Goal: Information Seeking & Learning: Learn about a topic

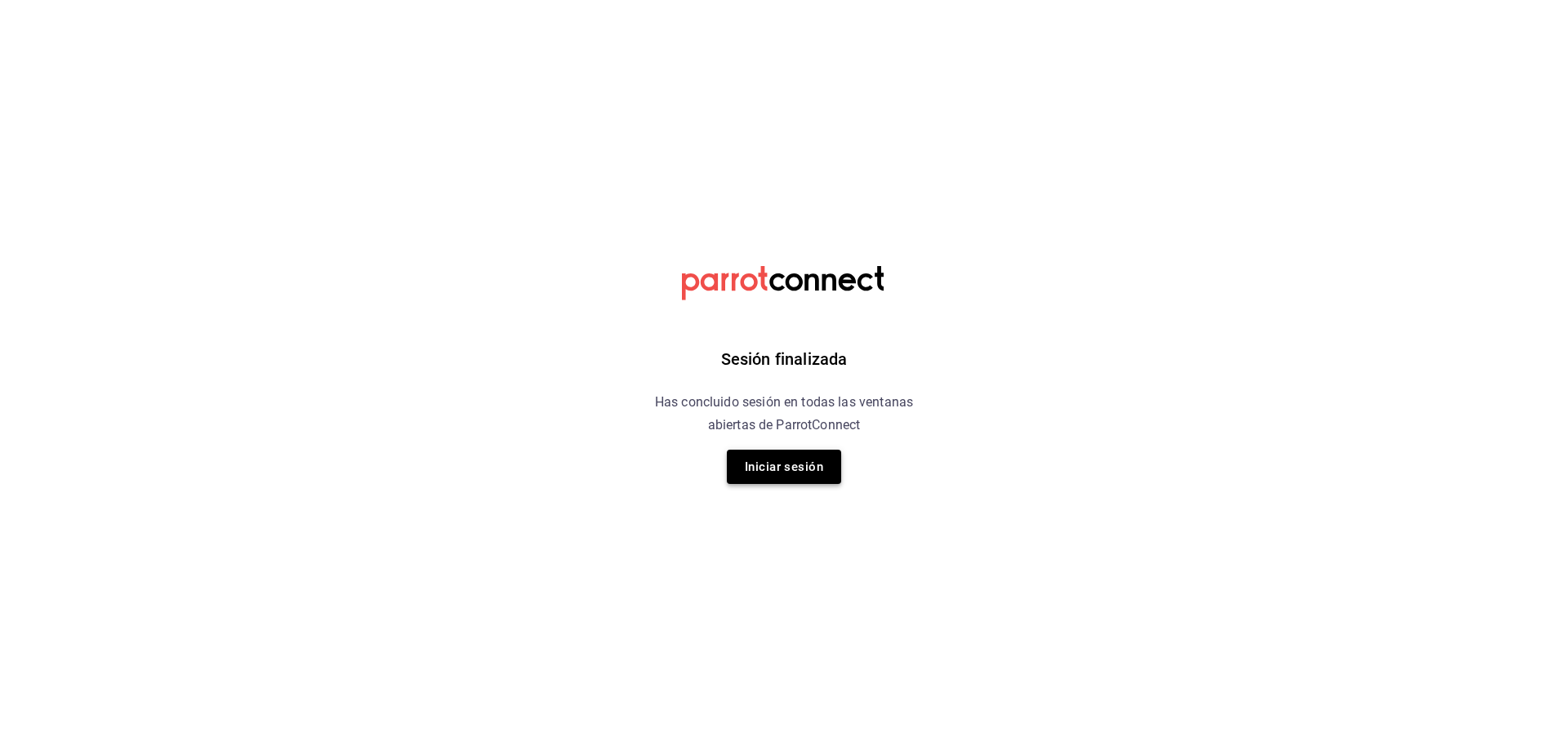
click at [782, 469] on button "Iniciar sesión" at bounding box center [783, 467] width 114 height 34
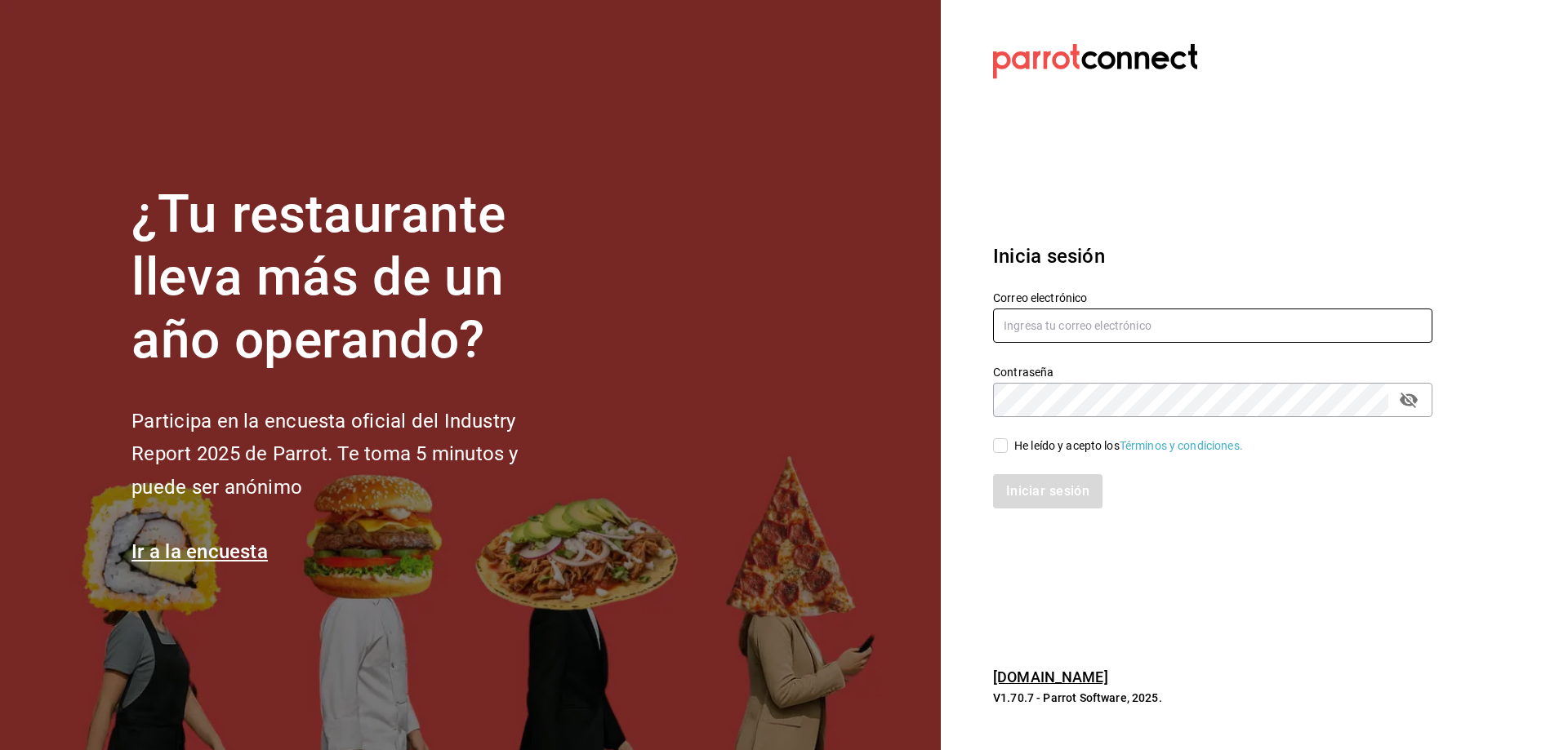
click at [1049, 333] on input "text" at bounding box center [1212, 326] width 439 height 34
click at [1019, 339] on input "text" at bounding box center [1212, 326] width 439 height 34
type input "[EMAIL_ADDRESS][DOMAIN_NAME]"
click at [1036, 449] on div "He leído y acepto los Términos y condiciones." at bounding box center [1129, 446] width 229 height 17
click at [1008, 449] on input "He leído y acepto los Términos y condiciones." at bounding box center [1000, 446] width 15 height 15
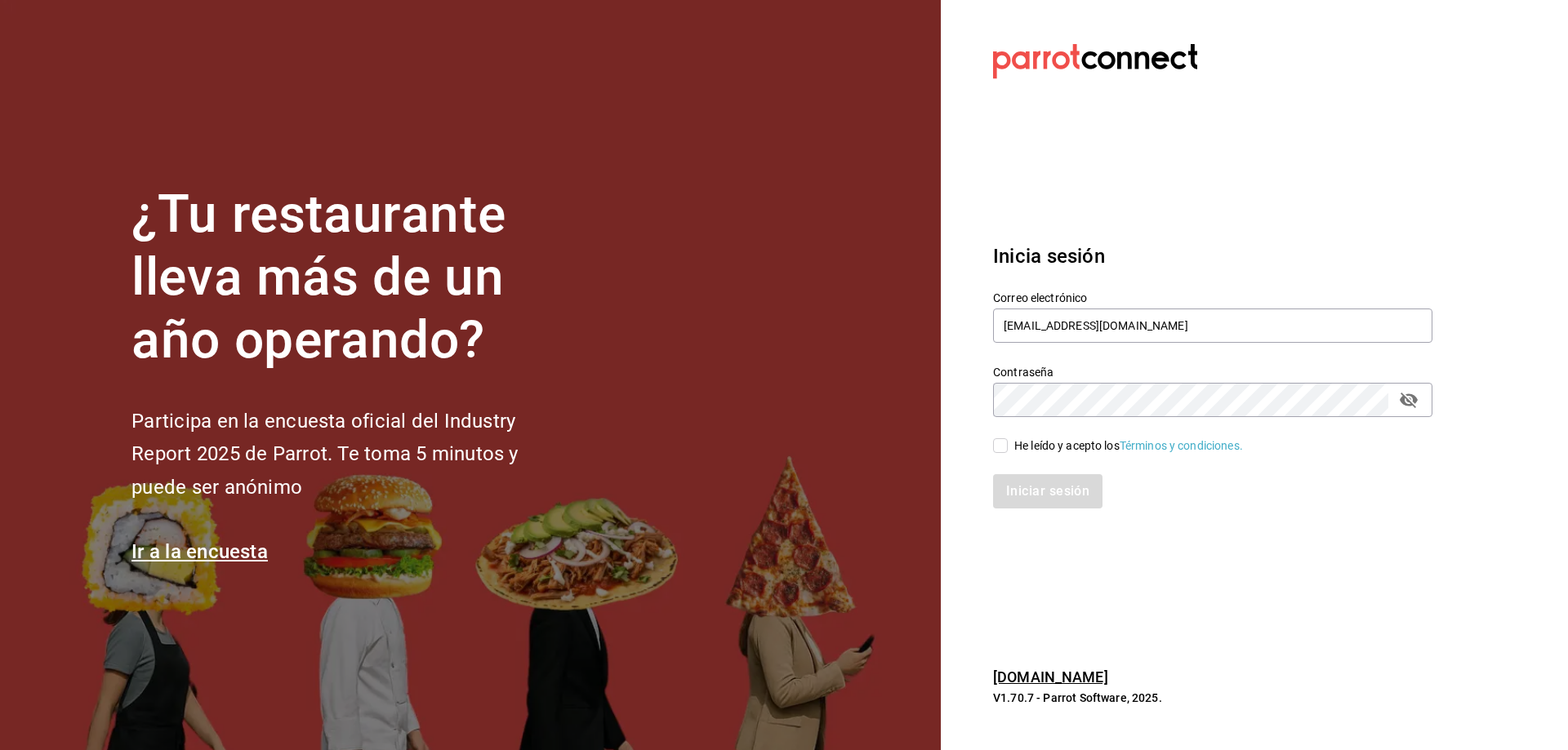
checkbox input "true"
click at [1045, 487] on button "Iniciar sesión" at bounding box center [1048, 491] width 111 height 34
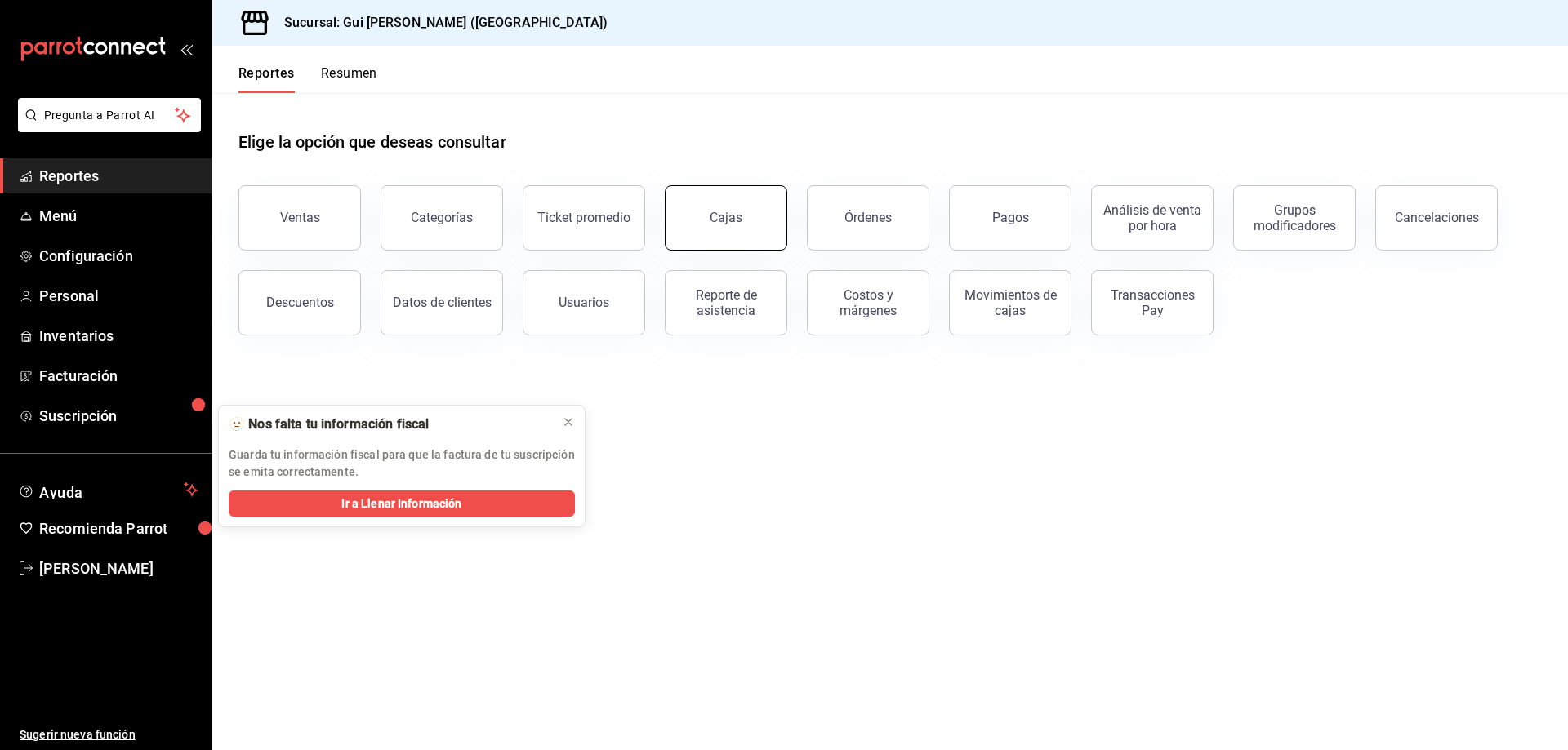
click at [744, 226] on link "Cajas" at bounding box center [726, 217] width 123 height 65
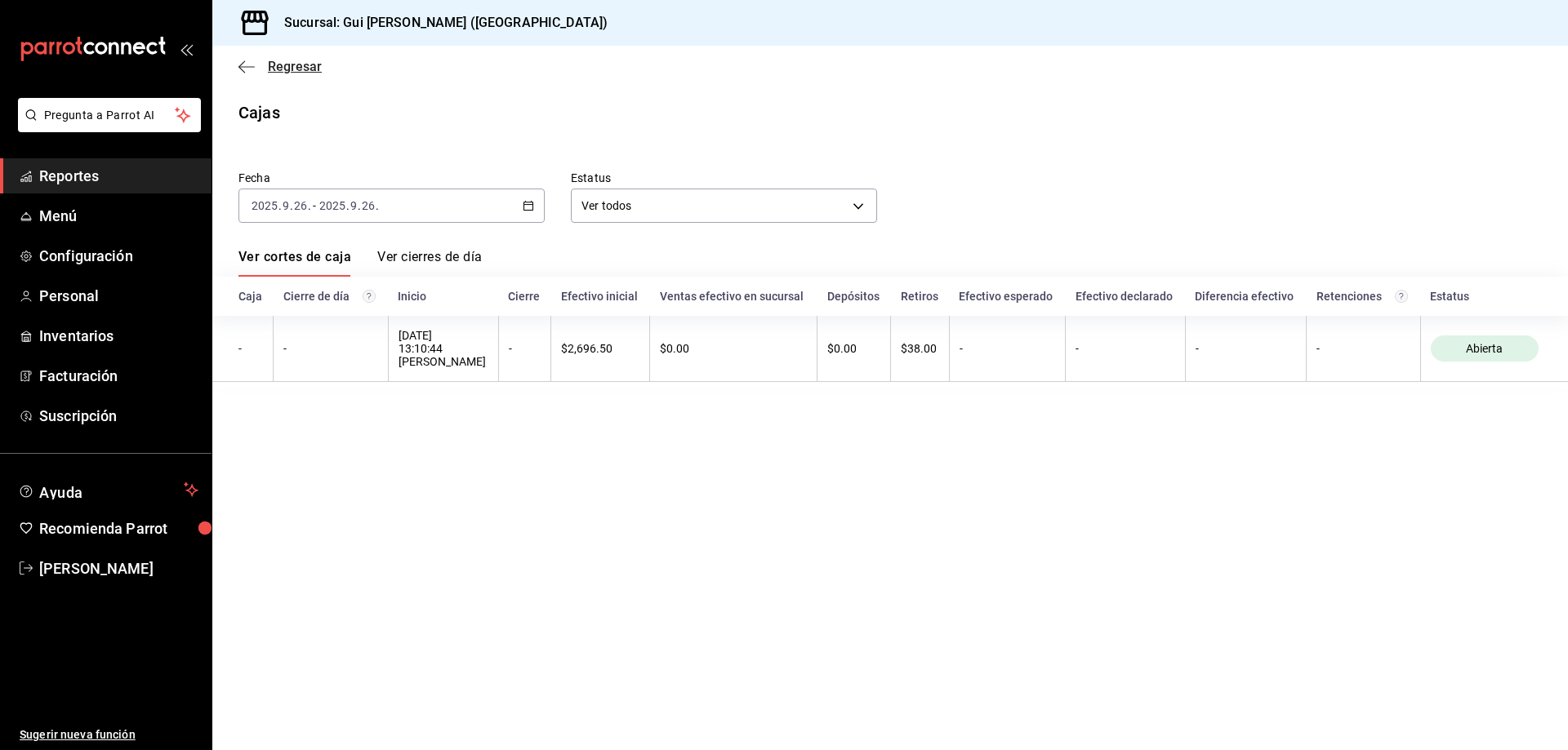
click at [255, 71] on span "Regresar" at bounding box center [280, 66] width 83 height 15
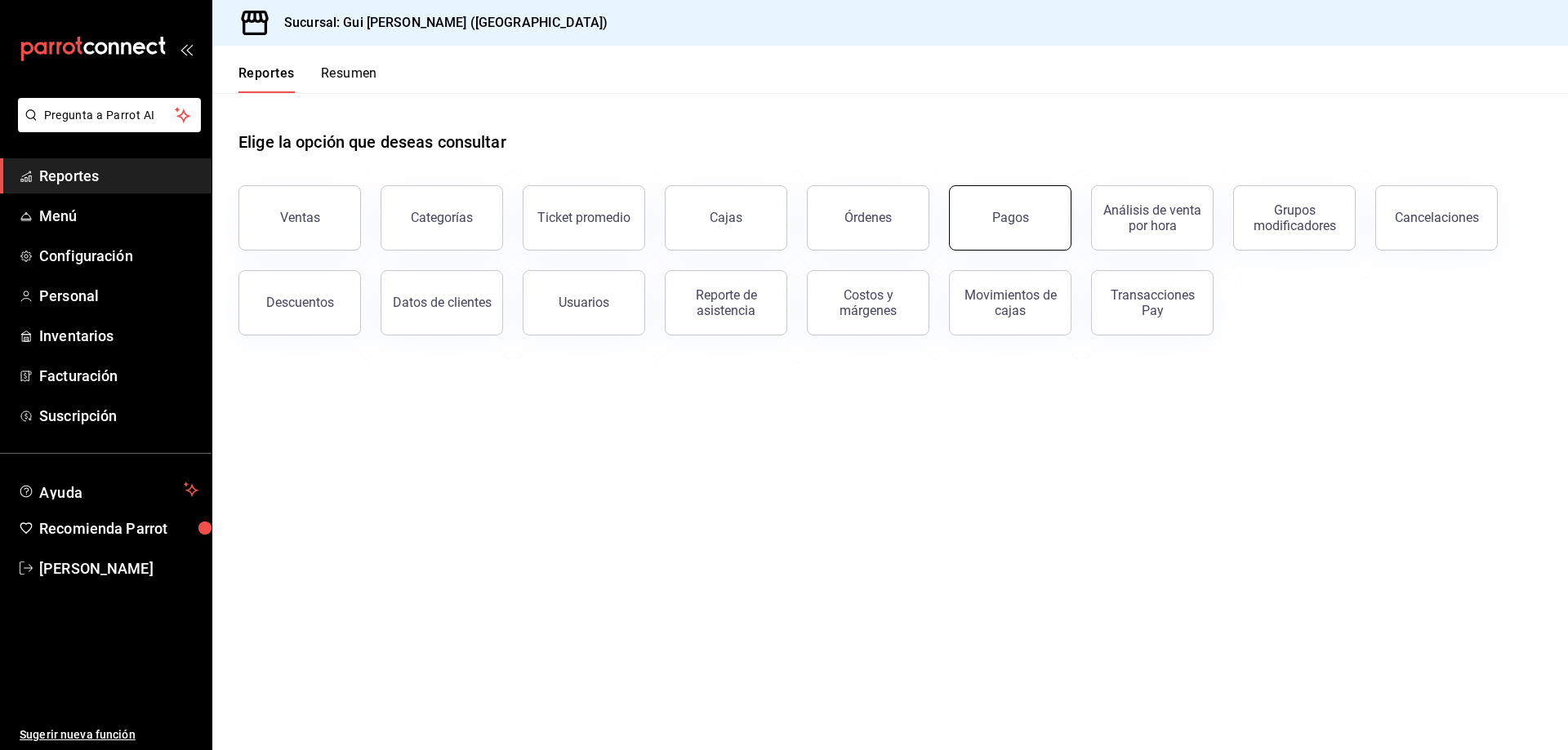
click at [1023, 223] on div "Pagos" at bounding box center [1010, 217] width 37 height 15
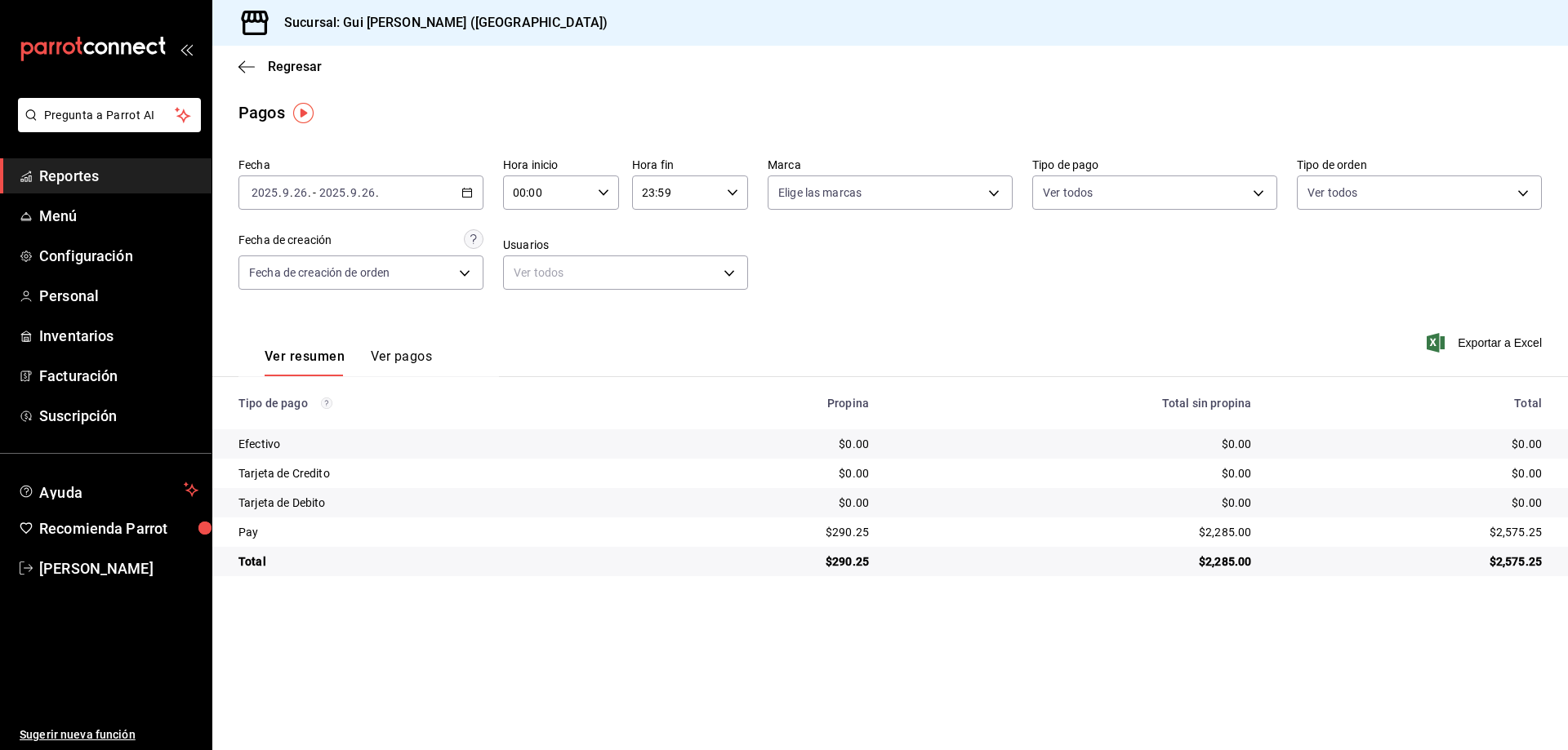
click at [263, 53] on div "Regresar" at bounding box center [890, 66] width 1355 height 42
click at [265, 63] on span "Regresar" at bounding box center [280, 66] width 83 height 15
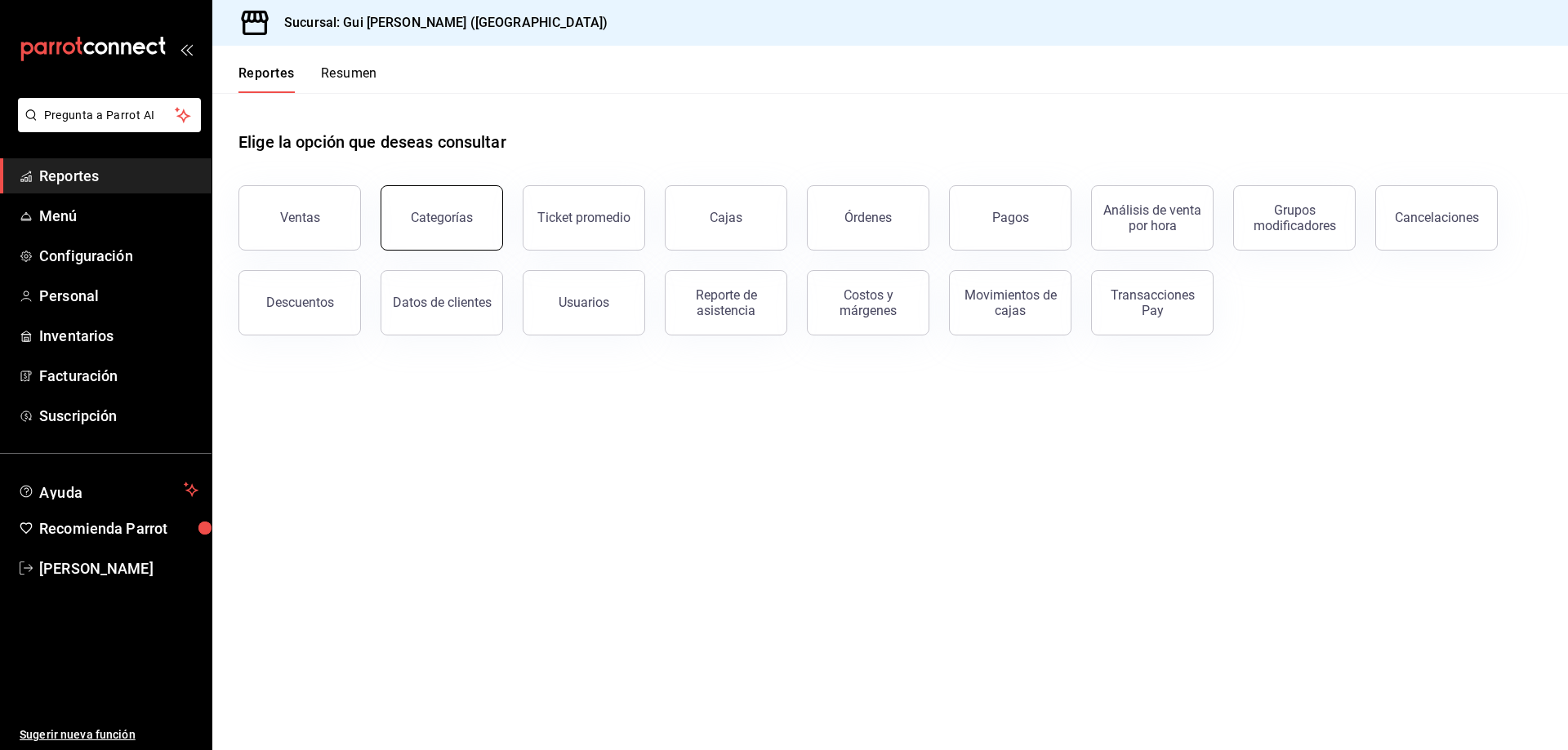
click at [452, 231] on button "Categorías" at bounding box center [442, 217] width 123 height 65
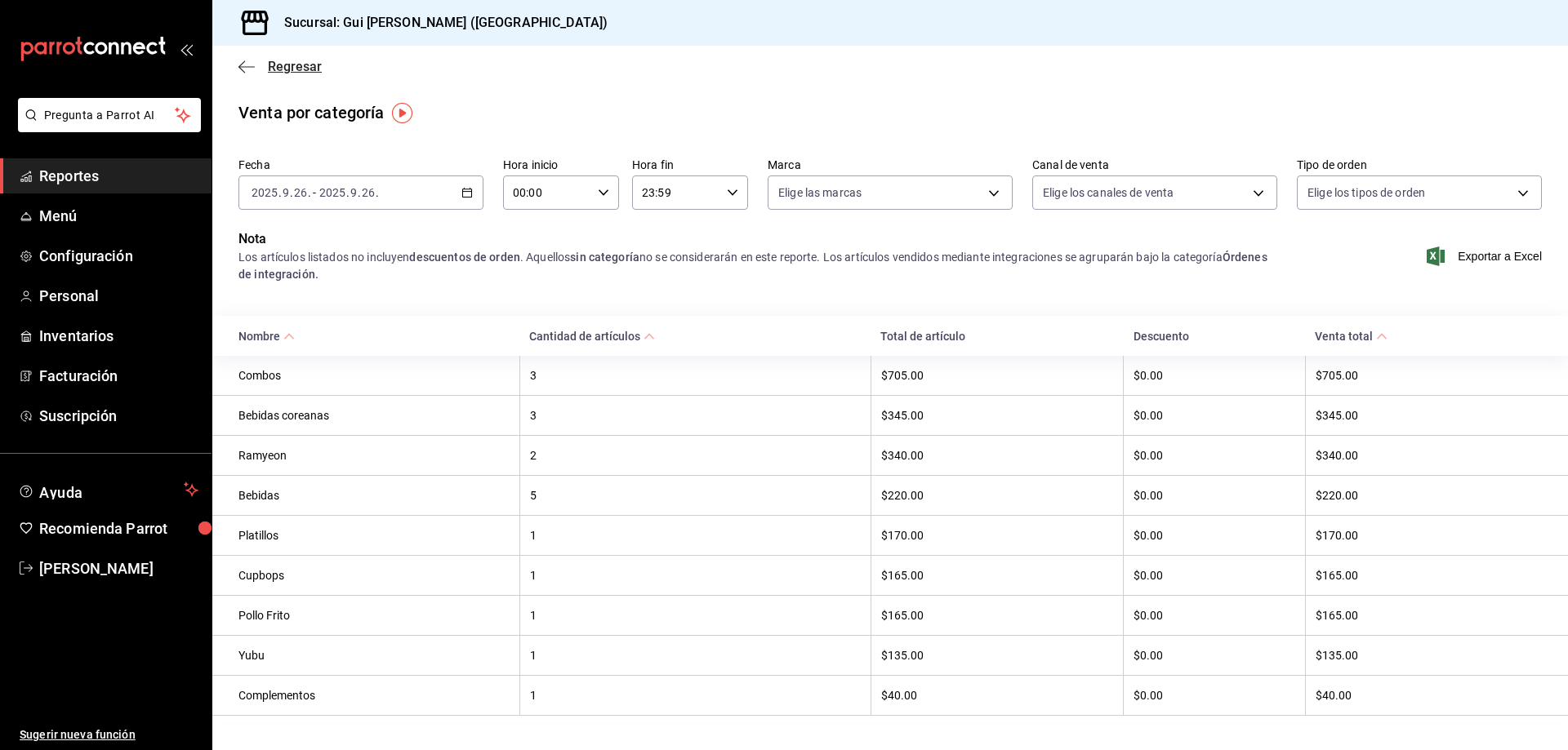
click at [268, 73] on span "Regresar" at bounding box center [295, 66] width 54 height 15
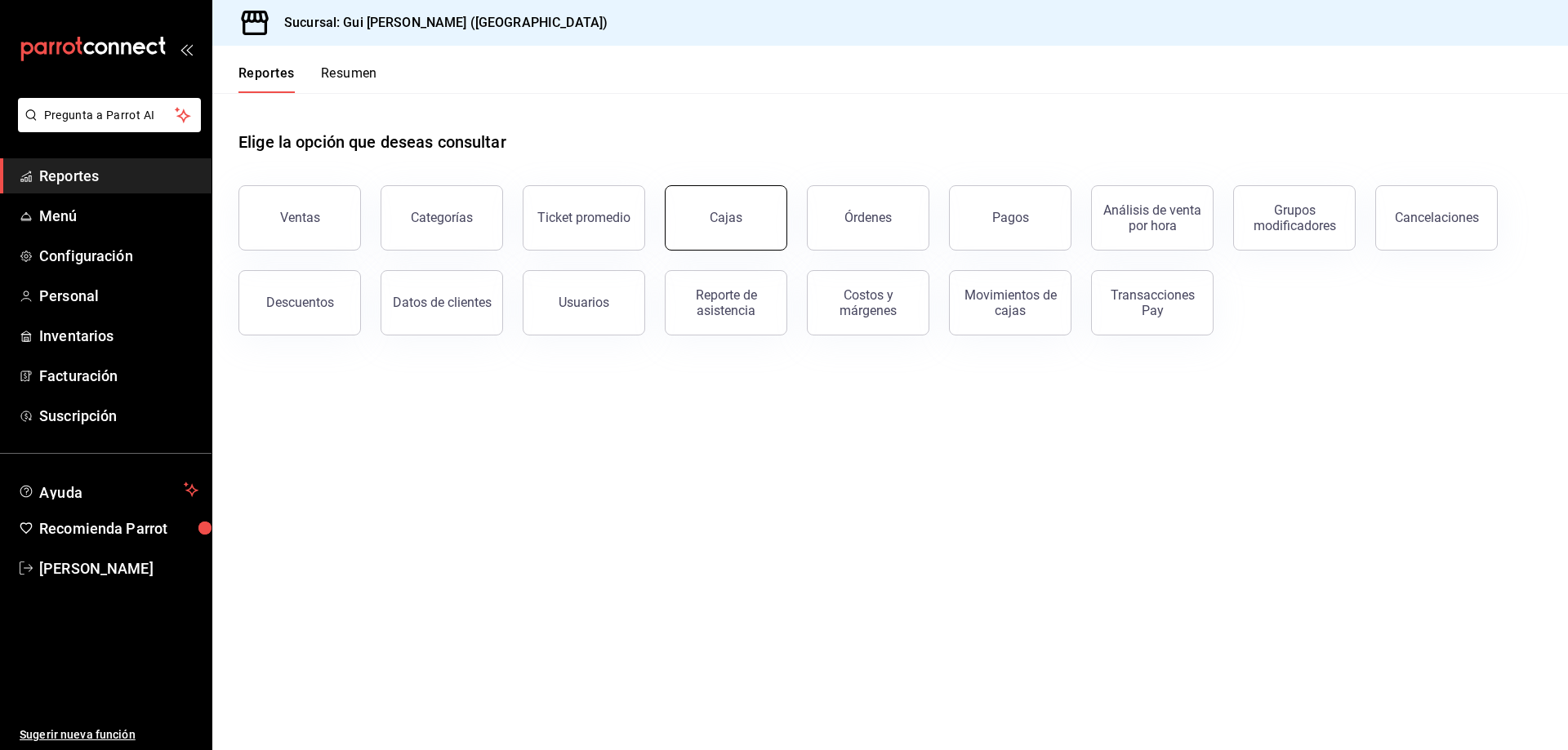
click at [722, 208] on link "Cajas" at bounding box center [726, 217] width 123 height 65
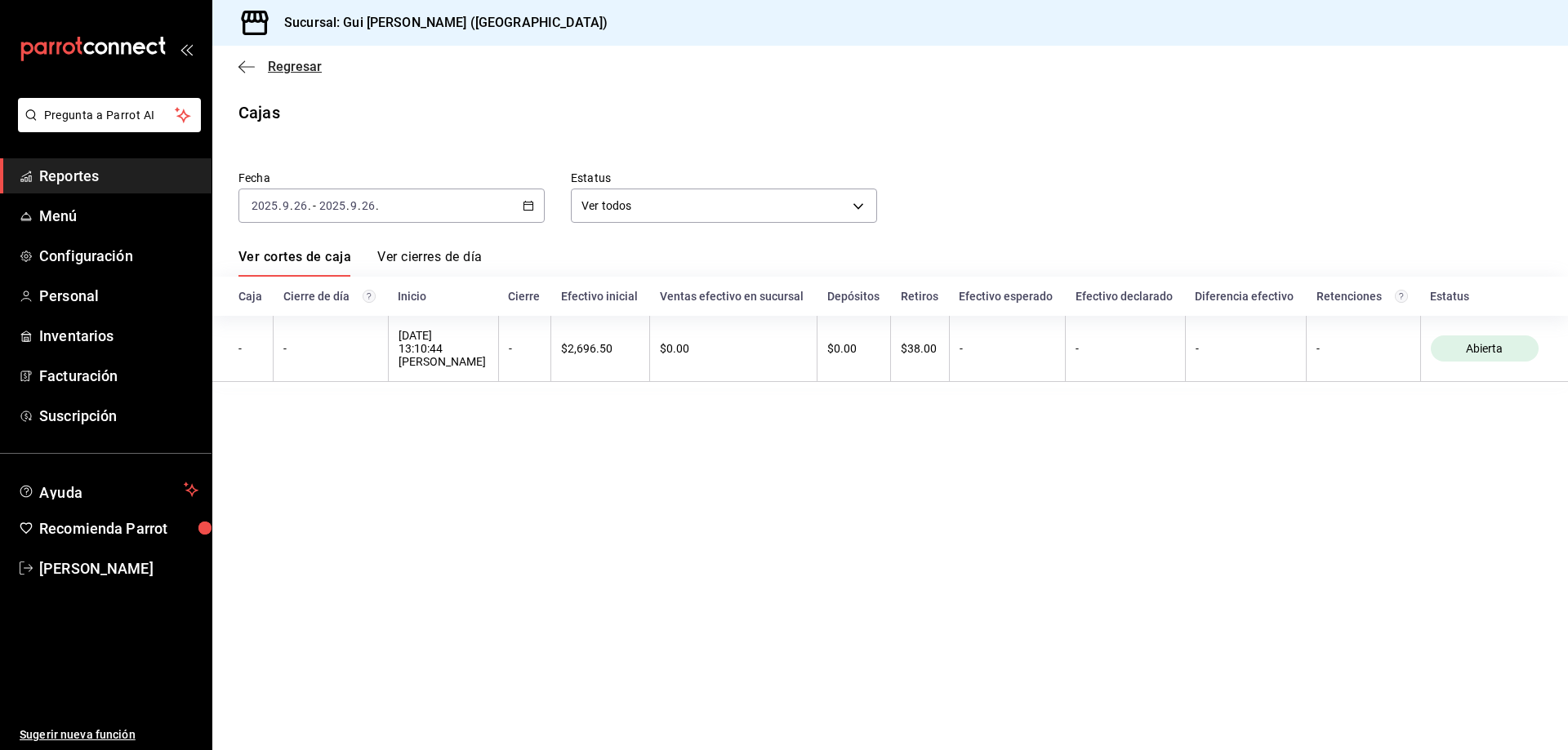
click at [244, 72] on icon "button" at bounding box center [241, 66] width 7 height 12
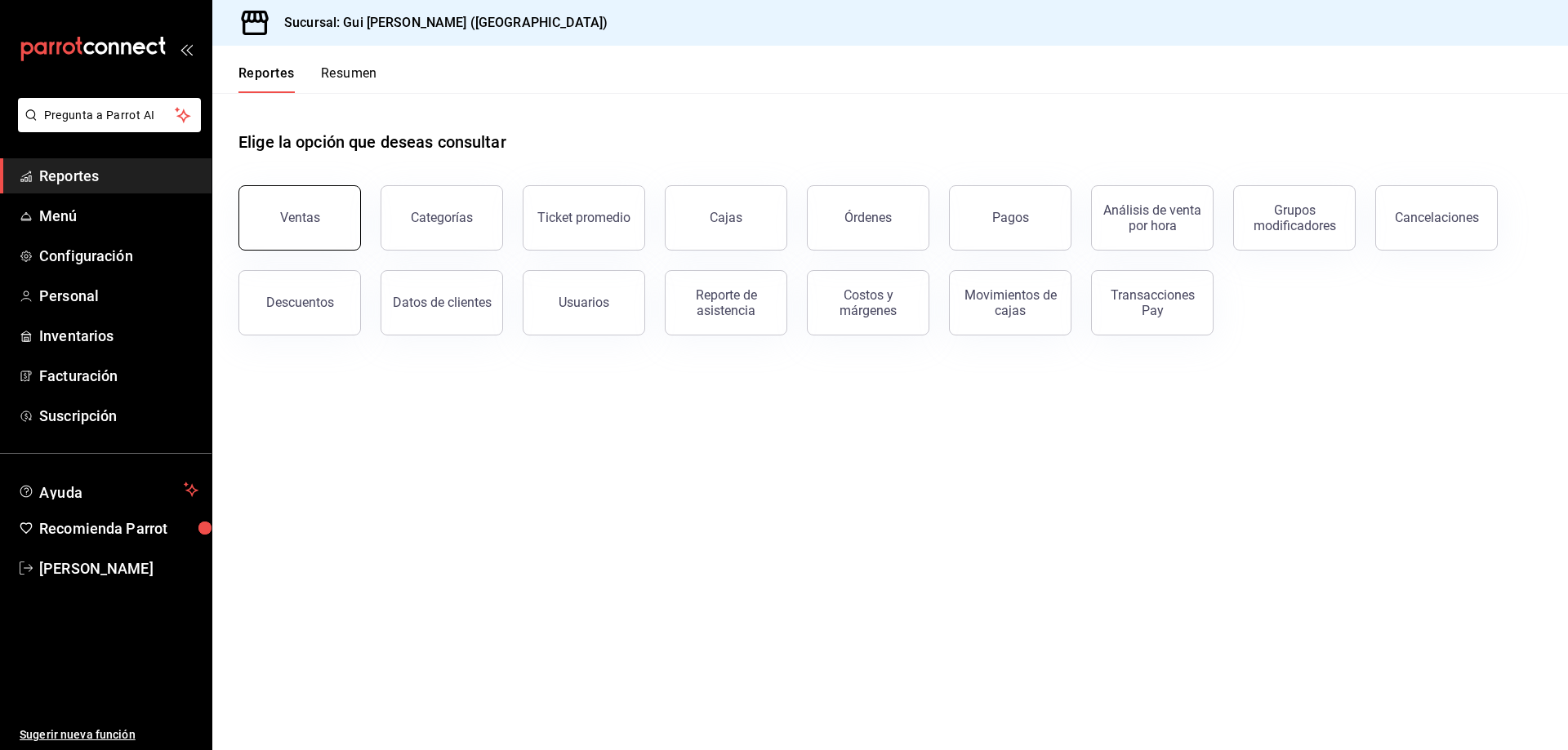
click at [275, 230] on button "Ventas" at bounding box center [299, 217] width 123 height 65
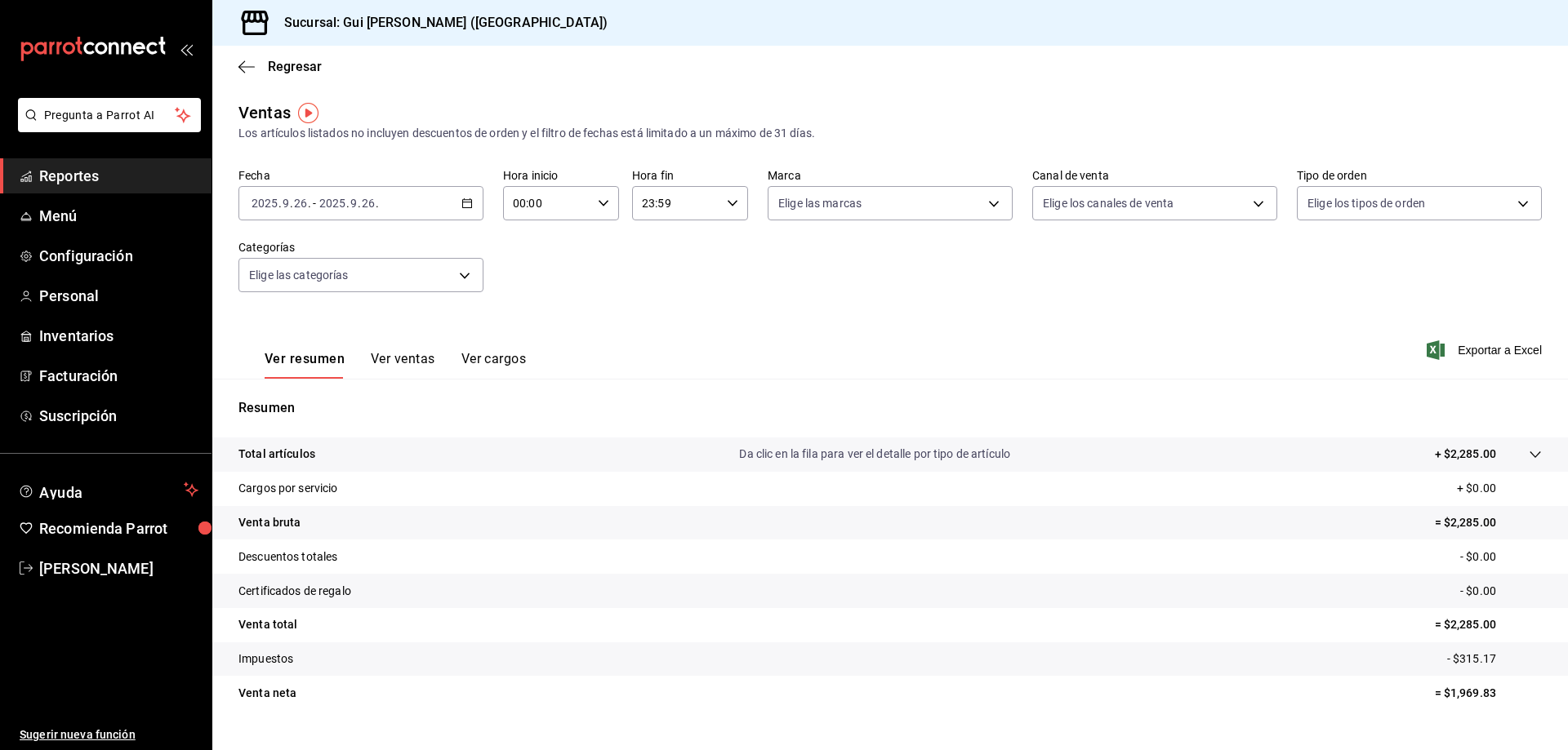
click at [89, 184] on span "Reportes" at bounding box center [118, 176] width 160 height 22
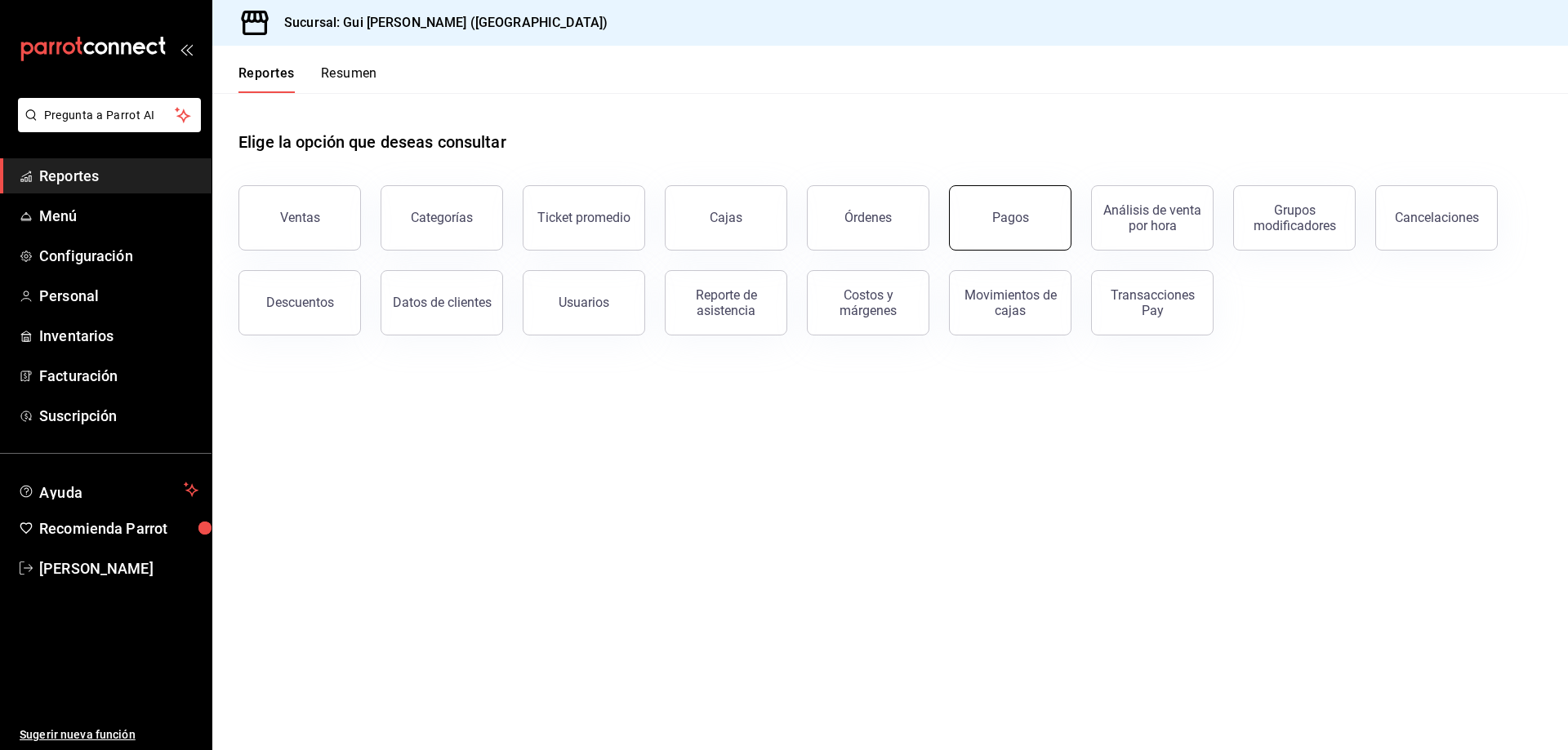
click at [1030, 226] on button "Pagos" at bounding box center [1010, 217] width 123 height 65
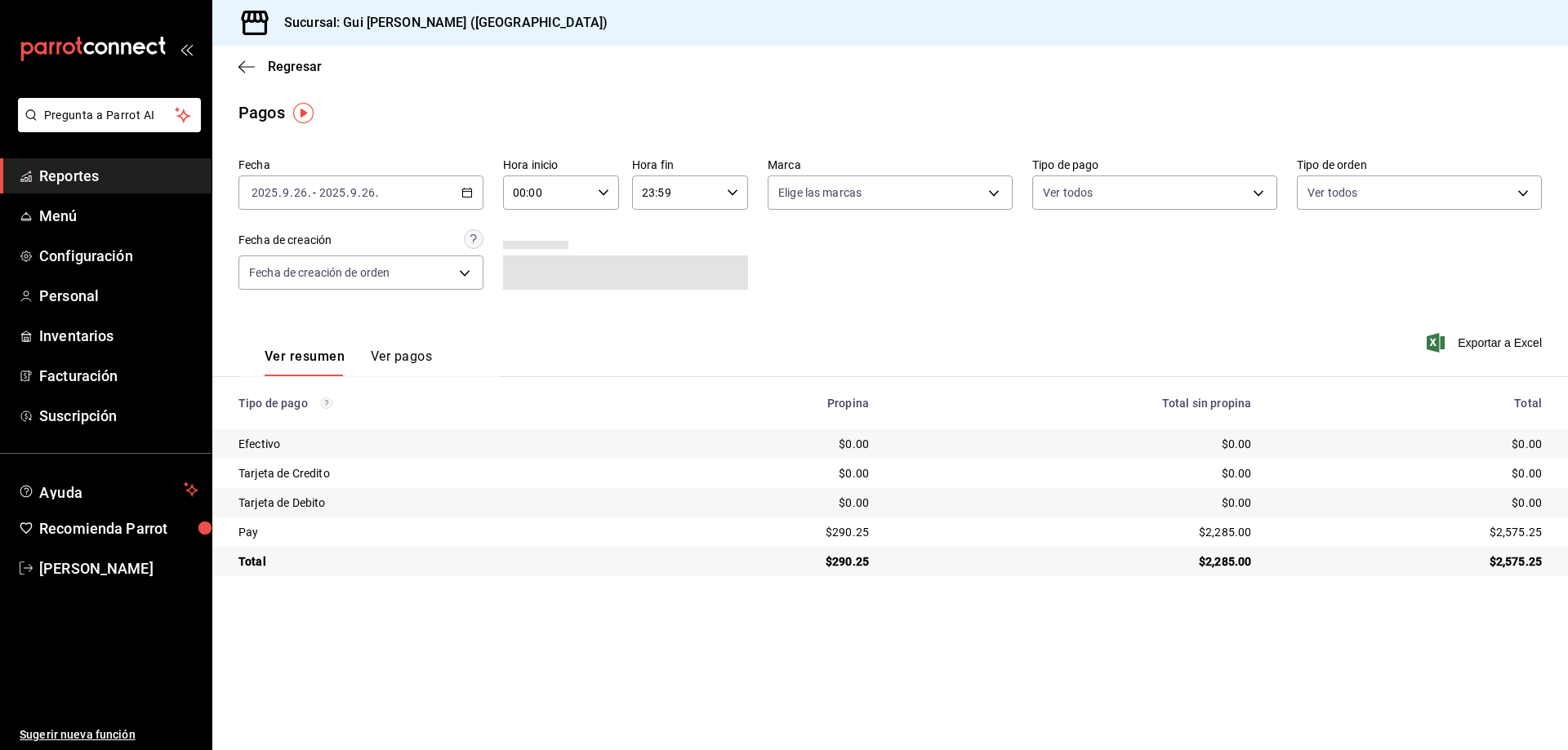
click at [403, 196] on div "[DATE] 2025 . 9 . 26 . - [DATE] 2025 . 9 . 26 ." at bounding box center [360, 193] width 245 height 34
click at [302, 434] on span "Rango de fechas" at bounding box center [315, 426] width 127 height 17
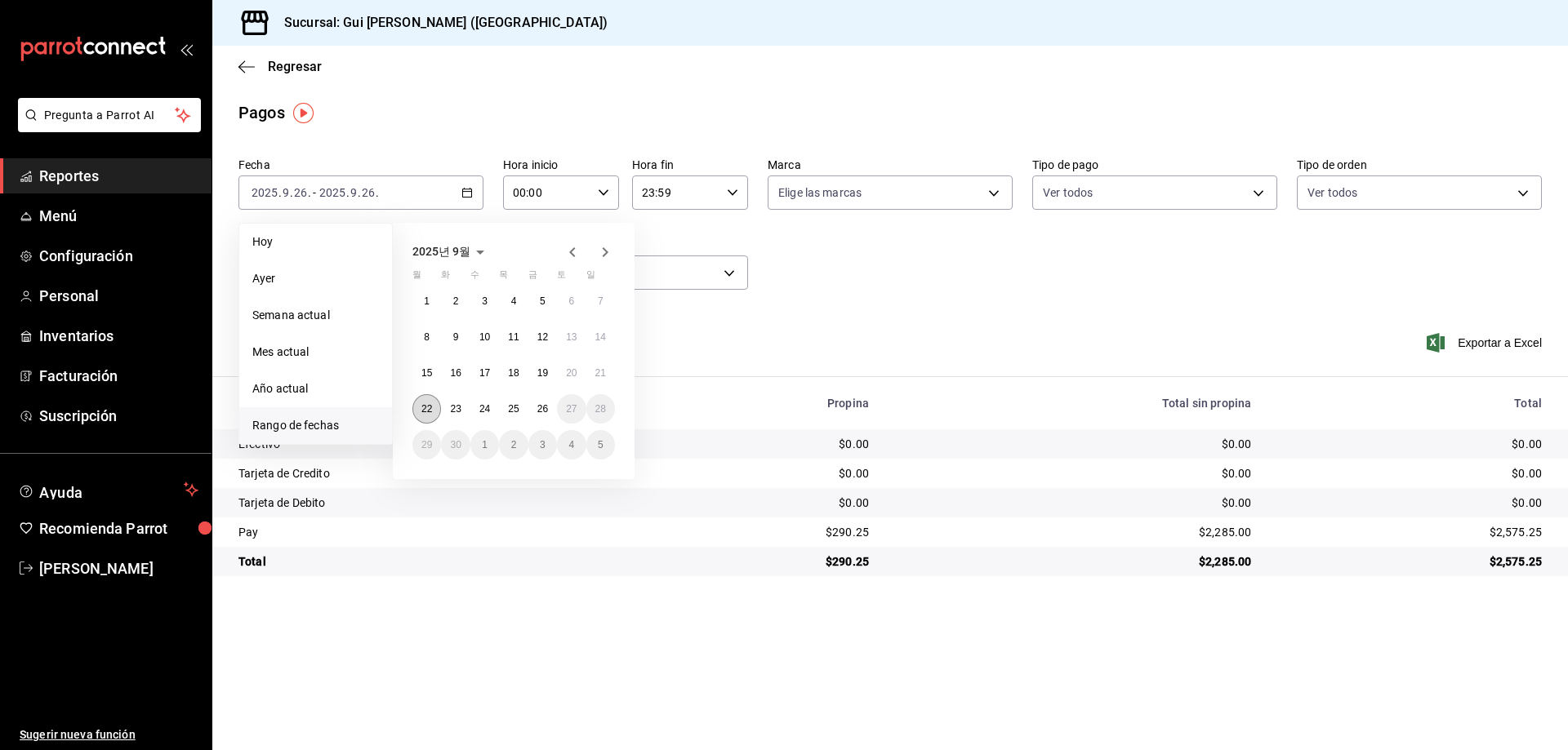
click at [424, 409] on abbr "22" at bounding box center [426, 409] width 10 height 11
click at [425, 383] on button "15" at bounding box center [427, 372] width 28 height 29
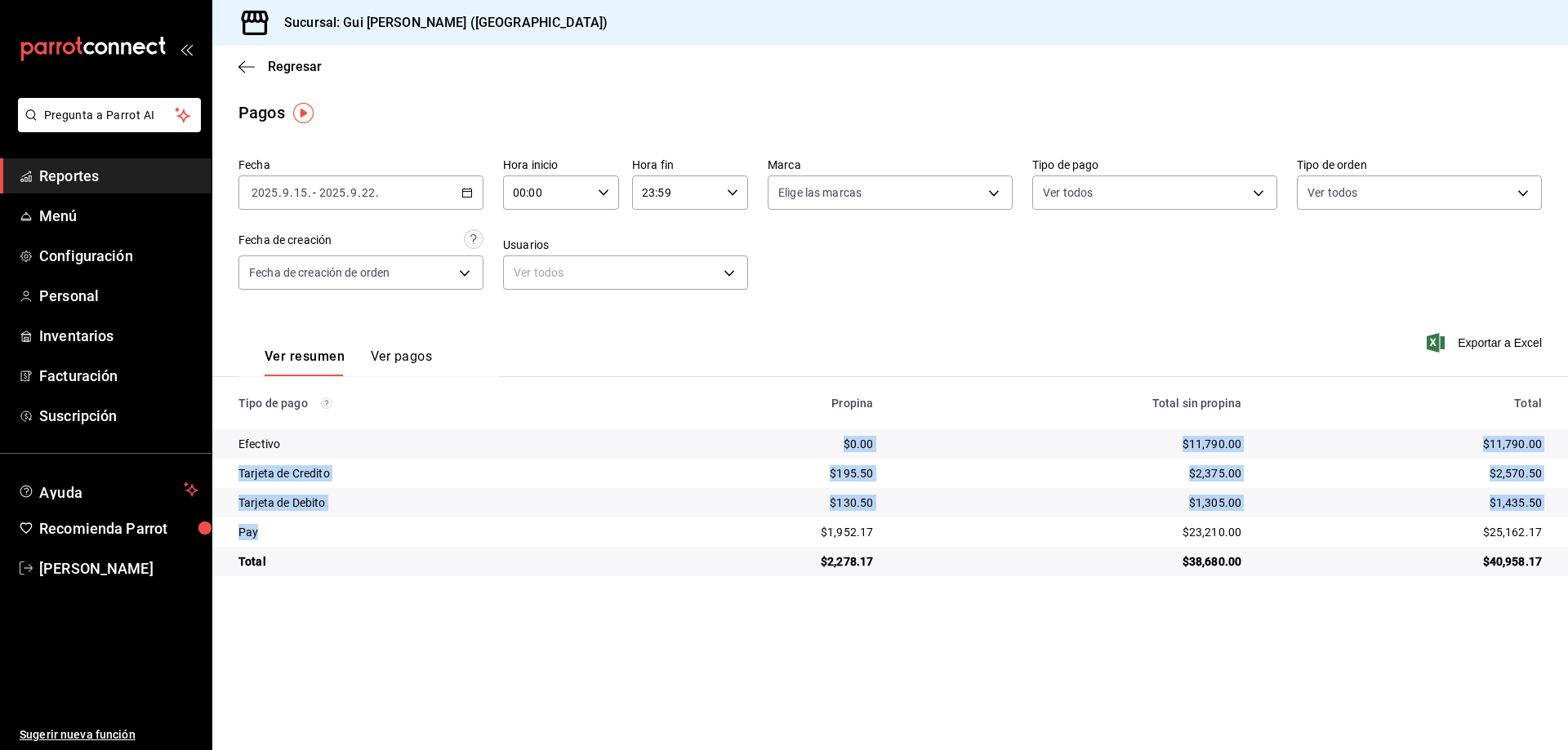
drag, startPoint x: 388, startPoint y: 464, endPoint x: 510, endPoint y: 533, distance: 140.2
click at [510, 533] on tbody "Efectivo $0.00 $11,790.00 $11,790.00 Tarjeta de Credito $195.50 $2,375.00 $2,57…" at bounding box center [890, 503] width 1355 height 147
click at [510, 533] on div "Pay" at bounding box center [430, 532] width 384 height 16
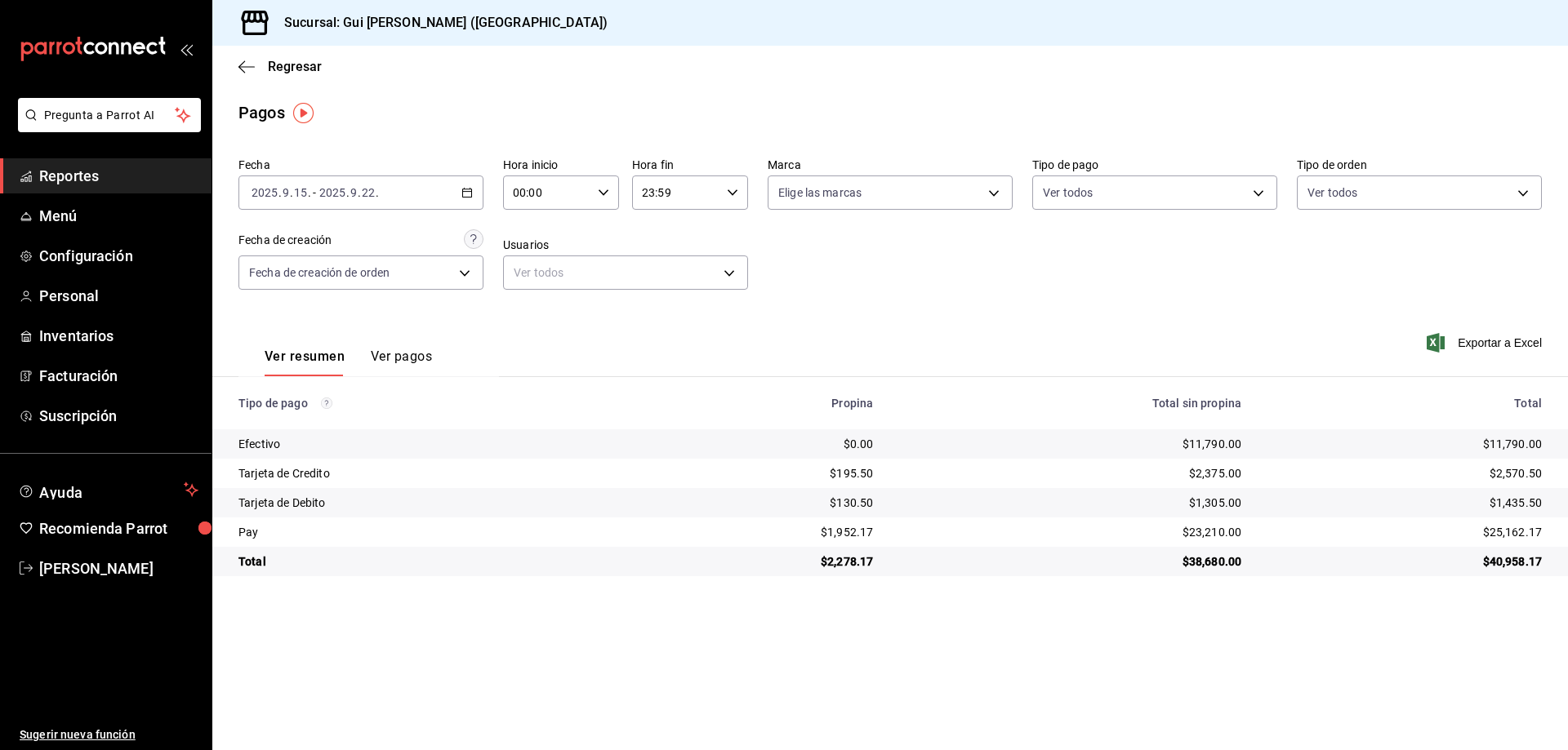
click at [383, 190] on div "[DATE] 2025 . 9 . 15 . - [DATE] 2025 . 9 . 22 ." at bounding box center [360, 193] width 245 height 34
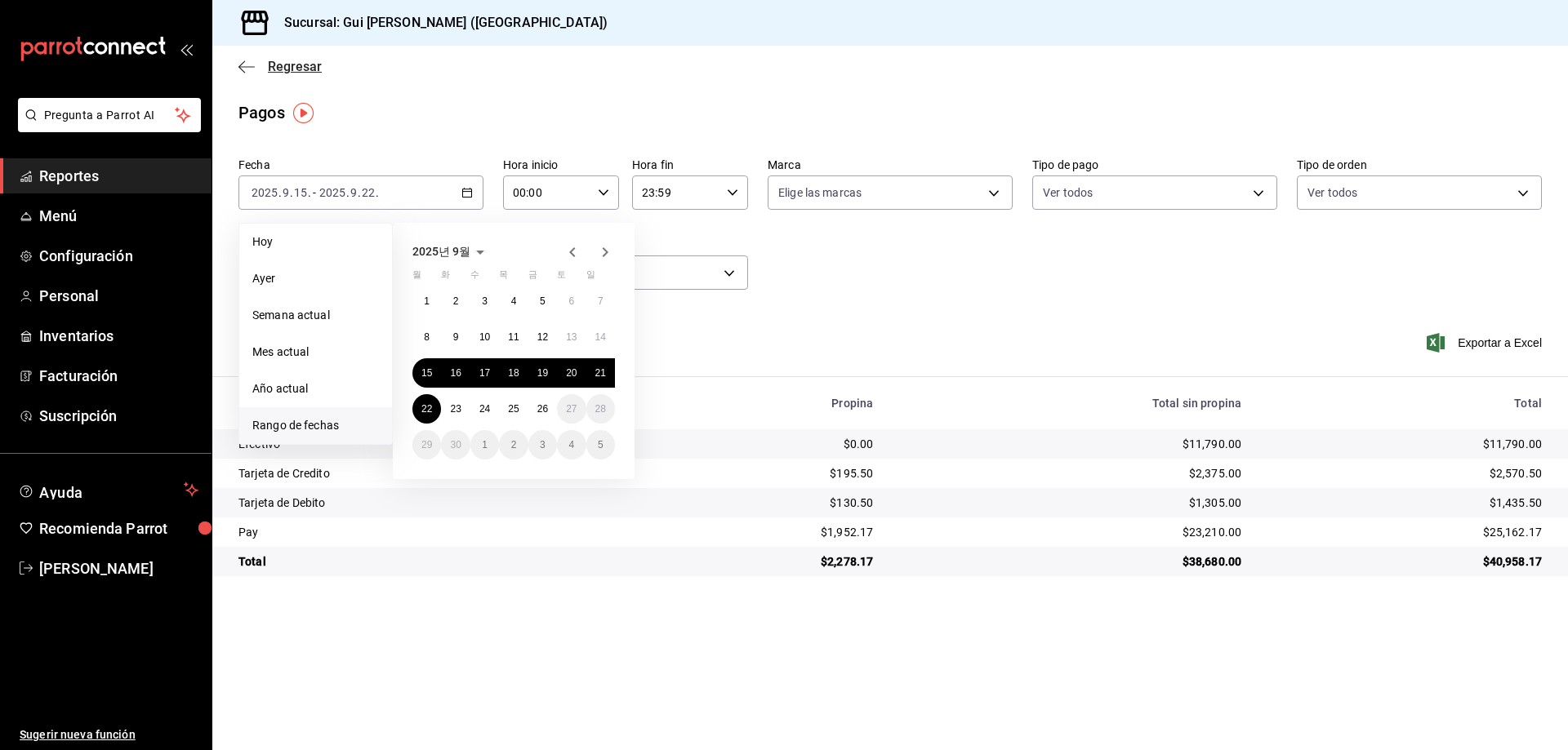
click at [296, 71] on span "Regresar" at bounding box center [295, 66] width 54 height 15
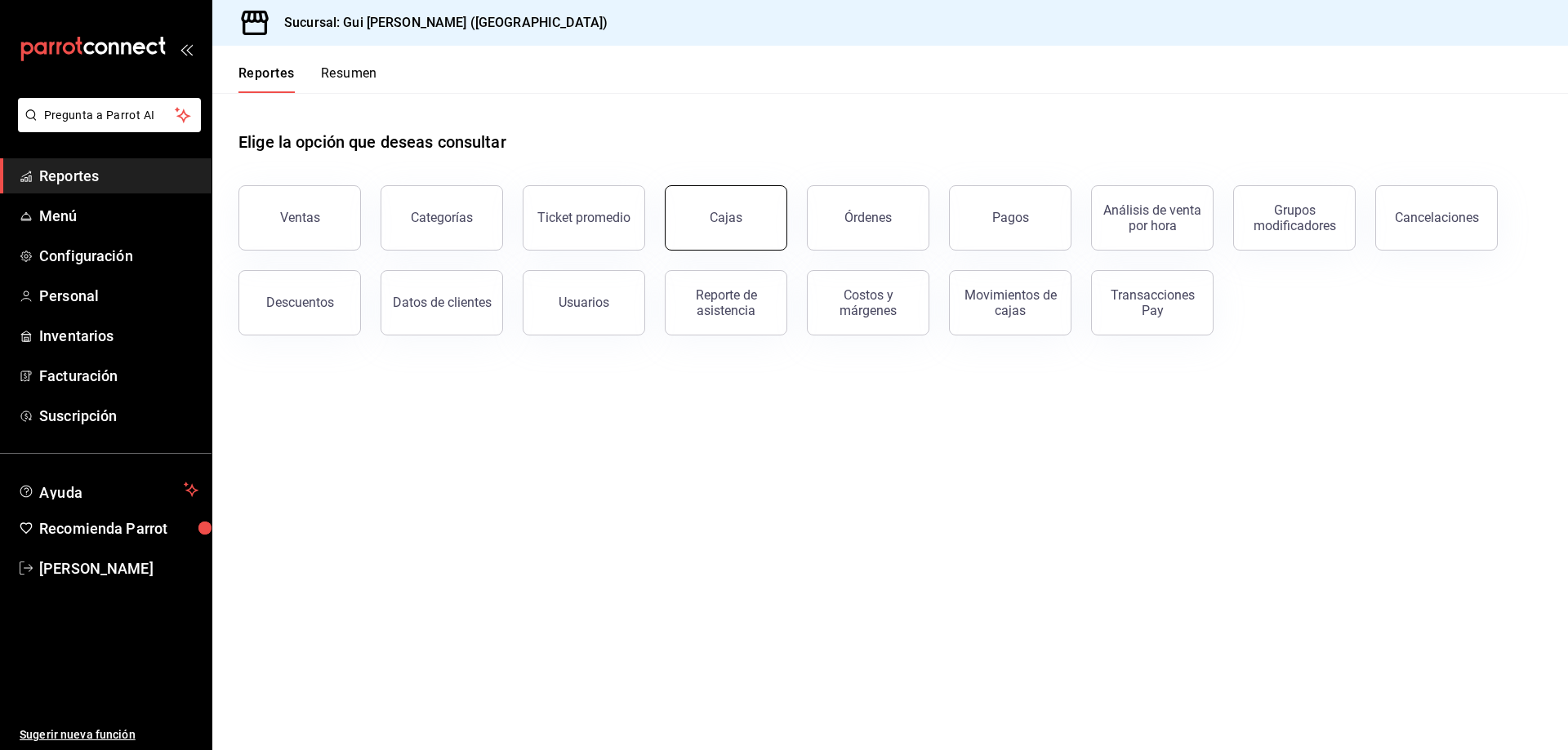
click at [738, 230] on link "Cajas" at bounding box center [726, 217] width 123 height 65
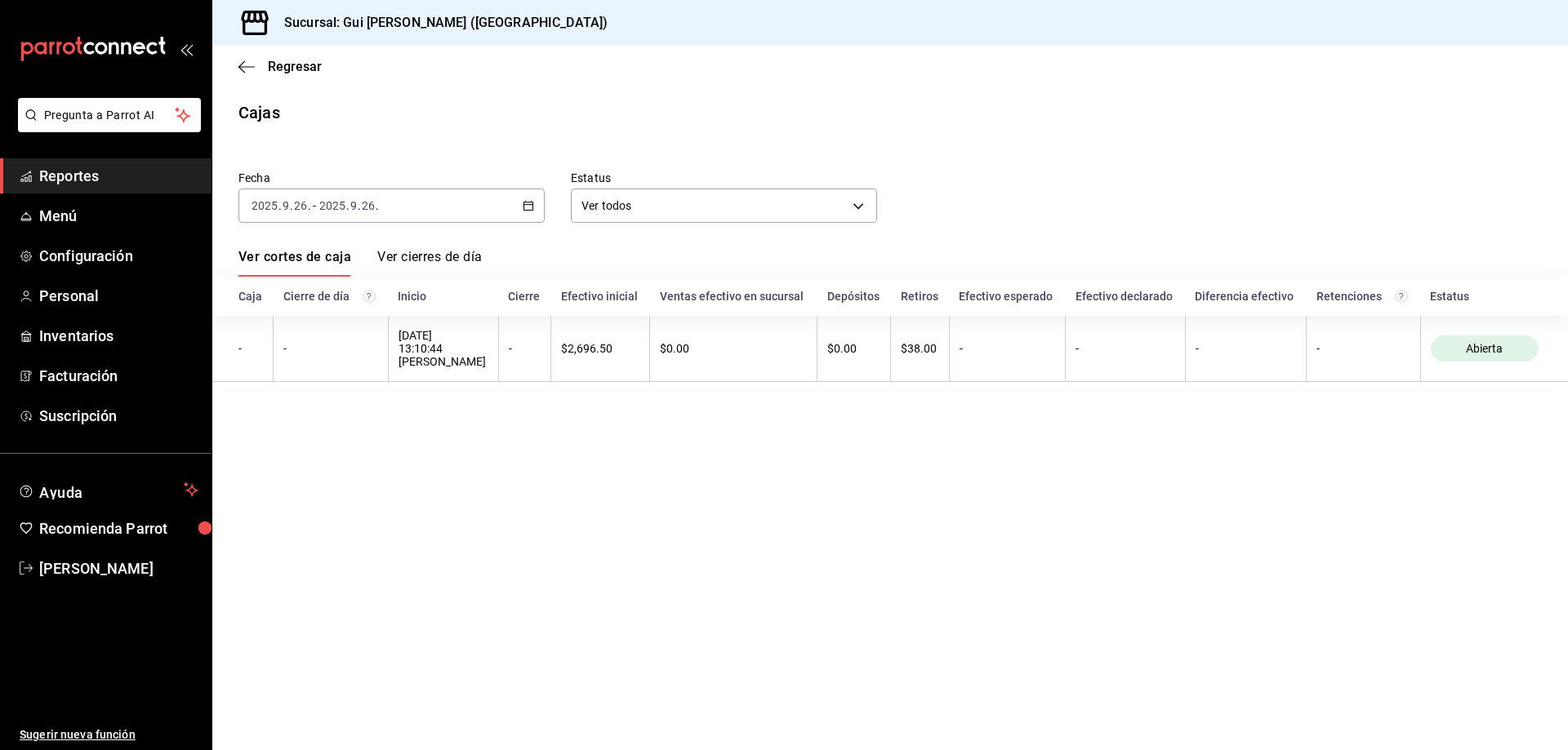
click at [291, 76] on div "Regresar" at bounding box center [890, 66] width 1355 height 42
click at [292, 70] on span "Regresar" at bounding box center [295, 66] width 54 height 15
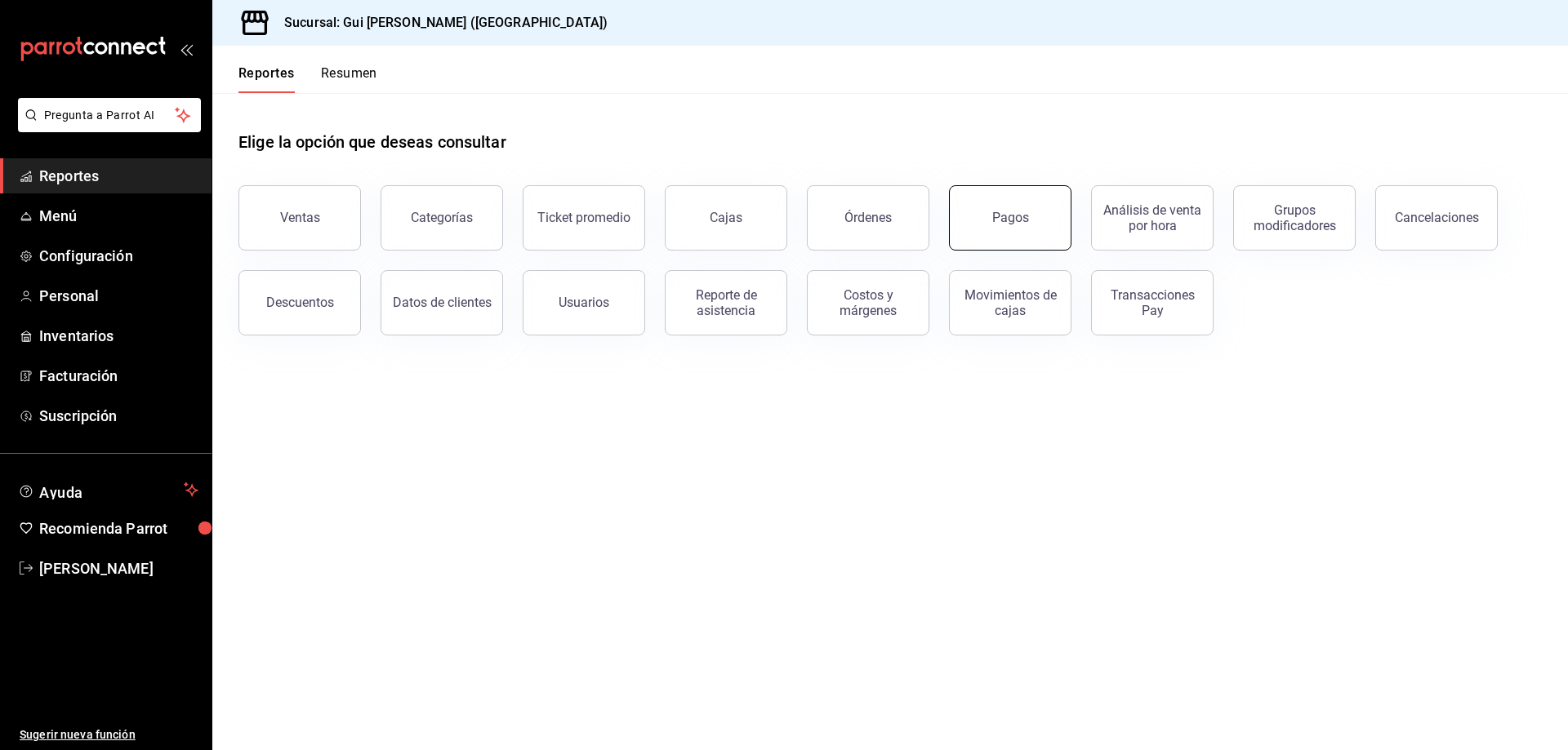
click at [1034, 239] on button "Pagos" at bounding box center [1010, 217] width 123 height 65
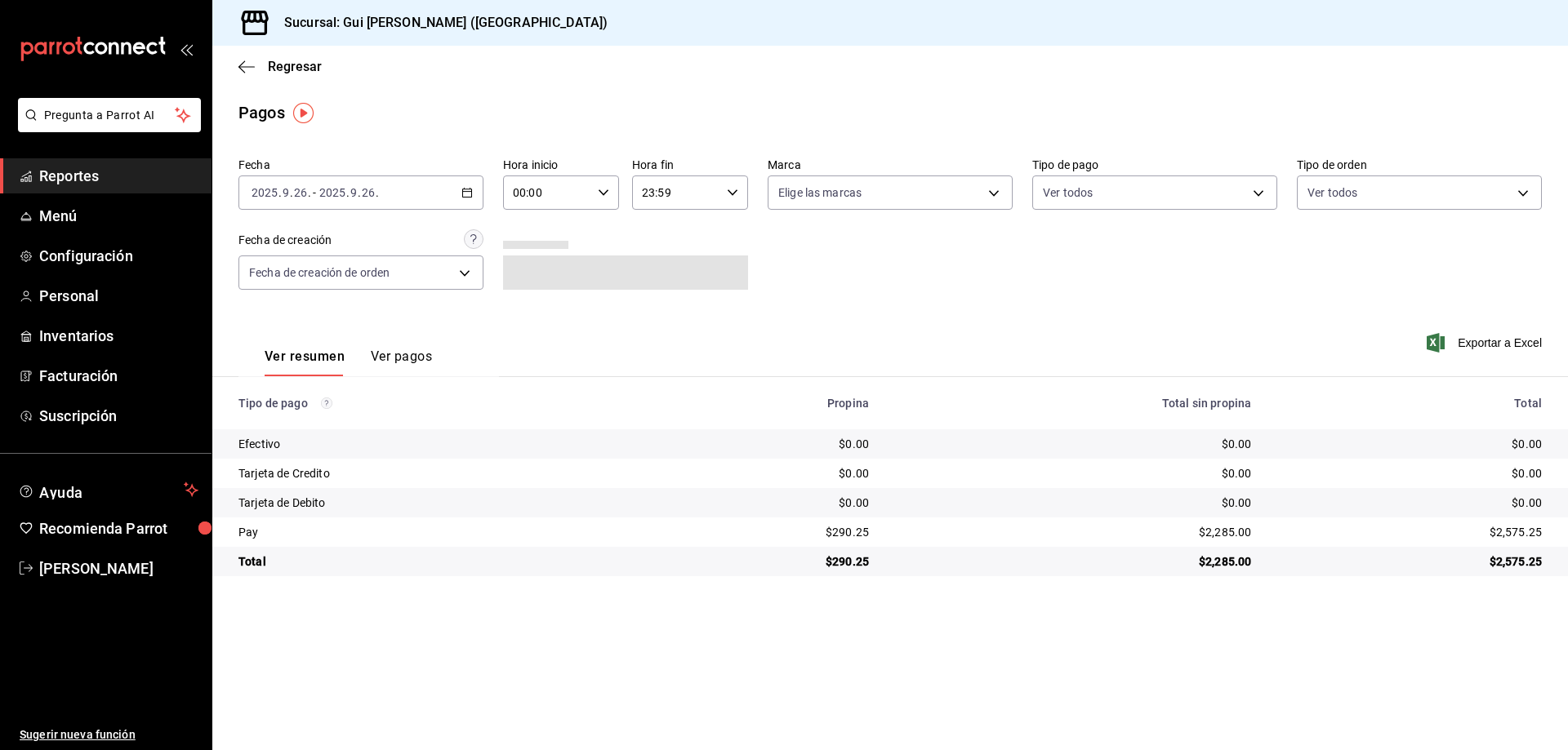
click at [385, 364] on button "Ver pagos" at bounding box center [401, 362] width 61 height 27
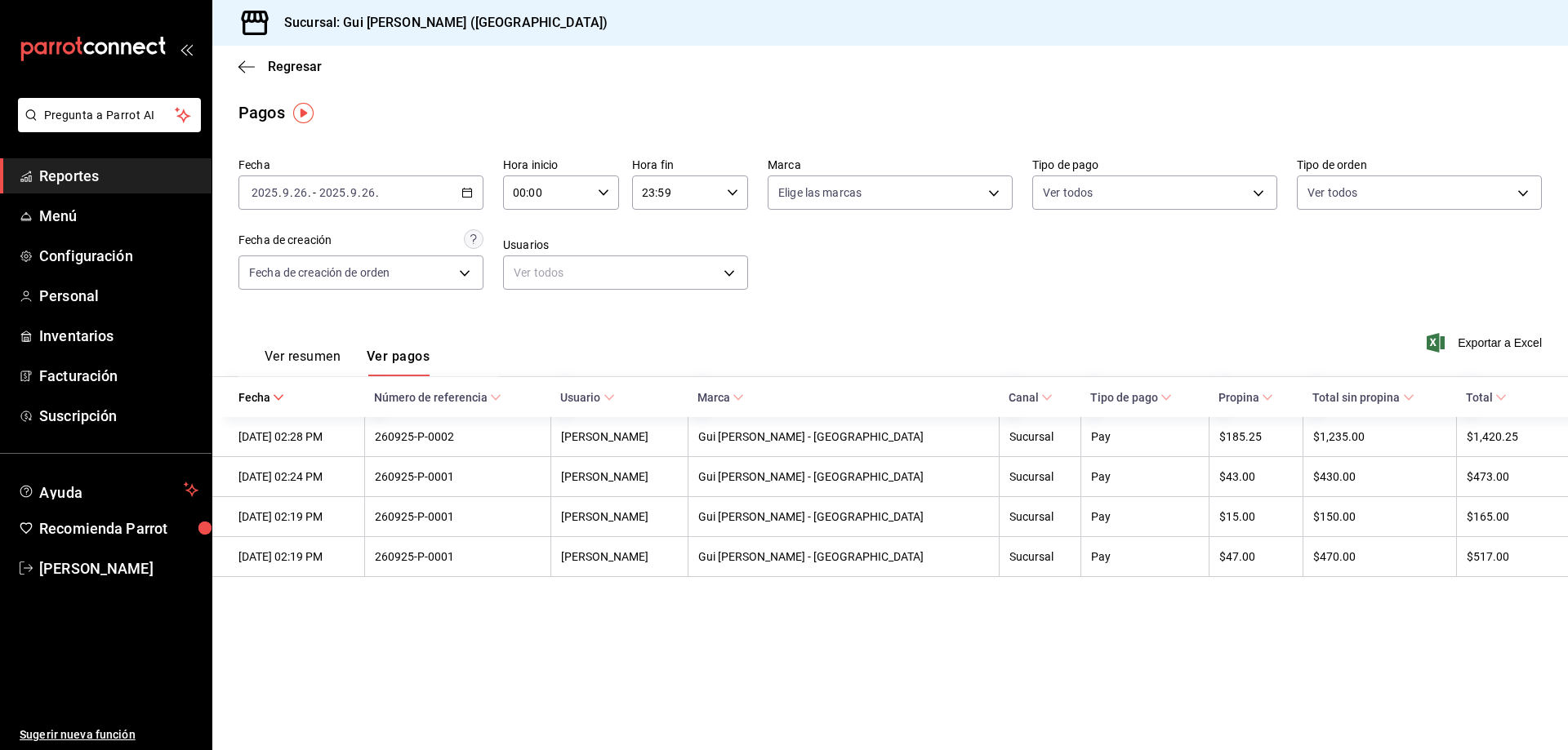
click at [90, 188] on link "Reportes" at bounding box center [106, 176] width 212 height 35
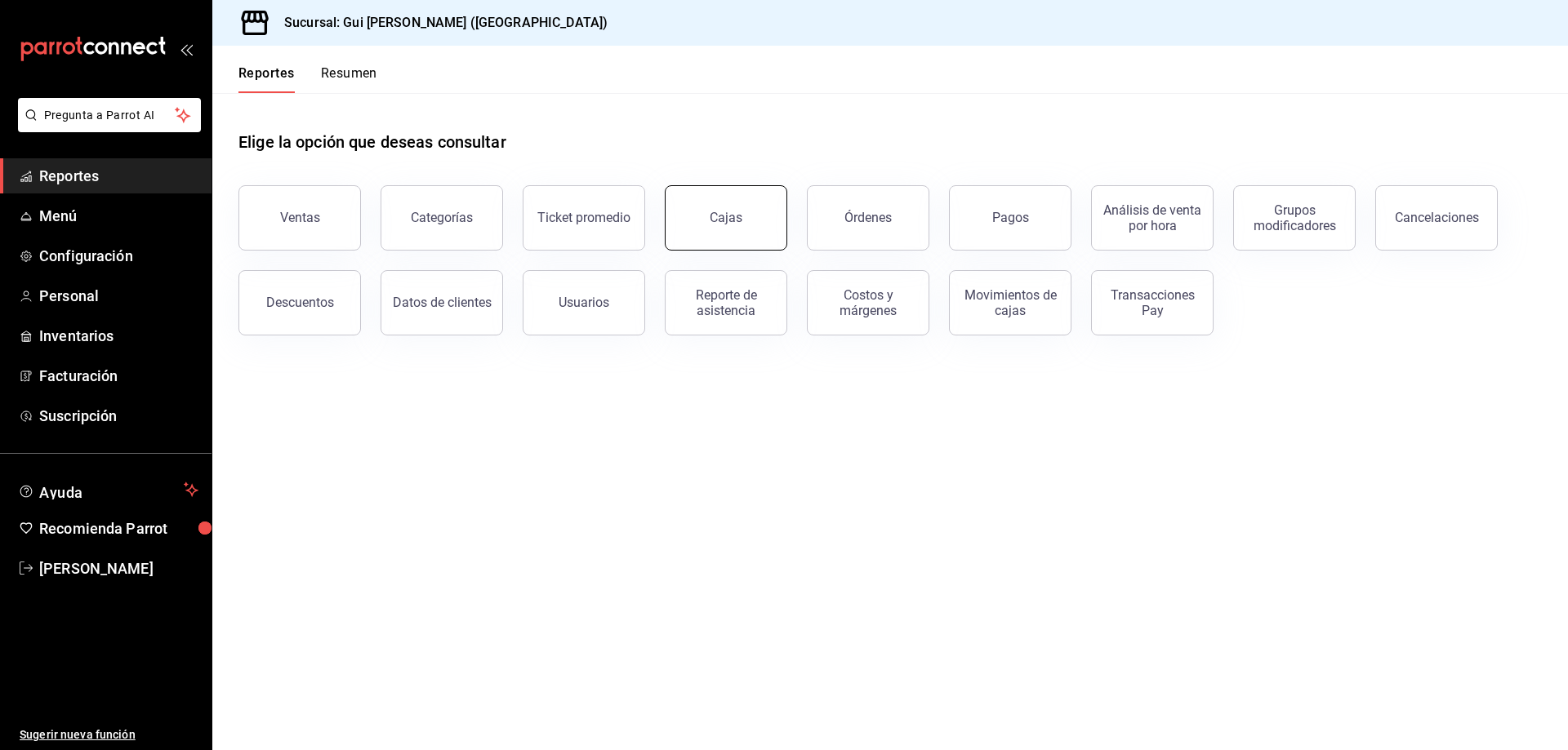
click at [748, 226] on link "Cajas" at bounding box center [726, 217] width 123 height 65
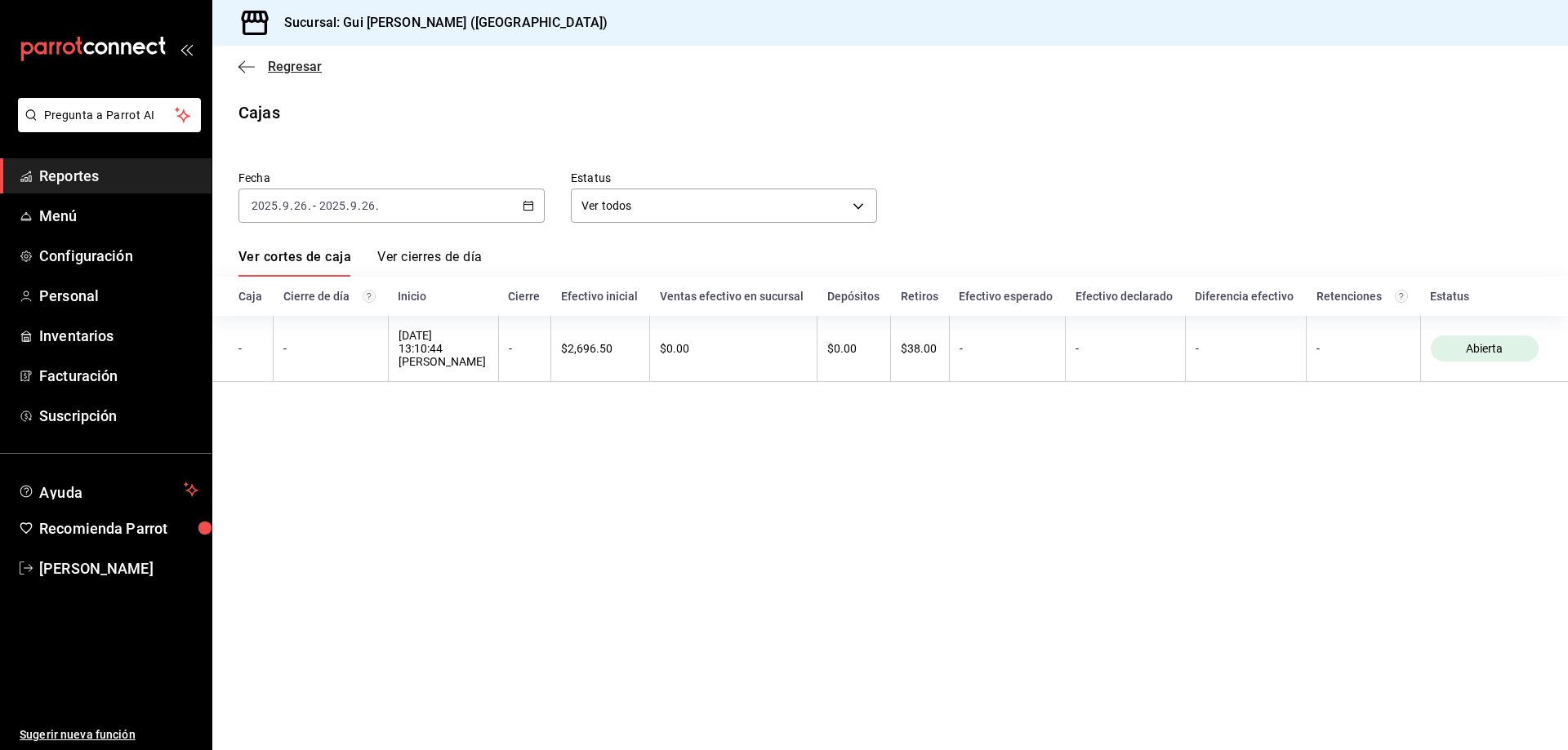
click at [291, 72] on span "Regresar" at bounding box center [295, 66] width 54 height 15
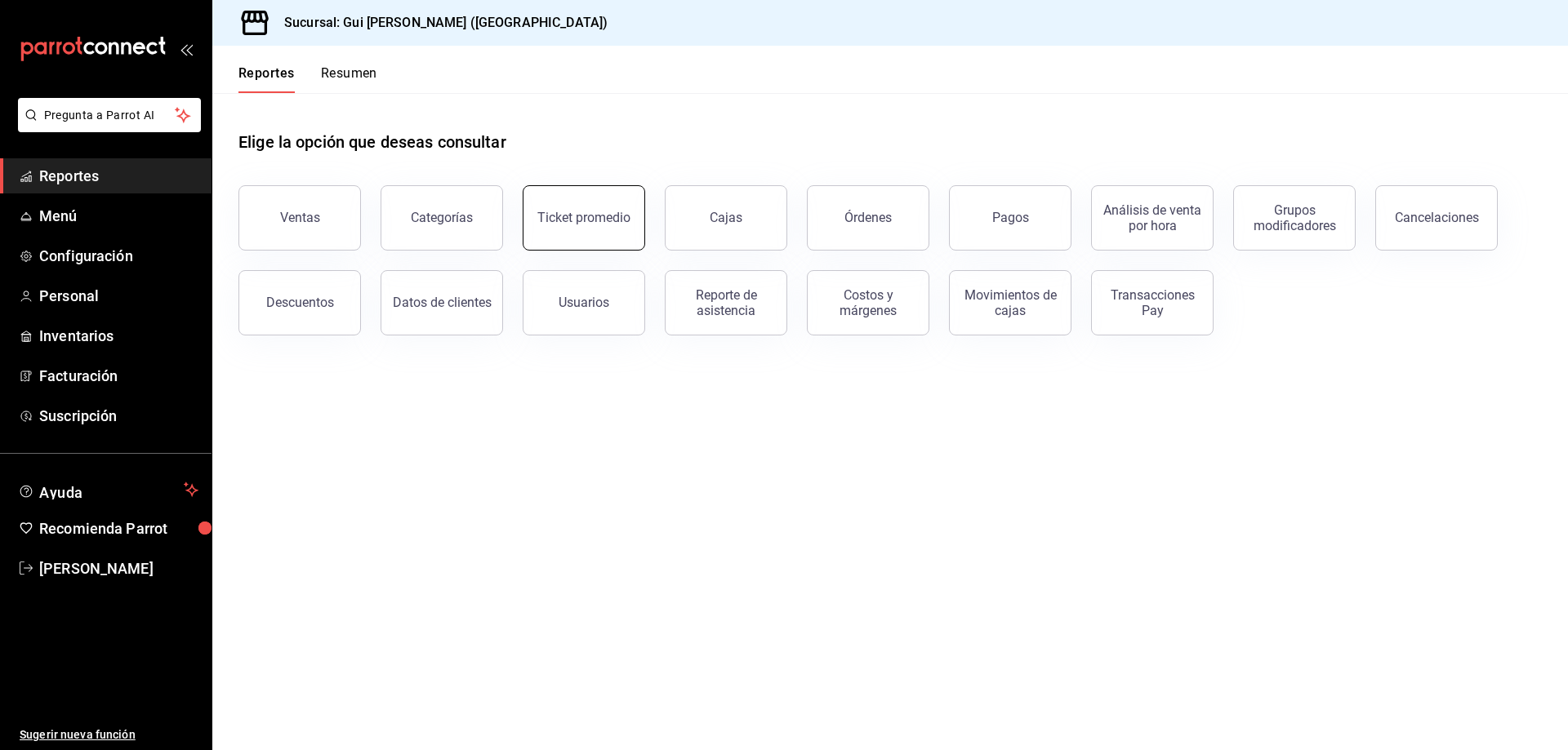
click at [527, 224] on div "Ticket promedio" at bounding box center [573, 208] width 142 height 85
click at [535, 224] on button "Ticket promedio" at bounding box center [584, 217] width 123 height 65
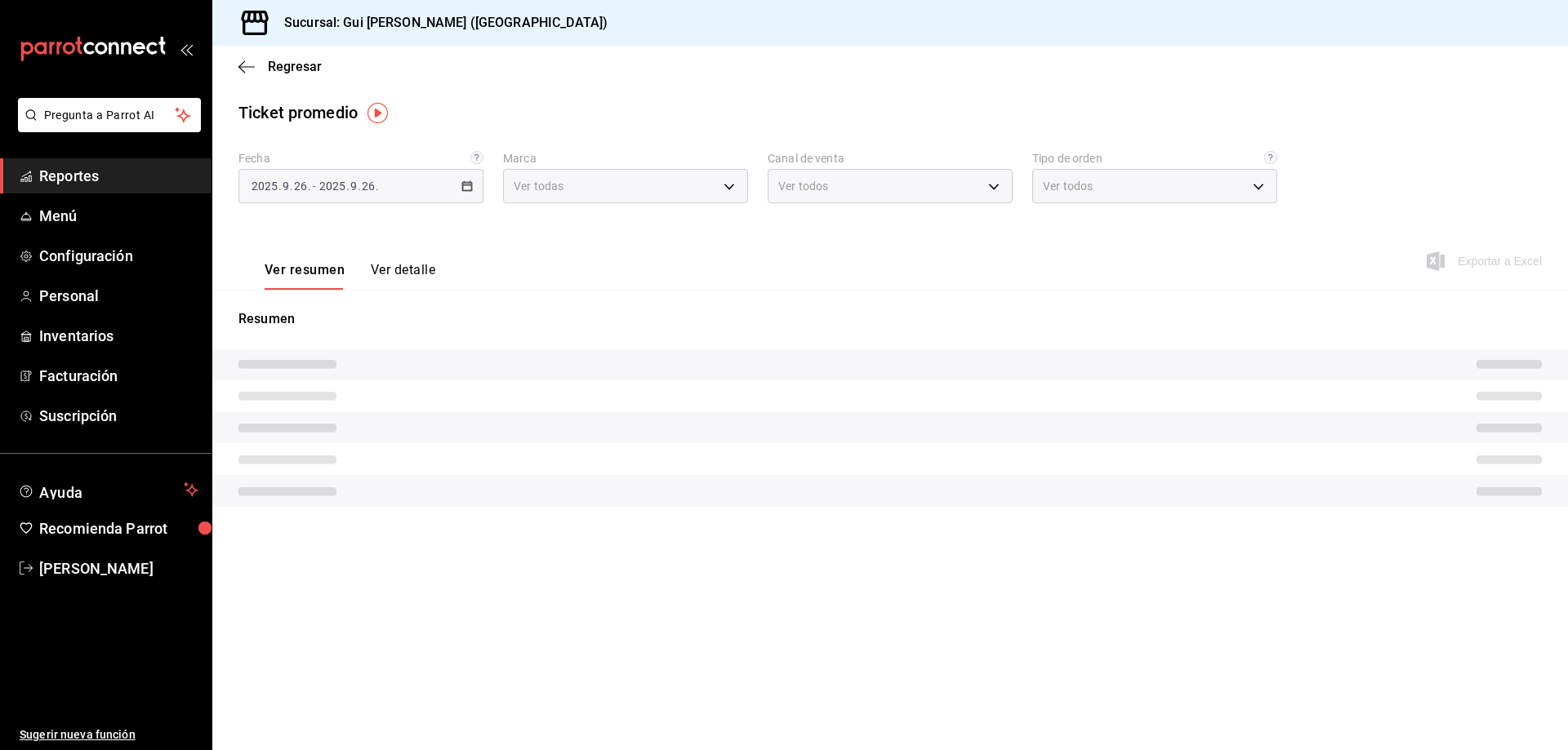
type input "0f2ed5f6-cf2d-4c1b-b68c-cb0bef3cf136"
type input "PARROT,UBER_EATS,RAPPI,DIDI_FOOD,ONLINE"
type input "af2d440f-cb25-438a-bf6e-edc28bd917e4,1e89e771-ba32-43b4-8dd0-84a933e4b18c,EXTER…"
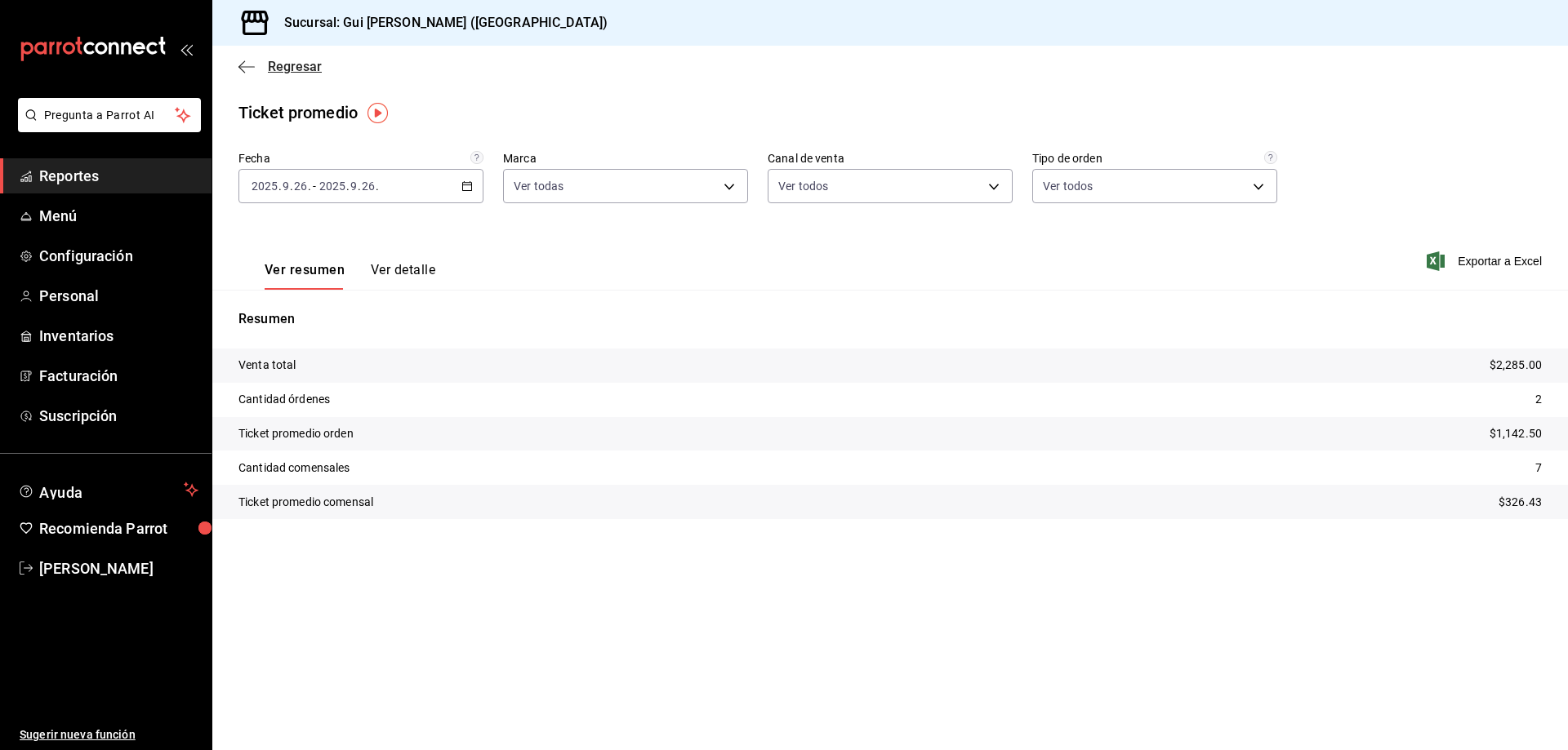
click at [306, 71] on span "Regresar" at bounding box center [295, 66] width 54 height 15
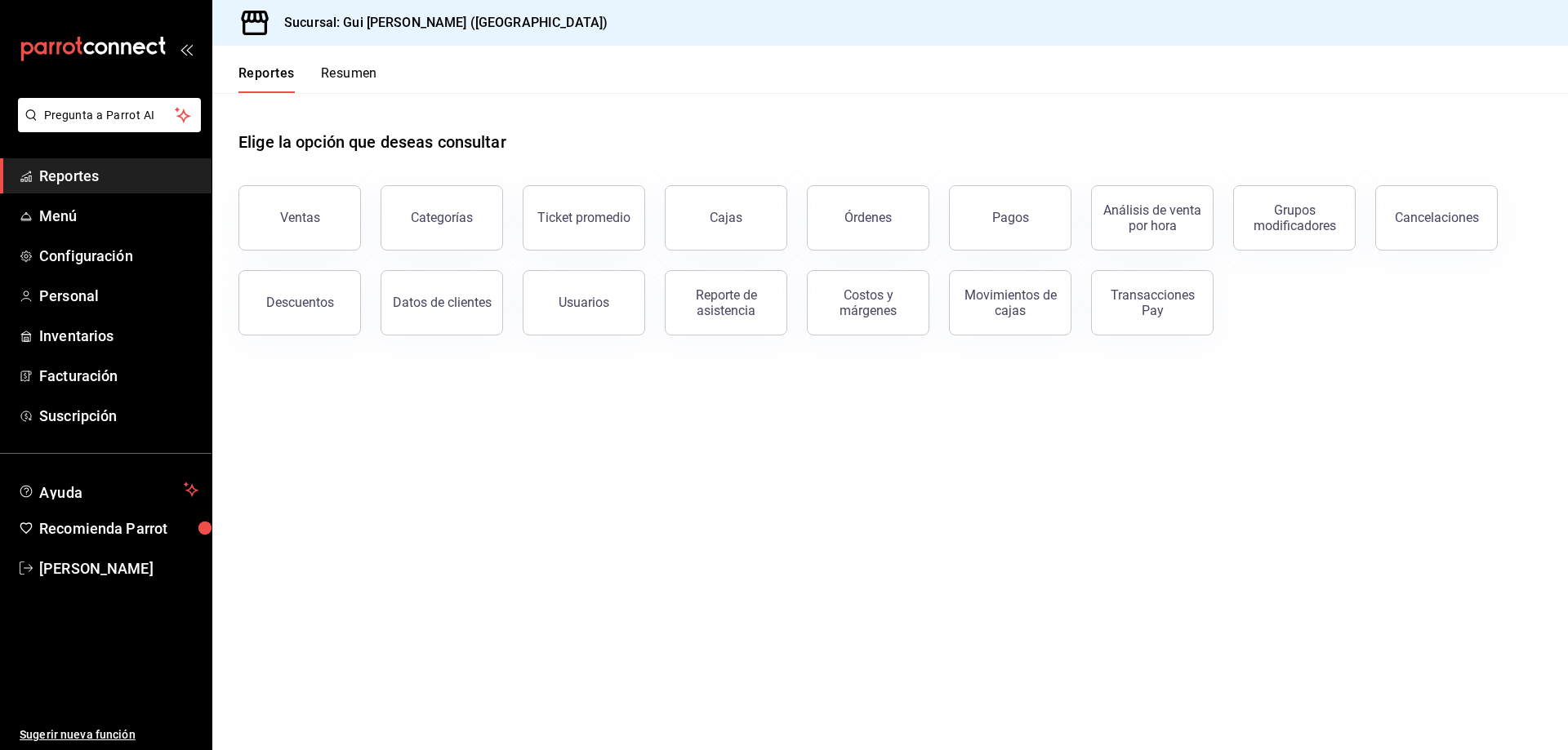
click at [366, 221] on div "Categorías" at bounding box center [432, 208] width 142 height 85
click at [334, 231] on button "Ventas" at bounding box center [299, 217] width 123 height 65
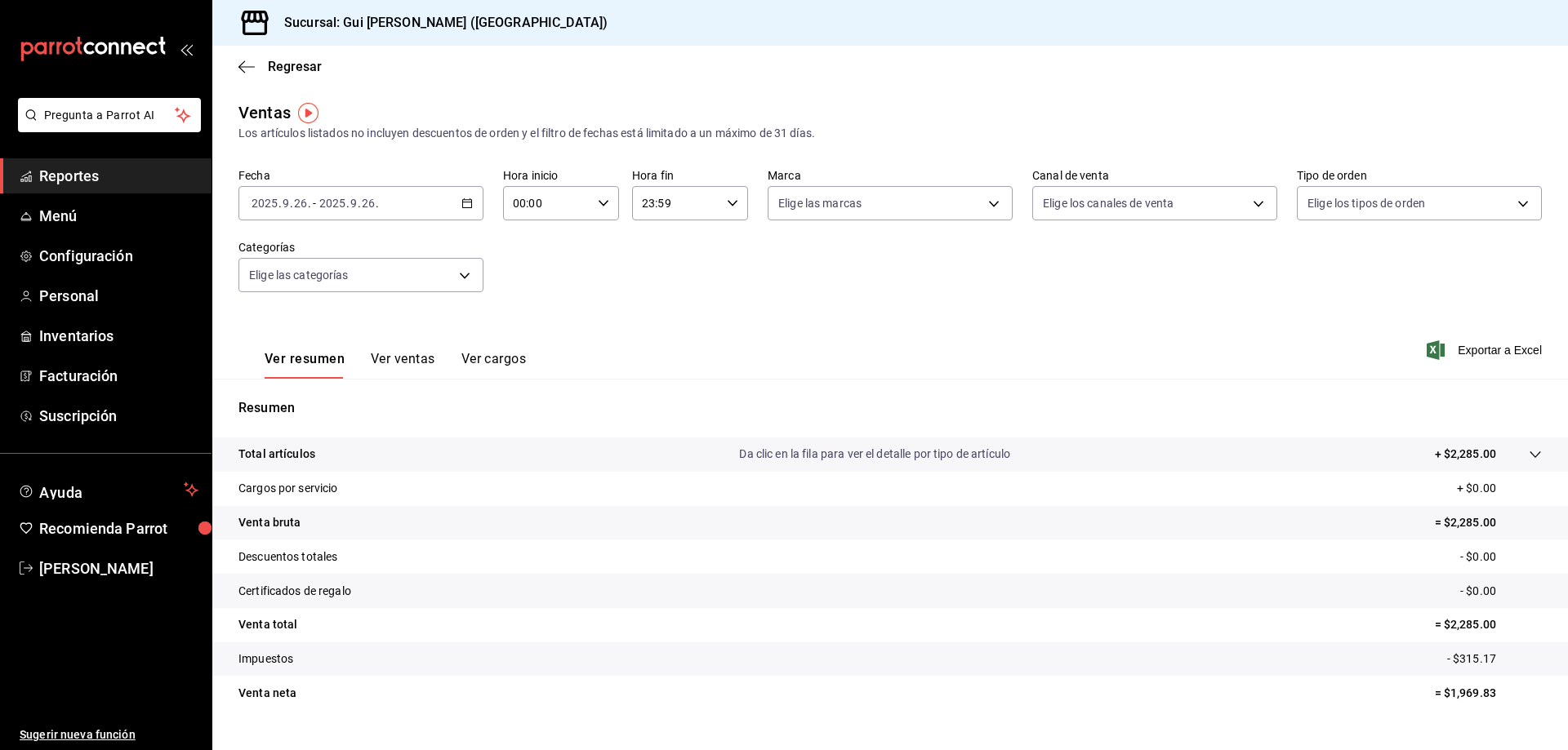
click at [361, 204] on input "26" at bounding box center [368, 203] width 15 height 13
click at [327, 400] on span "Rango de fechas" at bounding box center [315, 400] width 127 height 17
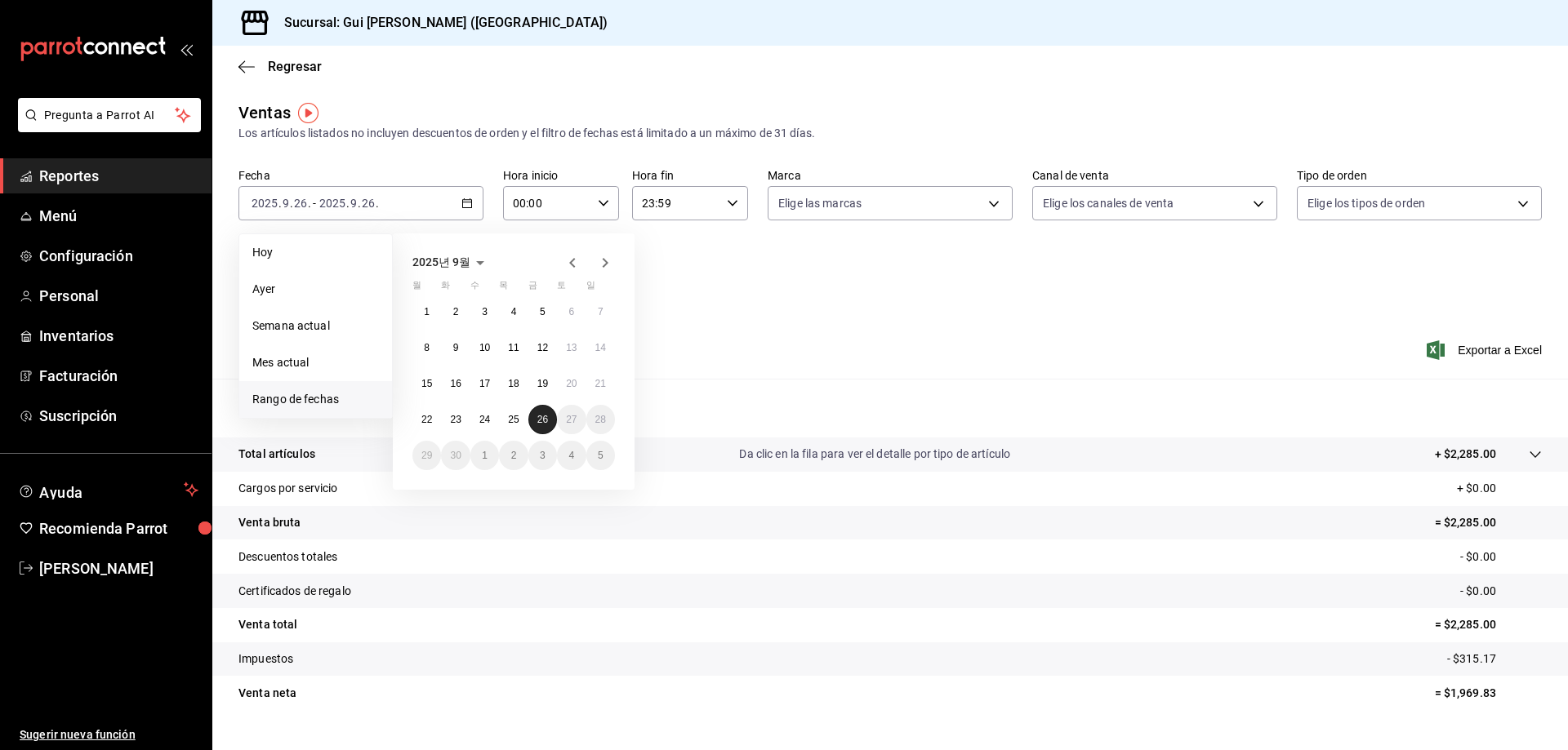
click at [545, 423] on abbr "26" at bounding box center [542, 419] width 10 height 11
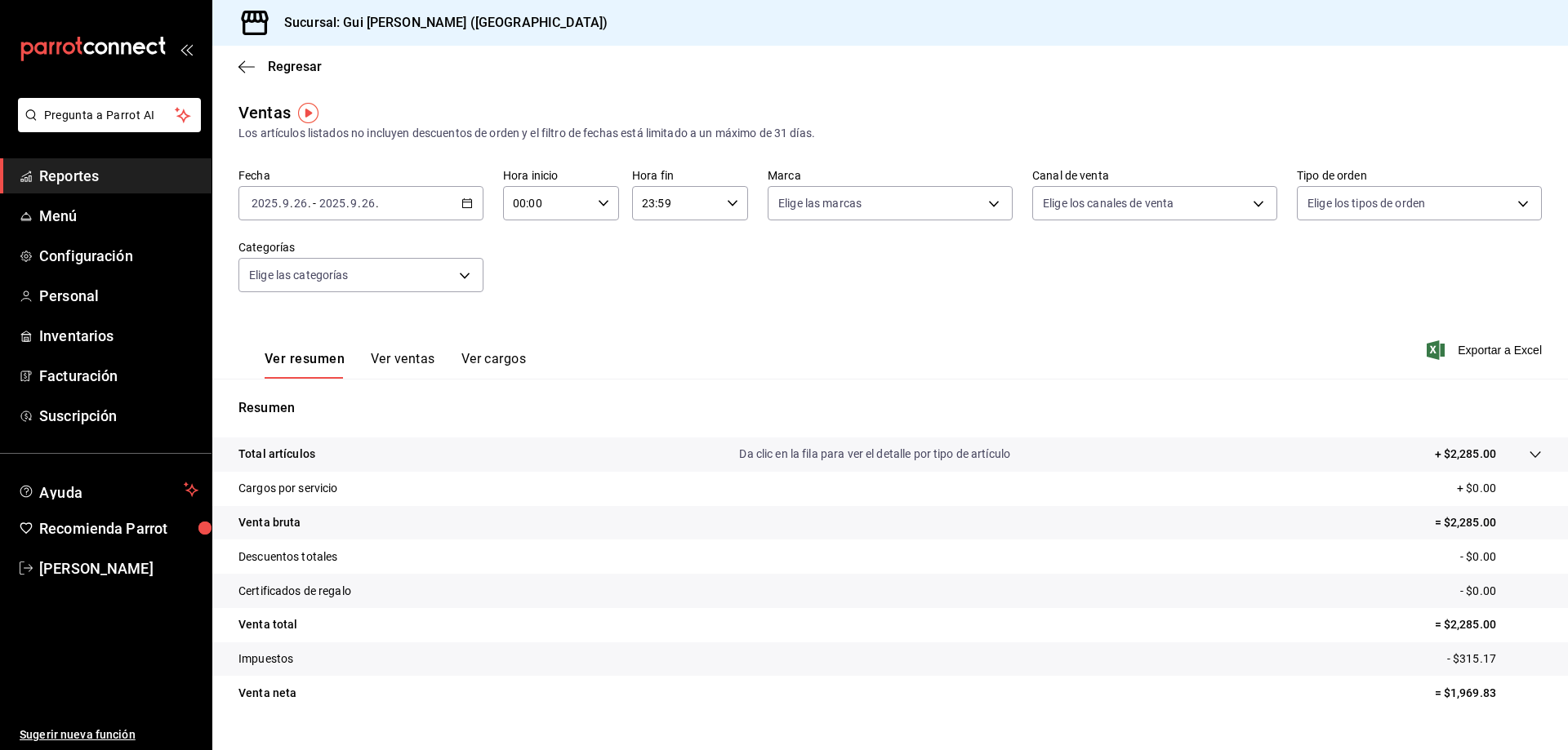
scroll to position [32, 0]
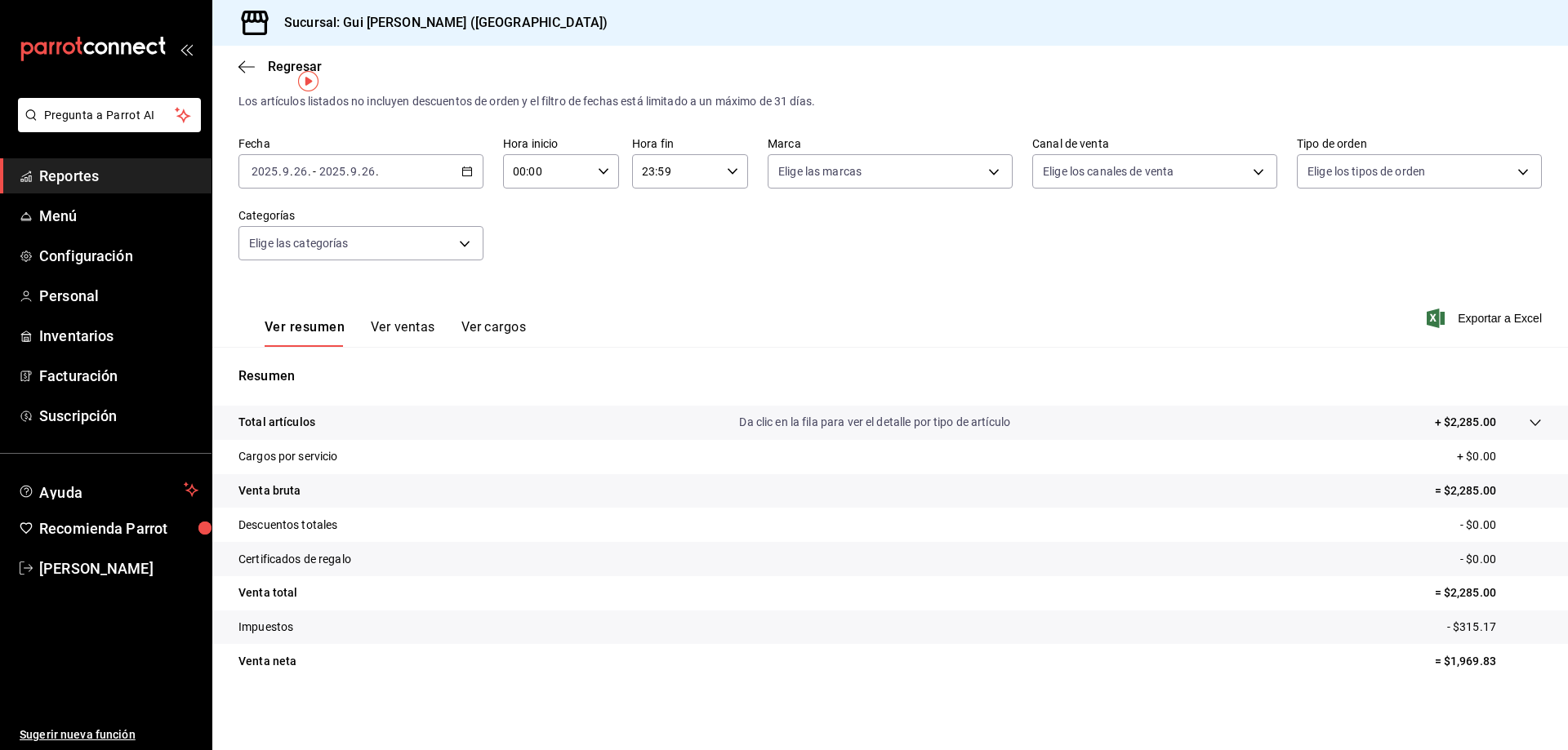
click at [381, 317] on div "Ver resumen Ver ventas Ver cargos" at bounding box center [382, 323] width 287 height 47
click at [389, 342] on button "Ver ventas" at bounding box center [402, 332] width 64 height 27
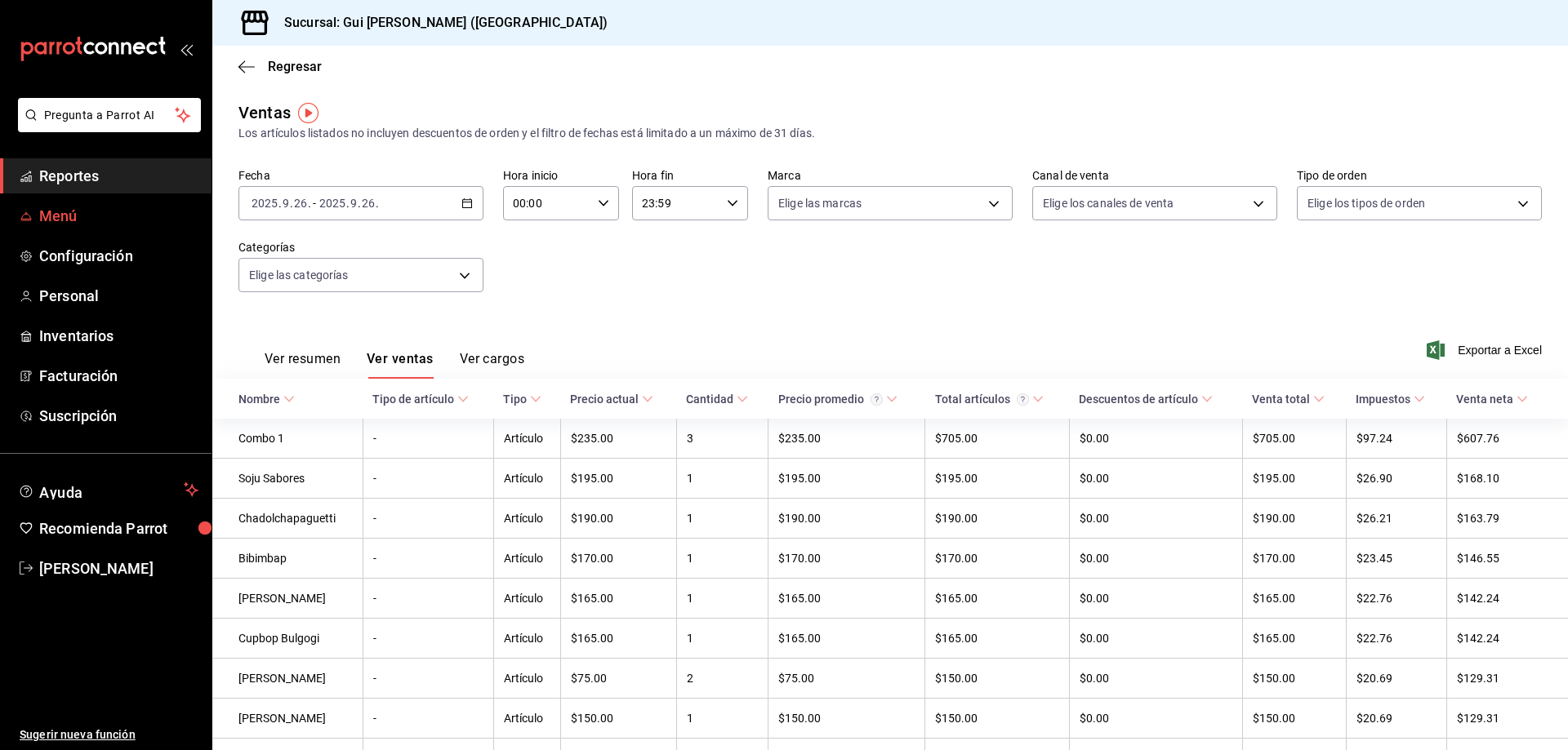
click at [83, 214] on span "Menú" at bounding box center [118, 215] width 160 height 22
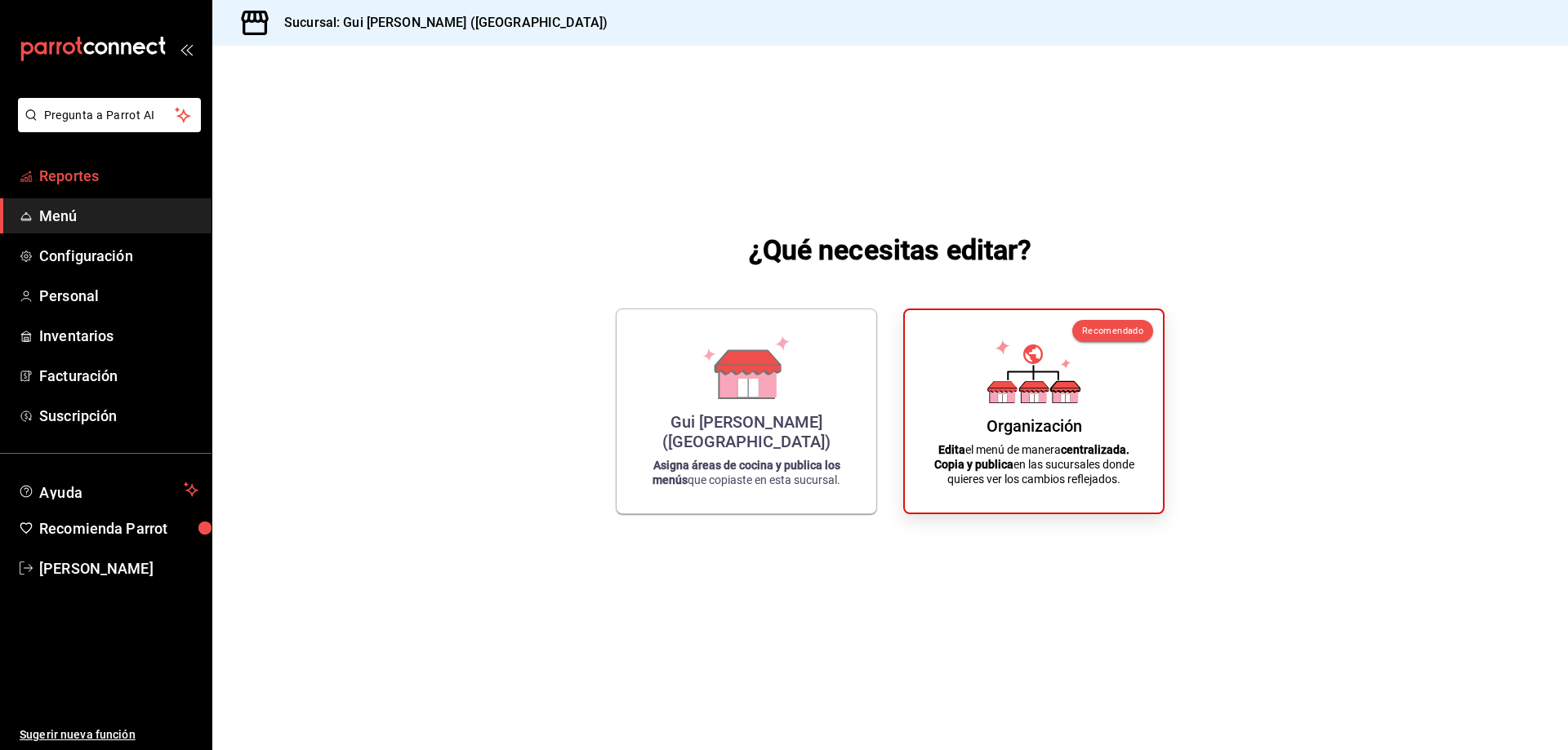
click at [94, 186] on span "Reportes" at bounding box center [118, 176] width 160 height 22
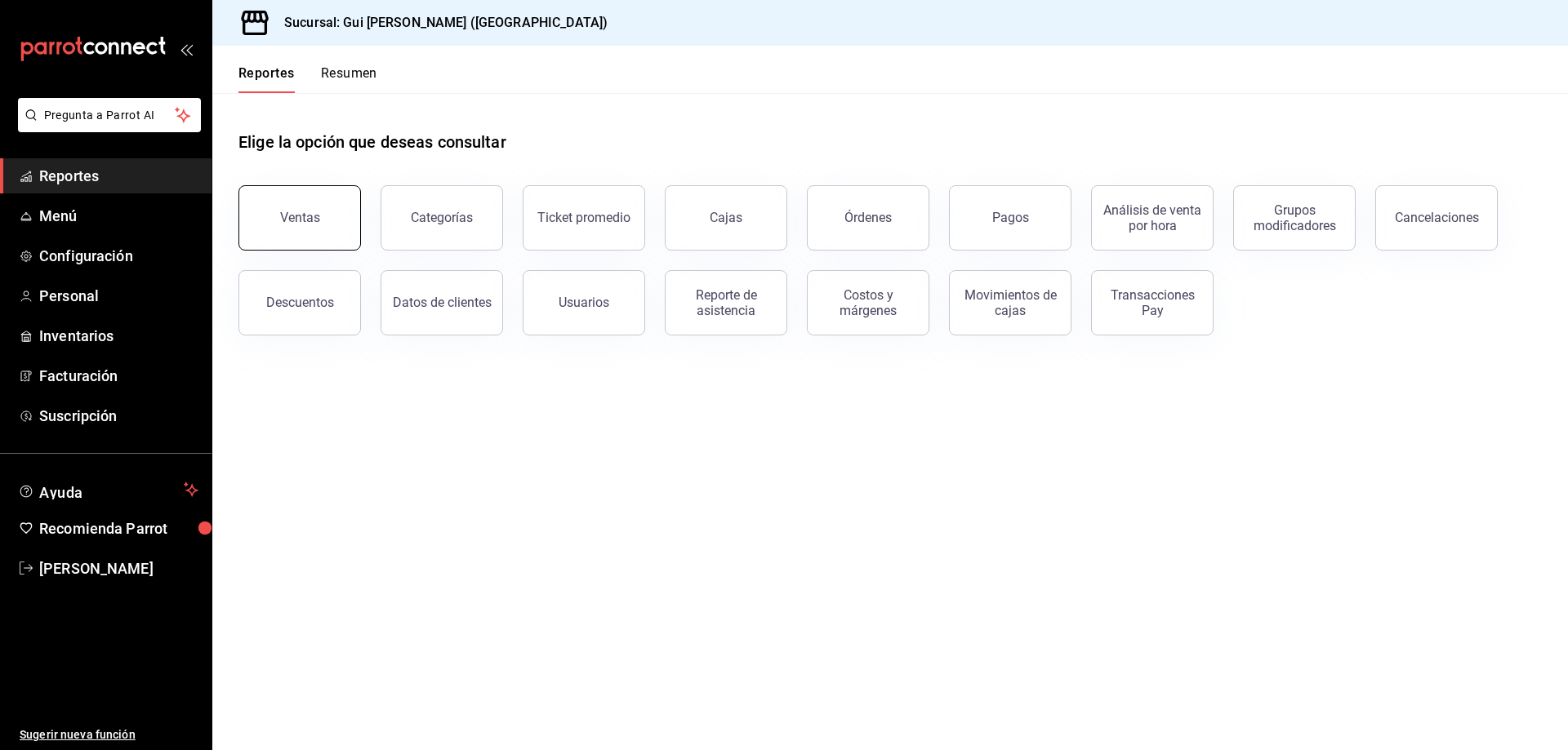
click at [328, 221] on button "Ventas" at bounding box center [299, 217] width 123 height 65
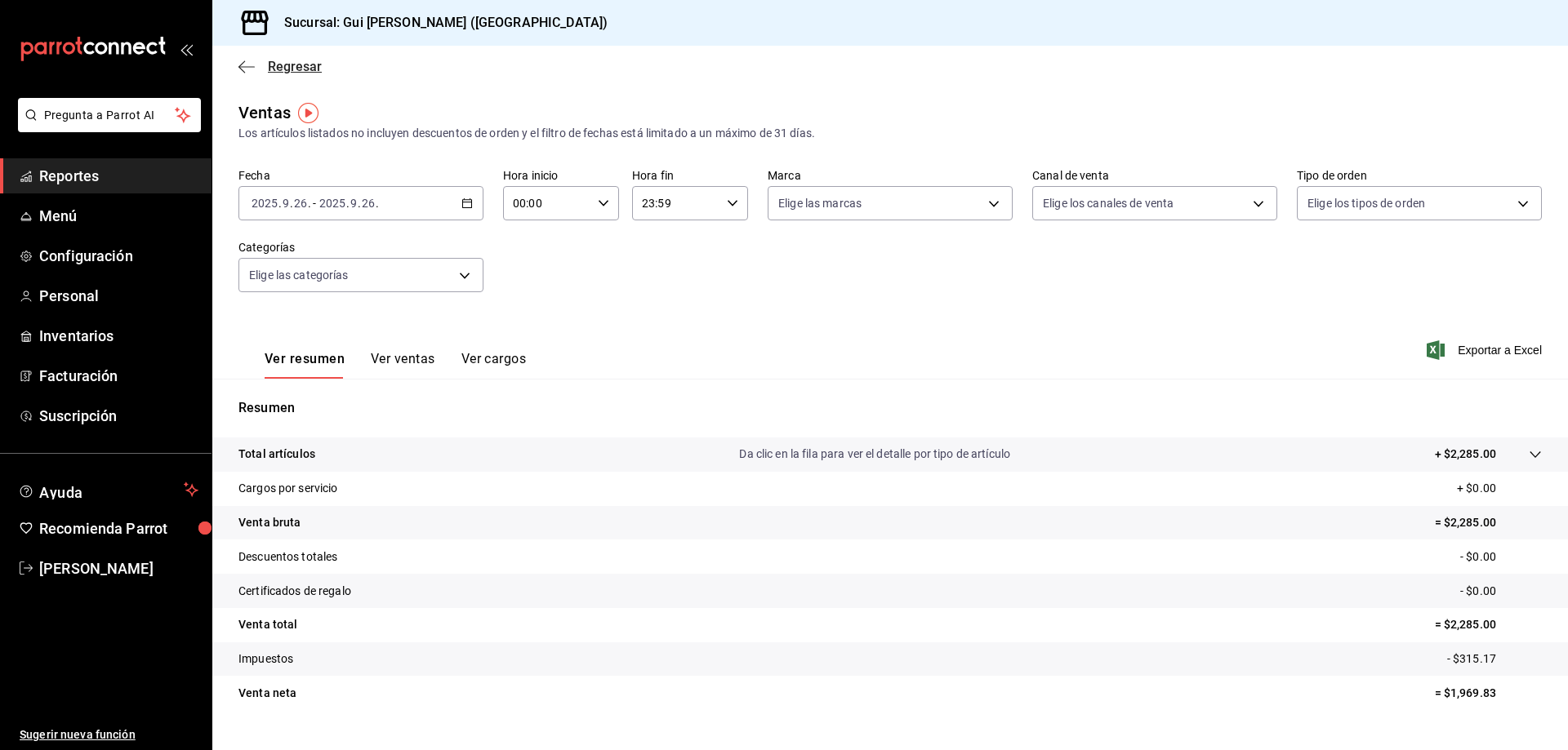
click at [238, 63] on icon "button" at bounding box center [246, 67] width 16 height 15
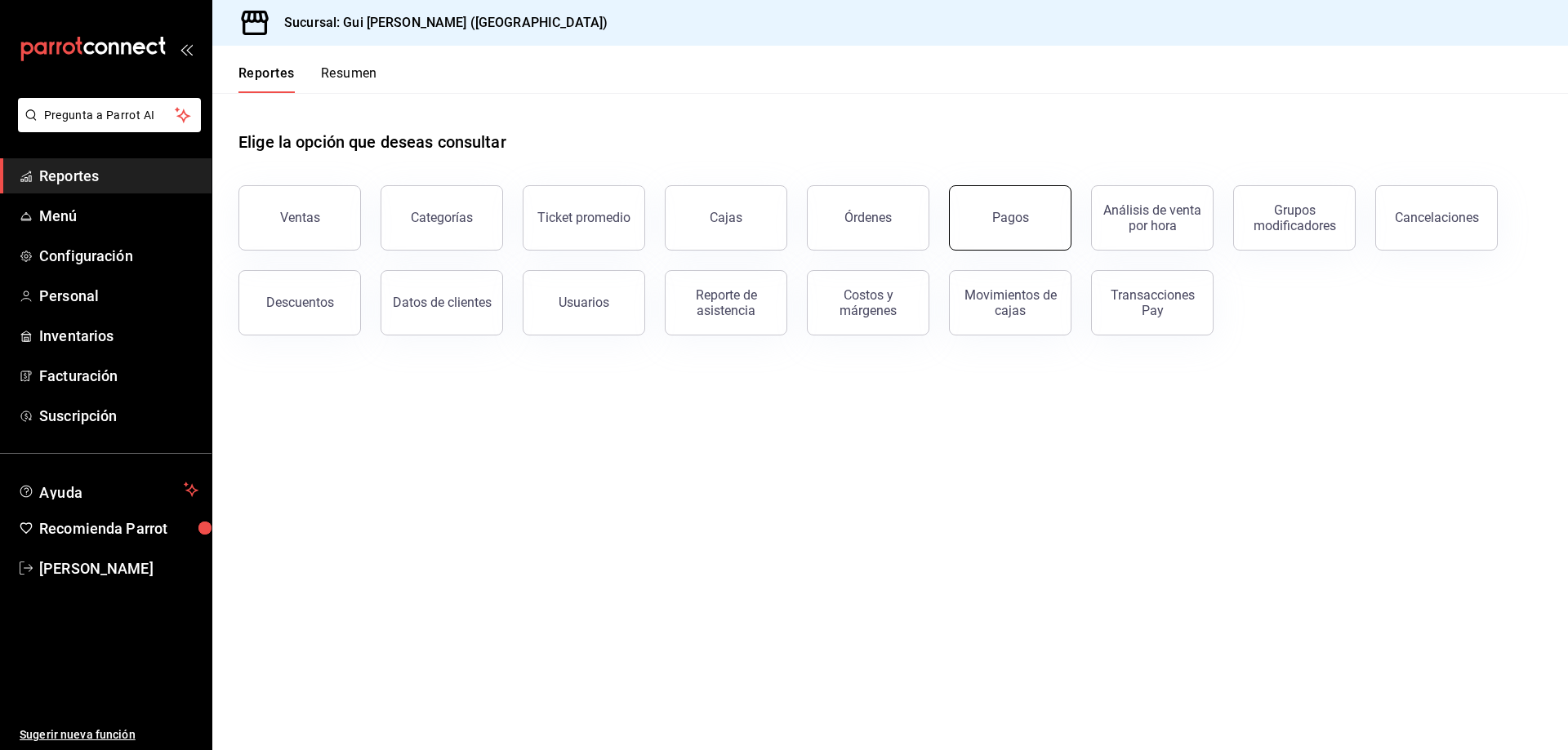
click at [995, 234] on button "Pagos" at bounding box center [1010, 217] width 123 height 65
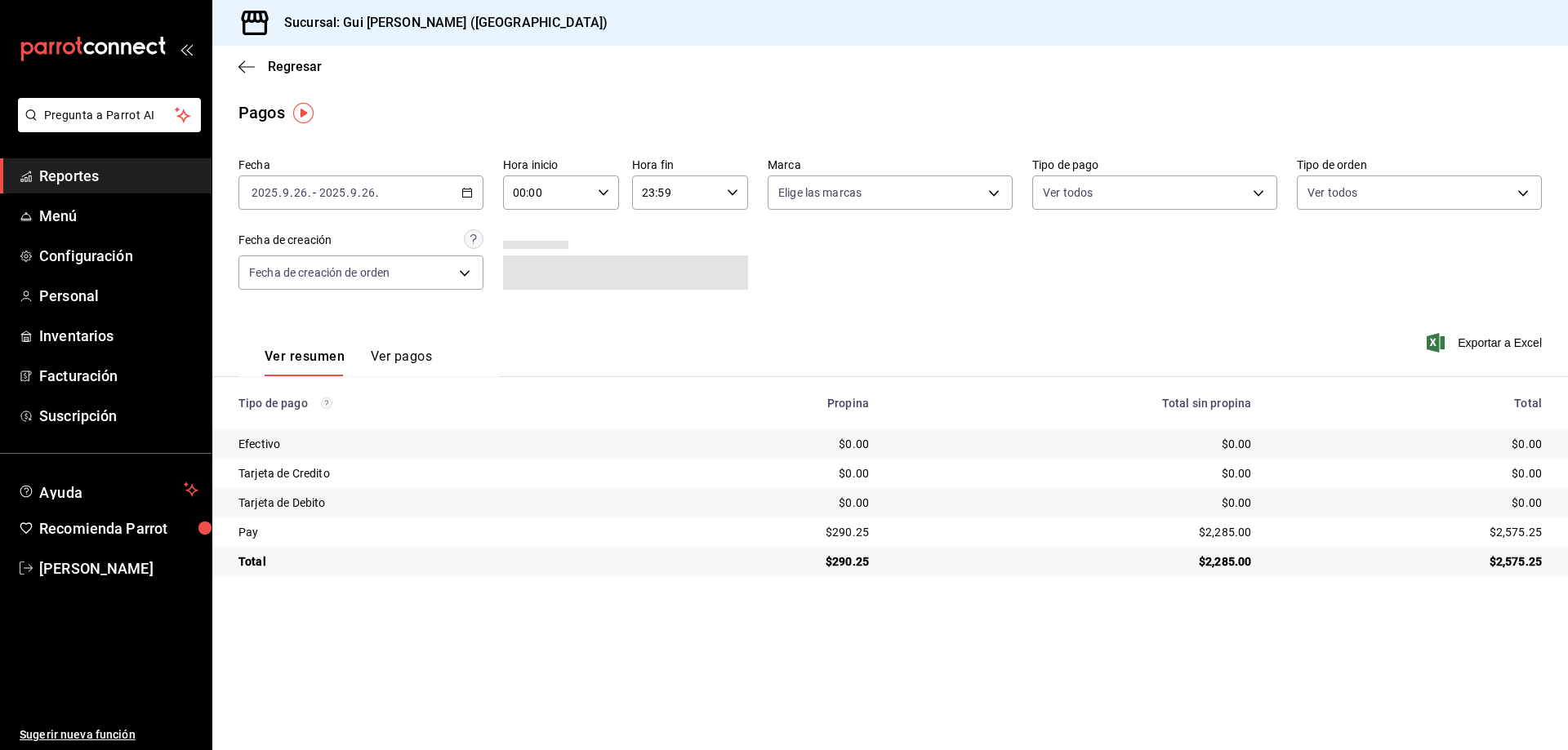
click at [355, 196] on input "9" at bounding box center [353, 193] width 9 height 13
click at [317, 429] on span "Rango de fechas" at bounding box center [315, 426] width 127 height 17
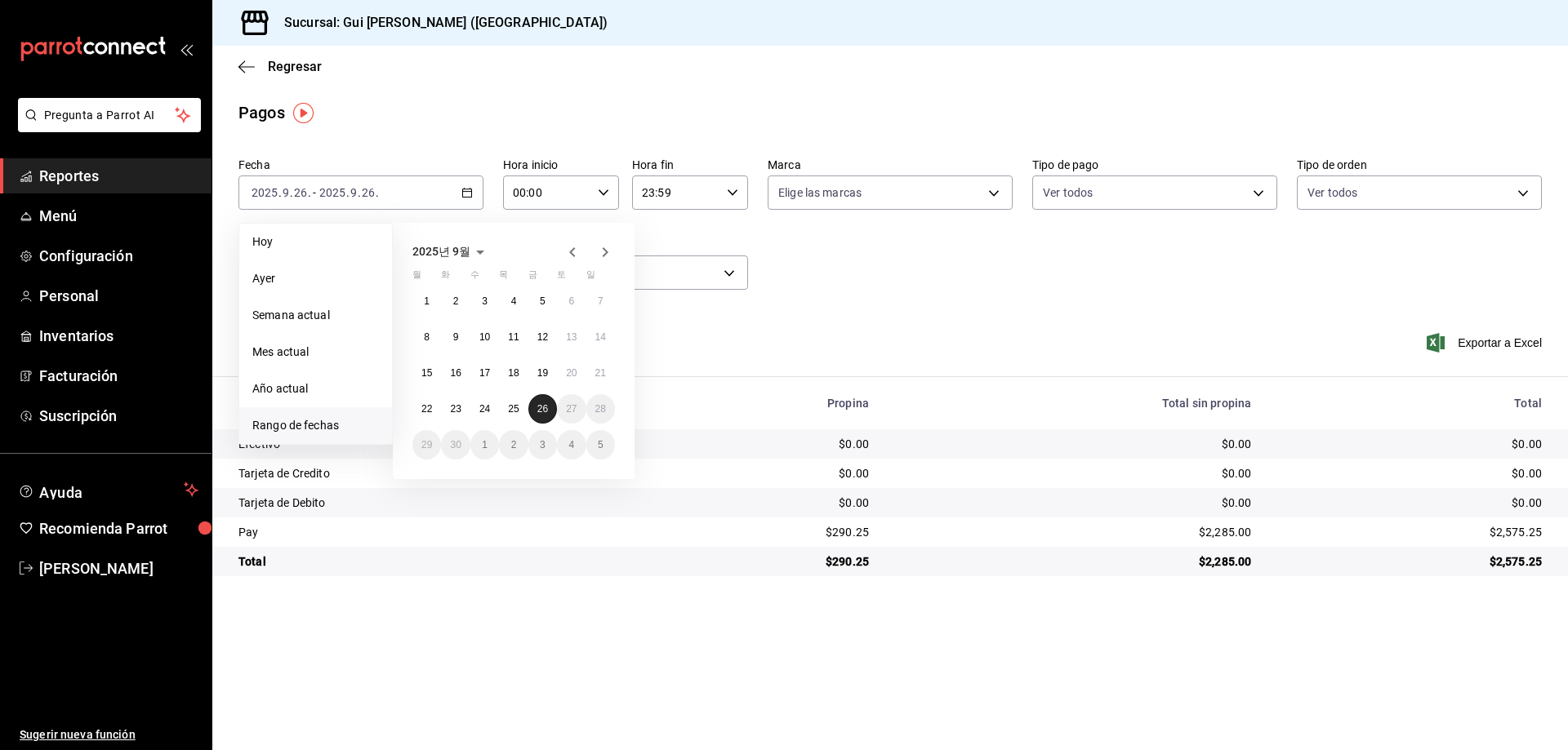
click at [543, 410] on abbr "26" at bounding box center [542, 409] width 10 height 11
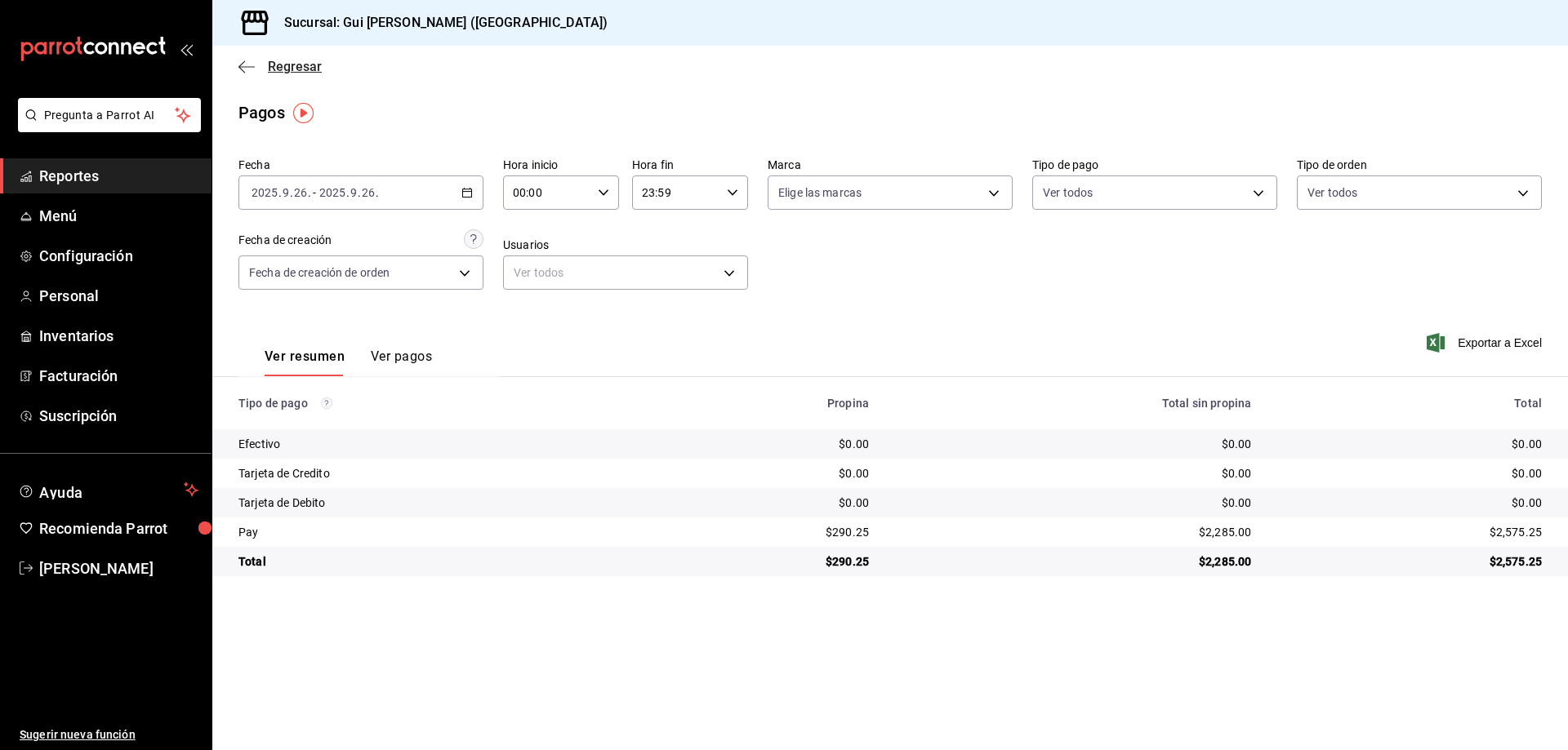
click at [273, 71] on span "Regresar" at bounding box center [295, 66] width 54 height 15
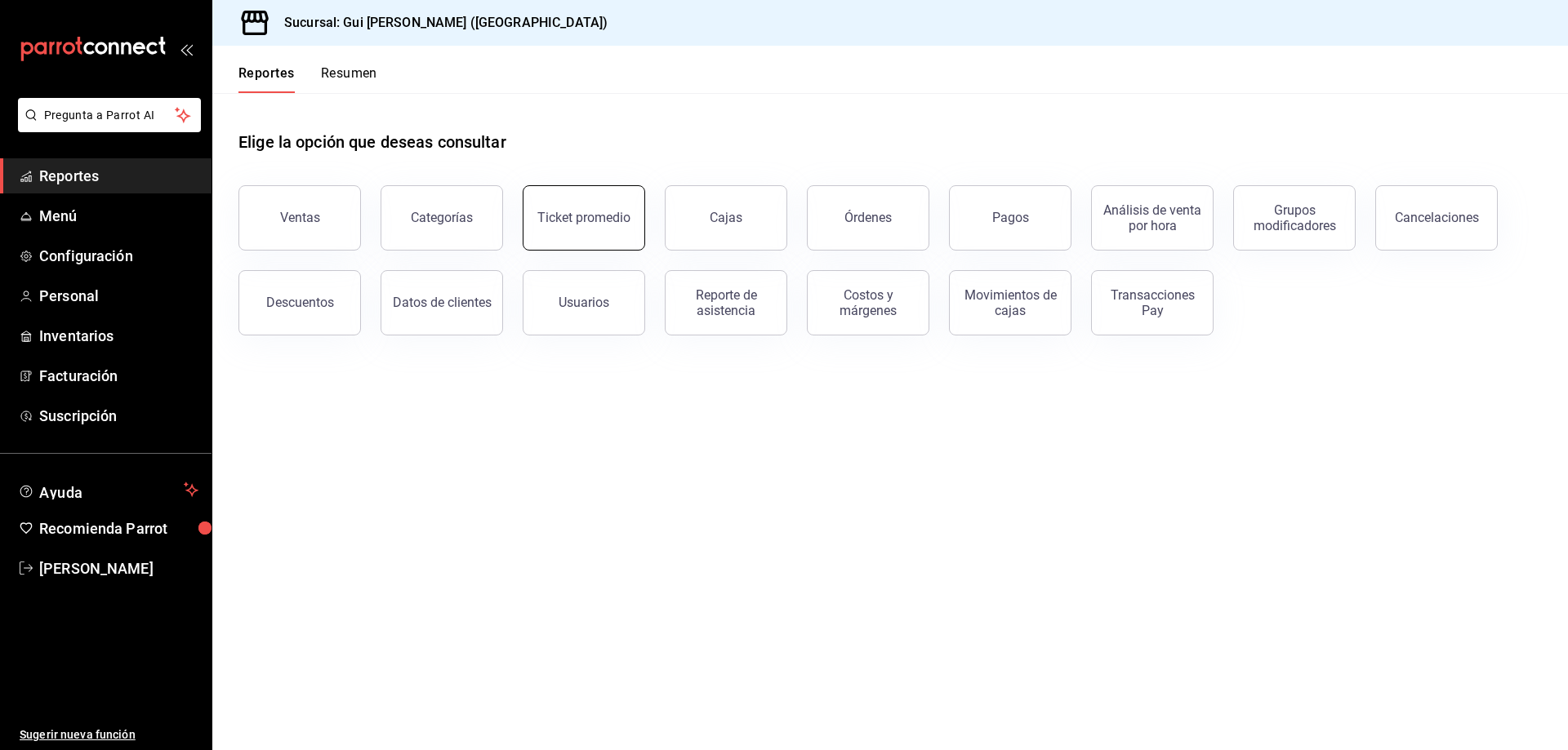
click at [582, 222] on div "Ticket promedio" at bounding box center [584, 217] width 94 height 15
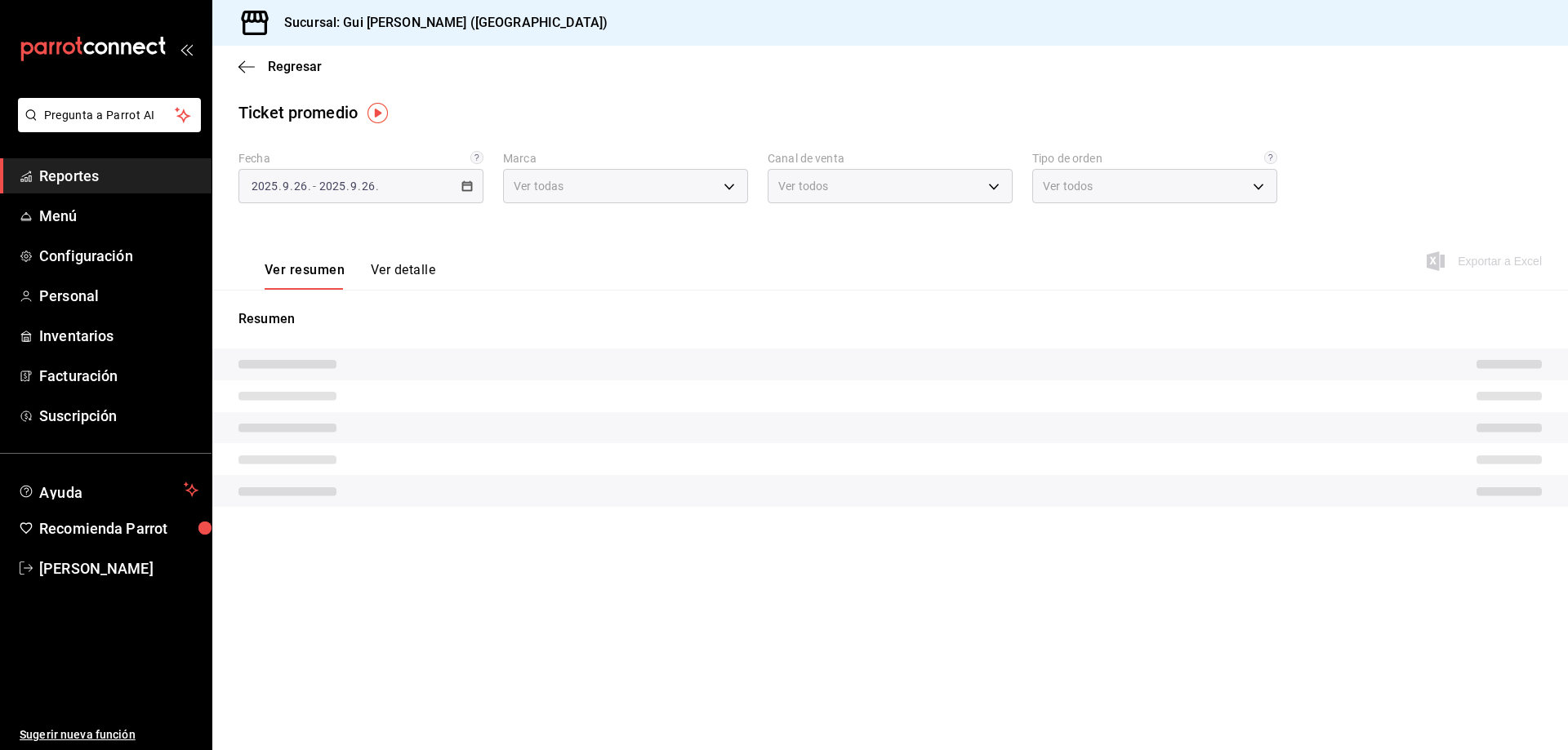
type input "0f2ed5f6-cf2d-4c1b-b68c-cb0bef3cf136"
type input "PARROT,UBER_EATS,RAPPI,DIDI_FOOD,ONLINE"
type input "af2d440f-cb25-438a-bf6e-edc28bd917e4,1e89e771-ba32-43b4-8dd0-84a933e4b18c,EXTER…"
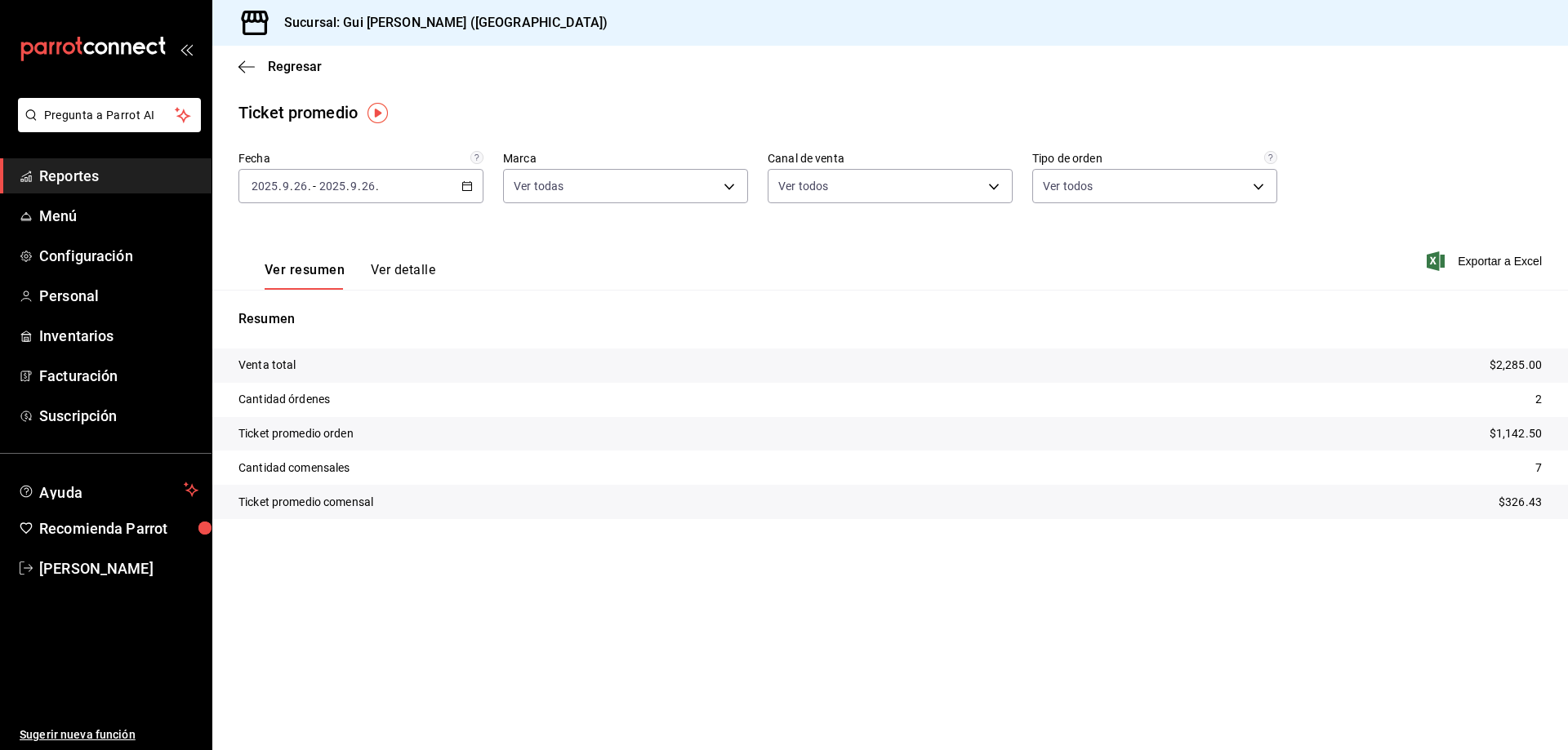
click at [383, 191] on div "[DATE] 2025 . 9 . 26 . - [DATE] 2025 . 9 . 26 ." at bounding box center [360, 186] width 245 height 34
click at [334, 378] on span "Rango de fechas" at bounding box center [315, 383] width 127 height 17
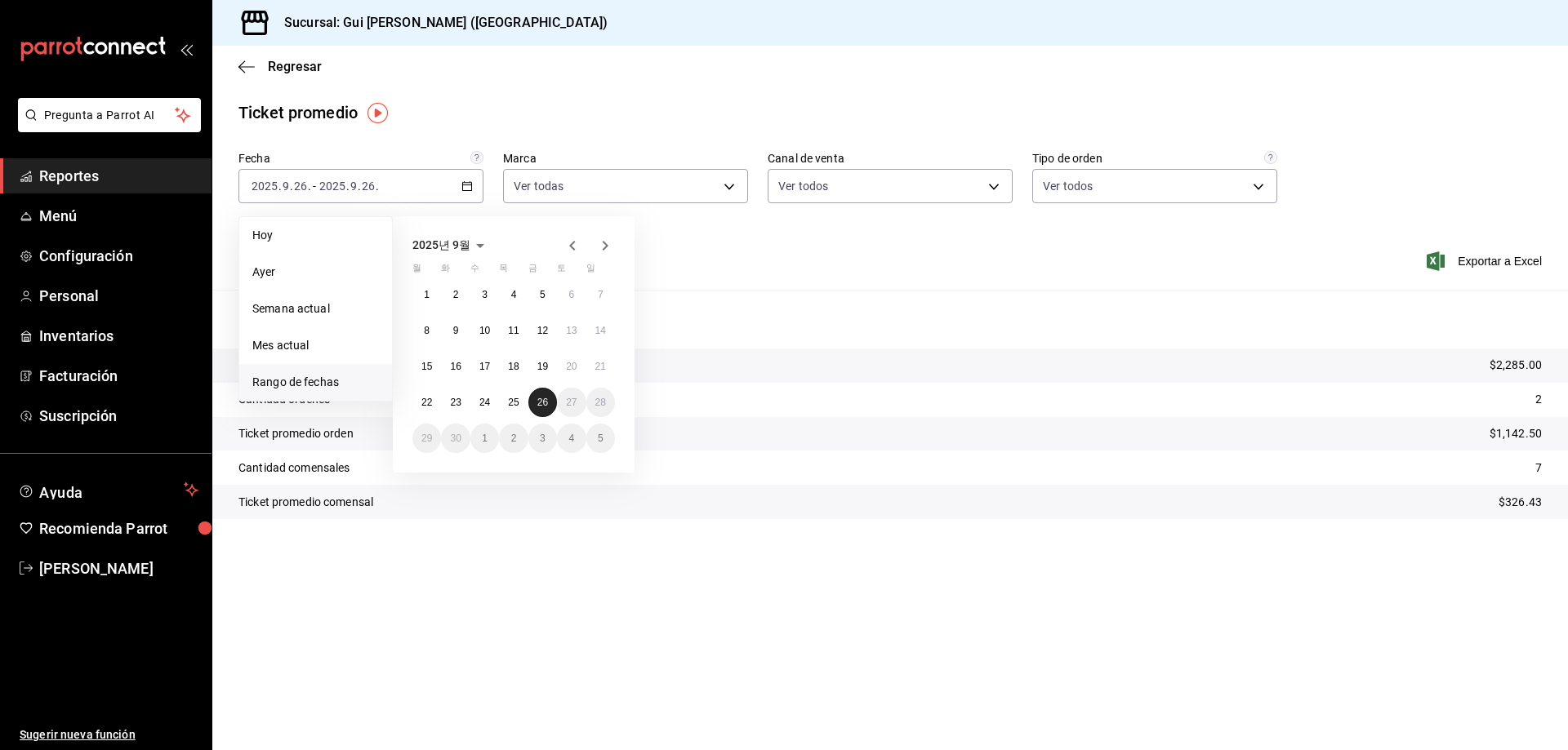
click at [538, 404] on abbr "26" at bounding box center [542, 402] width 10 height 11
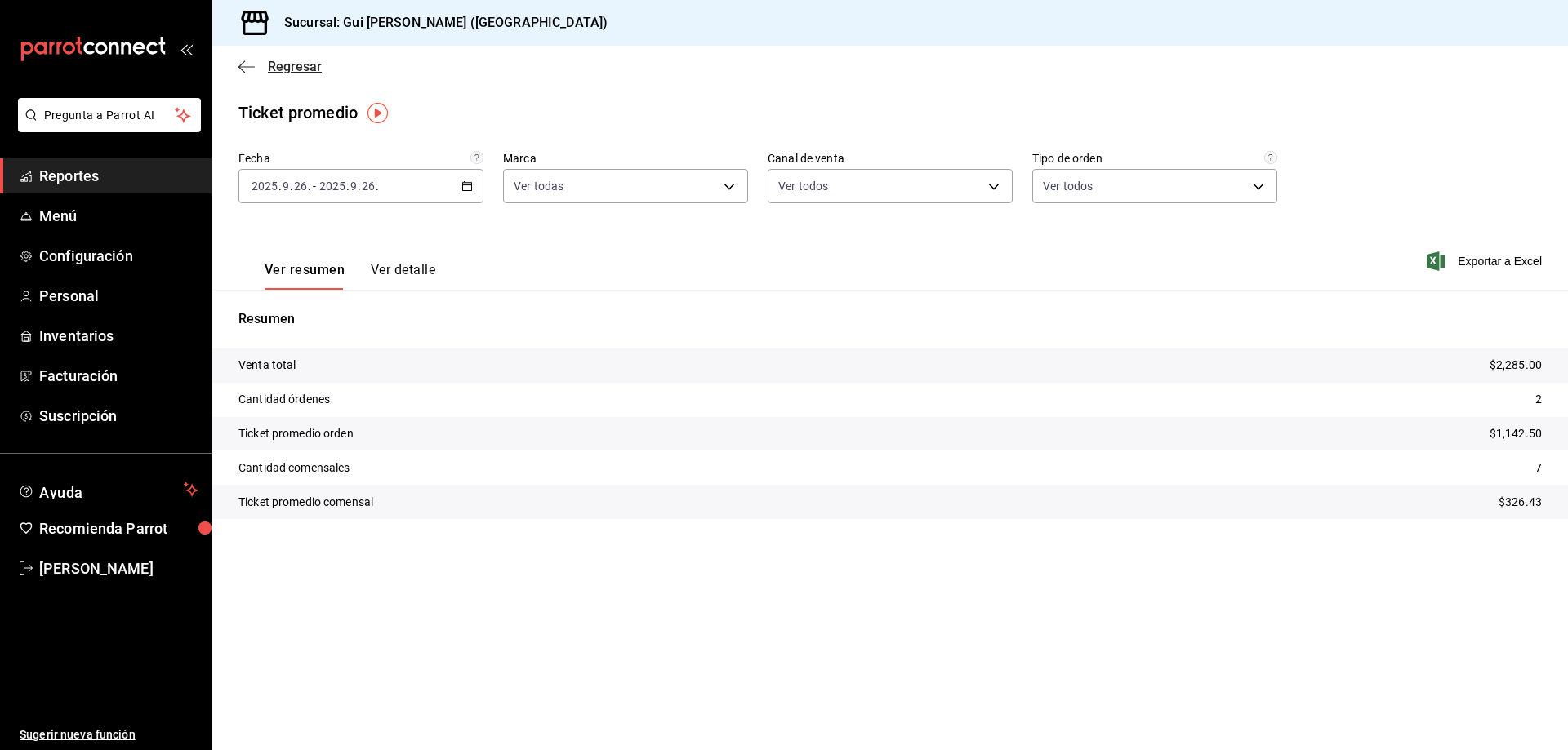
click at [281, 74] on span "Regresar" at bounding box center [295, 66] width 54 height 15
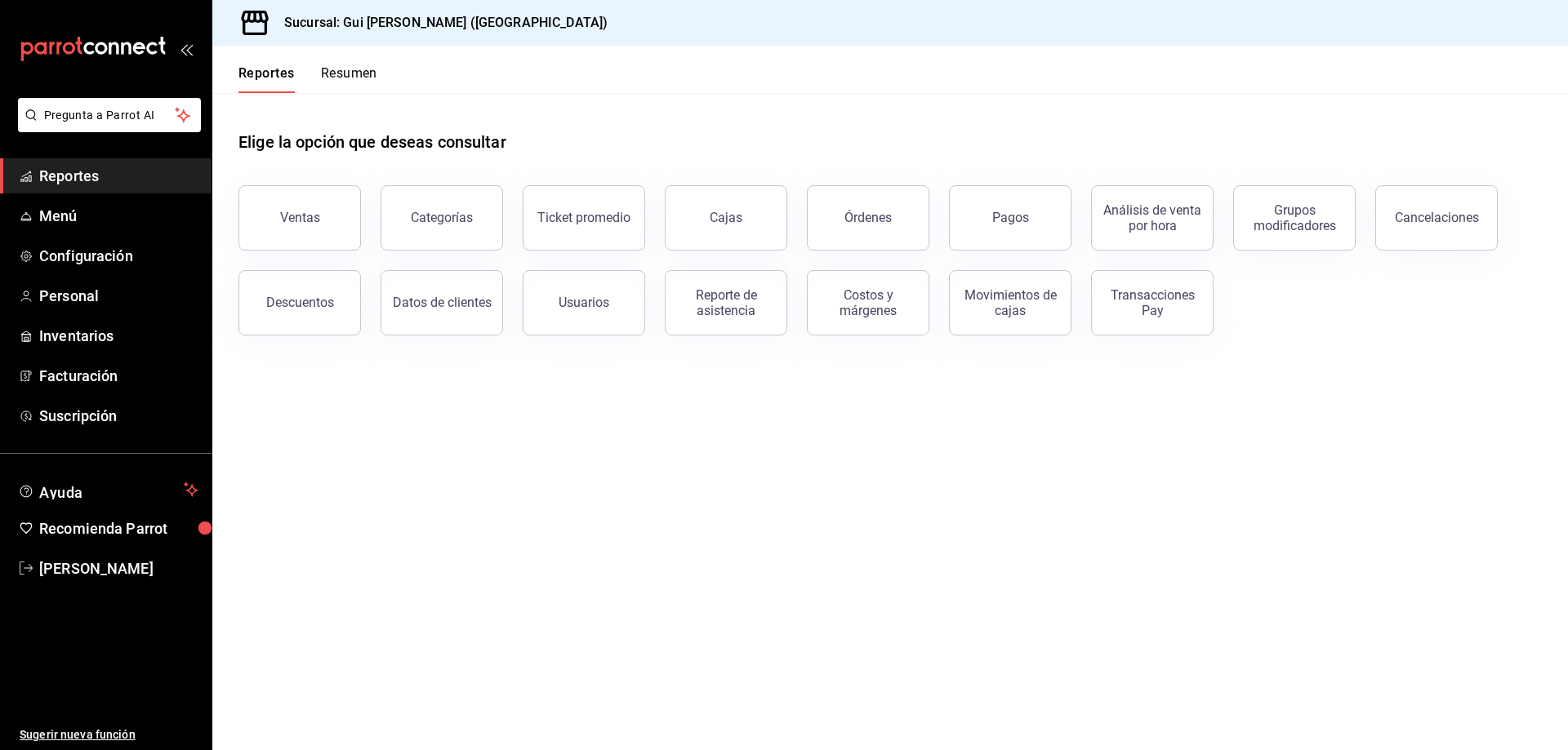
click at [66, 179] on span "Reportes" at bounding box center [118, 176] width 160 height 22
click at [80, 294] on span "Personal" at bounding box center [118, 296] width 160 height 22
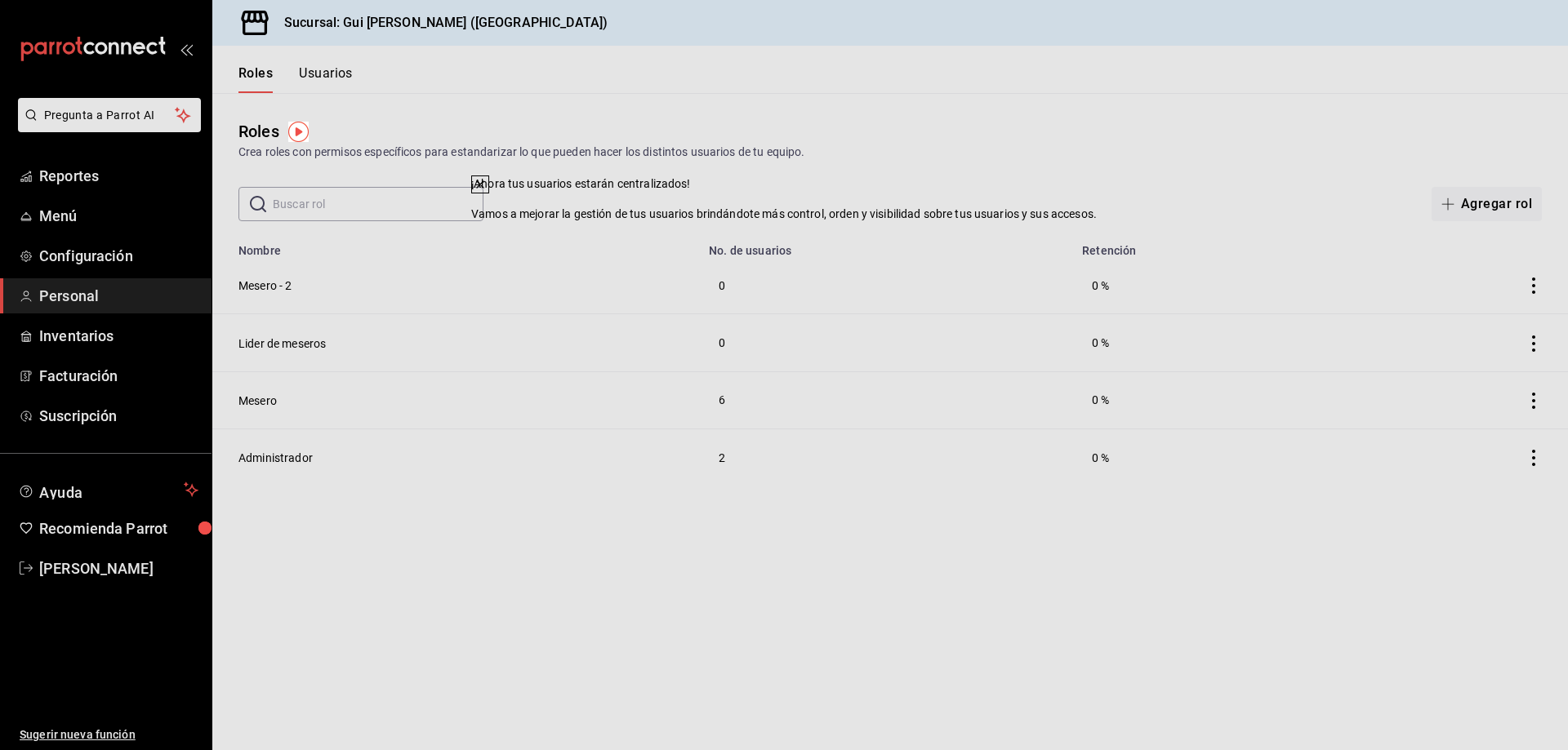
click at [973, 231] on main "Roles Crea roles con permisos específicos para estandarizar lo que pueden hacer…" at bounding box center [890, 422] width 1355 height 657
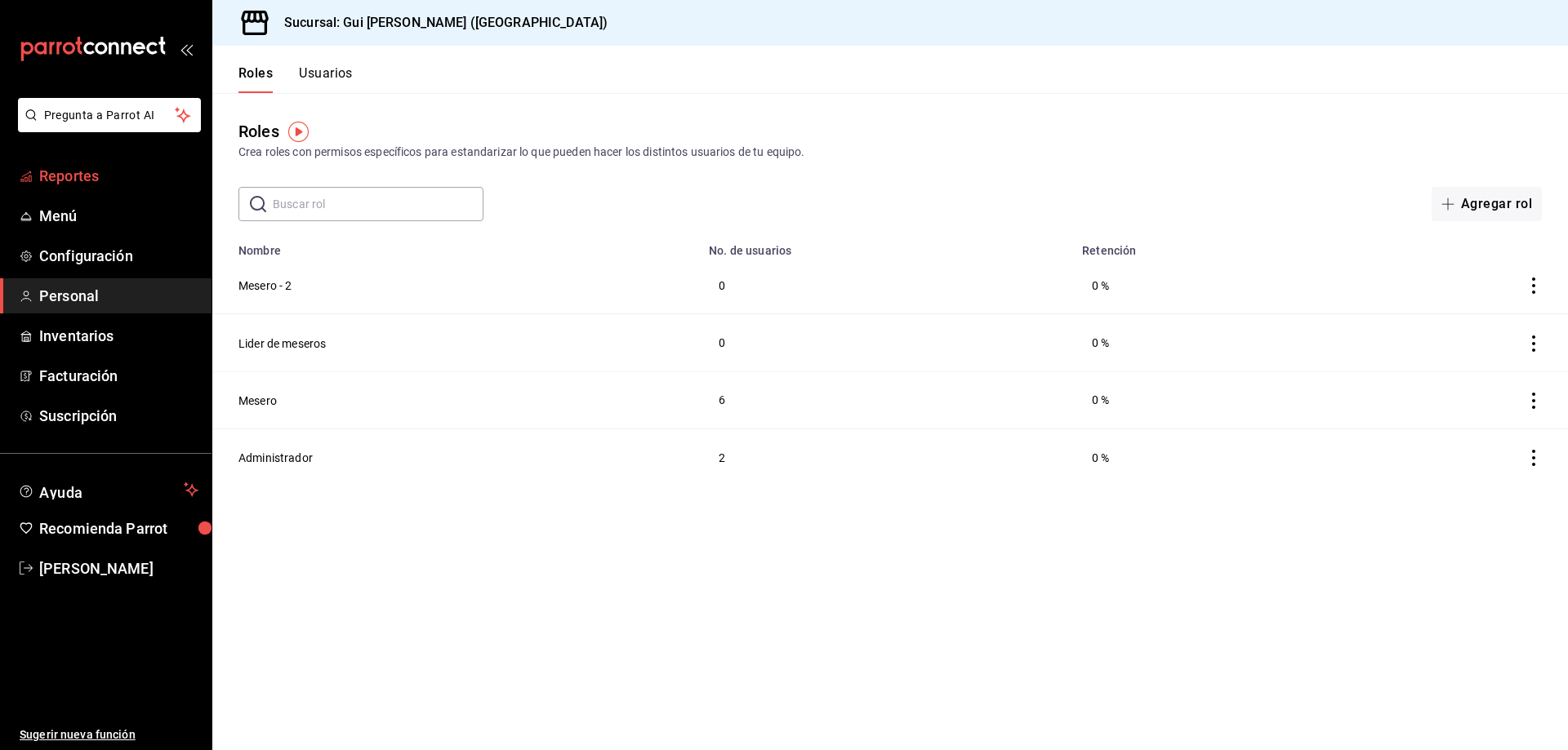
click at [76, 179] on span "Reportes" at bounding box center [118, 176] width 160 height 22
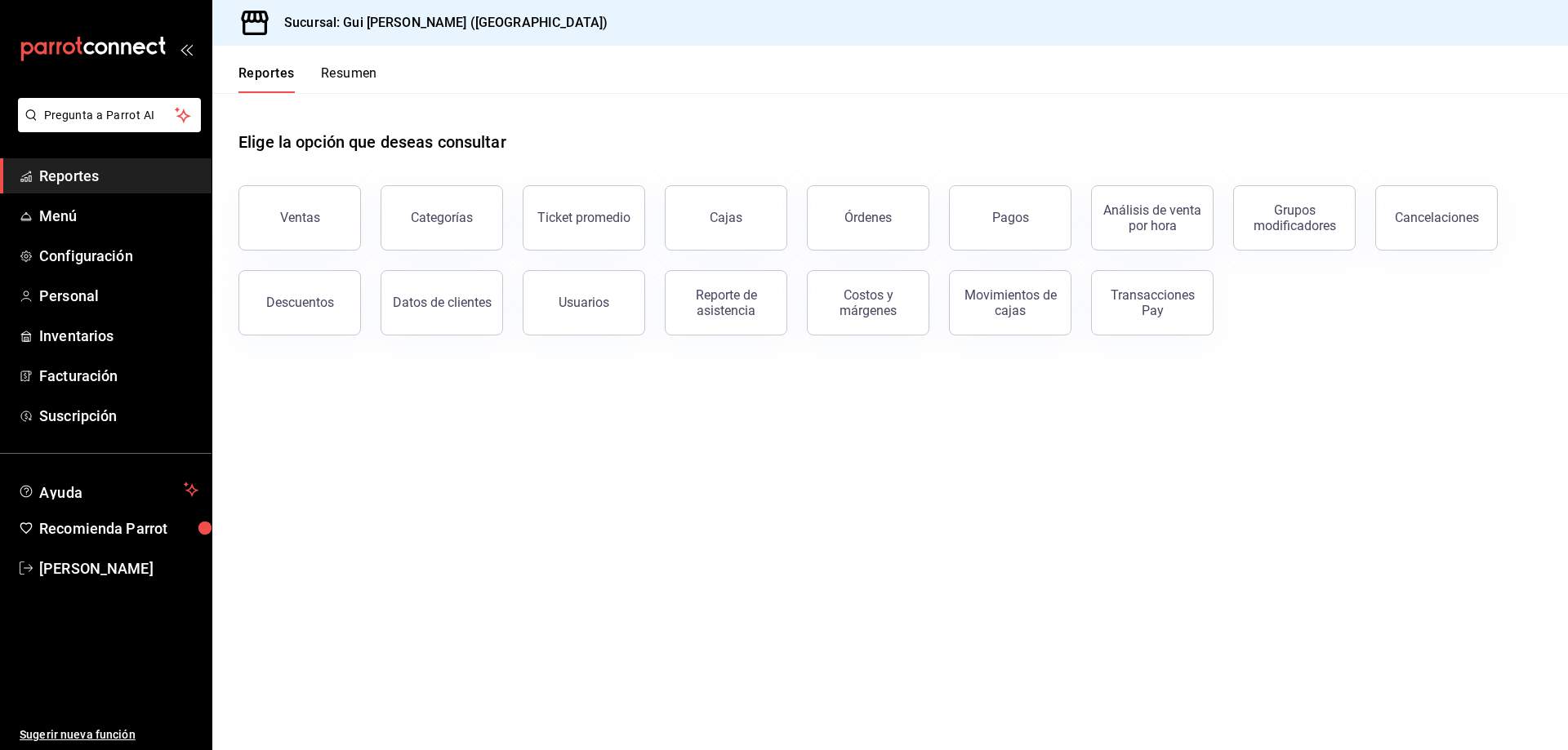
click at [332, 80] on button "Resumen" at bounding box center [349, 78] width 57 height 27
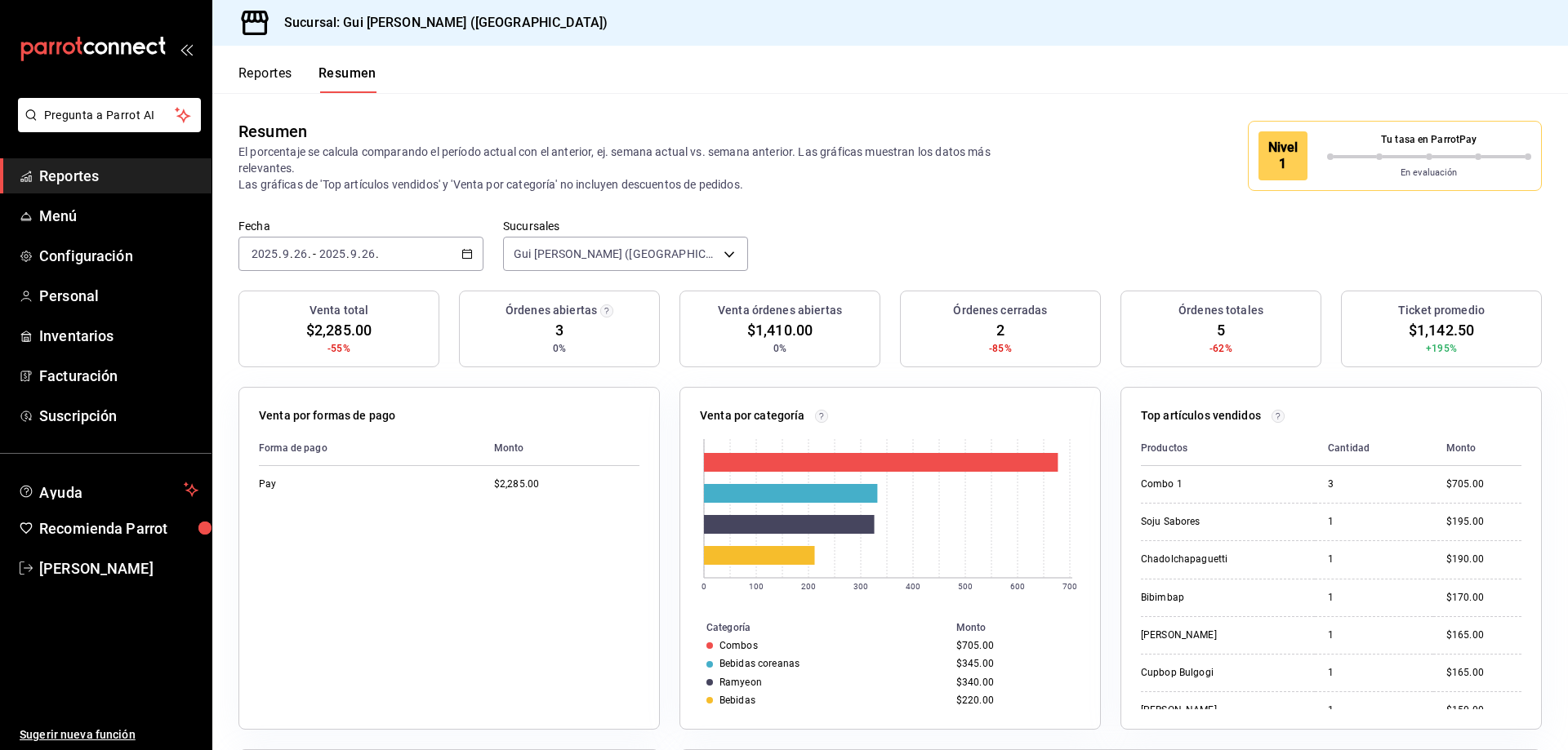
click at [262, 80] on button "Reportes" at bounding box center [264, 78] width 54 height 27
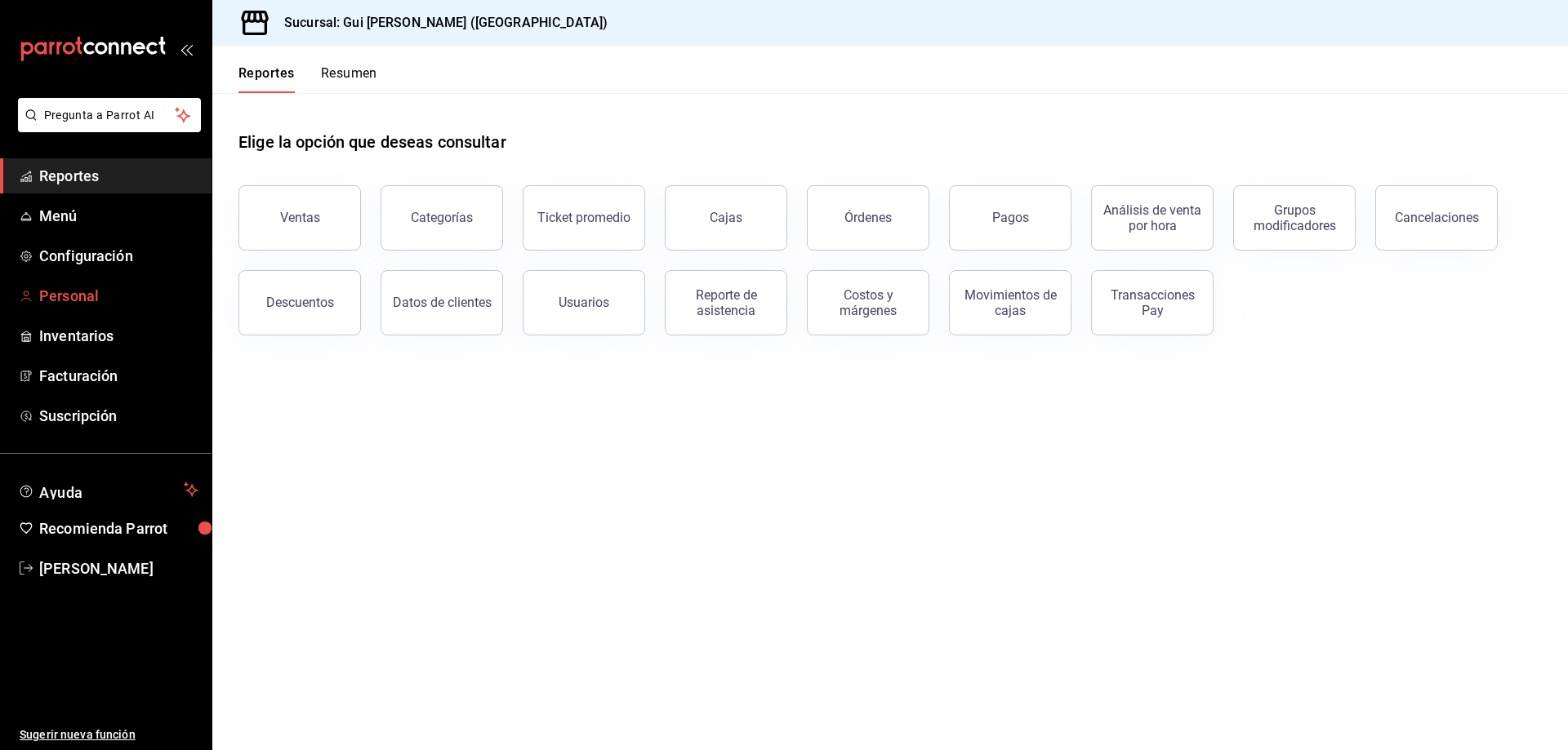
click at [85, 309] on link "Personal" at bounding box center [106, 296] width 212 height 35
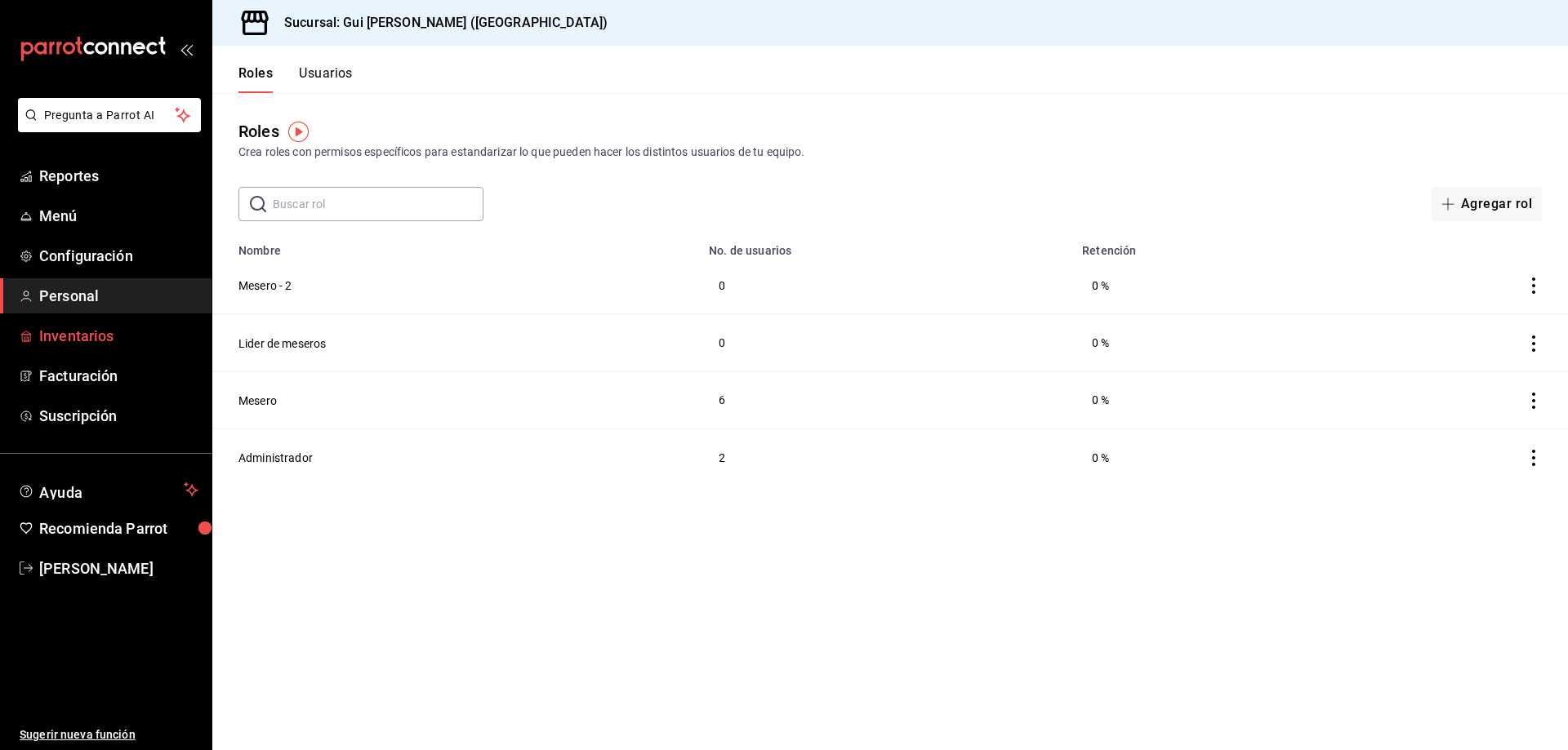
click at [84, 340] on span "Inventarios" at bounding box center [118, 335] width 160 height 22
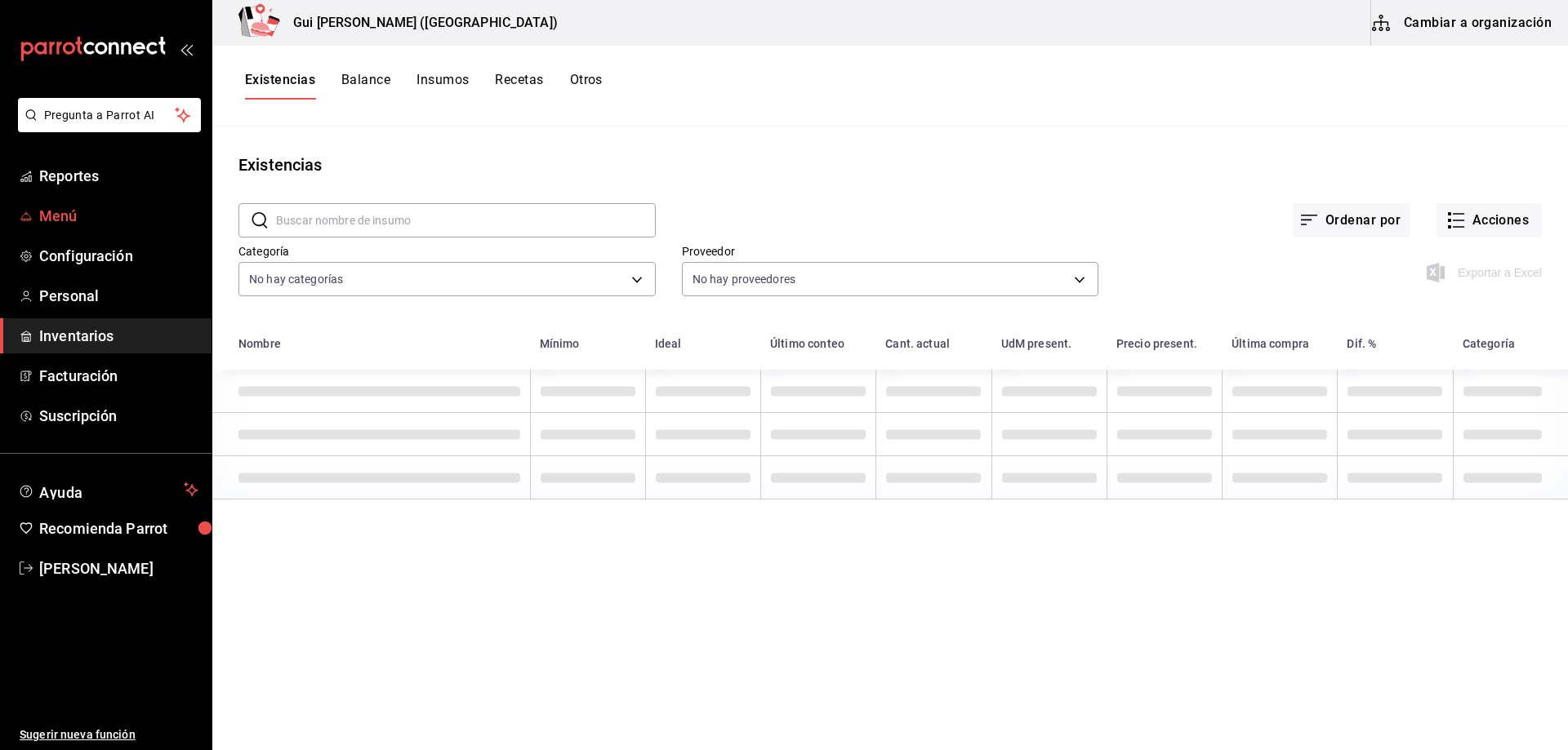
click at [74, 219] on span "Menú" at bounding box center [118, 215] width 160 height 22
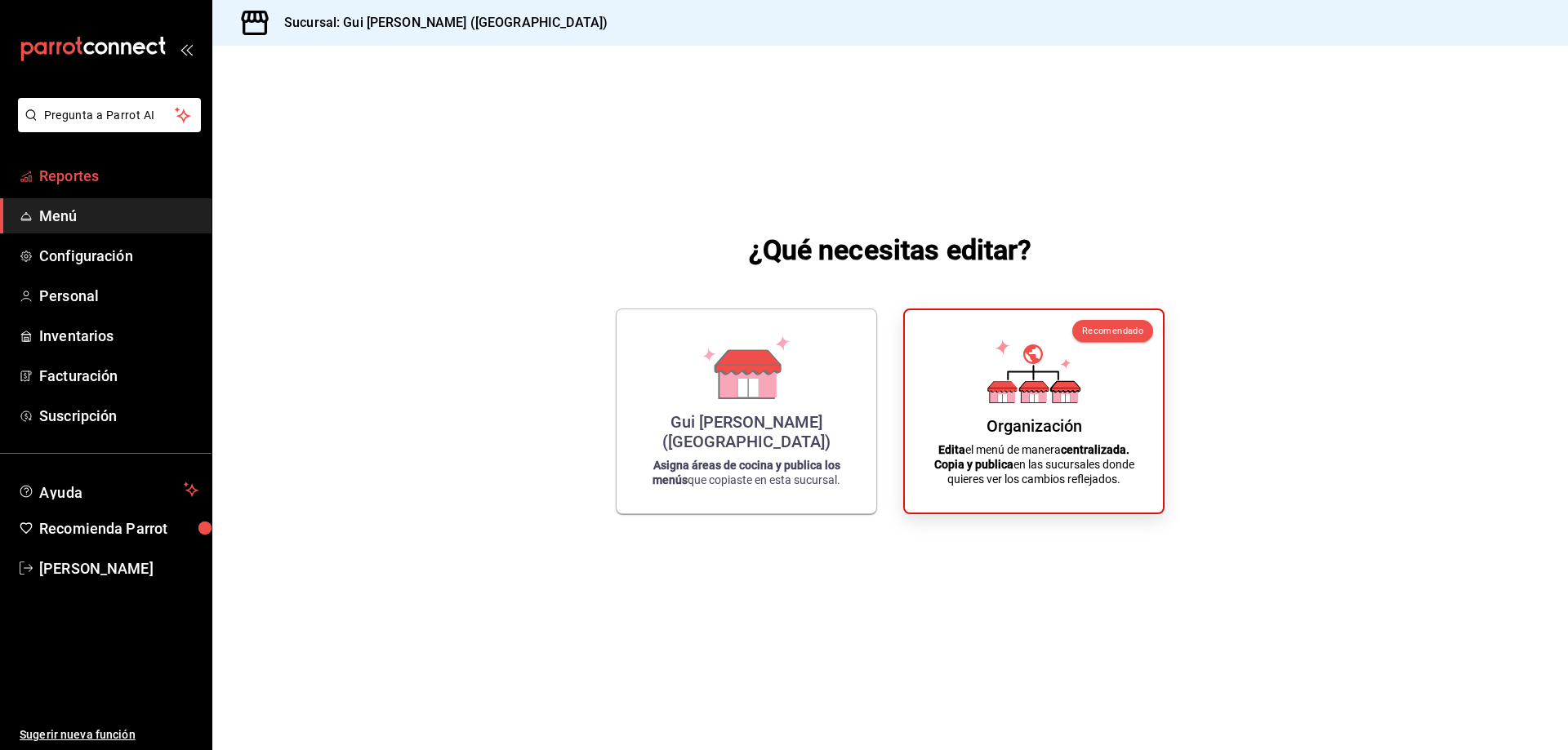
click at [77, 177] on span "Reportes" at bounding box center [118, 176] width 160 height 22
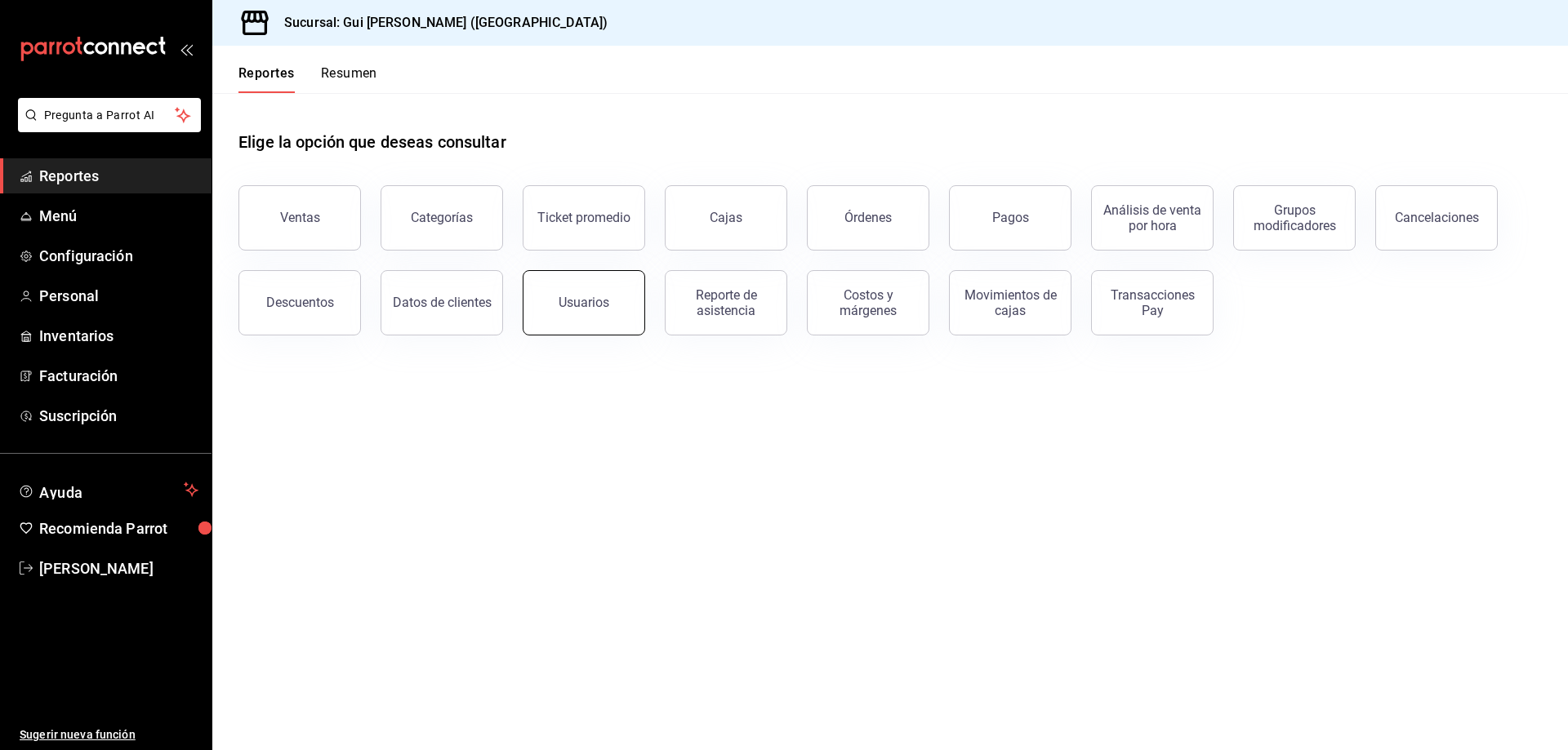
click at [549, 319] on button "Usuarios" at bounding box center [584, 302] width 123 height 65
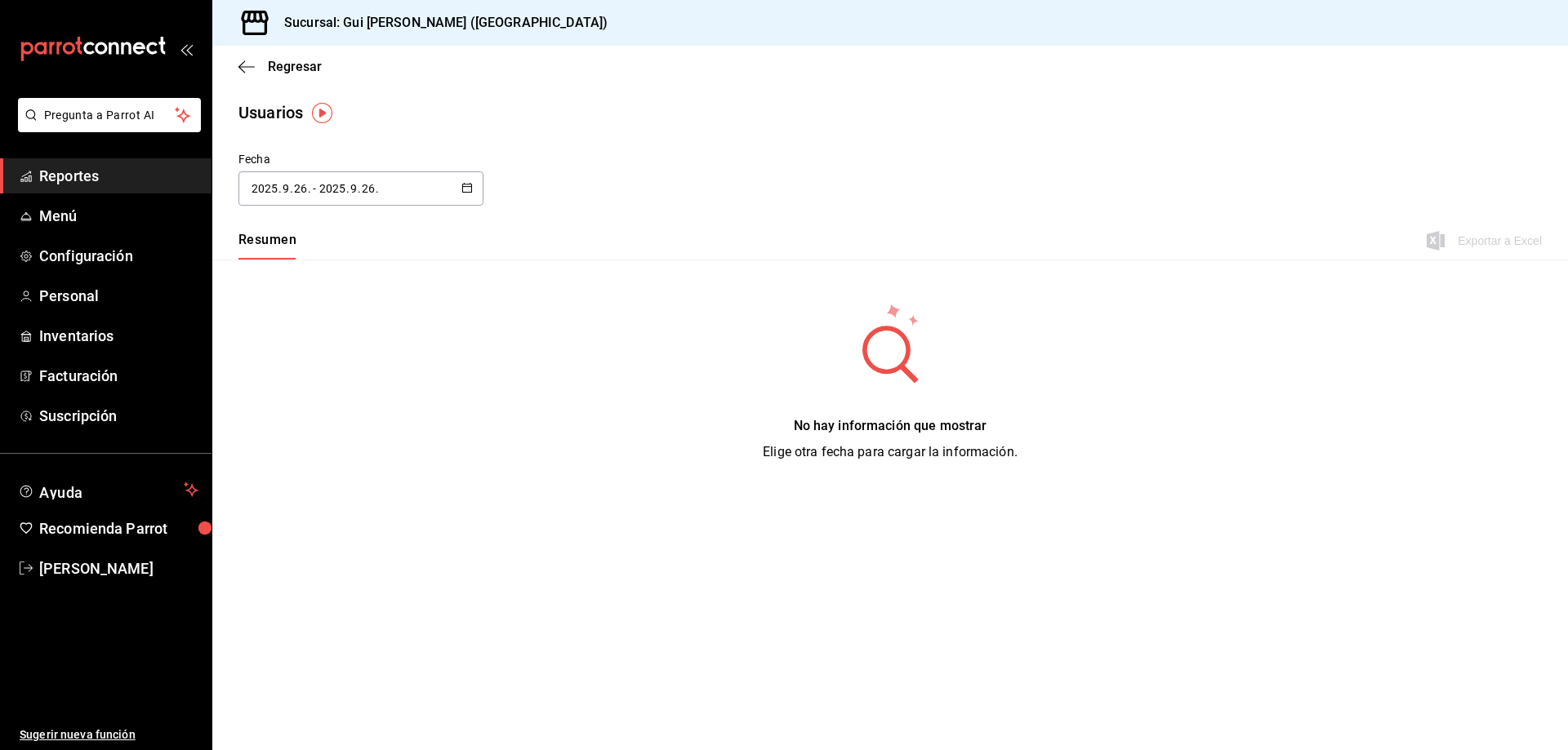
click at [370, 195] on input "26" at bounding box center [368, 189] width 15 height 13
click at [334, 418] on li "Rango de fechas" at bounding box center [315, 424] width 154 height 37
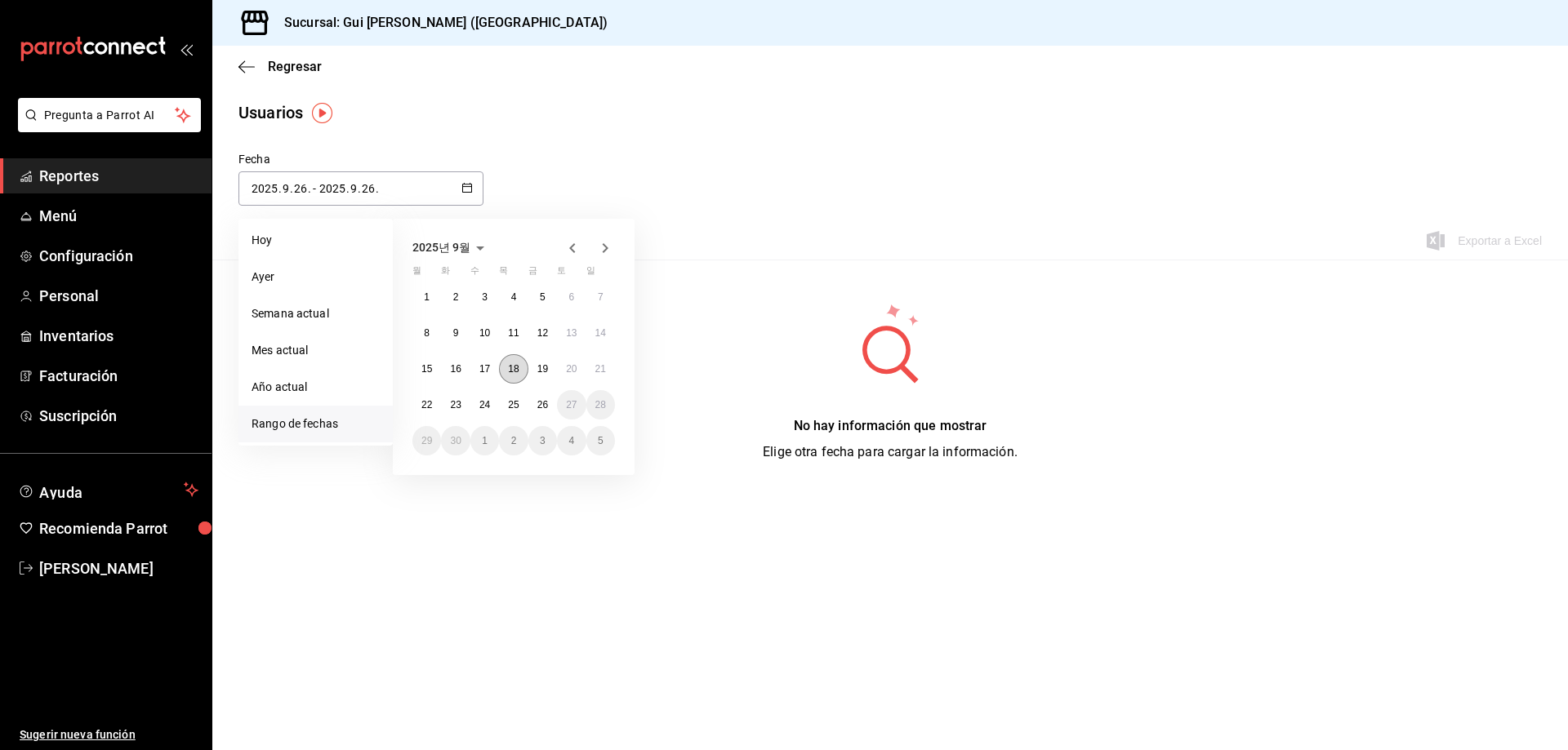
click at [515, 368] on abbr "18" at bounding box center [513, 369] width 10 height 11
drag, startPoint x: 479, startPoint y: 403, endPoint x: 413, endPoint y: 28, distance: 380.8
click at [479, 403] on abbr "24" at bounding box center [484, 405] width 10 height 11
type input "[DATE]"
type input "18"
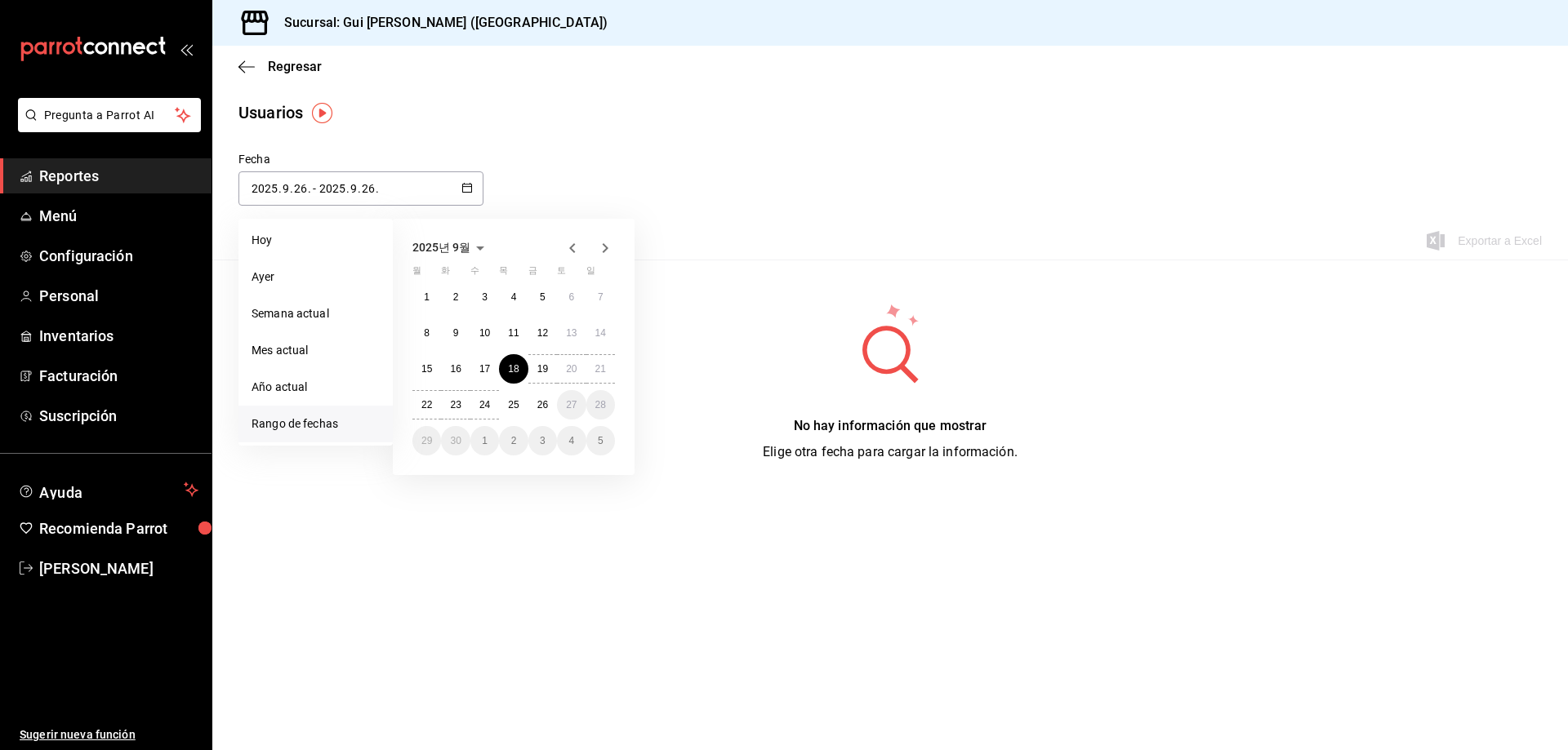
type input "[DATE]"
type input "24"
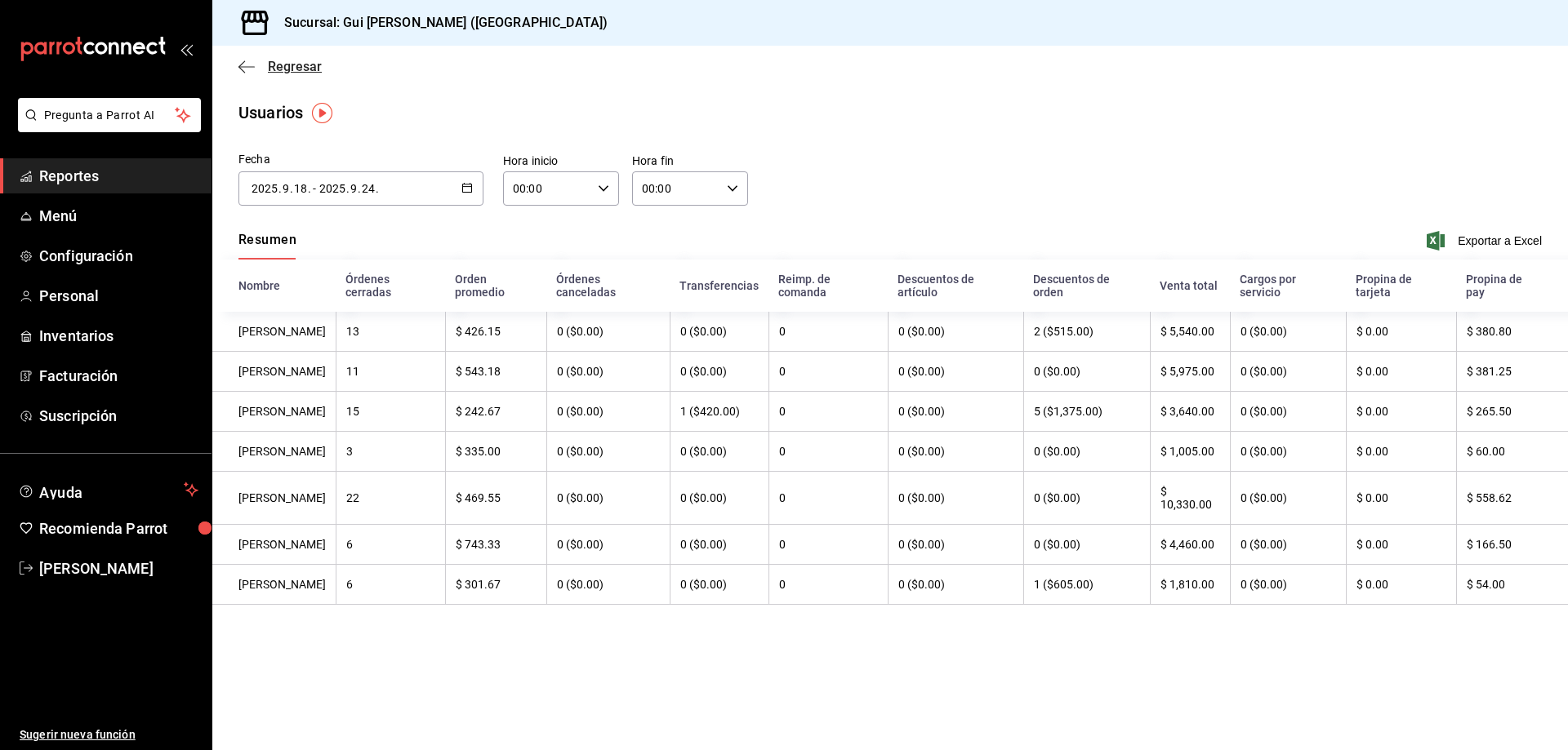
click at [303, 73] on span "Regresar" at bounding box center [295, 66] width 54 height 15
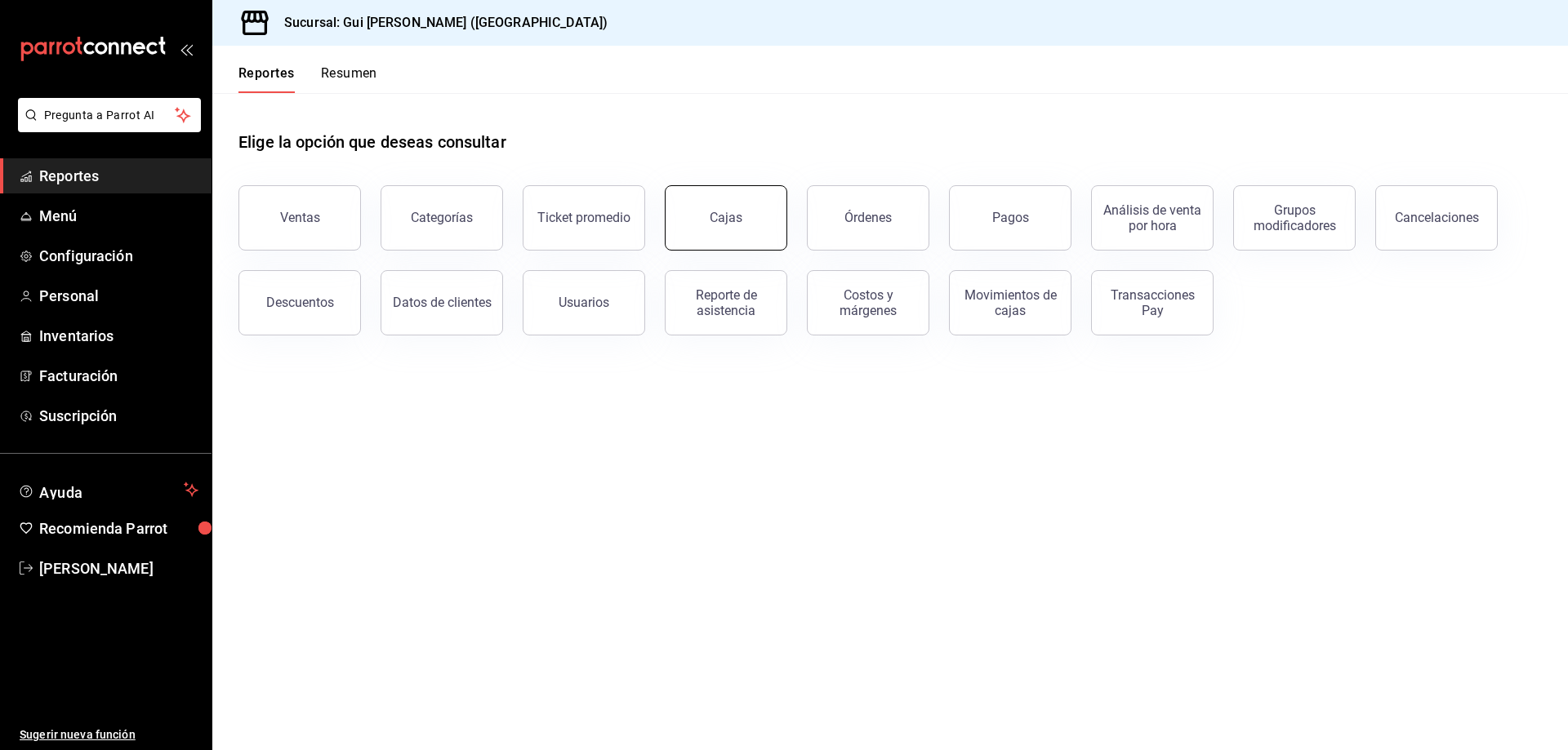
click at [724, 219] on div "Cajas" at bounding box center [725, 217] width 33 height 20
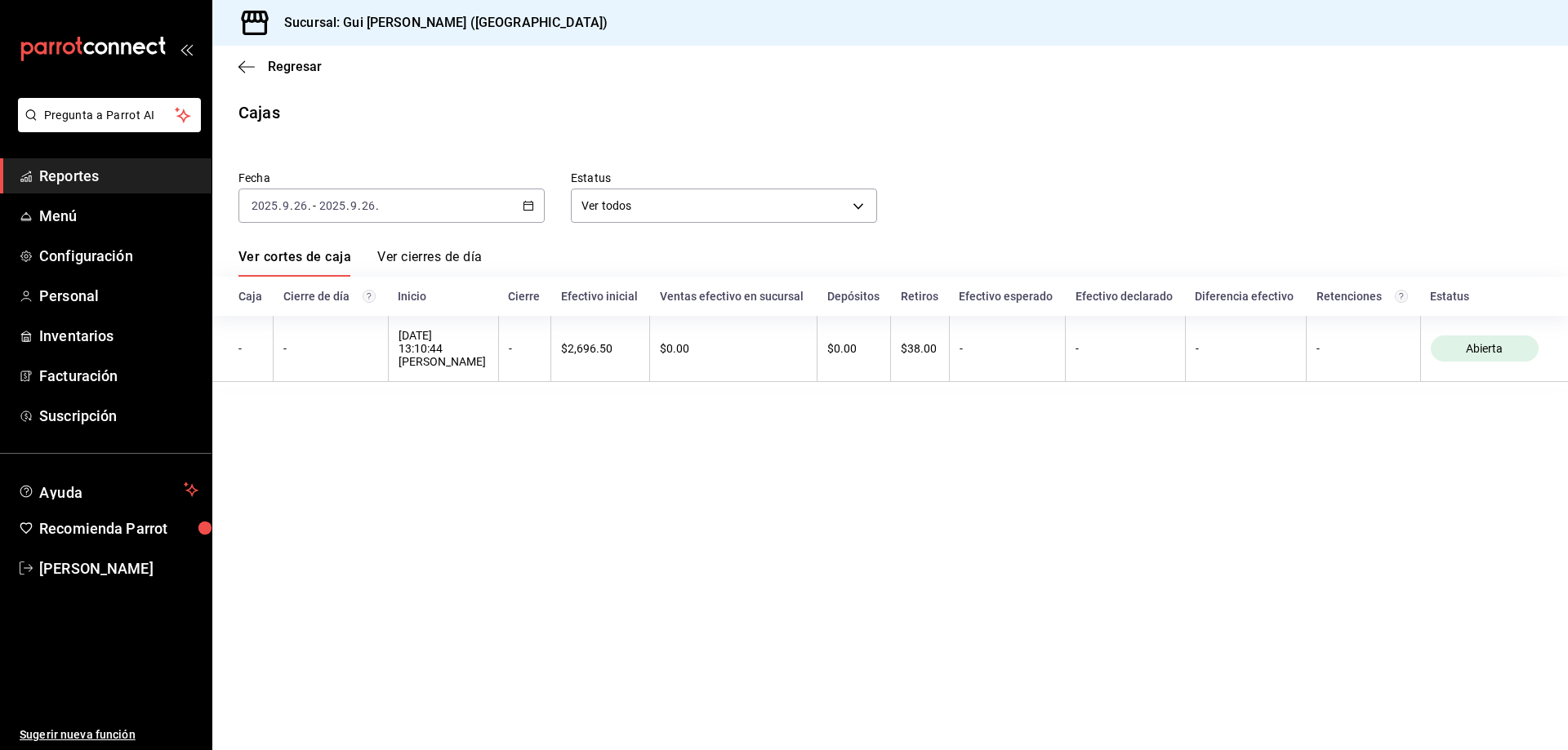
click at [377, 209] on div "[DATE] 2025 . 9 . 26 ." at bounding box center [348, 206] width 63 height 13
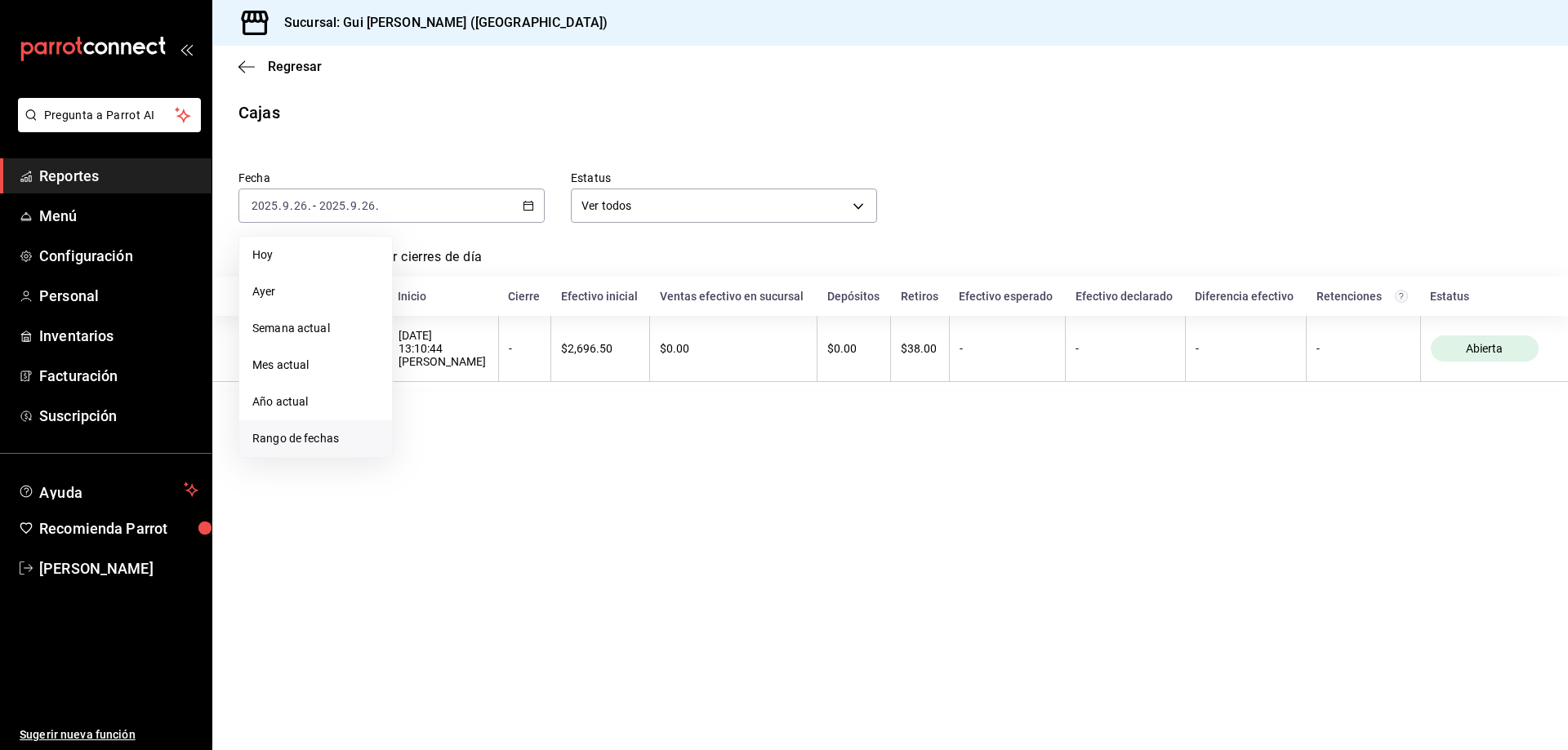
click at [317, 433] on span "Rango de fechas" at bounding box center [315, 439] width 127 height 17
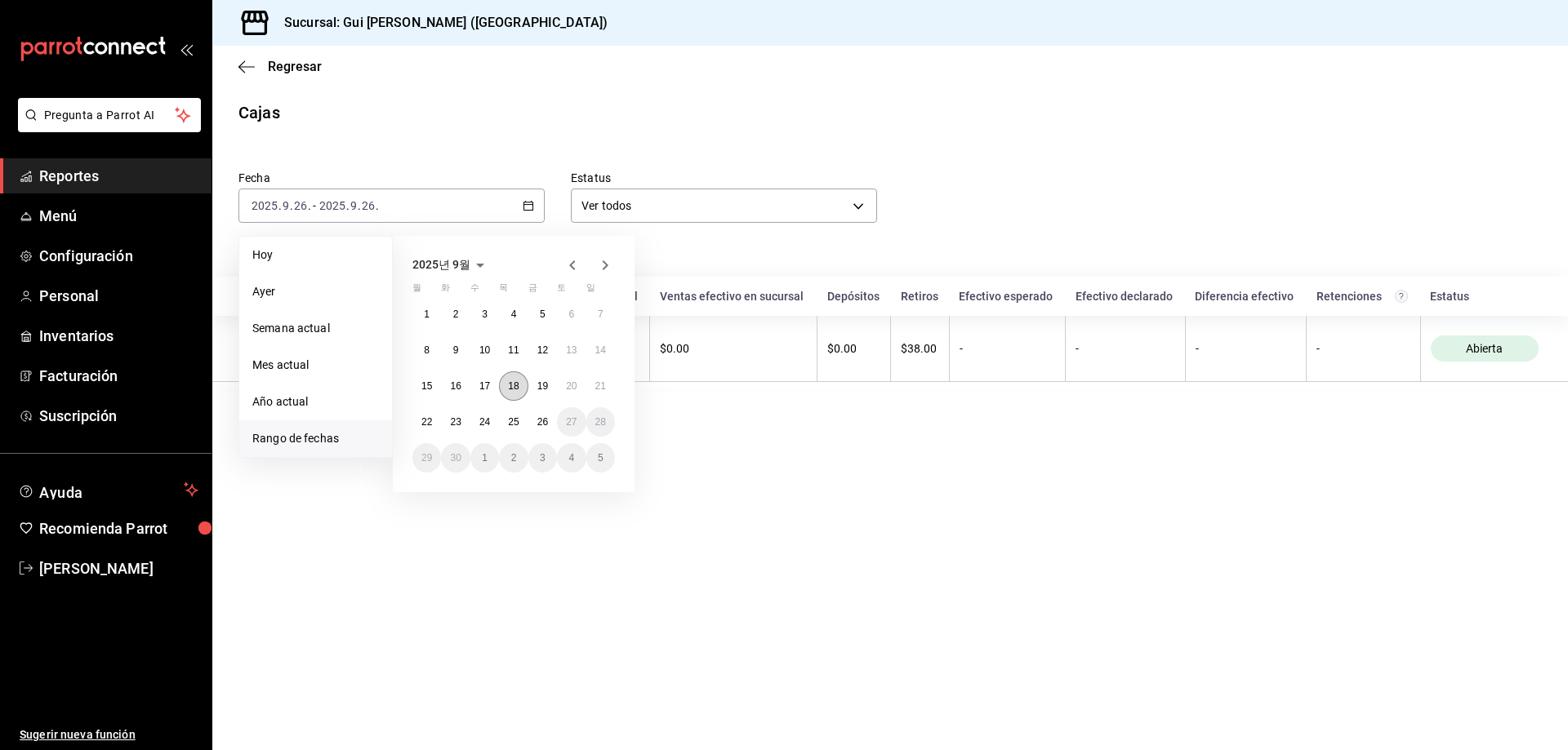
click at [519, 389] on abbr "18" at bounding box center [513, 386] width 10 height 11
click at [481, 429] on button "24" at bounding box center [485, 421] width 28 height 29
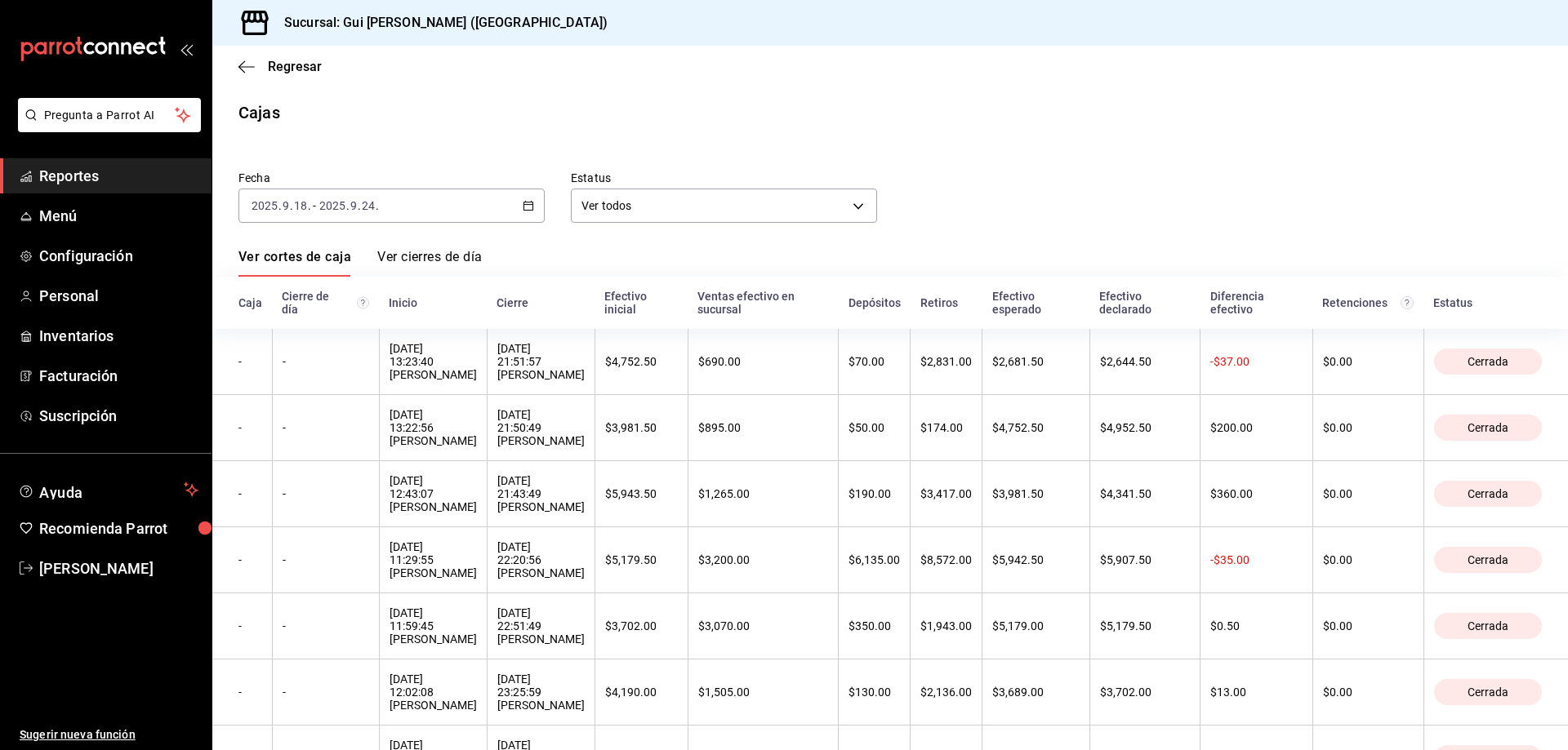
click at [417, 262] on link "Ver cierres de día" at bounding box center [429, 263] width 105 height 27
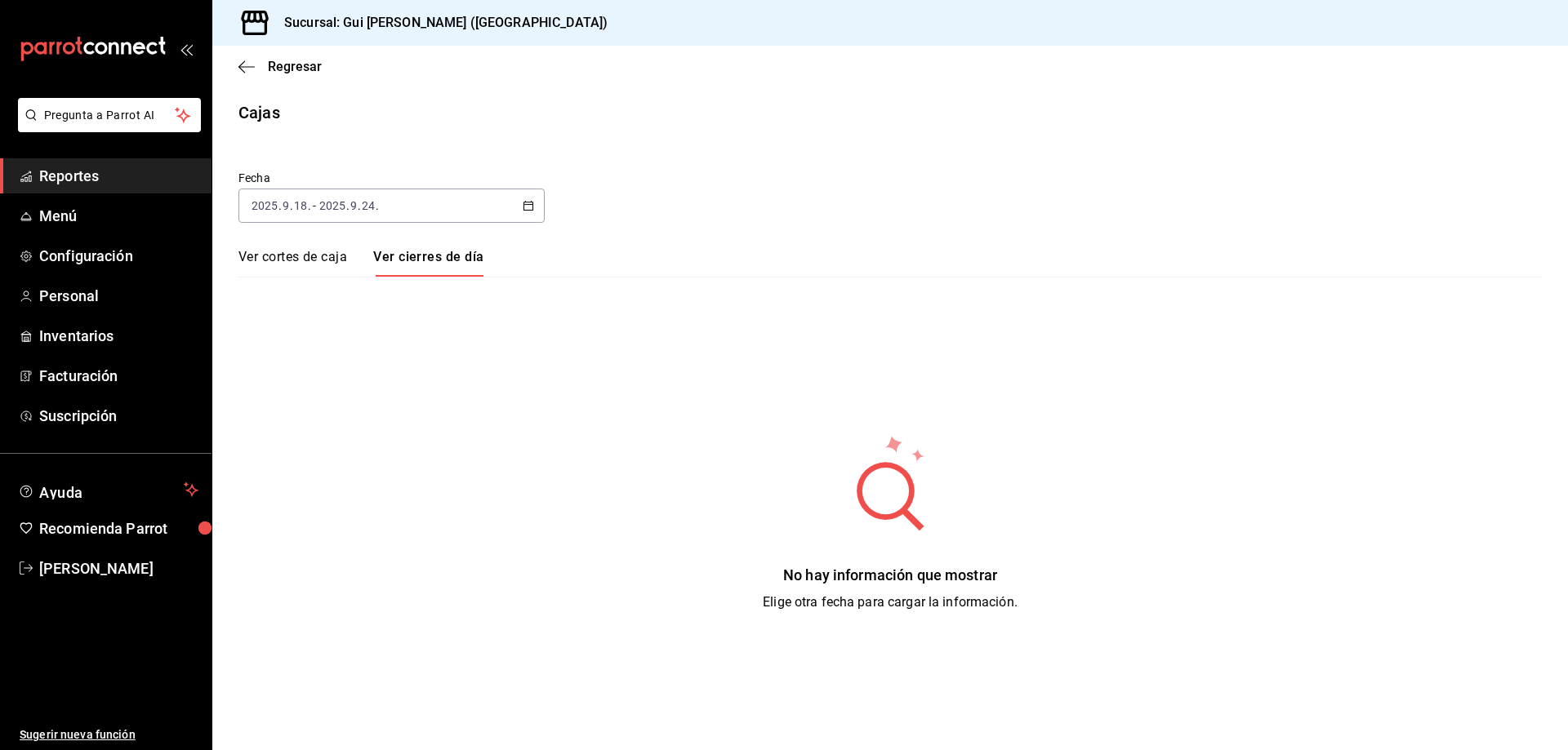
click at [322, 255] on link "Ver cortes de caja" at bounding box center [292, 263] width 109 height 27
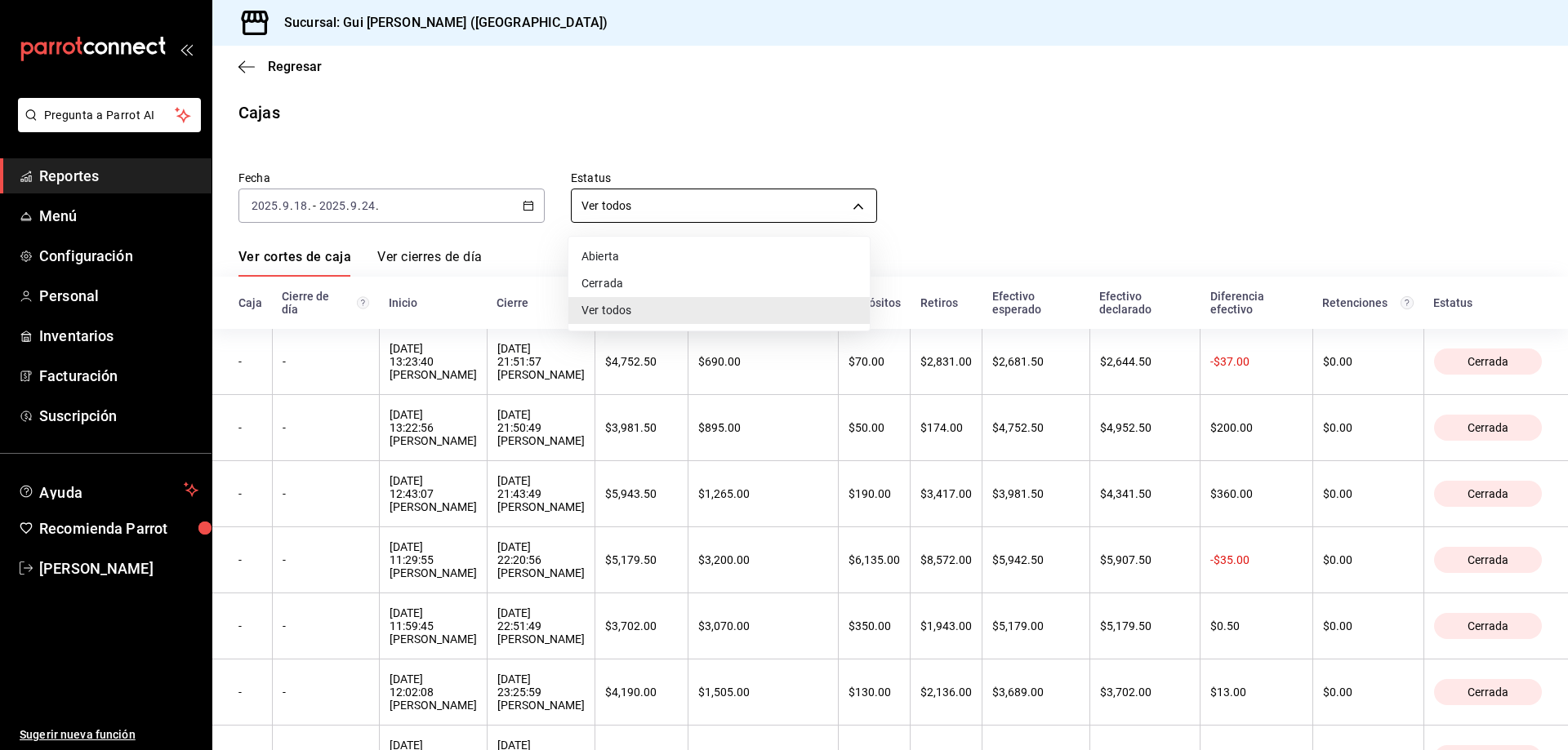
click at [700, 213] on body "Pregunta a Parrot AI Reportes Menú Configuración Personal Inventarios Facturaci…" at bounding box center [784, 375] width 1568 height 750
click at [1298, 142] on div at bounding box center [784, 375] width 1568 height 750
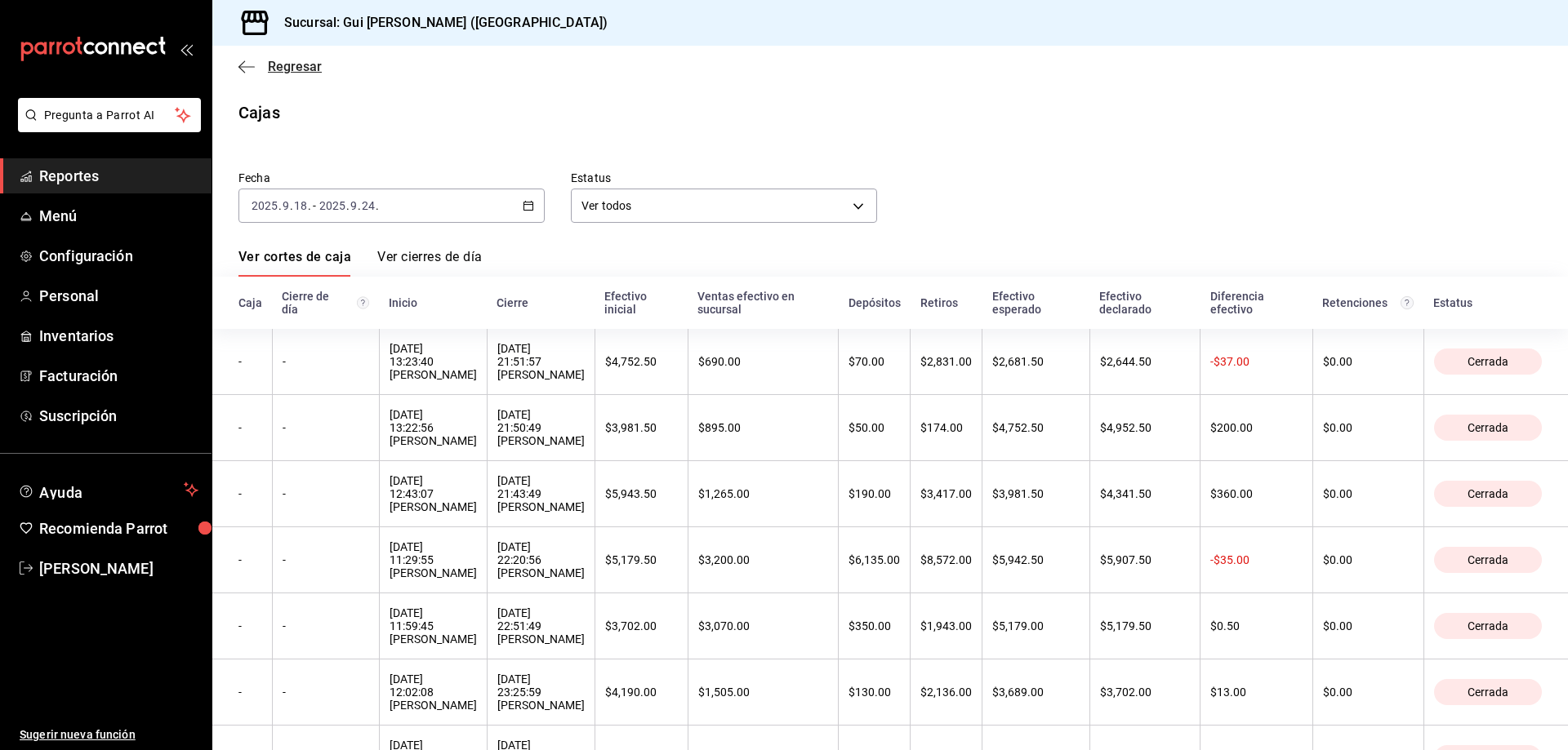
click at [313, 65] on span "Regresar" at bounding box center [295, 66] width 54 height 15
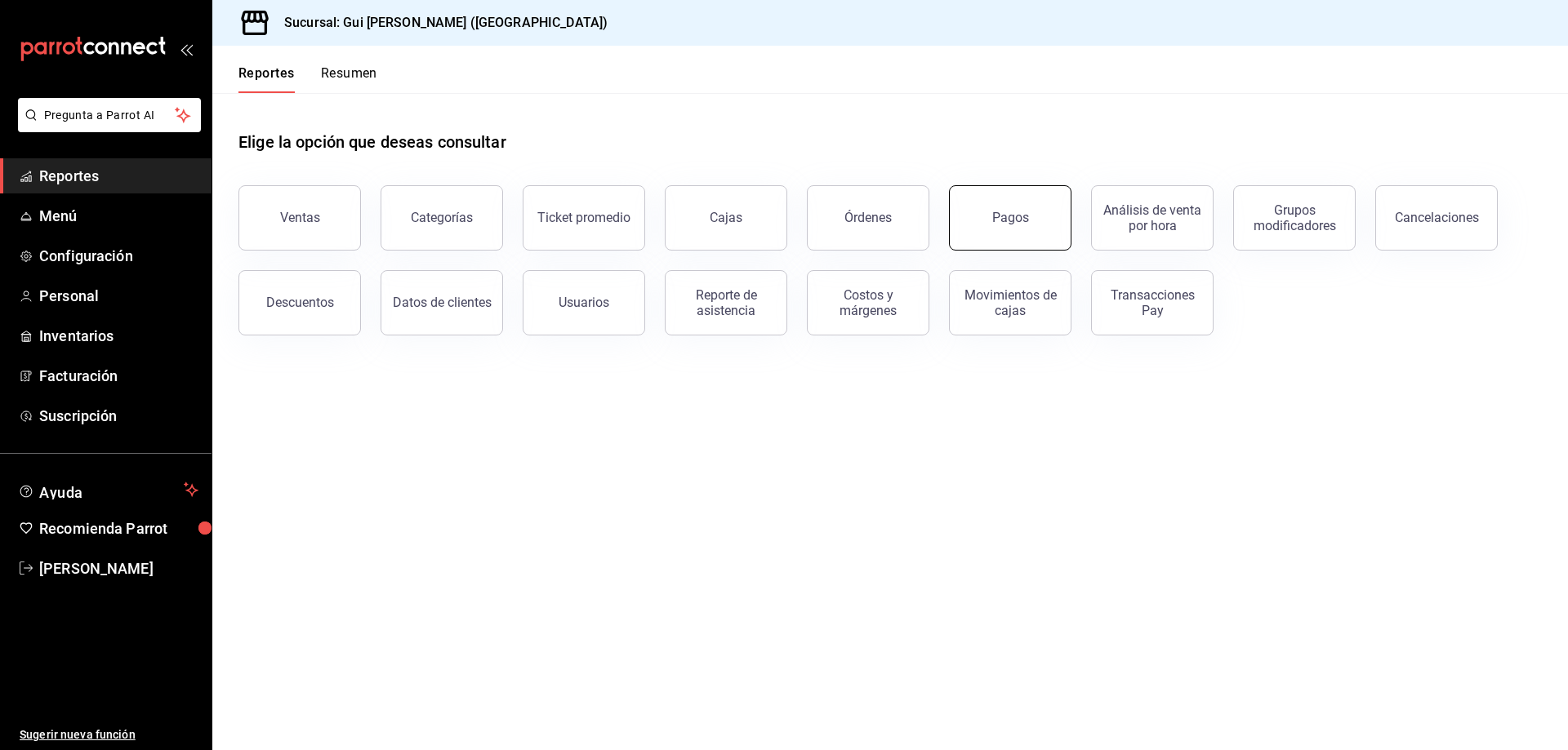
click at [1048, 231] on button "Pagos" at bounding box center [1010, 217] width 123 height 65
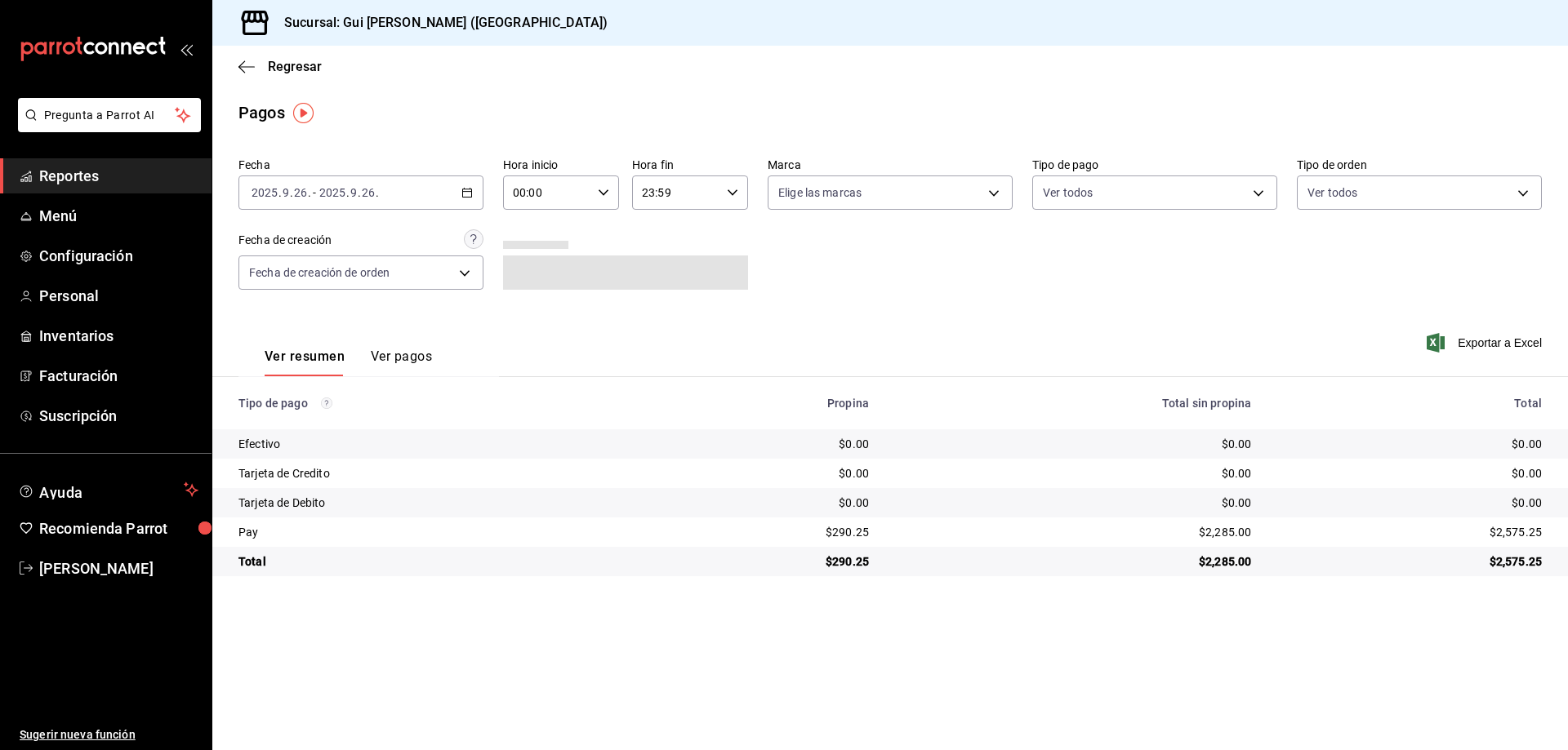
click at [337, 196] on input "2025" at bounding box center [332, 193] width 27 height 13
click at [319, 425] on span "Rango de fechas" at bounding box center [315, 426] width 127 height 17
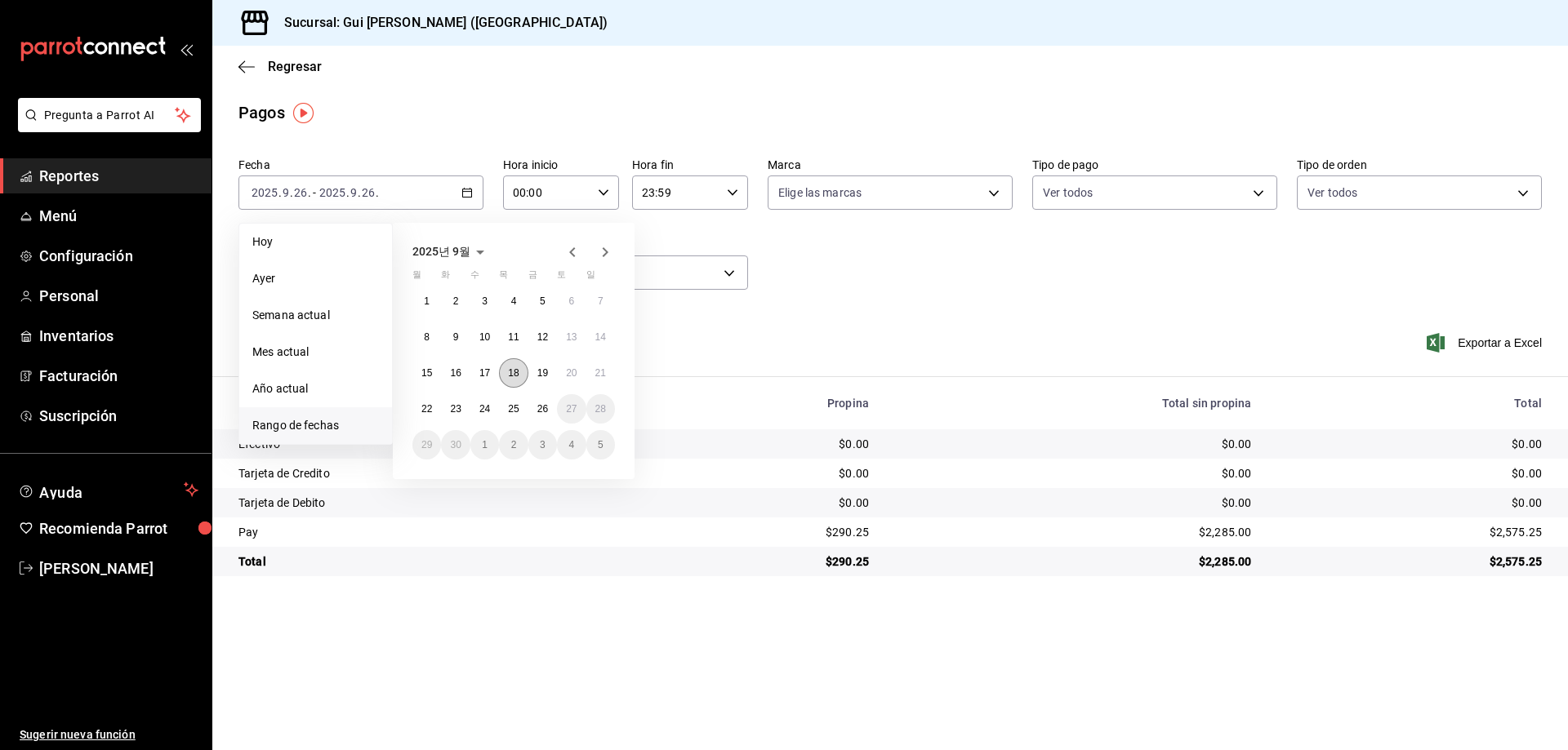
click at [517, 375] on abbr "18" at bounding box center [513, 373] width 10 height 11
click at [489, 406] on abbr "24" at bounding box center [484, 409] width 10 height 11
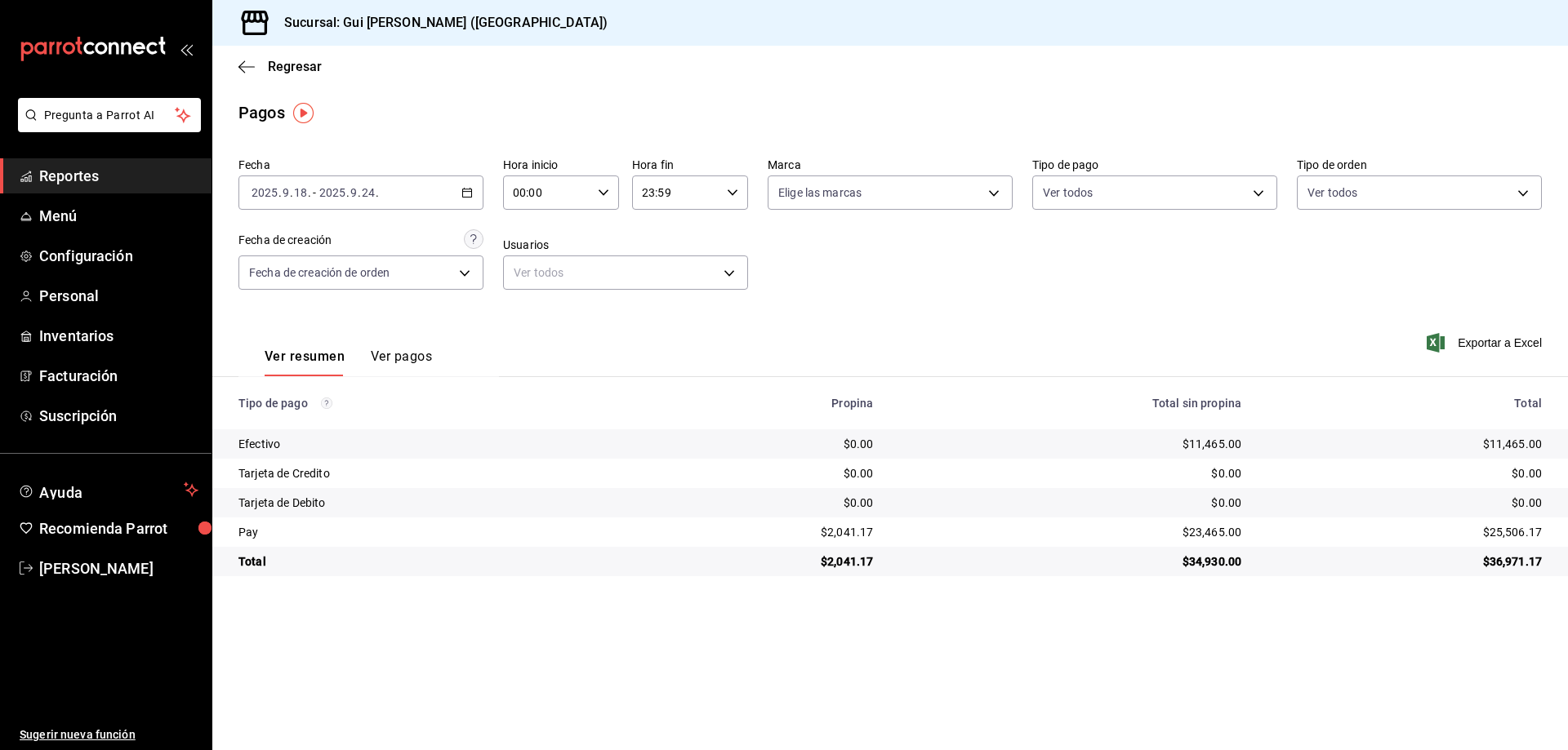
click at [411, 351] on button "Ver pagos" at bounding box center [401, 362] width 61 height 27
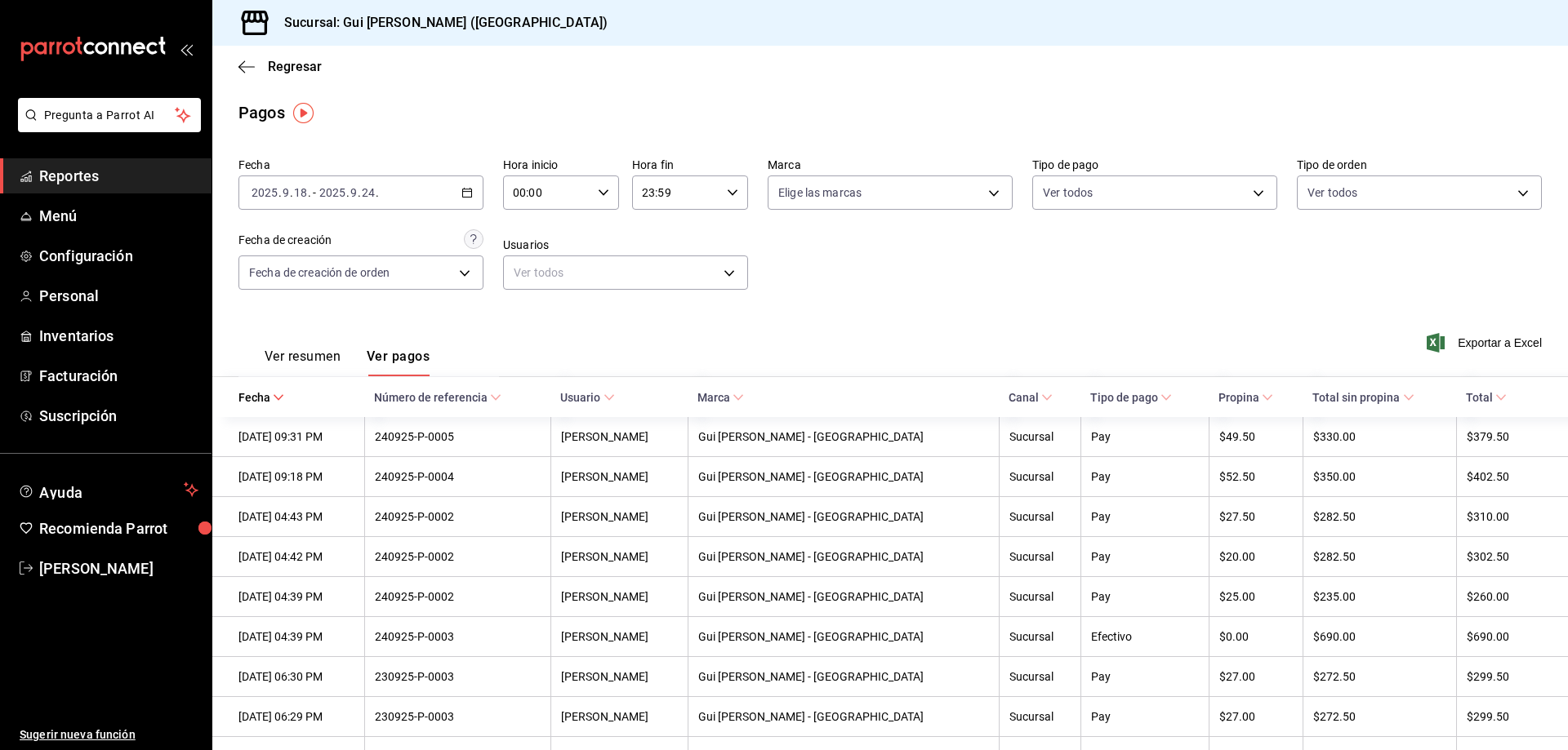
click at [286, 76] on div "Regresar" at bounding box center [890, 66] width 1355 height 42
click at [292, 62] on span "Regresar" at bounding box center [295, 66] width 54 height 15
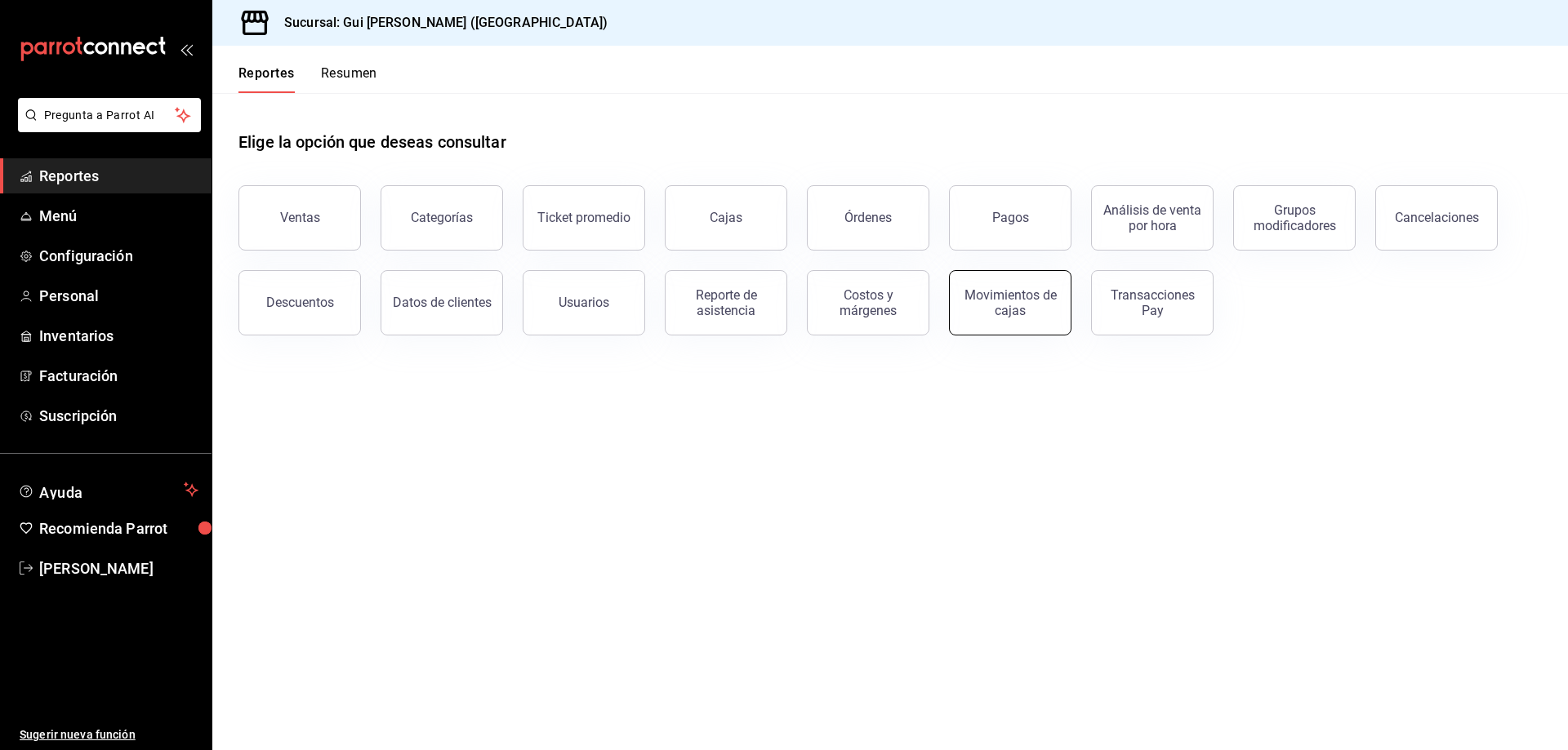
click at [1053, 320] on button "Movimientos de cajas" at bounding box center [1010, 302] width 123 height 65
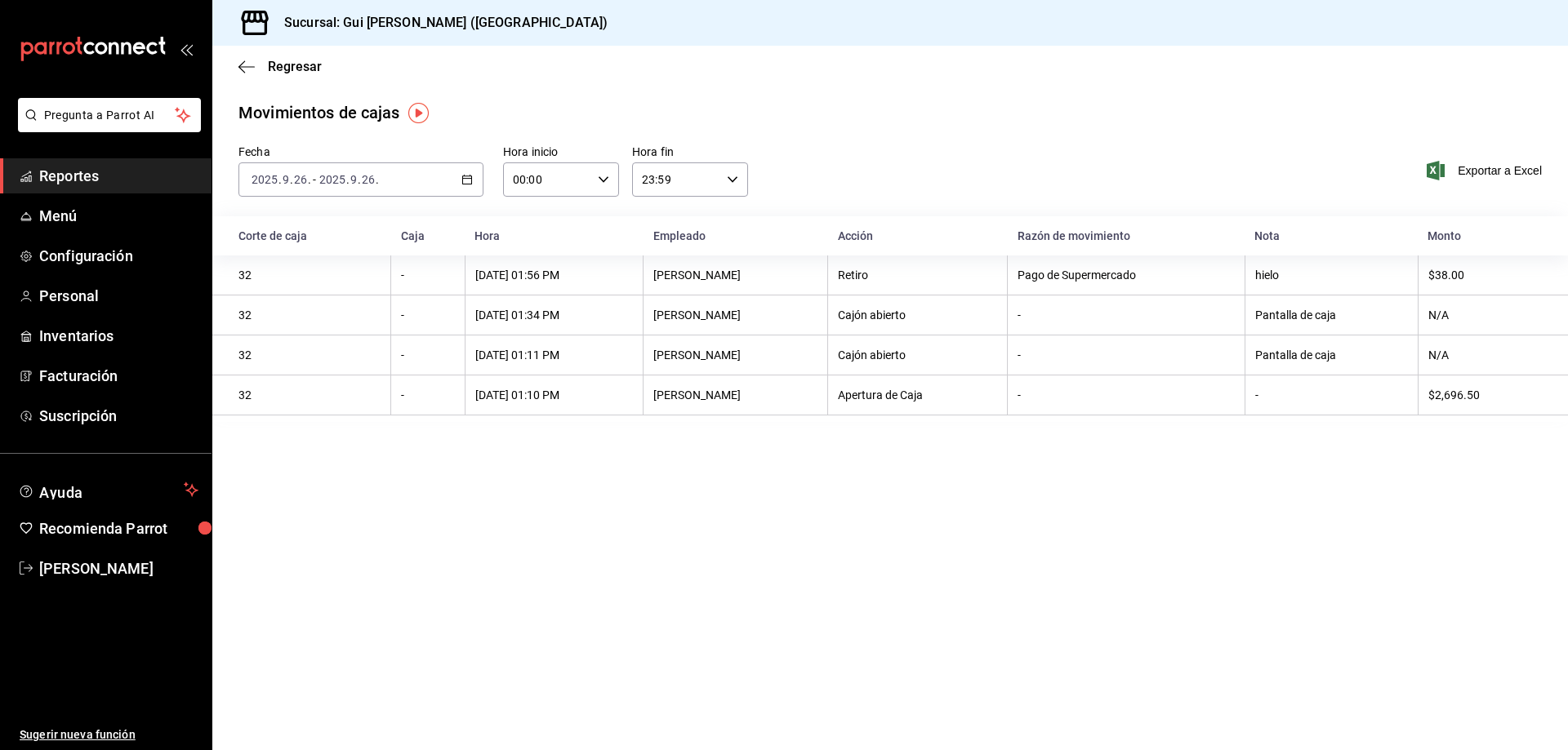
click at [340, 186] on input "2025" at bounding box center [332, 179] width 27 height 13
click at [322, 411] on span "Rango de fechas" at bounding box center [315, 413] width 127 height 17
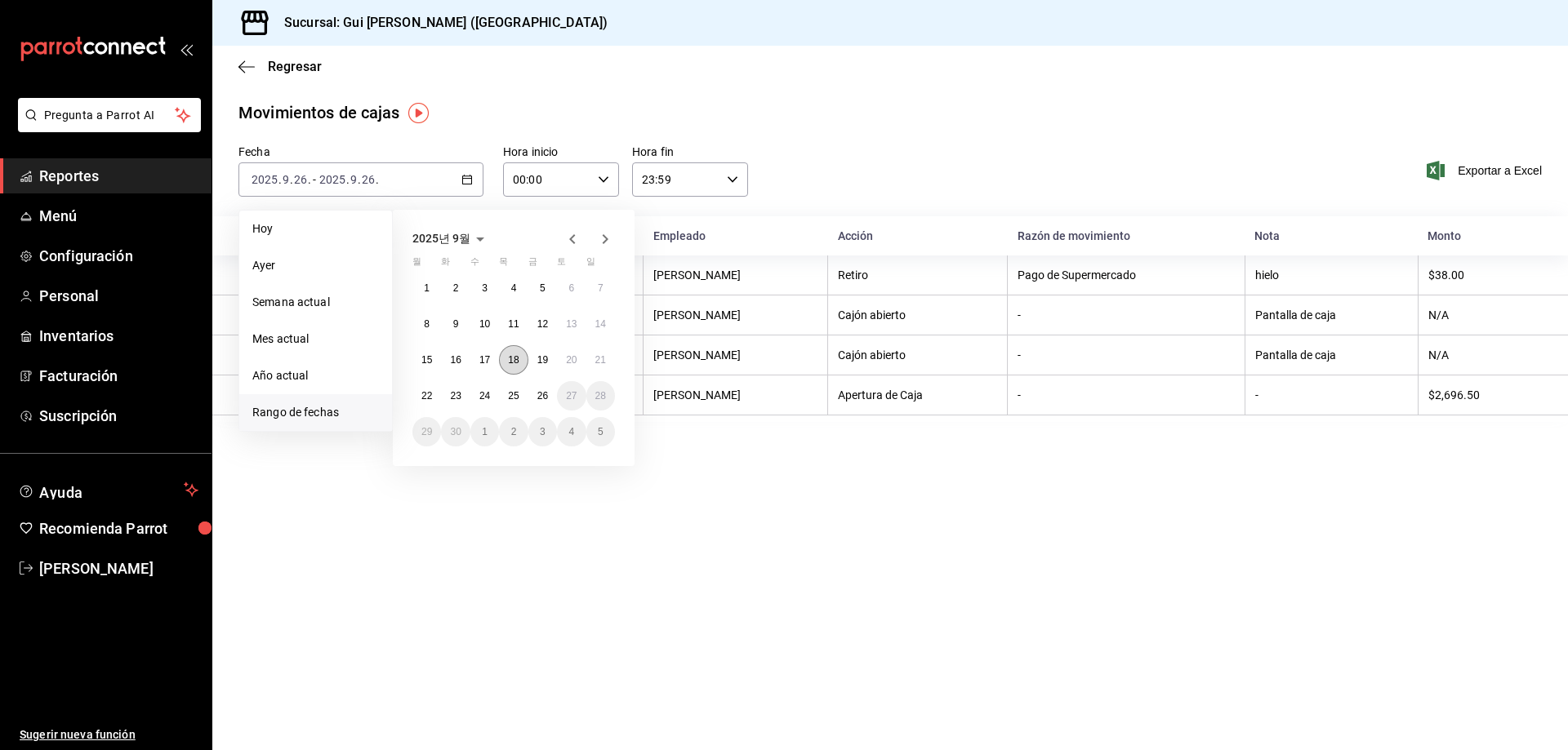
click at [518, 353] on button "18" at bounding box center [513, 360] width 28 height 29
click at [486, 402] on button "24" at bounding box center [485, 396] width 28 height 29
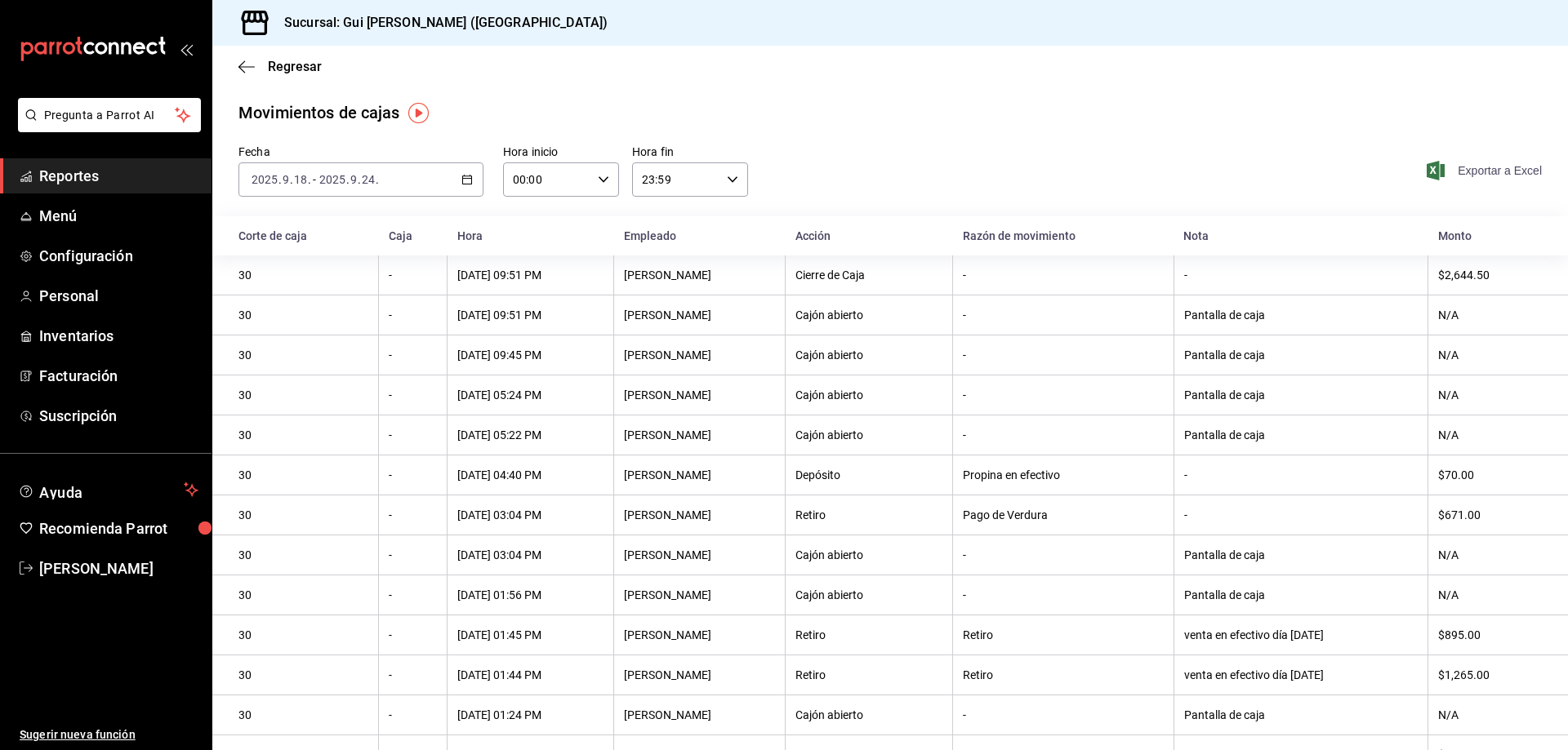
click at [1466, 164] on span "Exportar a Excel" at bounding box center [1485, 170] width 111 height 20
click at [280, 57] on div "Regresar" at bounding box center [890, 66] width 1355 height 42
click at [285, 63] on span "Regresar" at bounding box center [295, 66] width 54 height 15
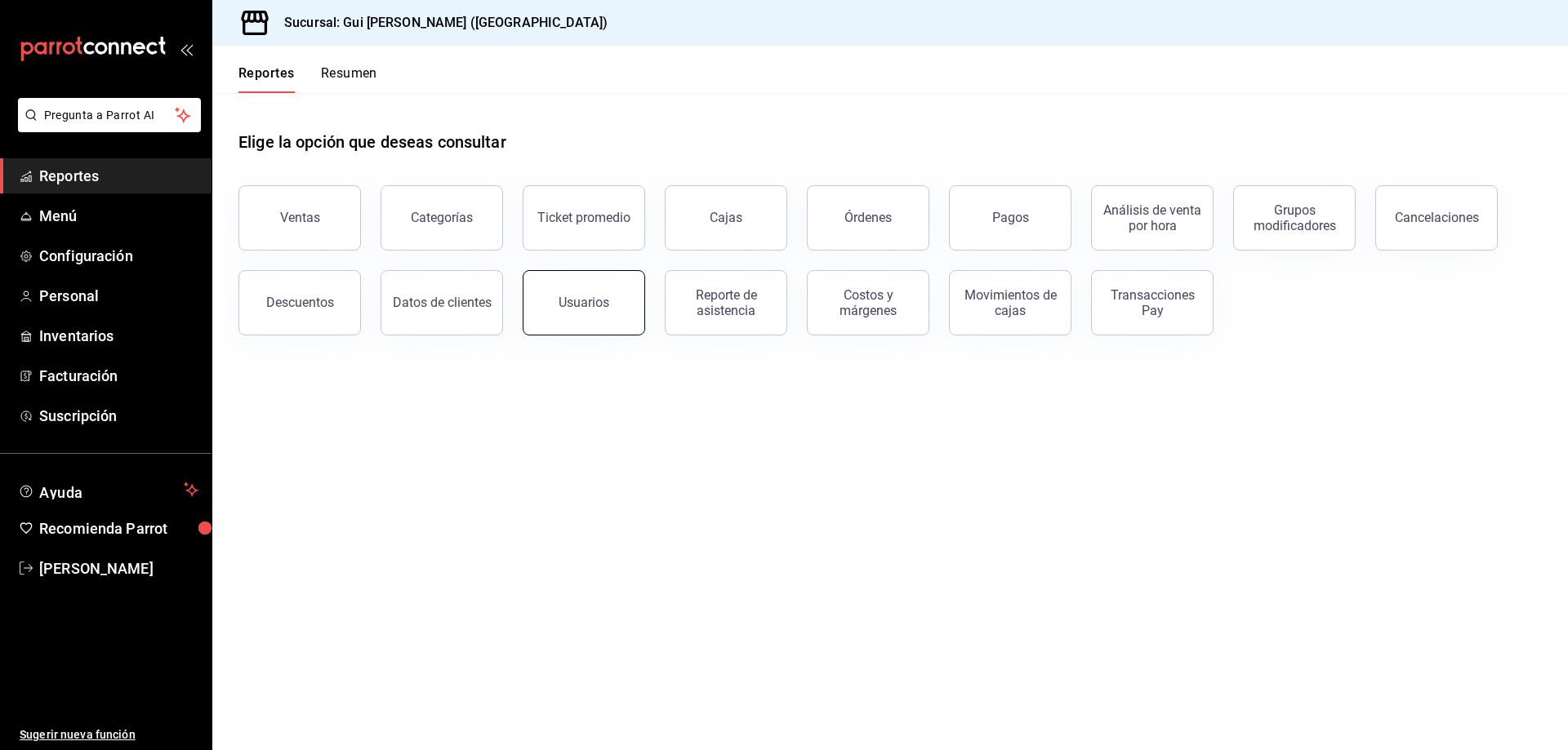
click at [599, 310] on div "Usuarios" at bounding box center [584, 302] width 51 height 15
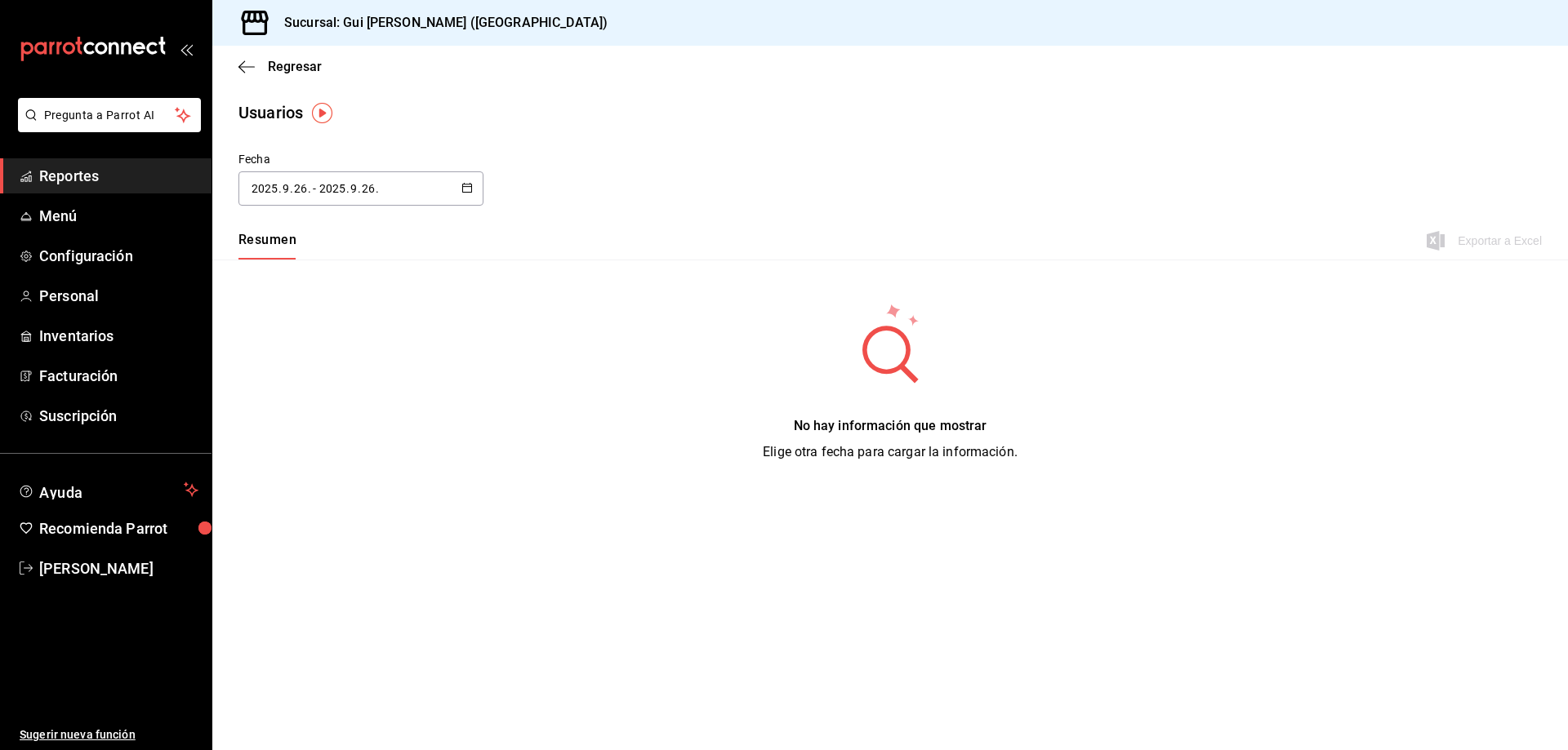
click at [298, 183] on input "26" at bounding box center [300, 189] width 15 height 13
click at [348, 435] on li "Rango de fechas" at bounding box center [315, 424] width 154 height 37
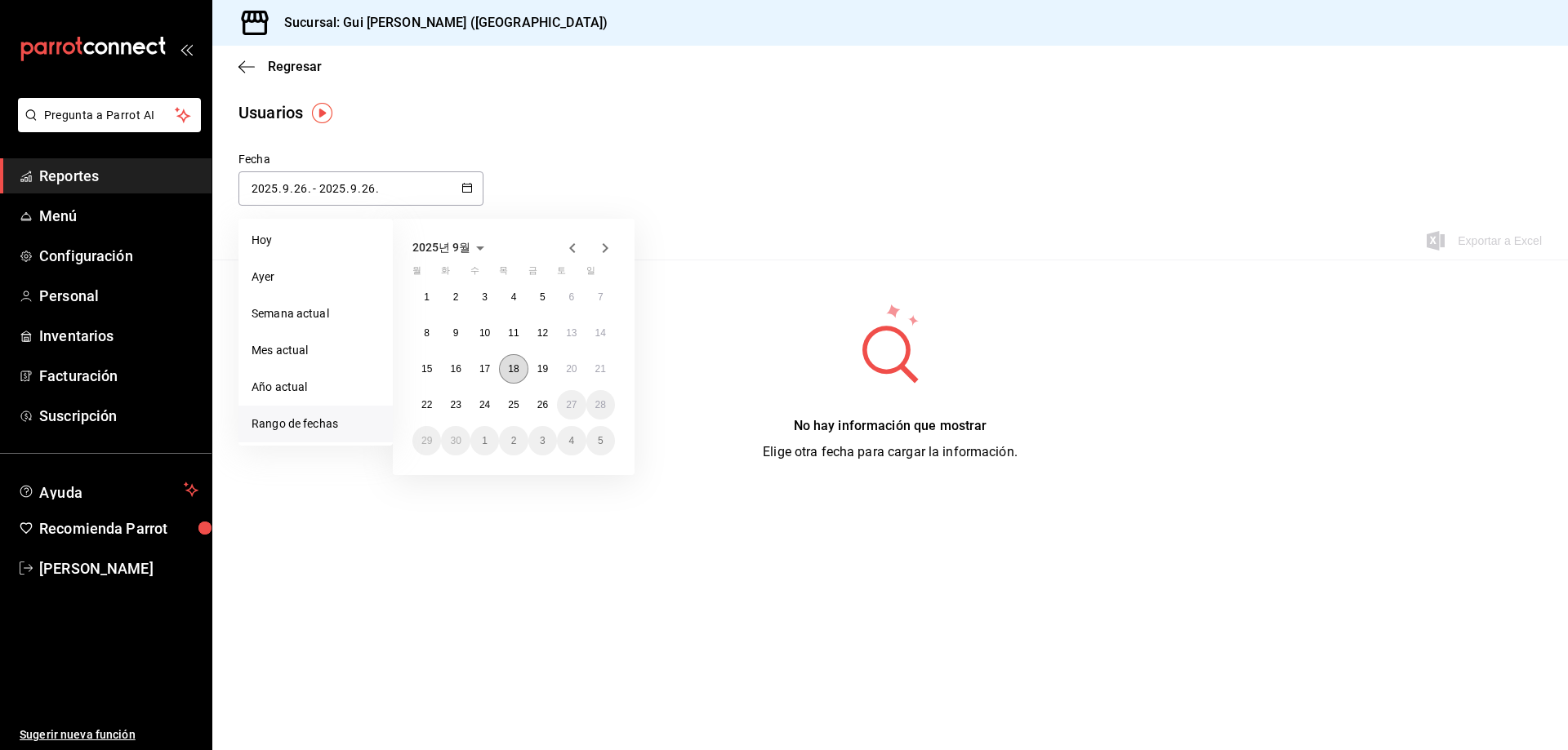
click at [510, 372] on abbr "18" at bounding box center [513, 369] width 10 height 11
click at [491, 398] on button "24" at bounding box center [485, 404] width 28 height 29
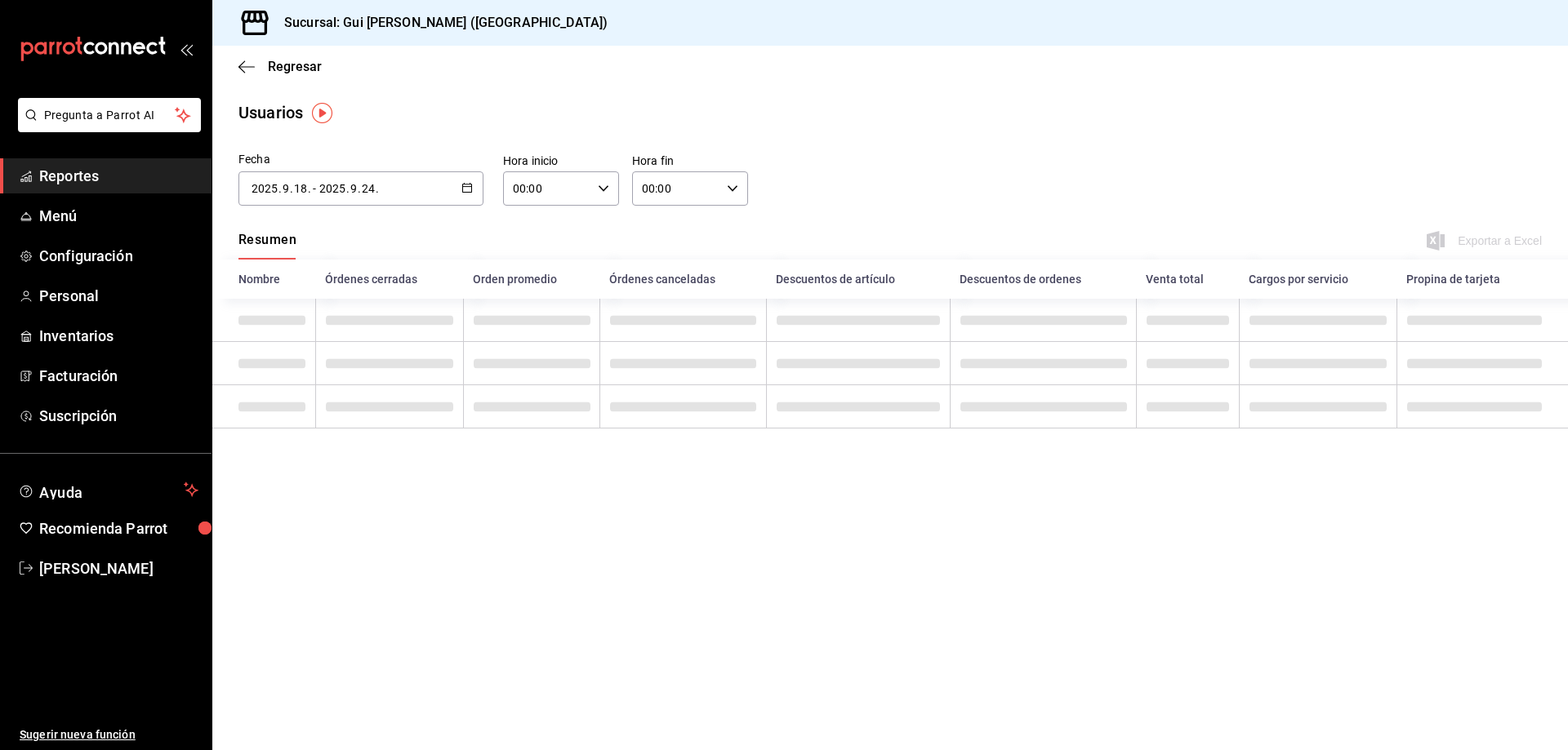
type input "[DATE]"
type input "18"
type input "[DATE]"
type input "24"
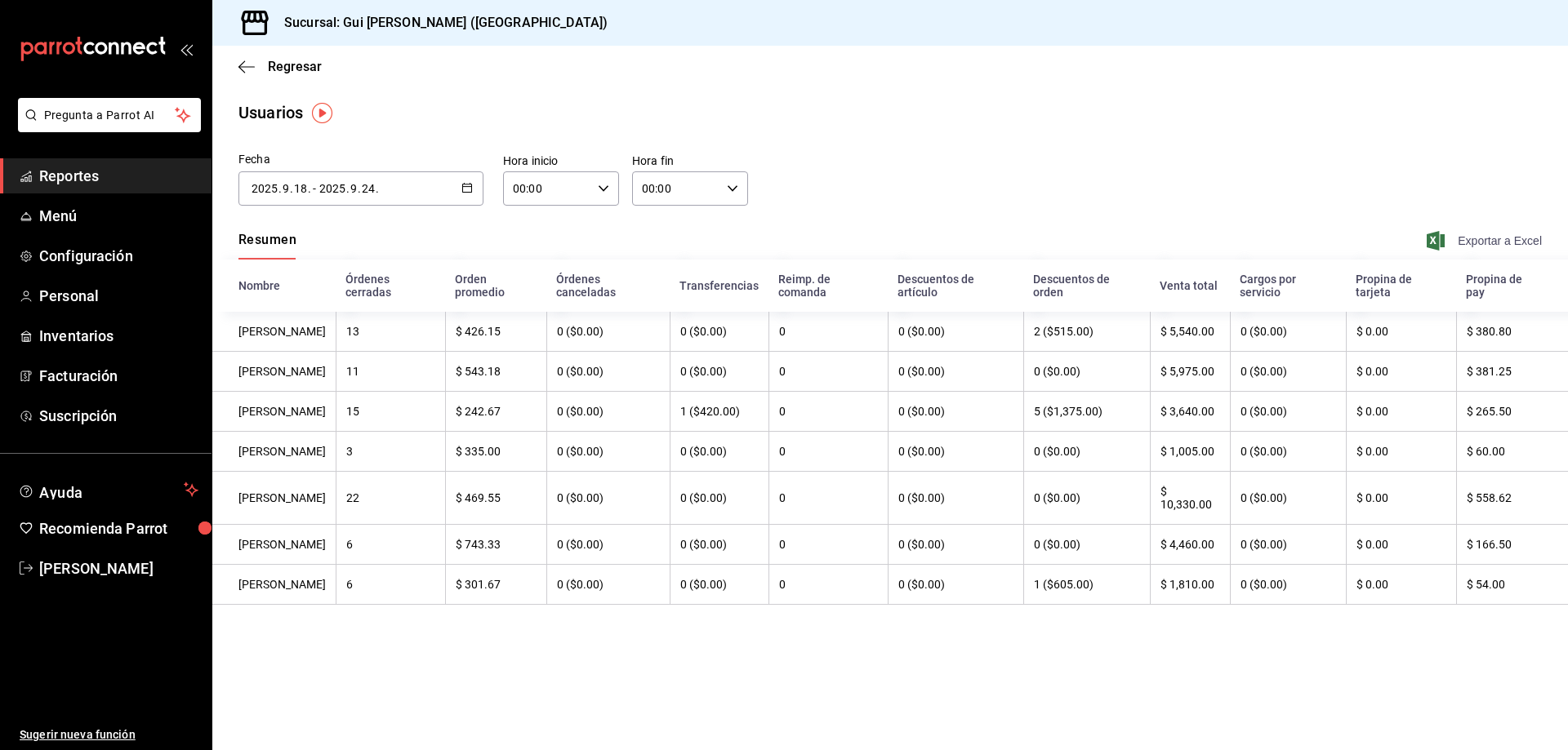
click at [1502, 236] on span "Exportar a Excel" at bounding box center [1485, 241] width 111 height 20
click at [94, 173] on span "Reportes" at bounding box center [118, 176] width 160 height 22
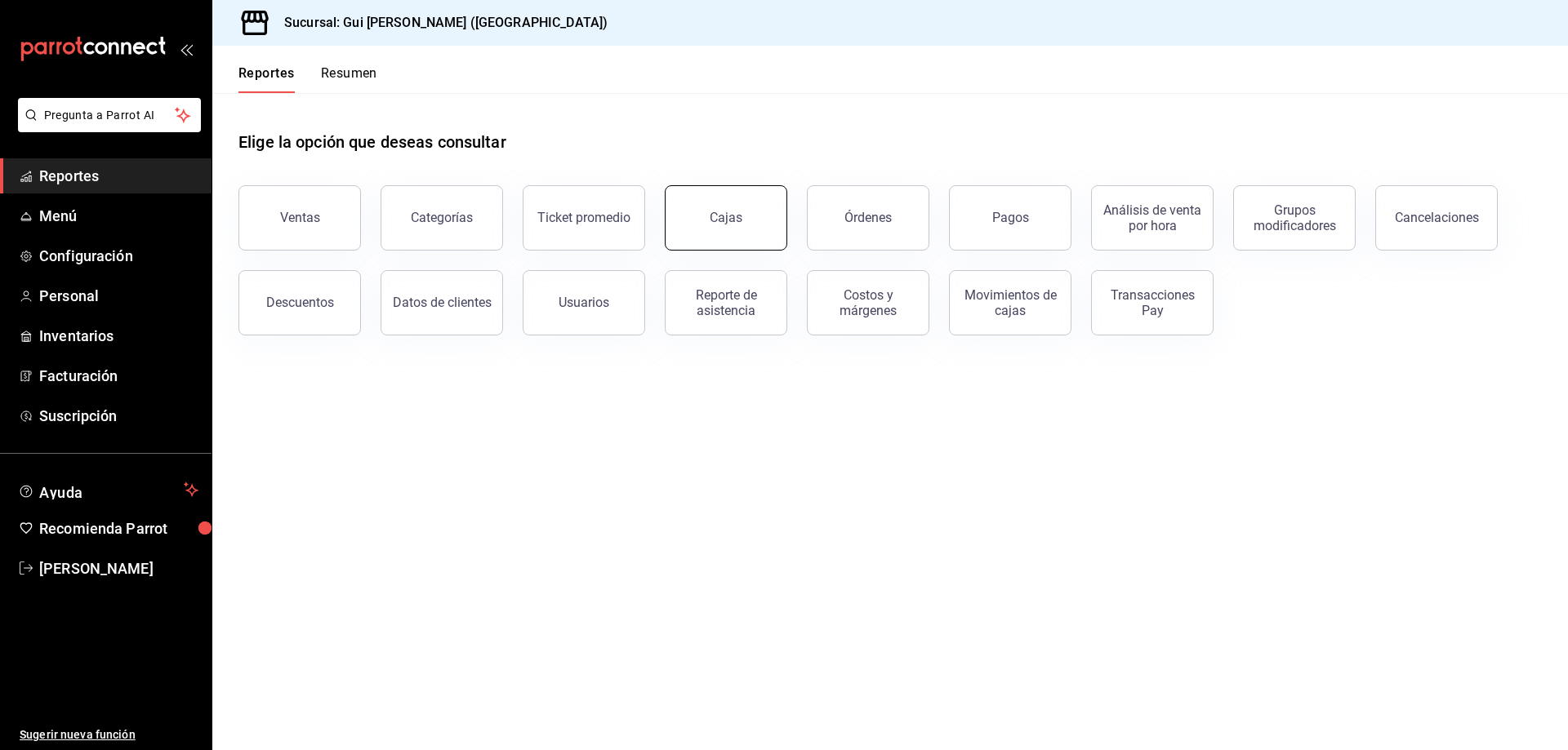
click at [724, 236] on link "Cajas" at bounding box center [726, 217] width 123 height 65
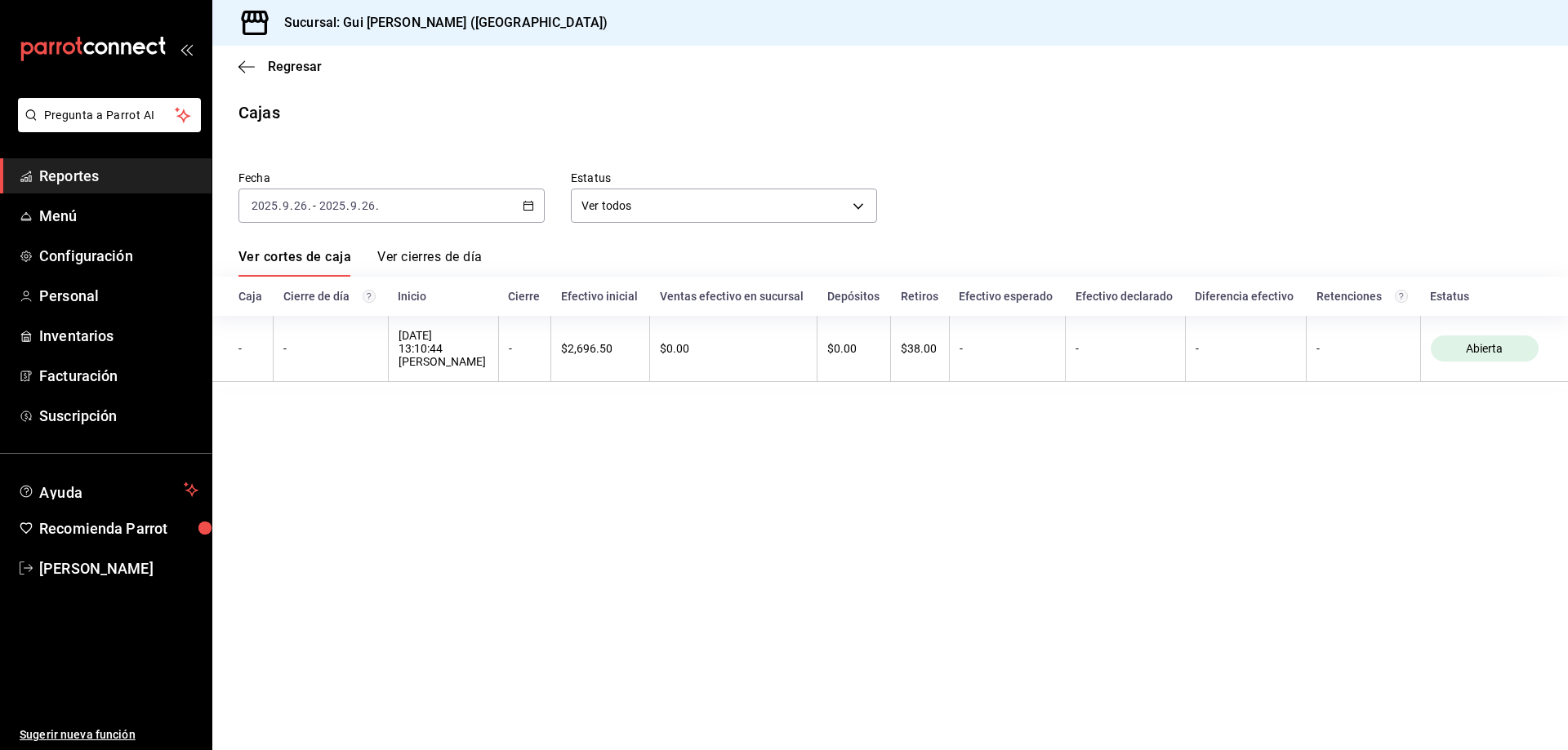
click at [468, 210] on div "[DATE] 2025 . 9 . 26 . - [DATE] 2025 . 9 . 26 ." at bounding box center [391, 206] width 306 height 34
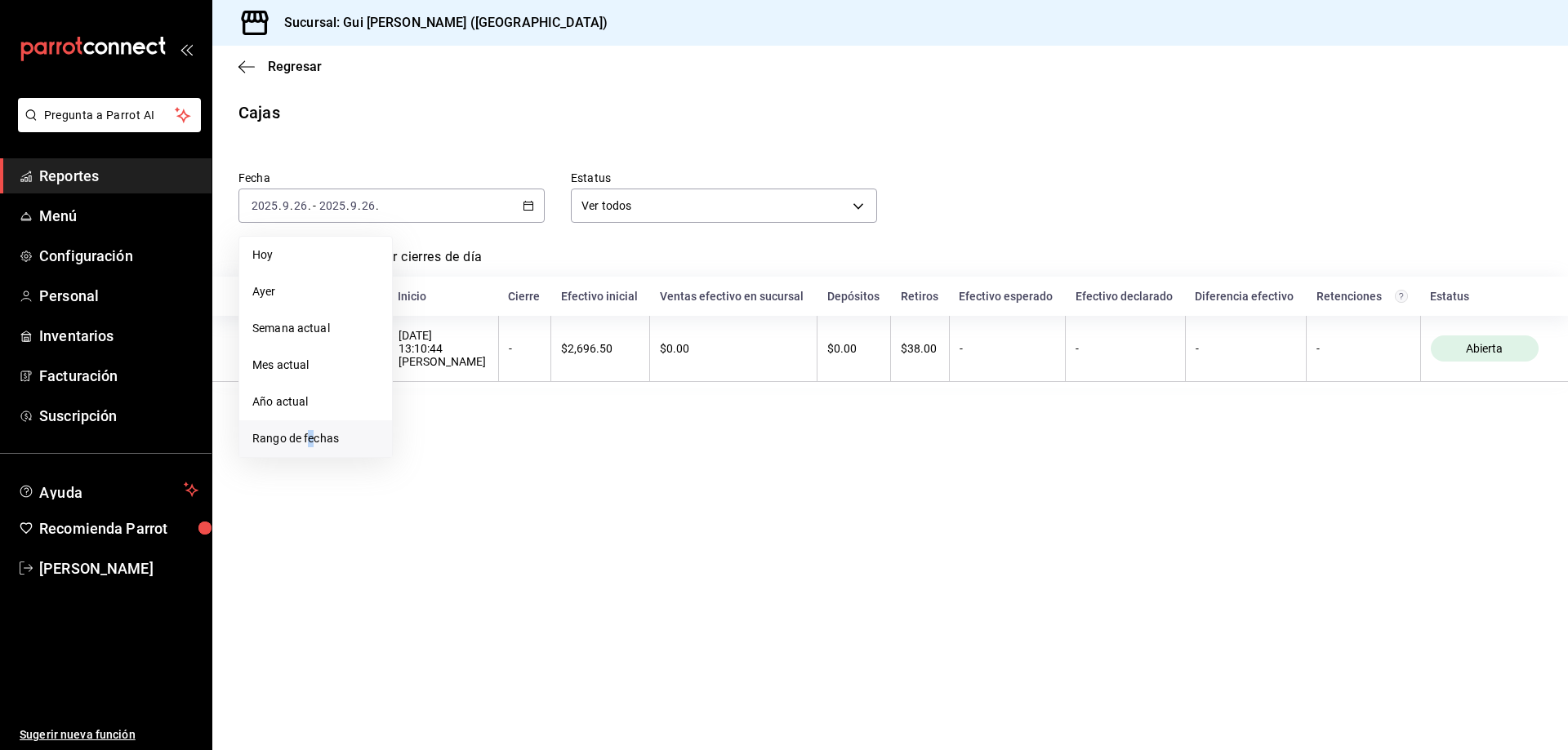
click at [311, 437] on span "Rango de fechas" at bounding box center [315, 439] width 127 height 17
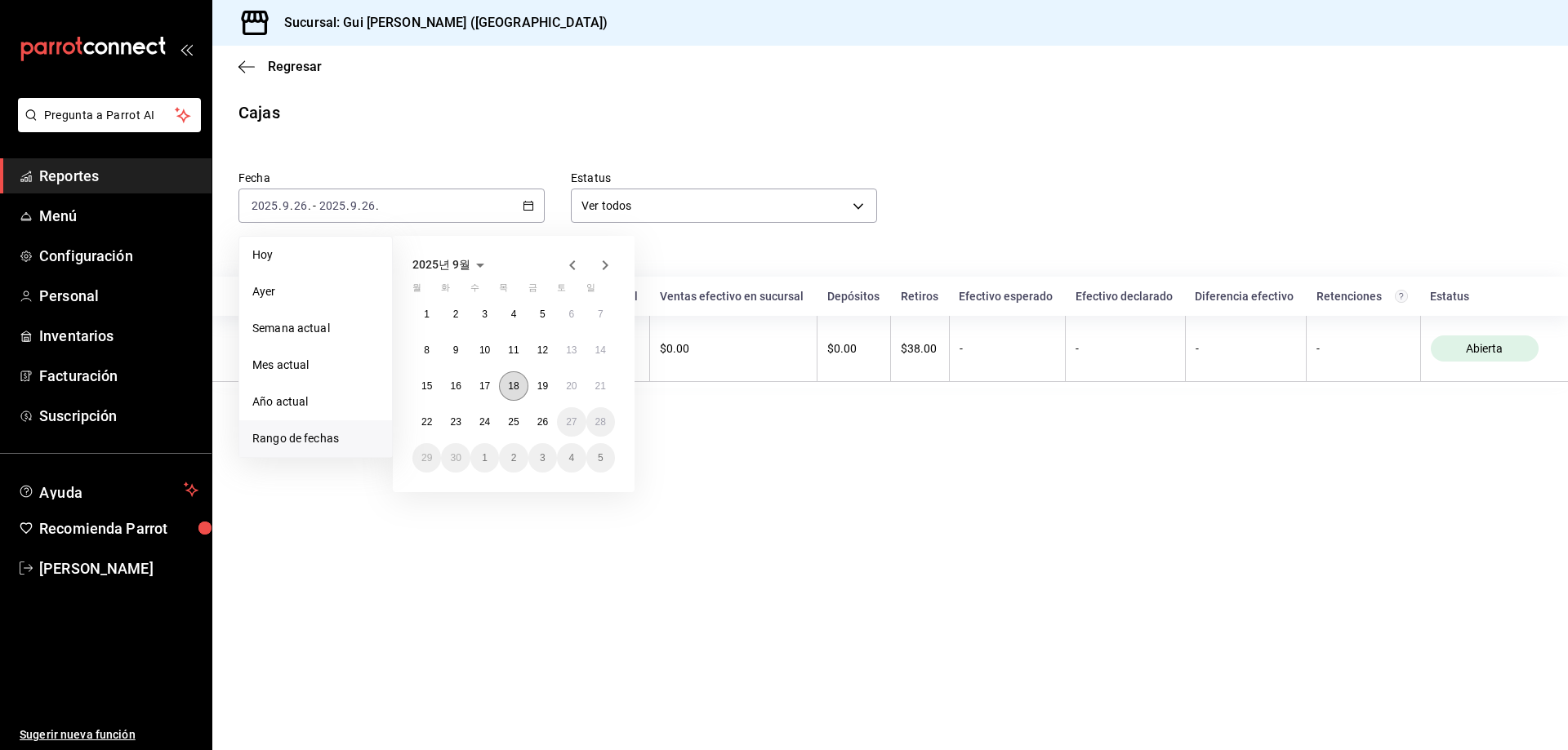
click at [520, 388] on button "18" at bounding box center [513, 385] width 28 height 29
click at [482, 426] on abbr "24" at bounding box center [484, 422] width 10 height 11
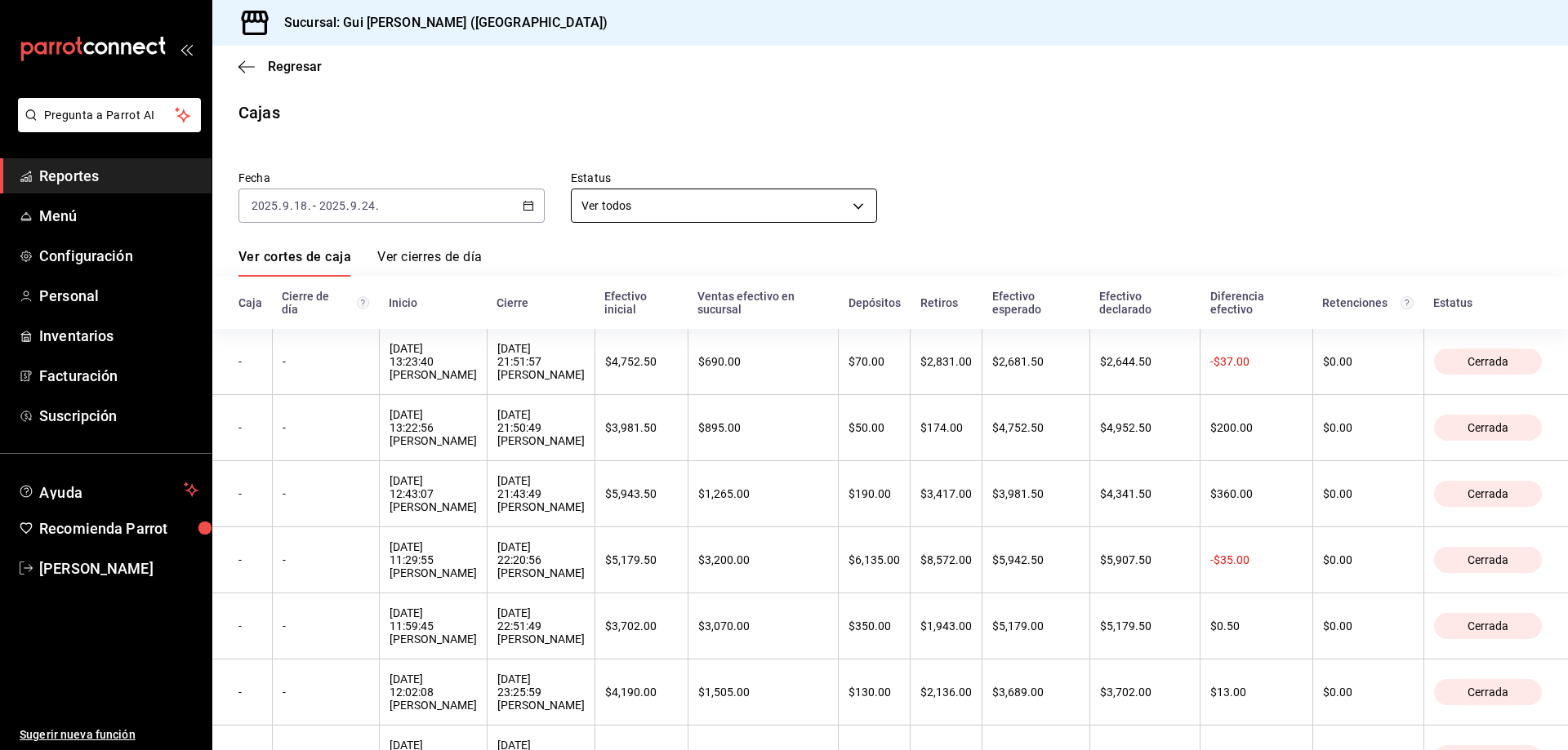
click at [730, 207] on body "Pregunta a Parrot AI Reportes Menú Configuración Personal Inventarios Facturaci…" at bounding box center [784, 375] width 1568 height 750
click at [756, 142] on div at bounding box center [784, 375] width 1568 height 750
click at [447, 261] on link "Ver cierres de día" at bounding box center [429, 263] width 105 height 27
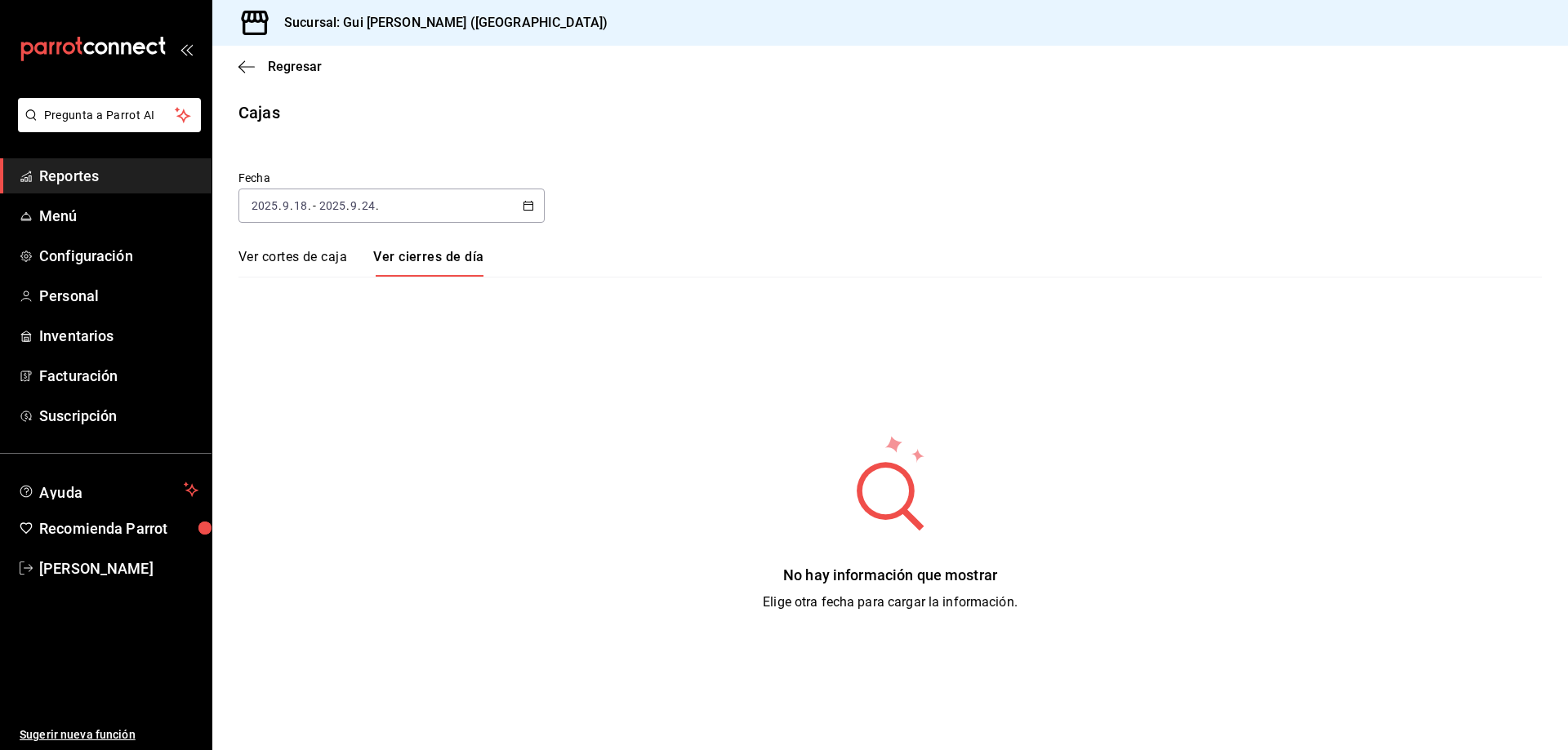
click at [316, 265] on link "Ver cortes de caja" at bounding box center [292, 263] width 109 height 27
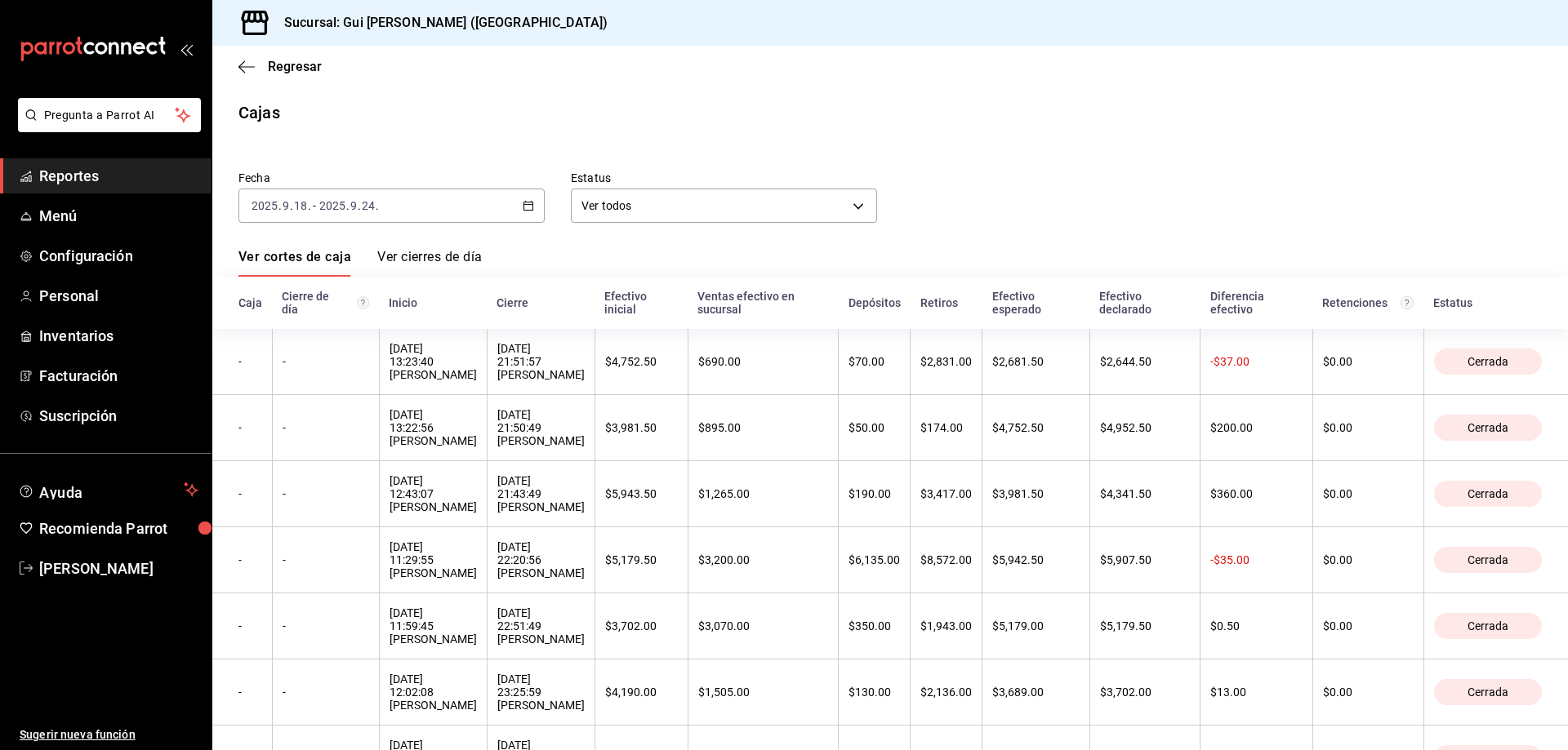
click at [318, 76] on div "Regresar" at bounding box center [890, 66] width 1355 height 42
click at [310, 69] on span "Regresar" at bounding box center [295, 66] width 54 height 15
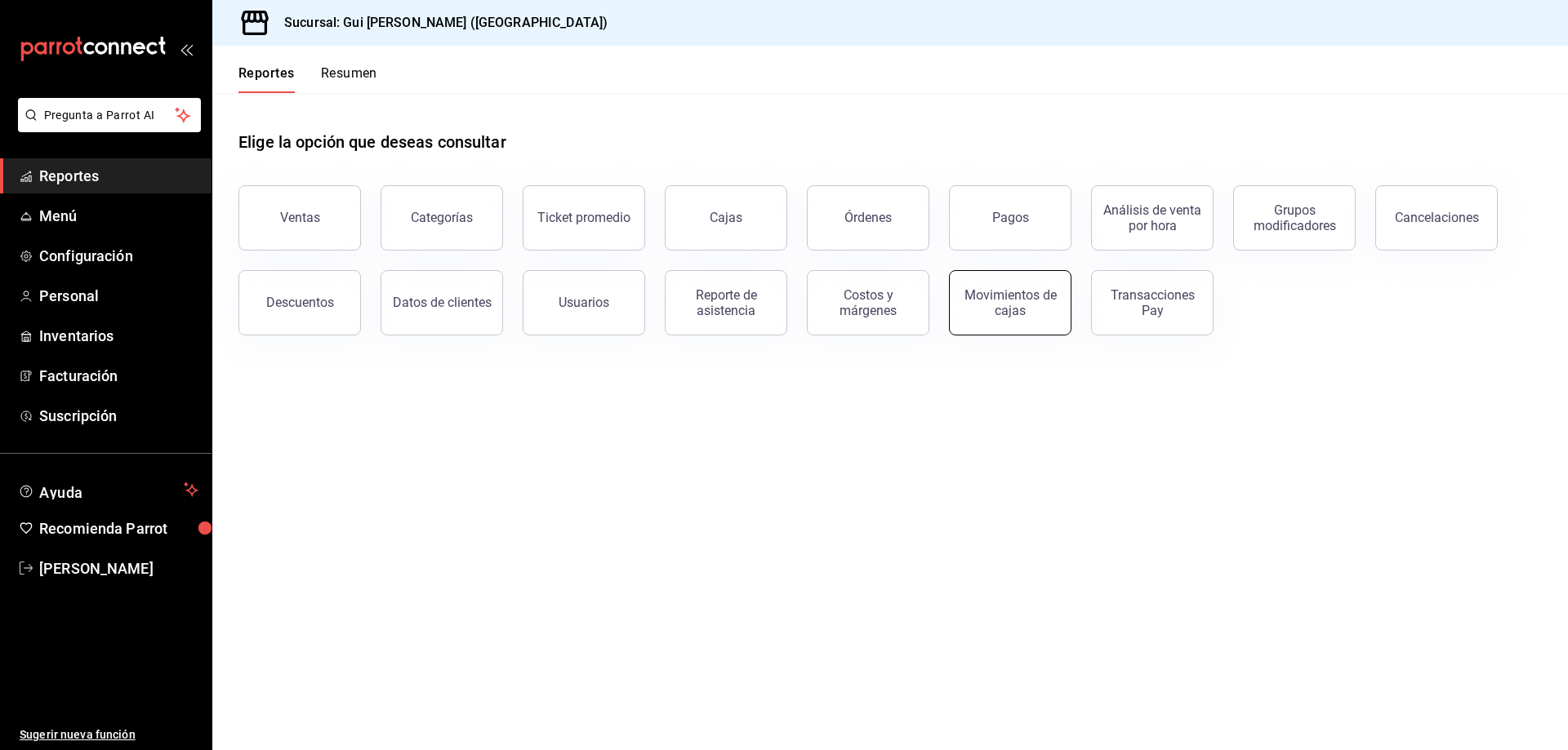
click at [1022, 322] on button "Movimientos de cajas" at bounding box center [1010, 302] width 123 height 65
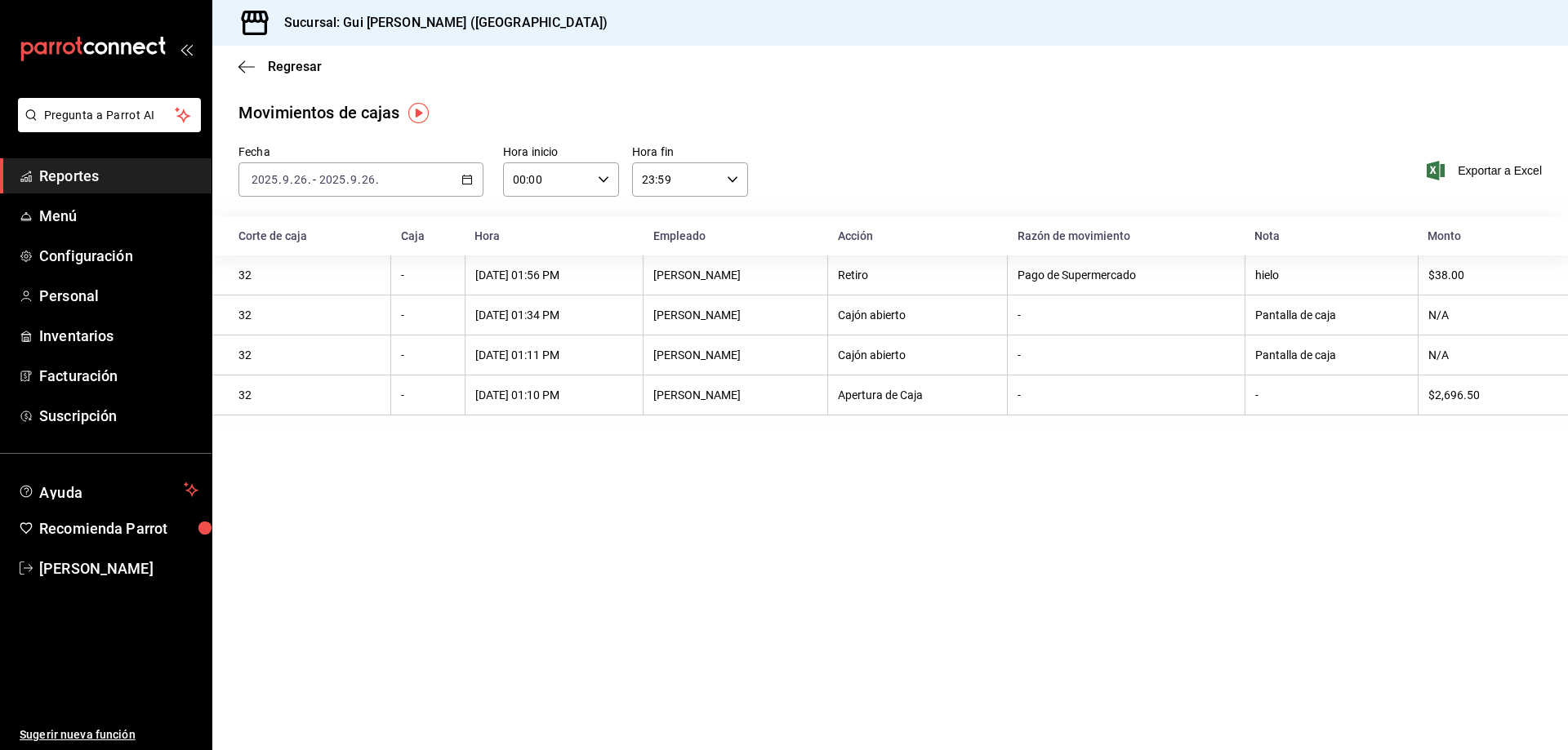
click at [336, 187] on div "[DATE] 2025 . 9 . 26 . - [DATE] 2025 . 9 . 26 ." at bounding box center [360, 179] width 245 height 34
click at [334, 412] on span "Rango de fechas" at bounding box center [315, 413] width 127 height 17
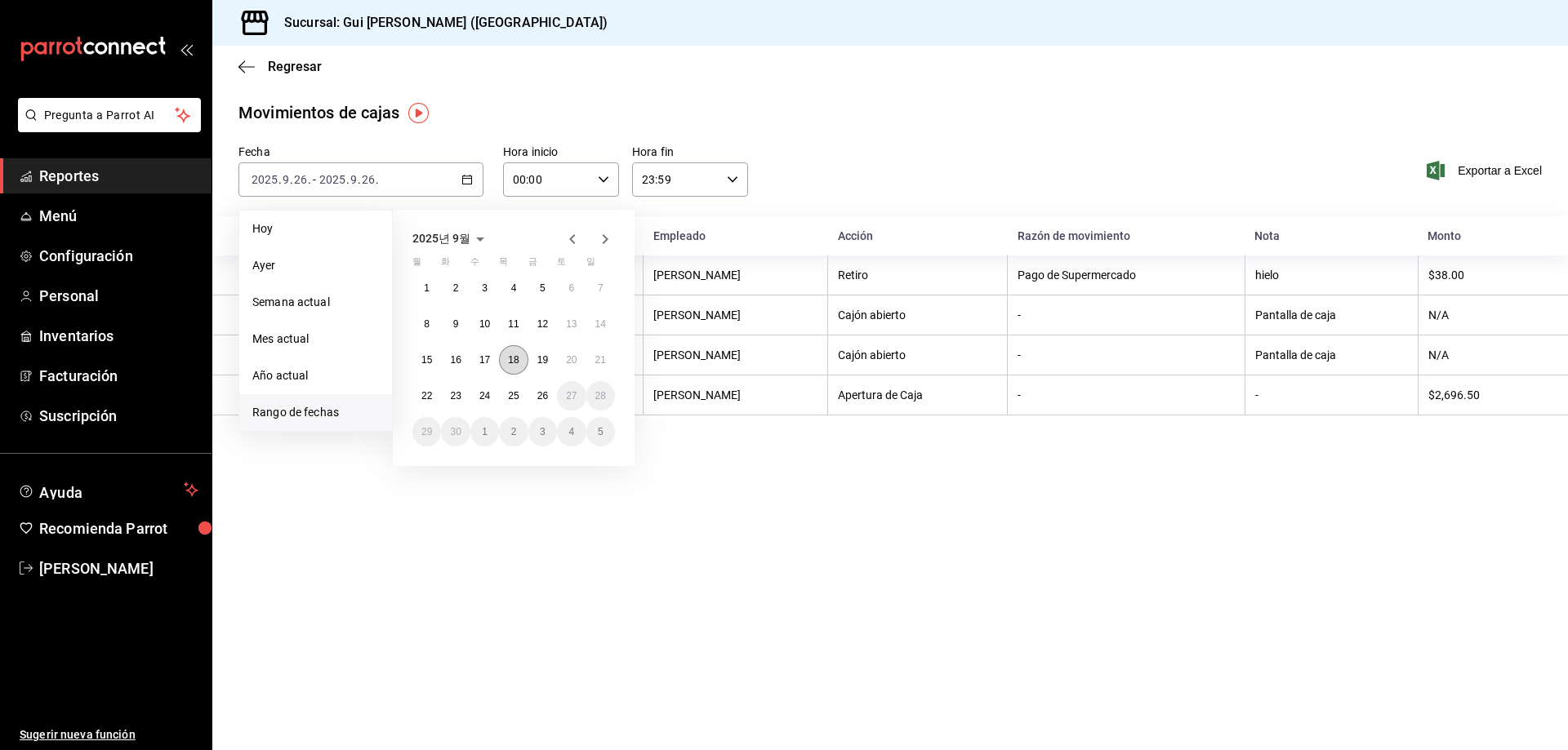
click at [513, 354] on abbr "18" at bounding box center [513, 360] width 10 height 11
click at [486, 388] on button "24" at bounding box center [485, 396] width 28 height 29
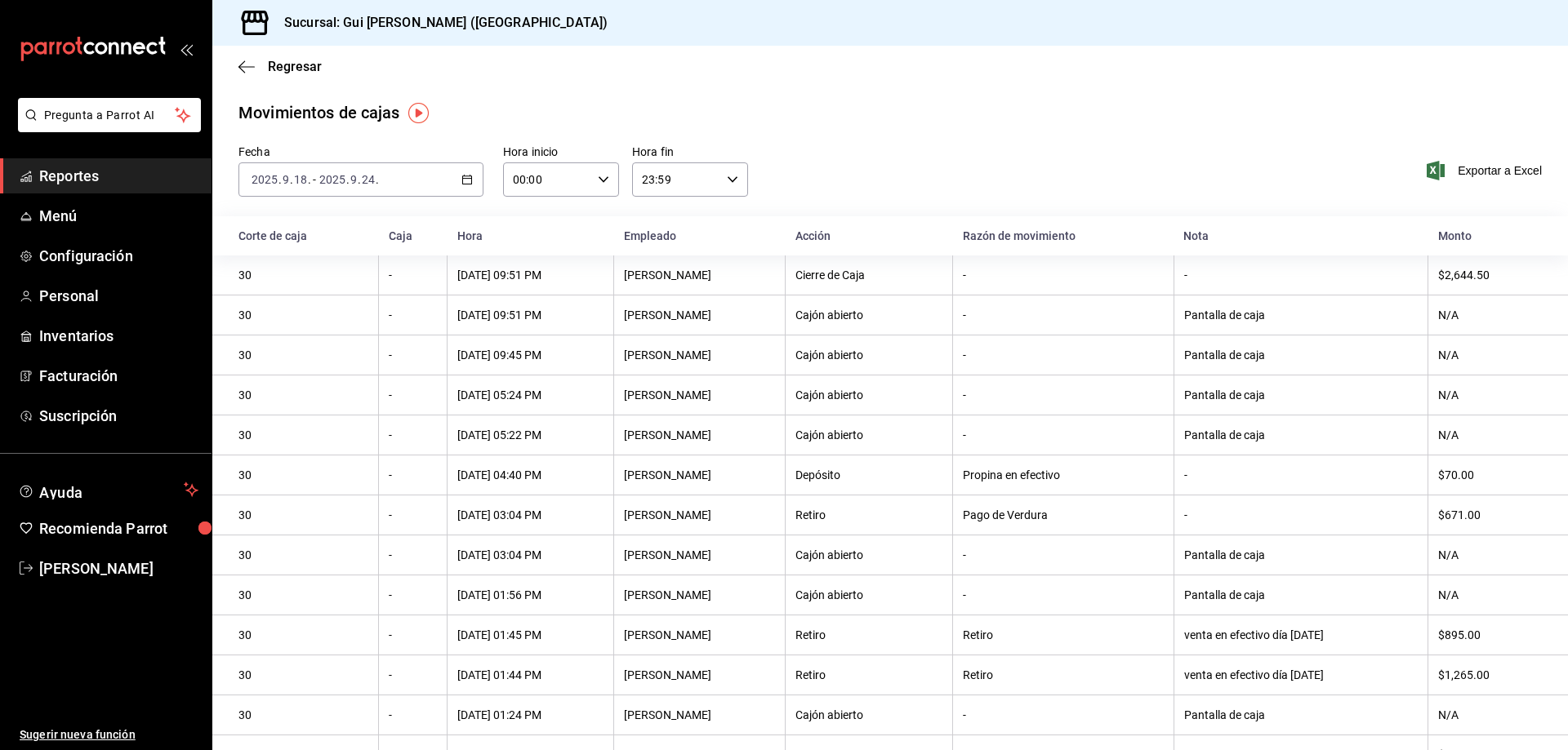
click at [374, 176] on input "24" at bounding box center [368, 179] width 15 height 13
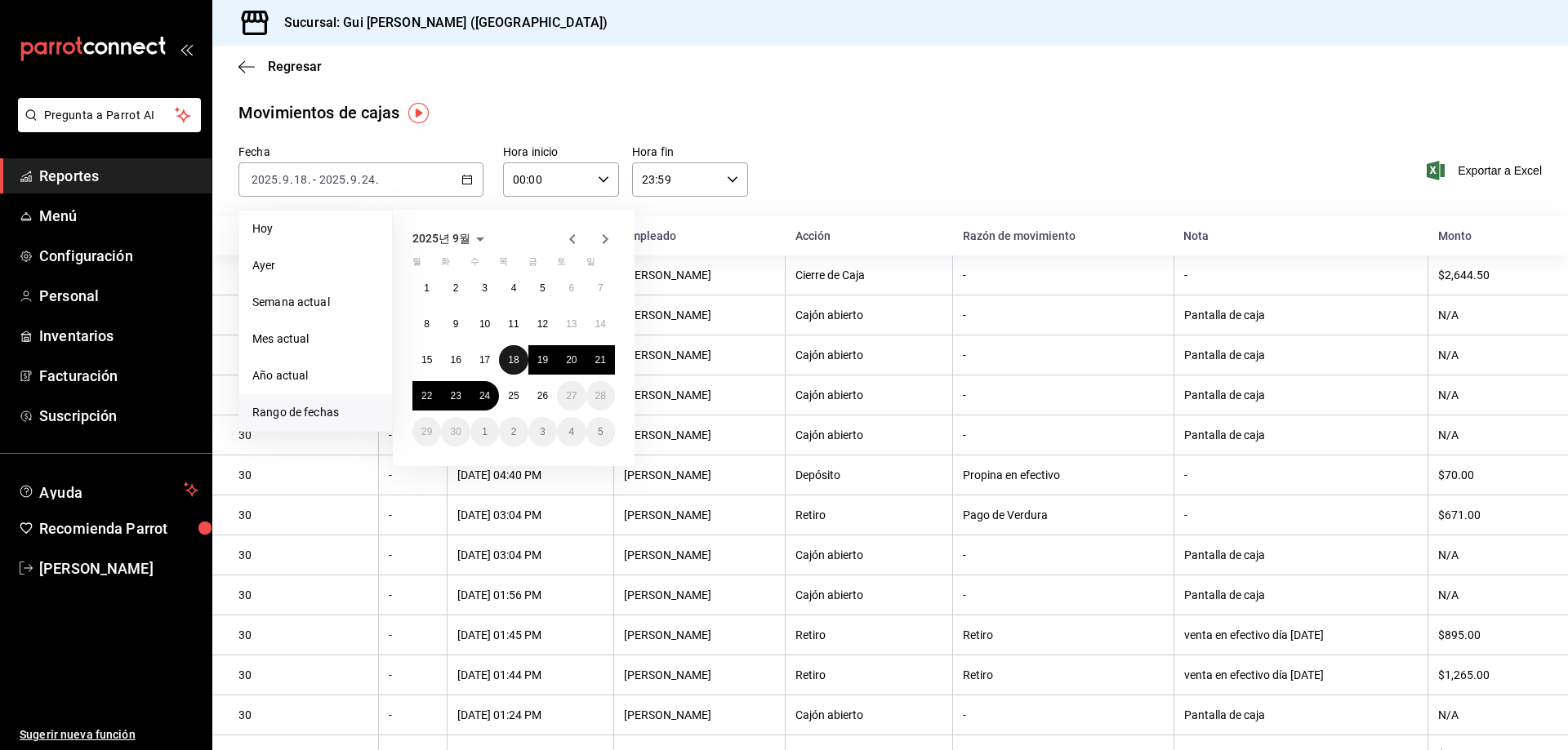
click at [512, 362] on abbr "18" at bounding box center [513, 360] width 10 height 11
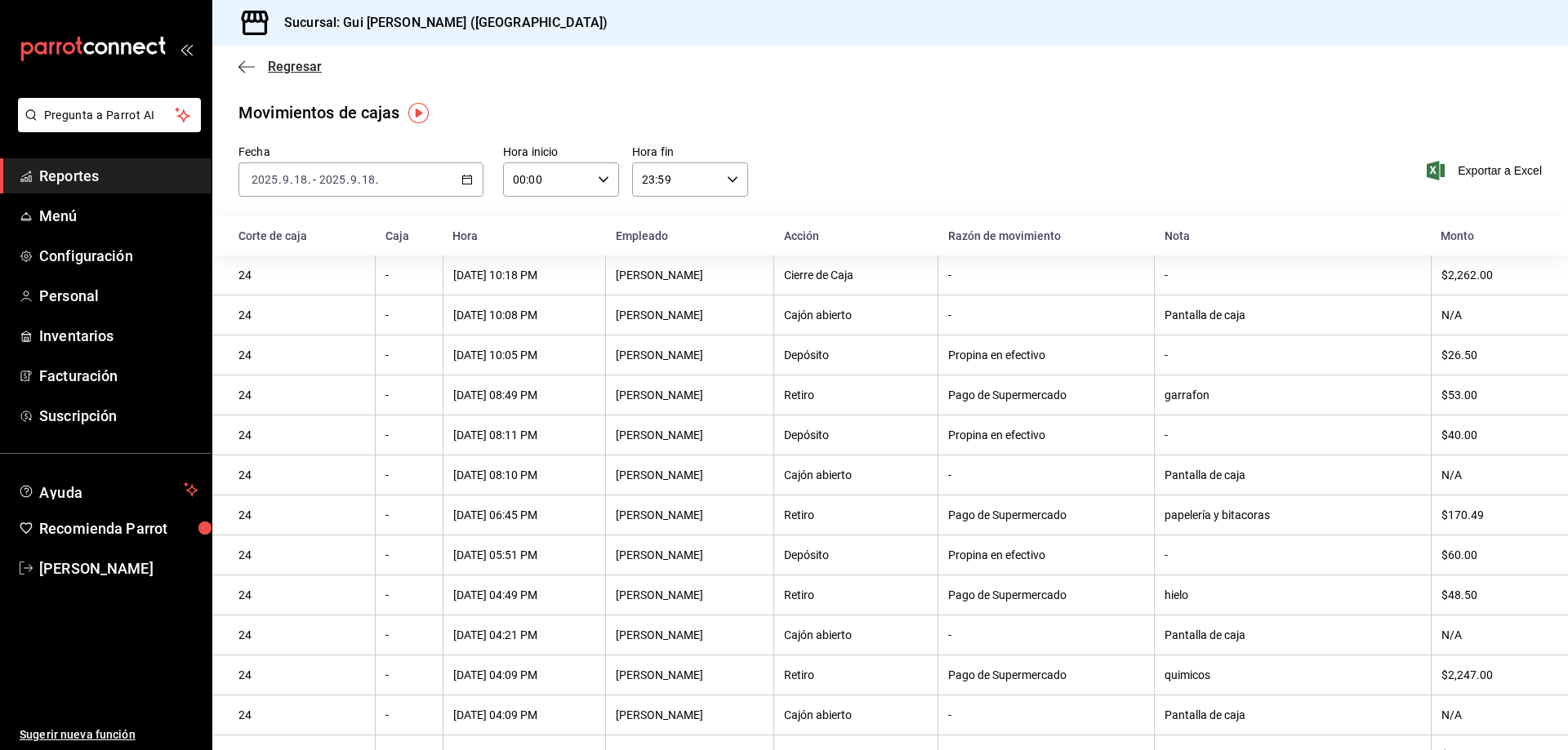
click at [293, 65] on span "Regresar" at bounding box center [295, 66] width 54 height 15
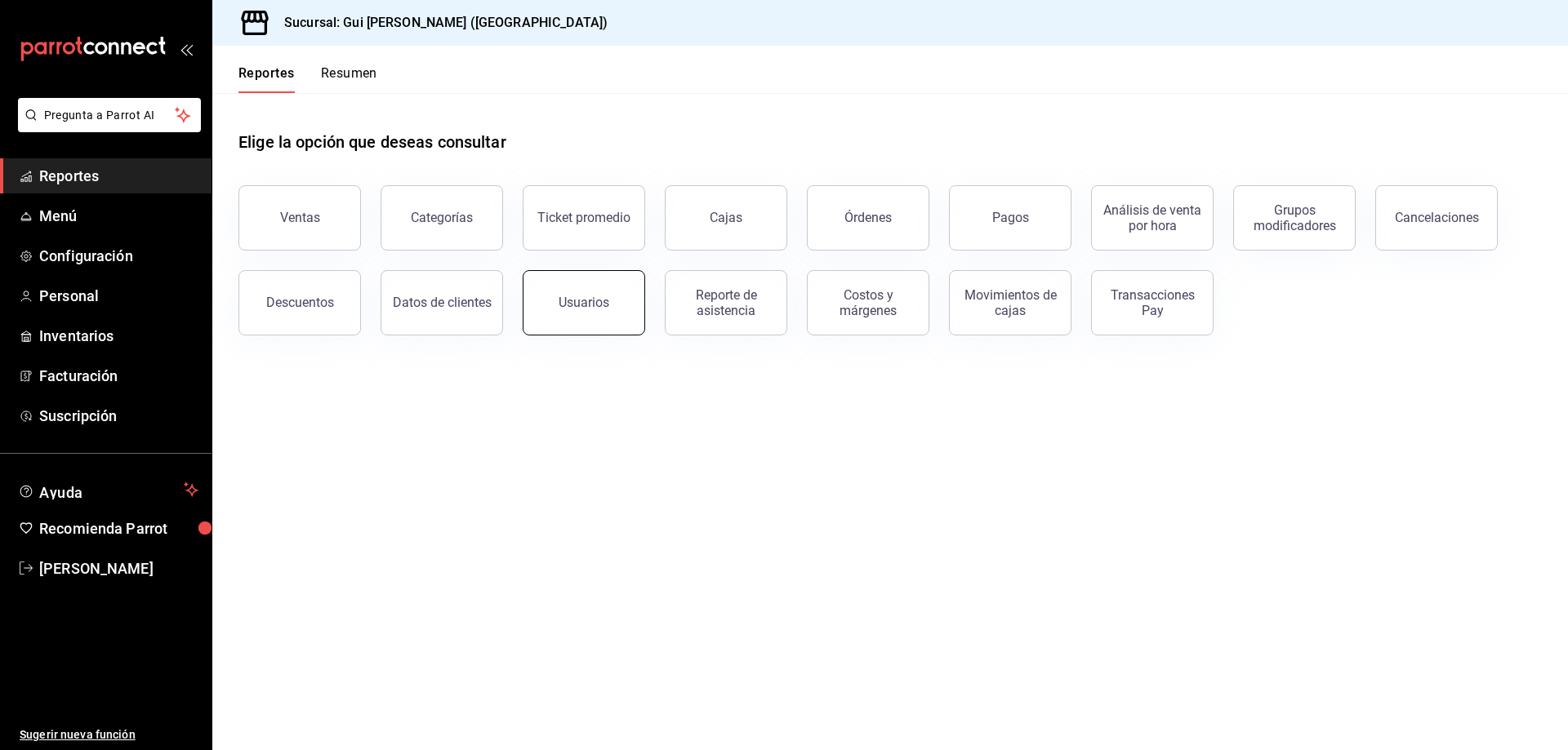
click at [599, 317] on button "Usuarios" at bounding box center [584, 302] width 123 height 65
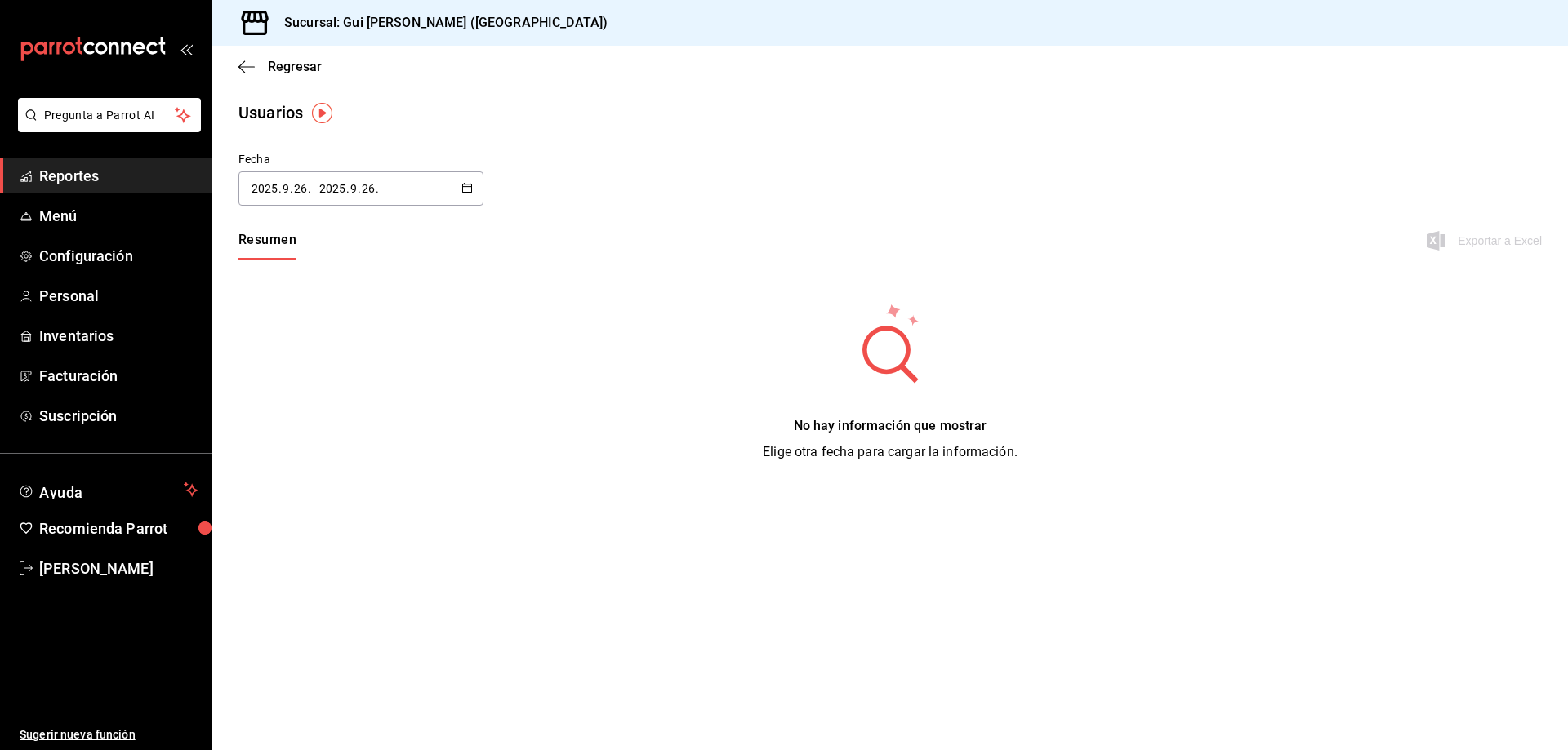
click at [338, 172] on div "[DATE] 2025 . 9 . 26 . - [DATE] 2025 . 9 . 26 ." at bounding box center [360, 189] width 245 height 34
click at [279, 426] on li "Rango de fechas" at bounding box center [315, 424] width 154 height 37
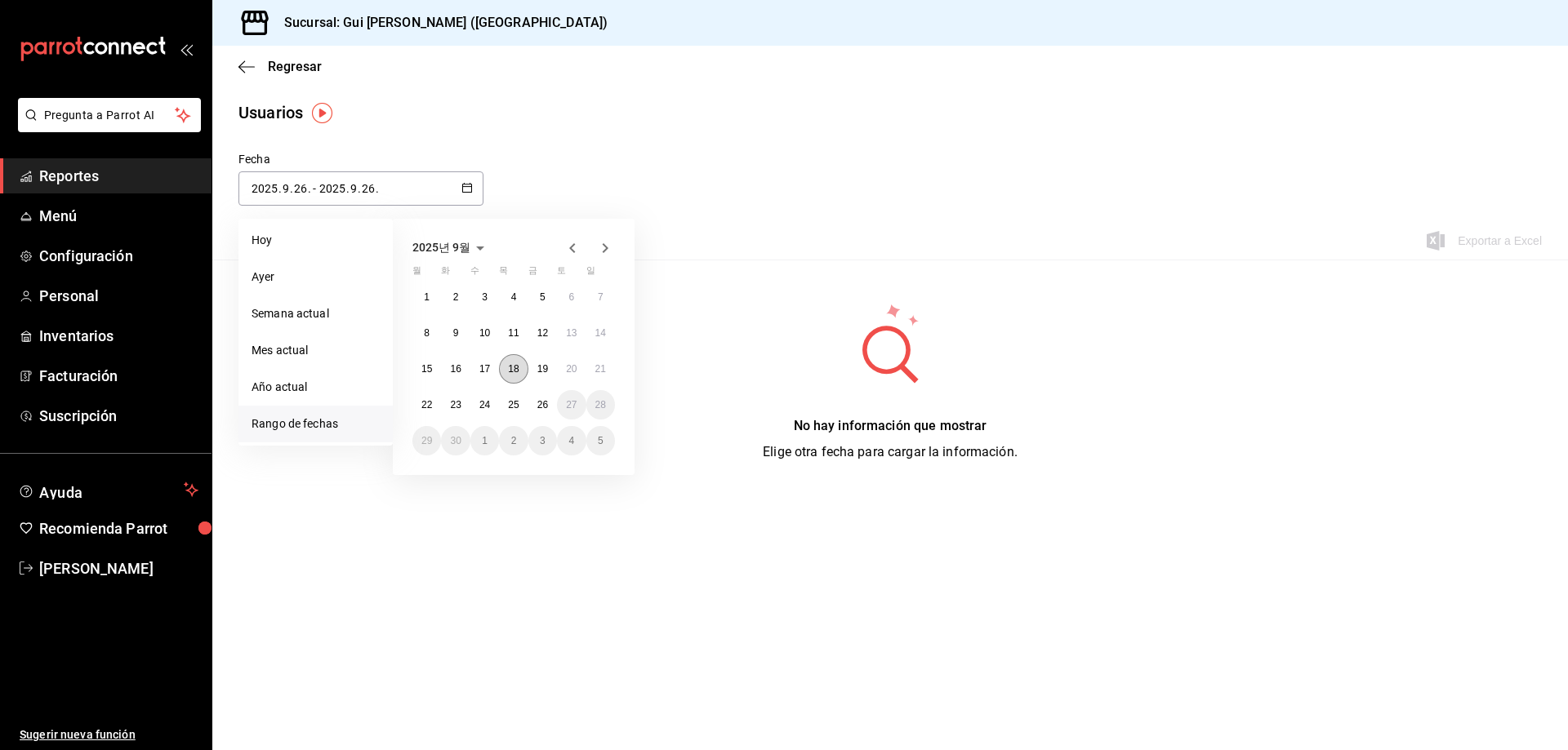
click at [510, 374] on abbr "18" at bounding box center [513, 369] width 10 height 11
type input "[DATE]"
type input "18"
type input "[DATE]"
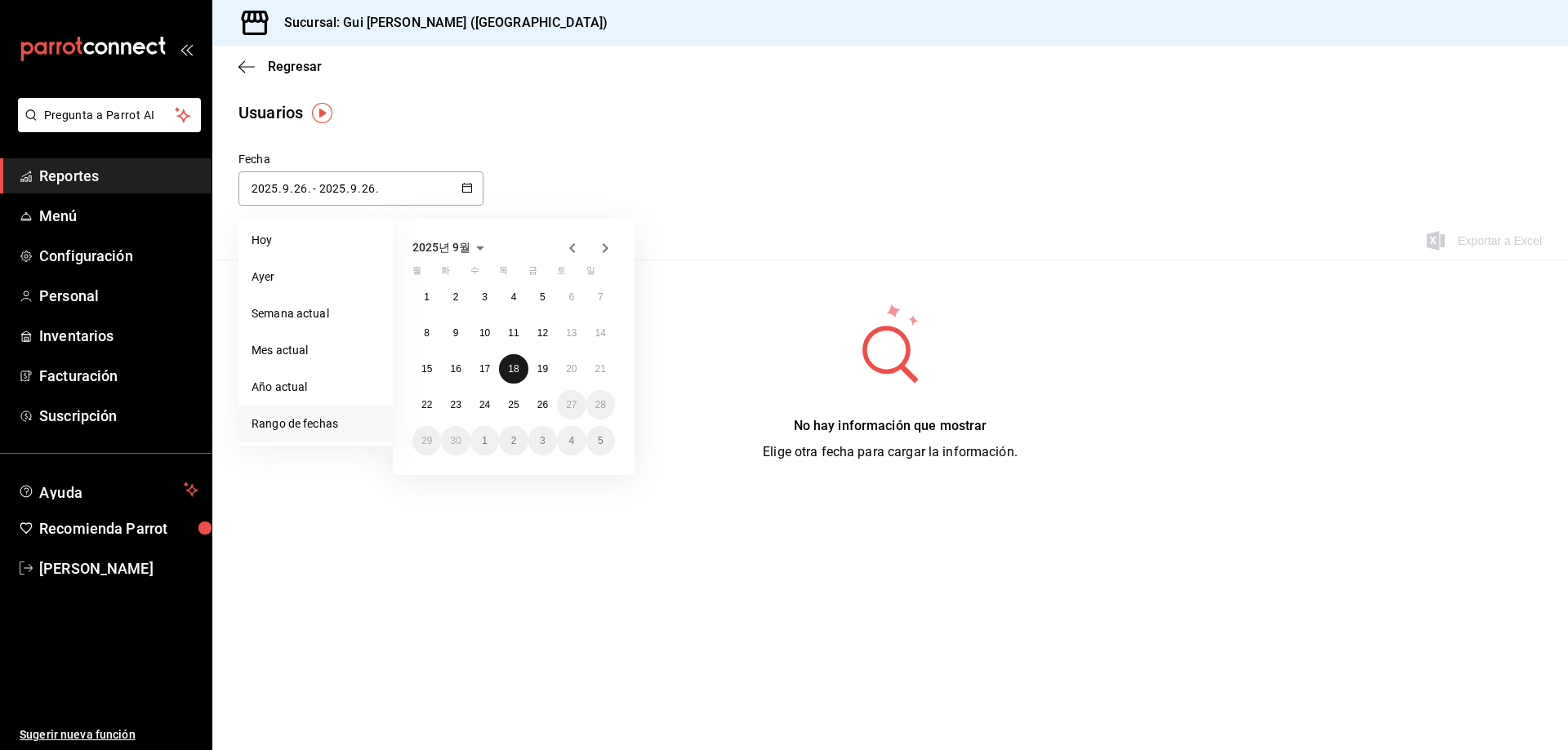
type input "18"
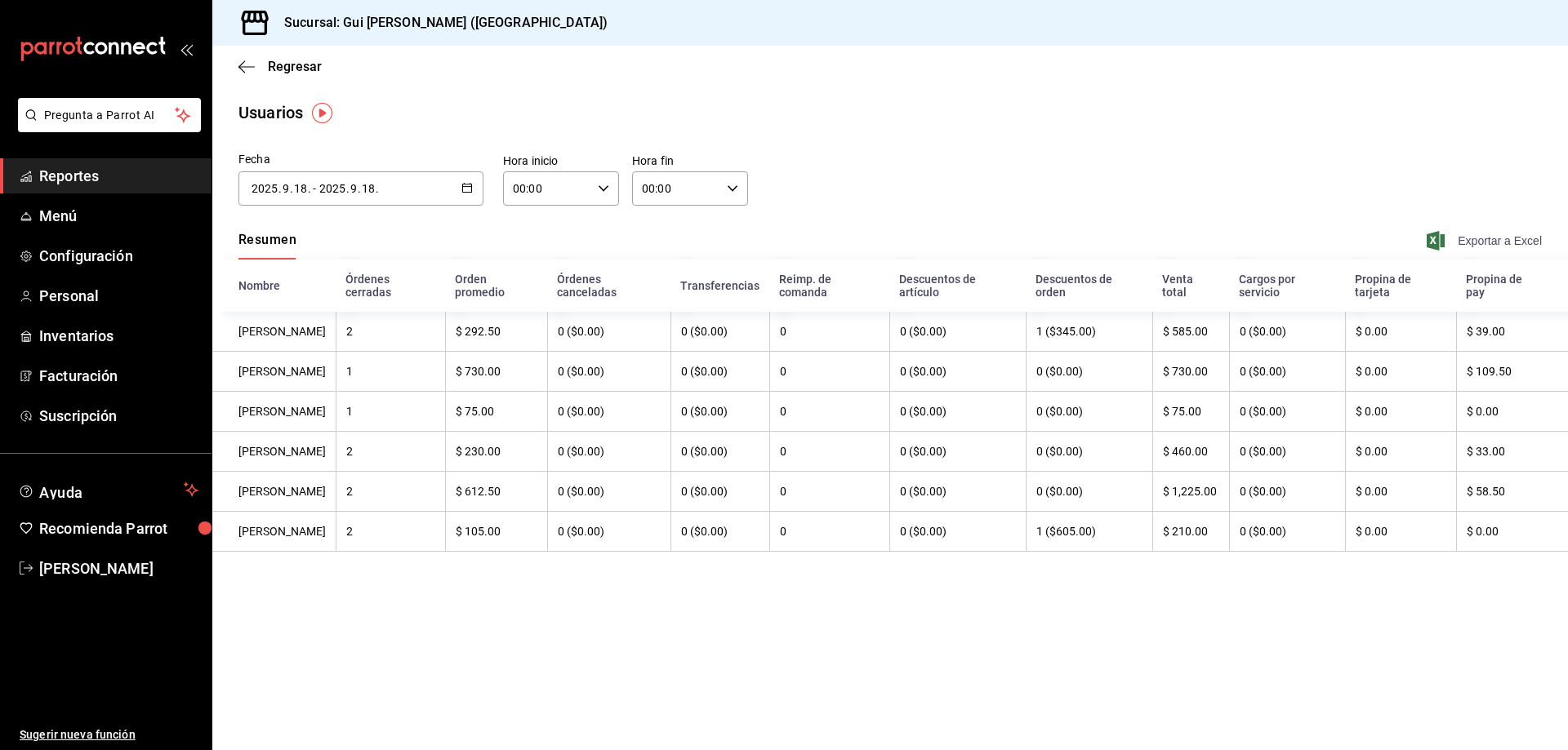
click at [1488, 244] on span "Exportar a Excel" at bounding box center [1485, 241] width 111 height 20
click at [398, 196] on div "[DATE] 2025 . 9 . 18 . - [DATE] 2025 . 9 . 18 ." at bounding box center [360, 189] width 245 height 34
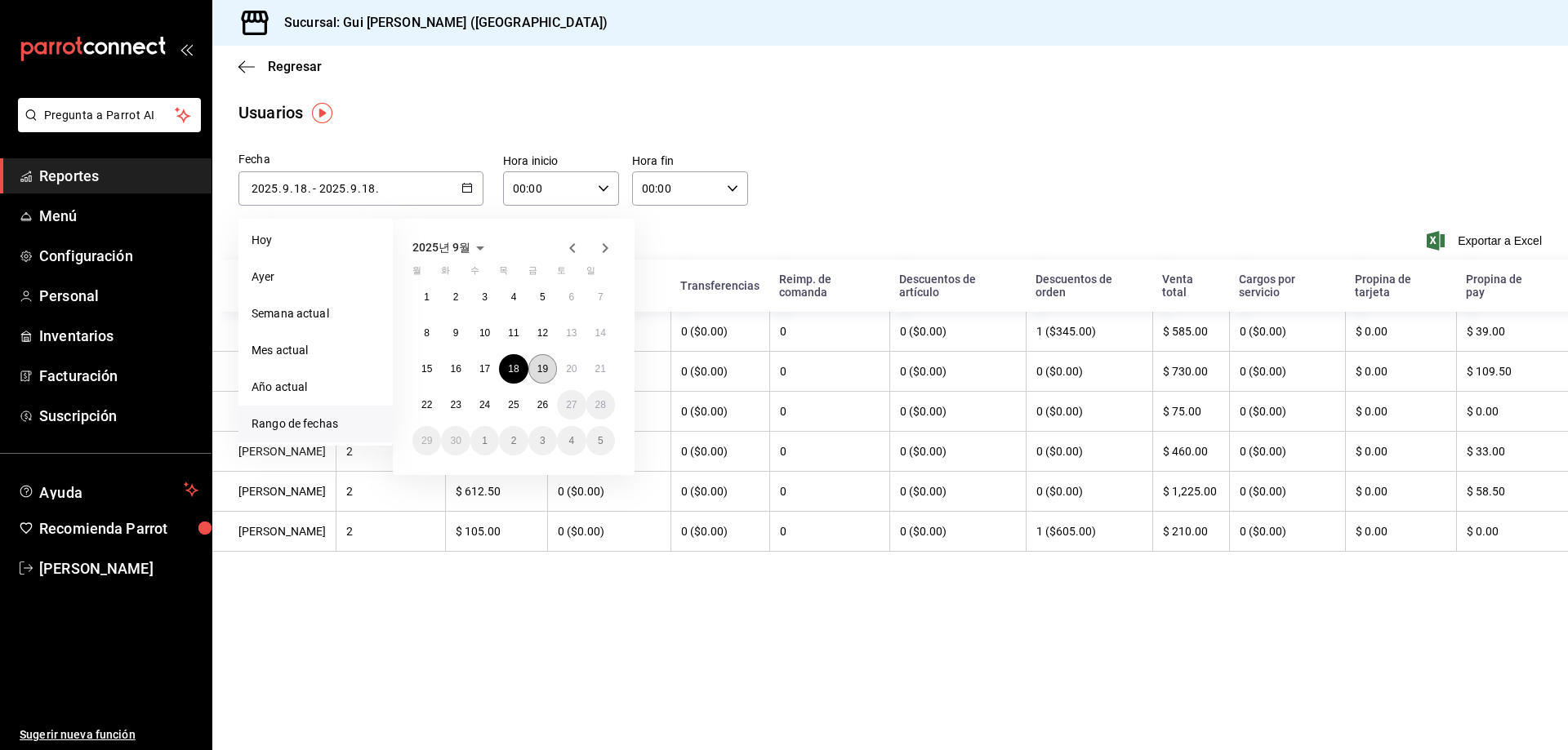
click at [548, 365] on abbr "19" at bounding box center [542, 369] width 10 height 11
type input "[DATE]"
type input "19"
type input "[DATE]"
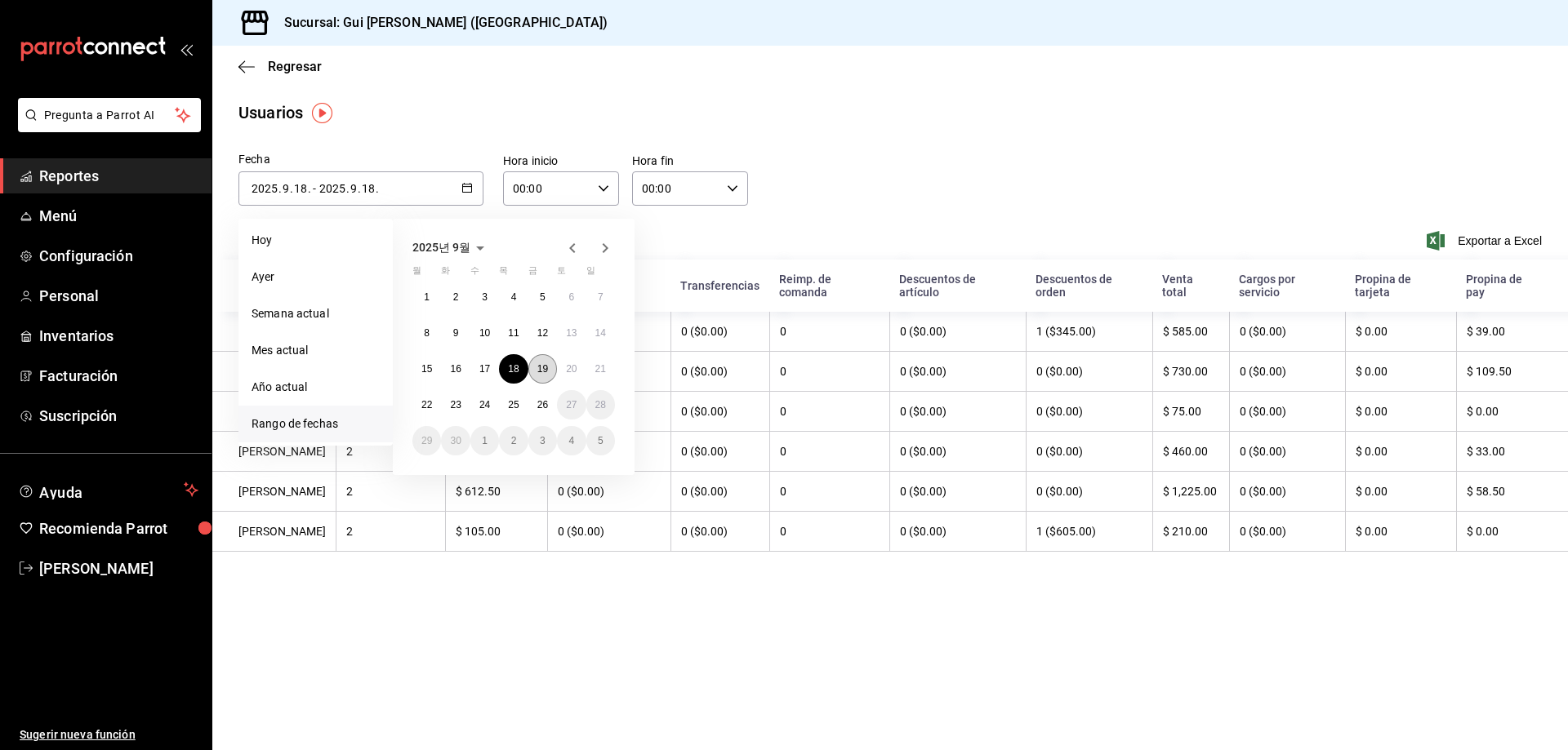
type input "19"
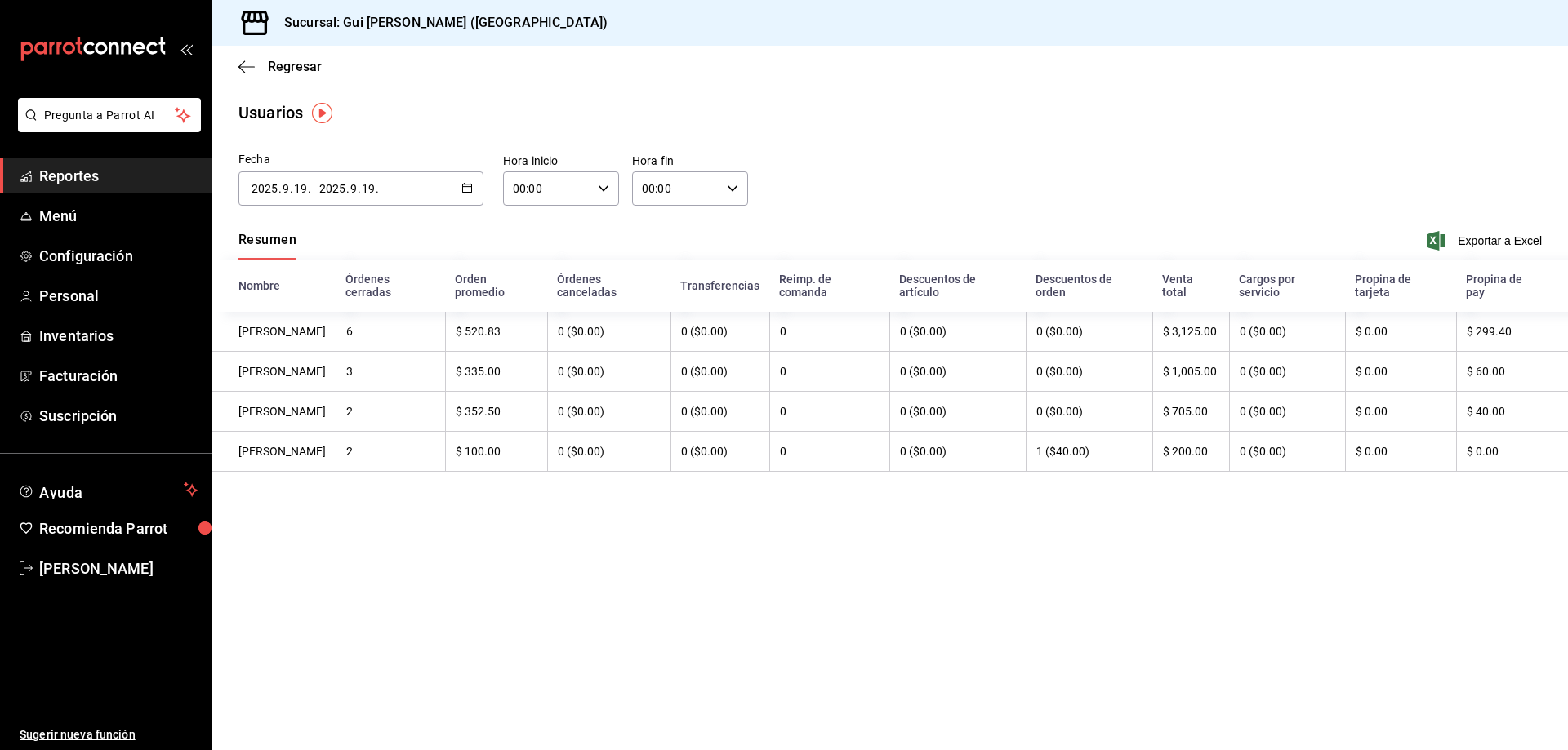
click at [358, 195] on span "." at bounding box center [359, 189] width 3 height 13
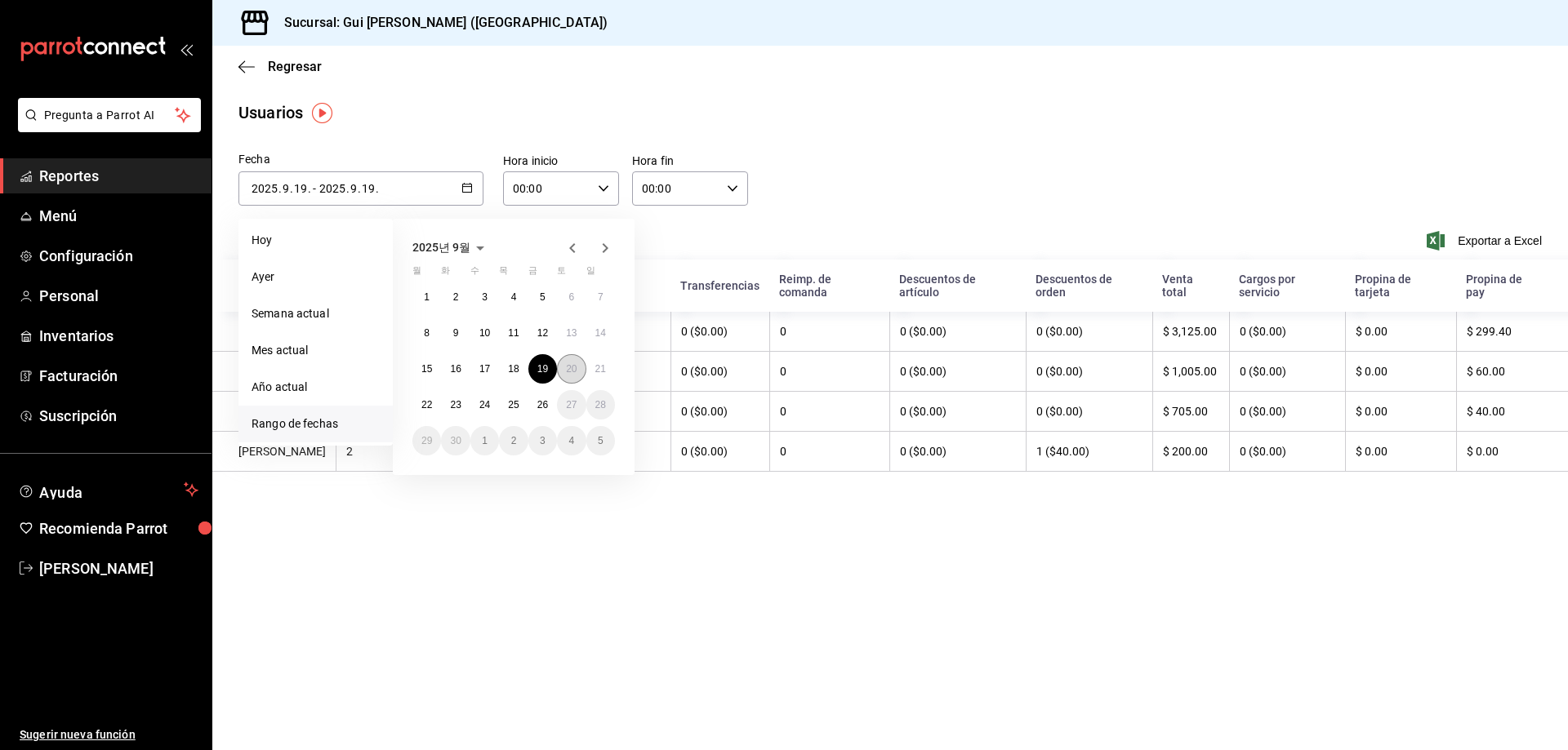
click at [565, 365] on button "20" at bounding box center [571, 368] width 28 height 29
type input "[DATE]"
type input "20"
type input "[DATE]"
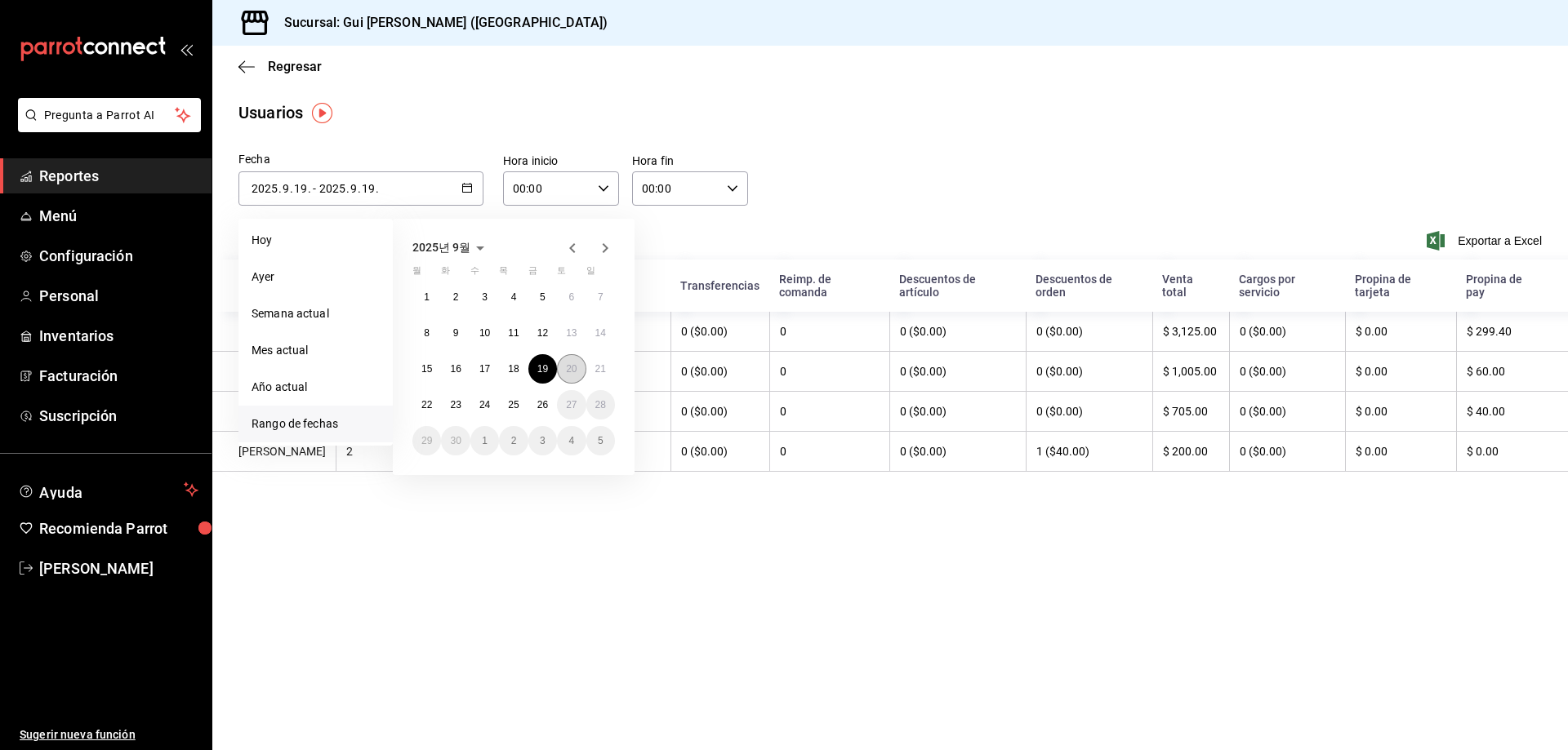
type input "20"
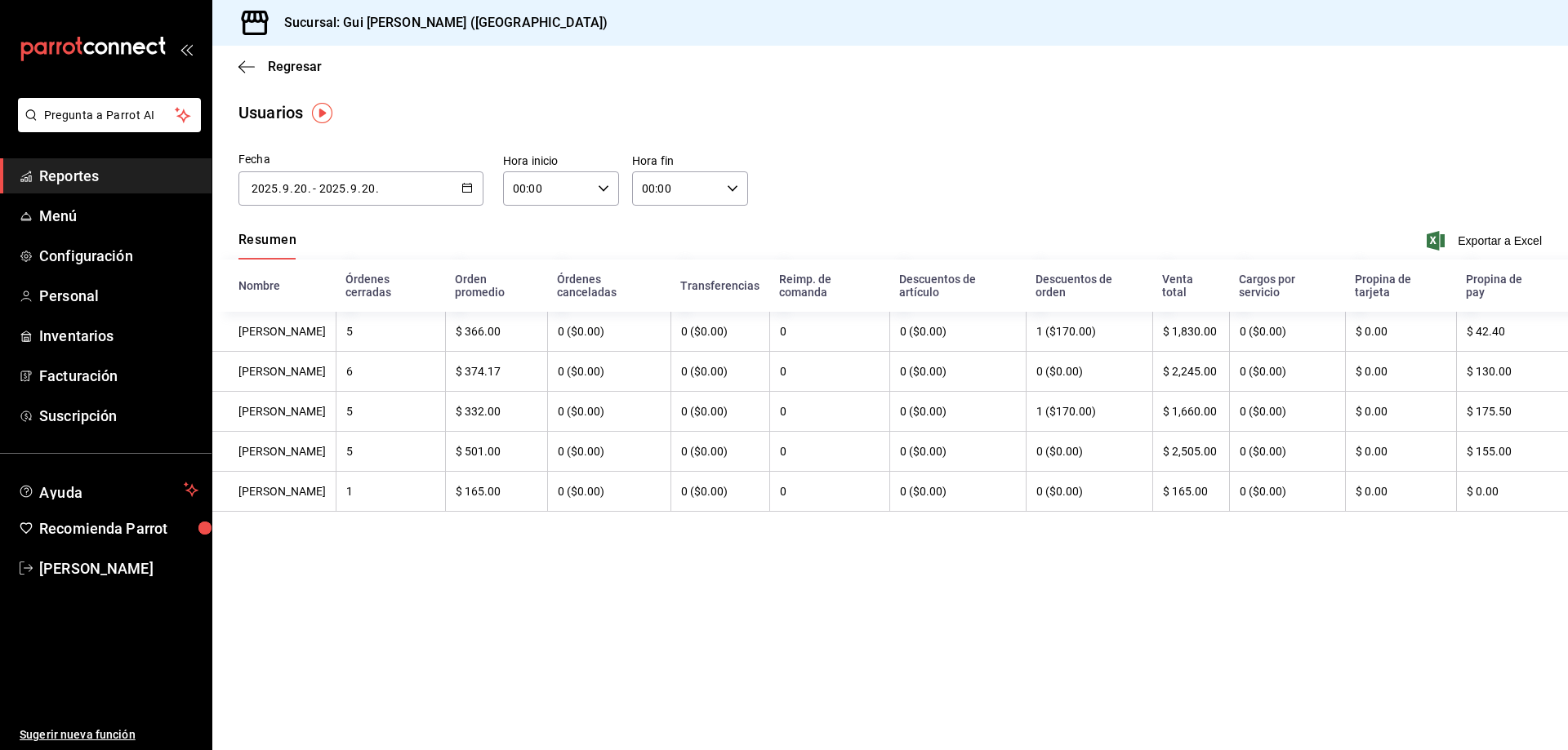
click at [399, 182] on div "[DATE] 2025 . 9 . 20 . - [DATE] 2025 . 9 . 20 ." at bounding box center [360, 189] width 245 height 34
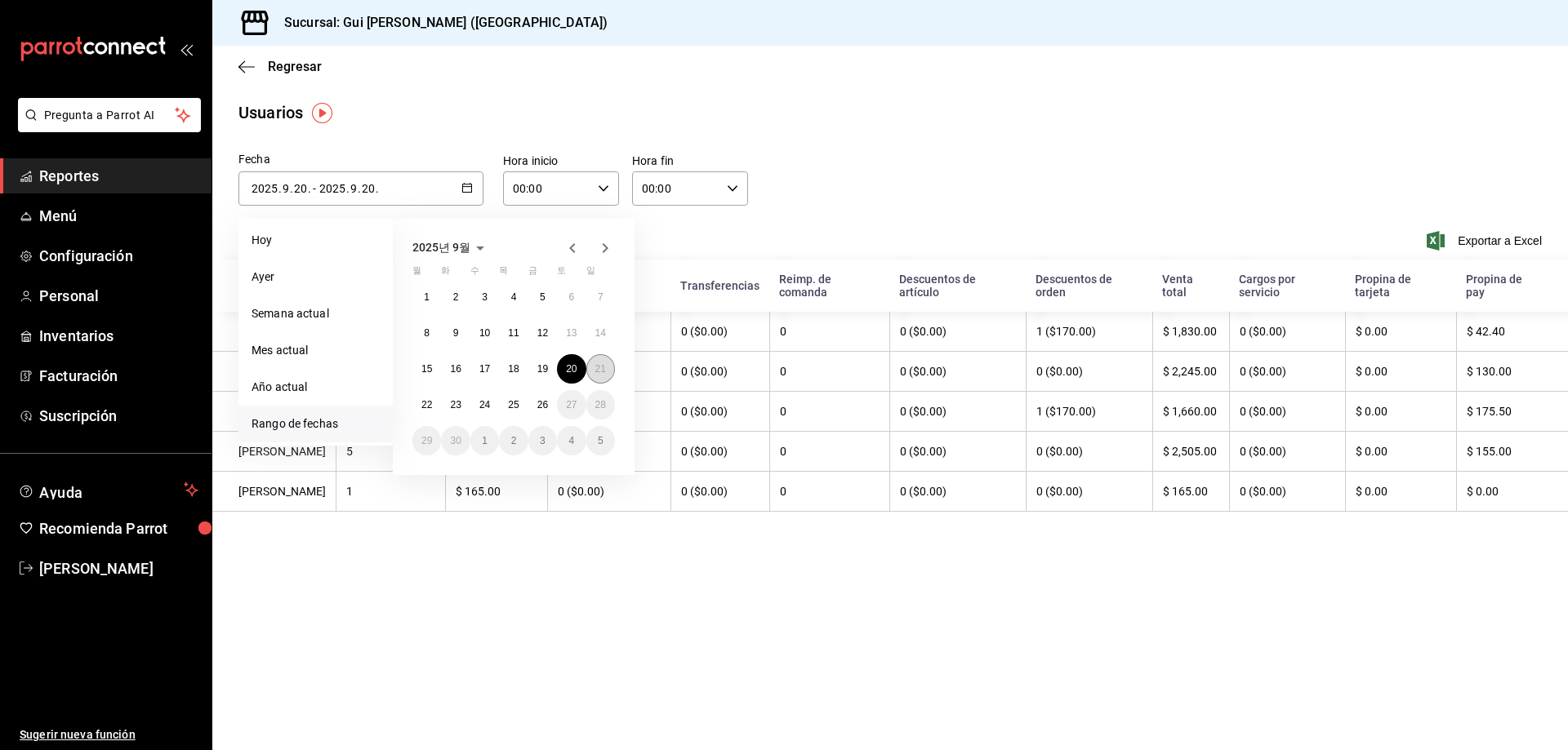
click at [601, 374] on abbr "21" at bounding box center [600, 369] width 10 height 11
type input "[DATE]"
type input "21"
type input "[DATE]"
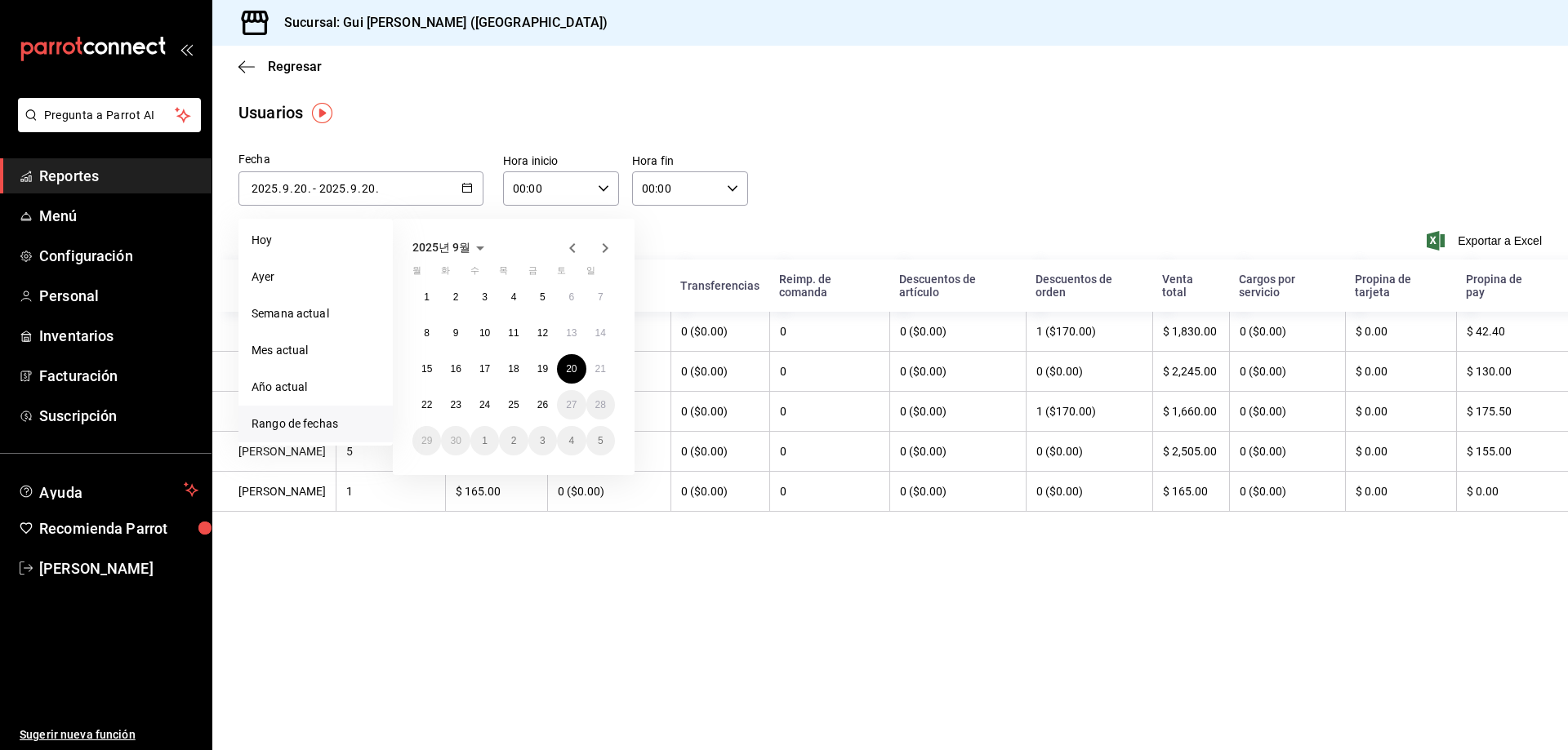
type input "21"
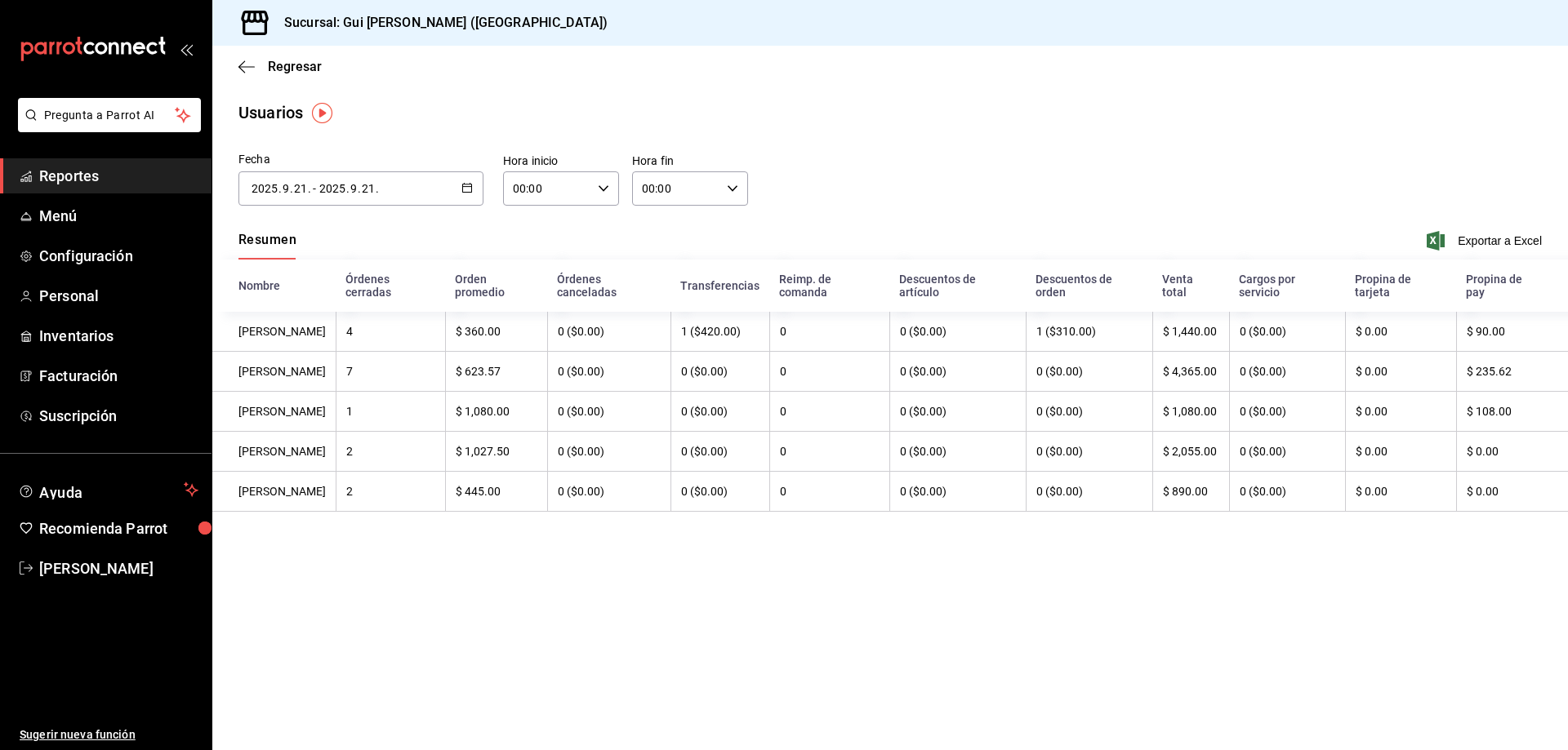
click at [386, 184] on div "[DATE] 2025 . 9 . 21 . - [DATE] 2025 . 9 . 21 ." at bounding box center [360, 189] width 245 height 34
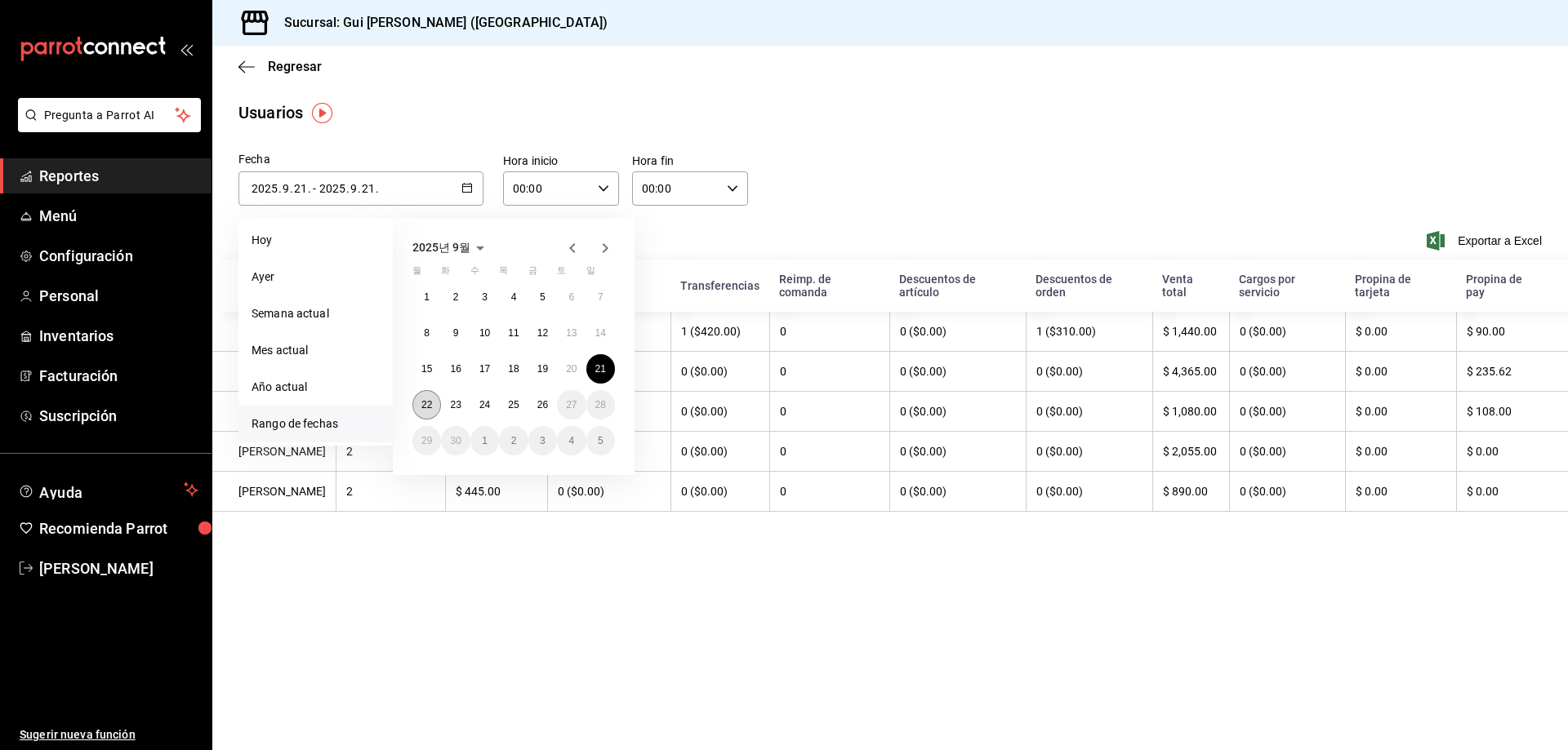
click at [417, 401] on button "22" at bounding box center [427, 404] width 28 height 29
type input "[DATE]"
type input "22"
type input "[DATE]"
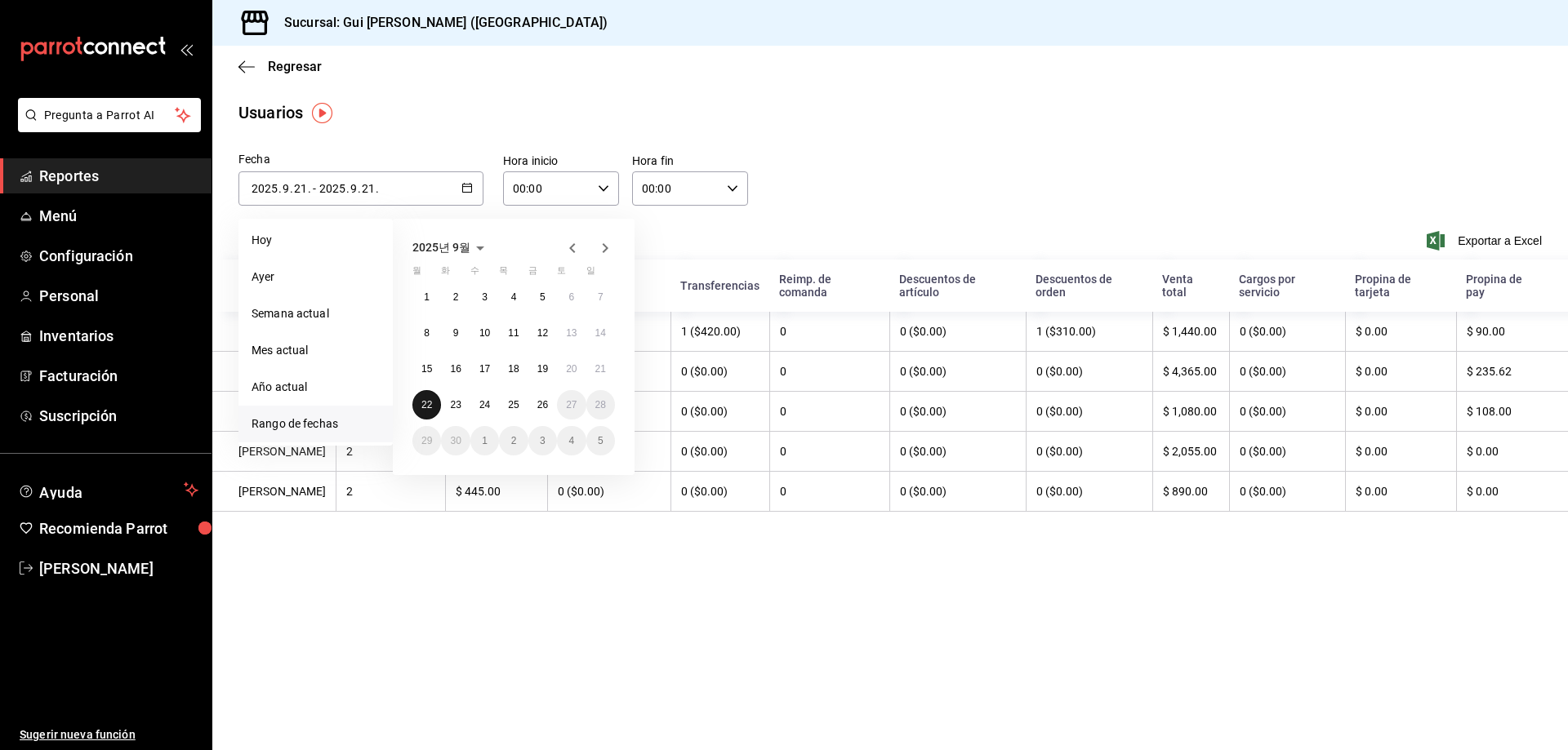
type input "22"
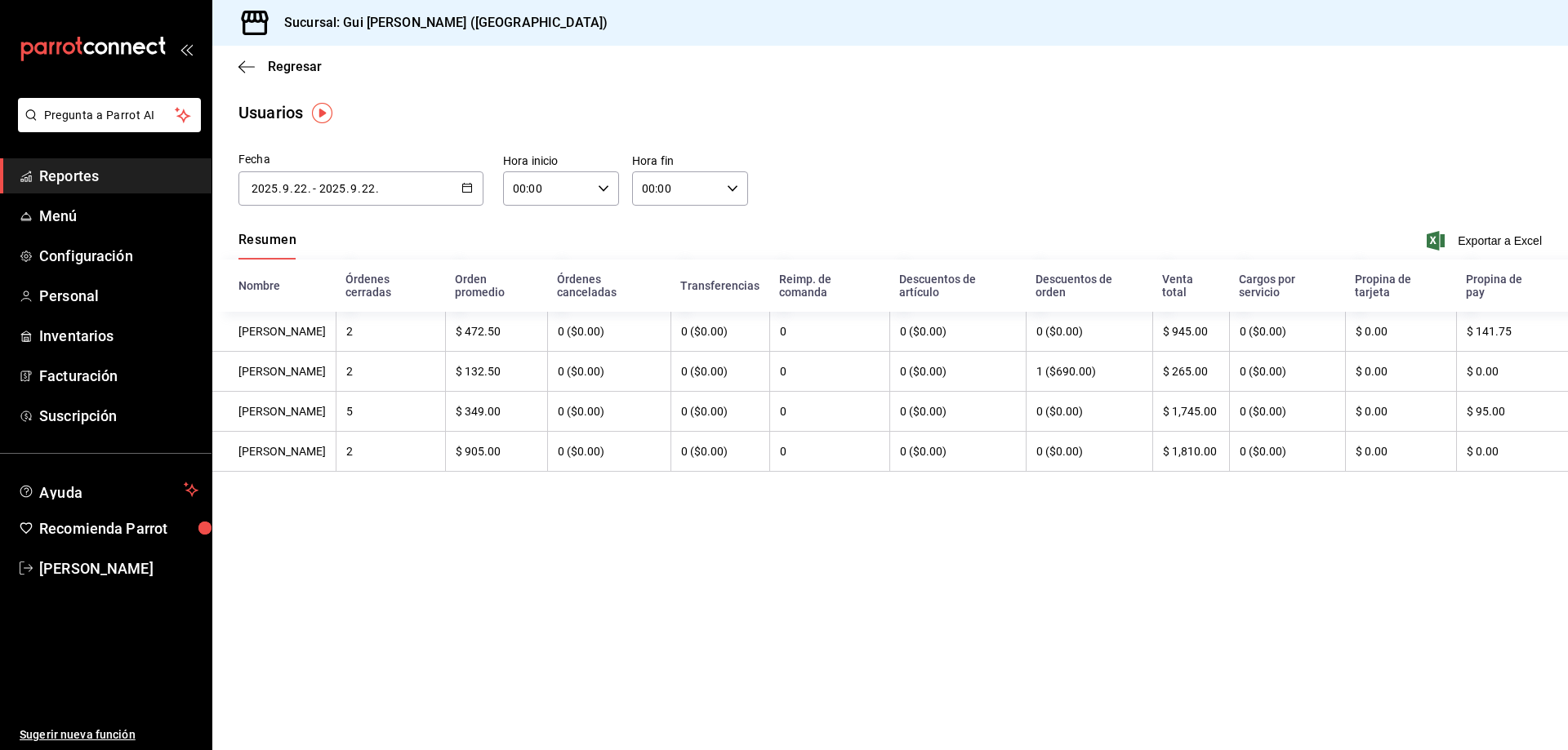
click at [421, 179] on div "[DATE] 2025 . 9 . 22 . - [DATE] 2025 . 9 . 22 ." at bounding box center [360, 189] width 245 height 34
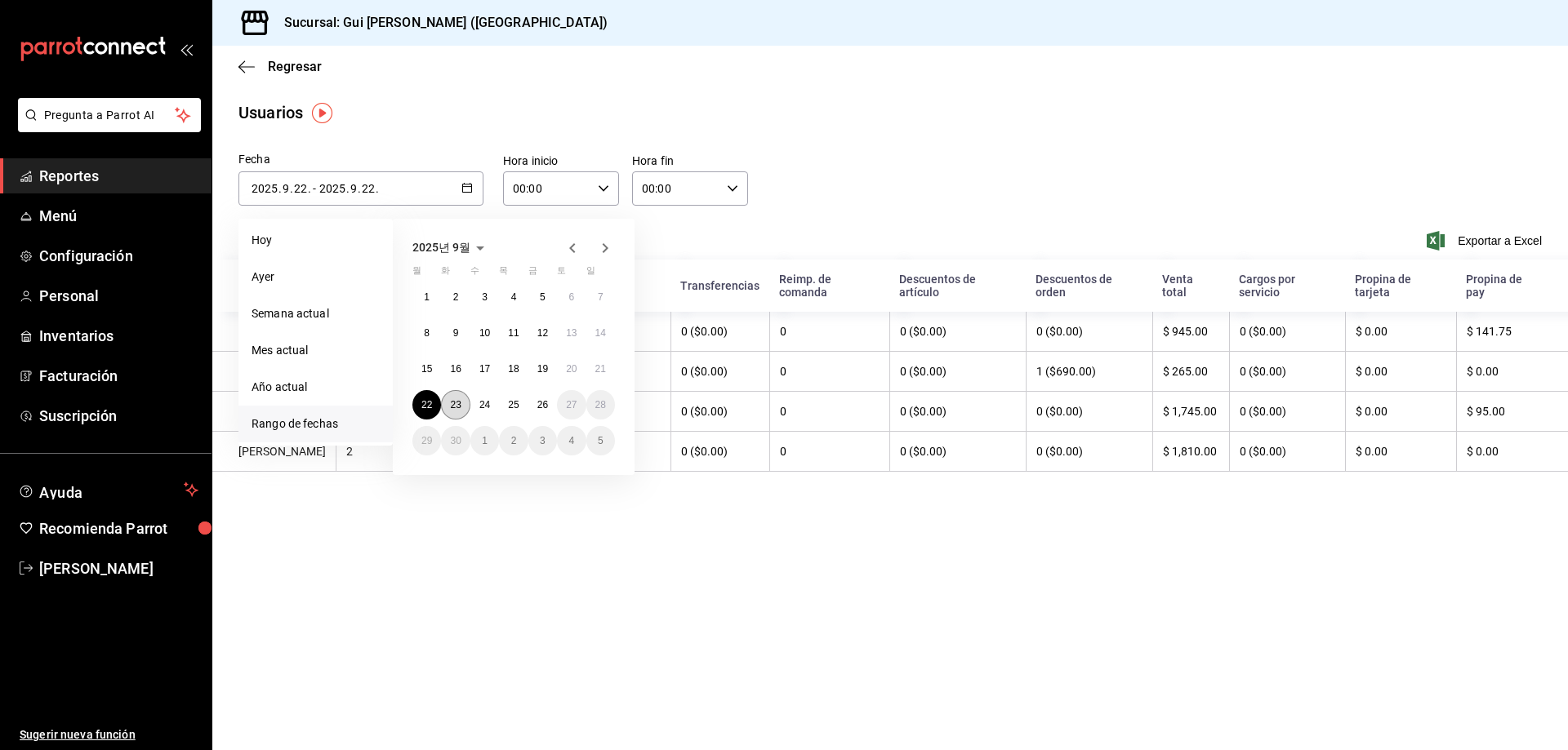
click at [450, 397] on button "23" at bounding box center [455, 404] width 28 height 29
click at [449, 397] on button "23" at bounding box center [455, 404] width 28 height 29
type input "[DATE]"
type input "23"
type input "[DATE]"
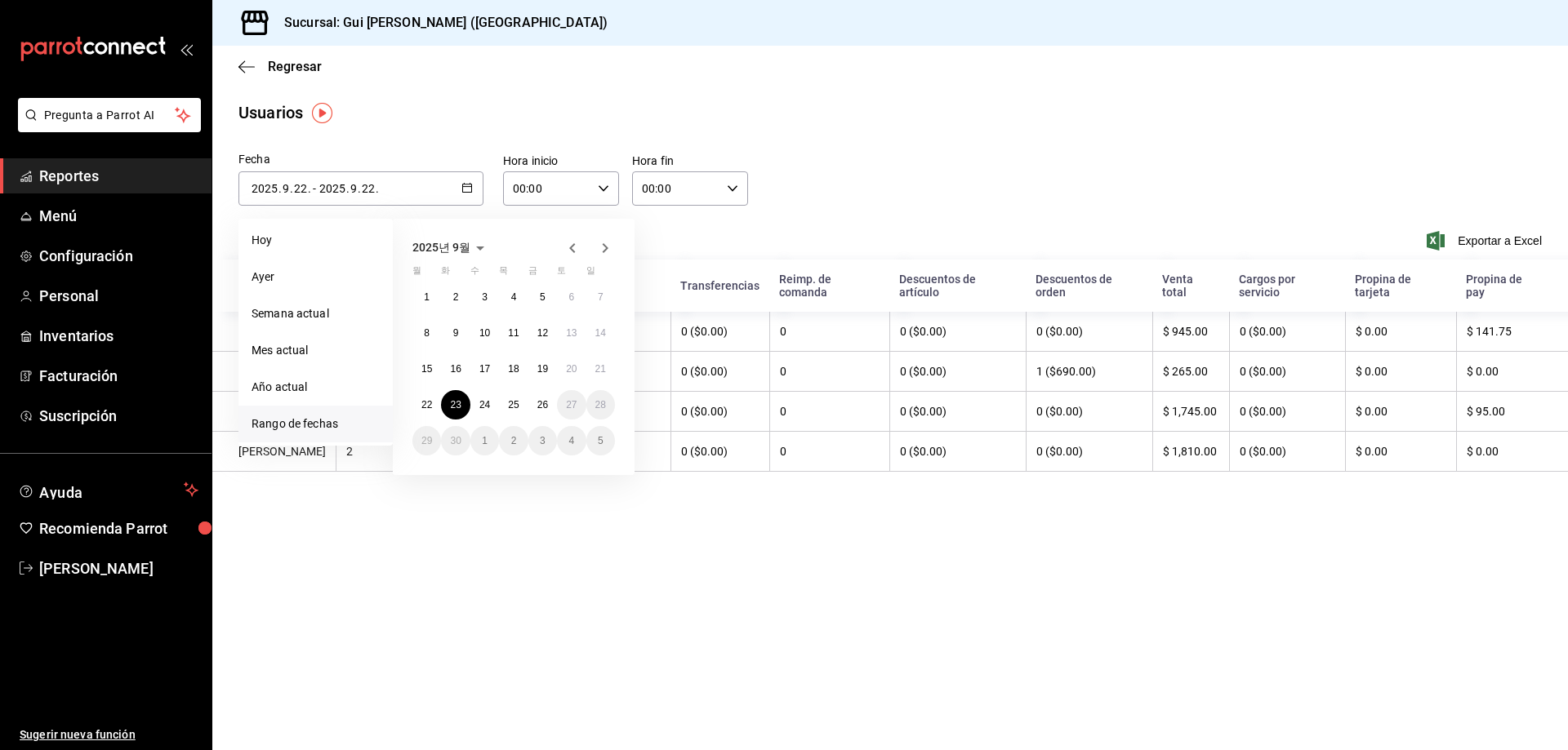
type input "23"
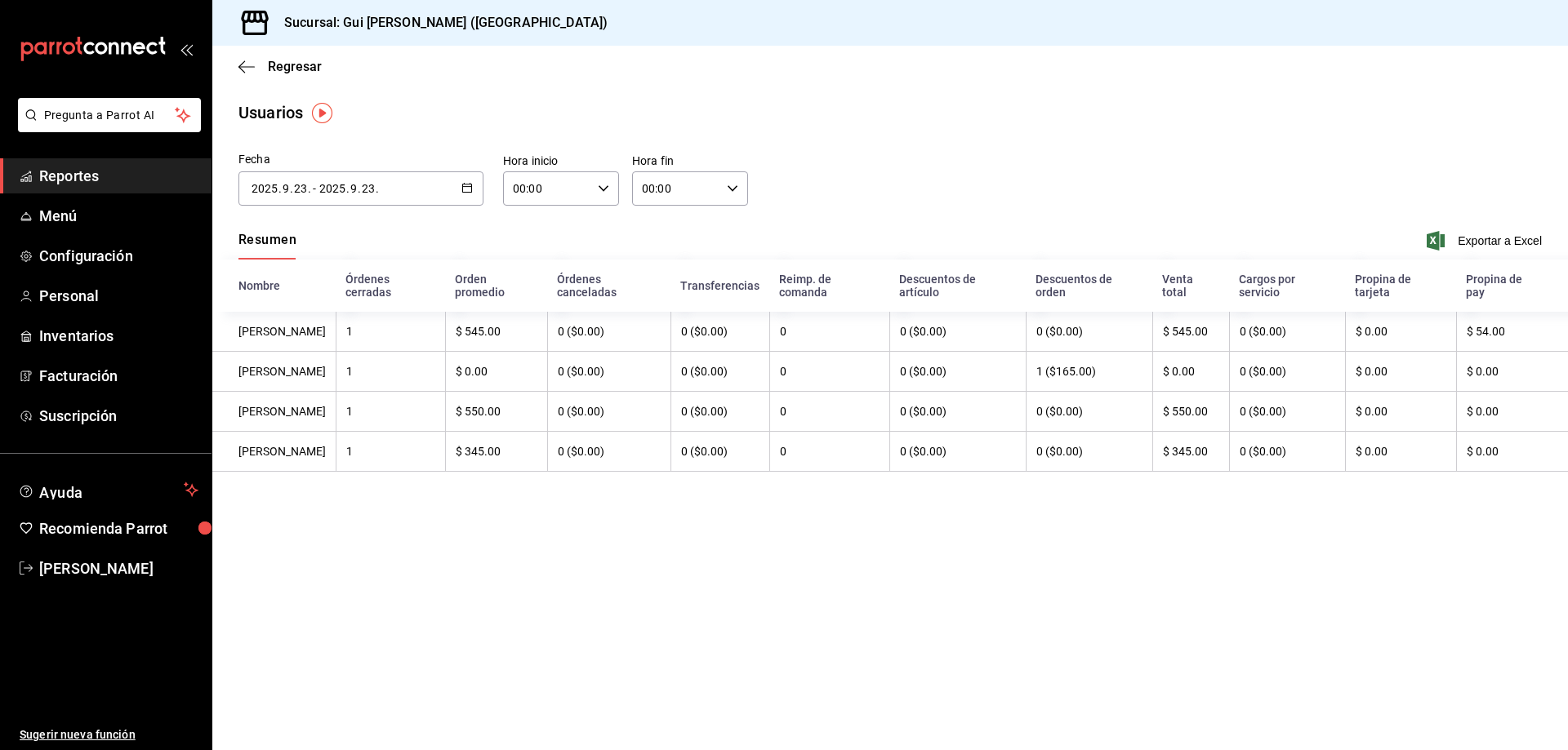
click at [385, 199] on div "[DATE] 2025 . 9 . 23 . - [DATE] 2025 . 9 . 23 ." at bounding box center [360, 189] width 245 height 34
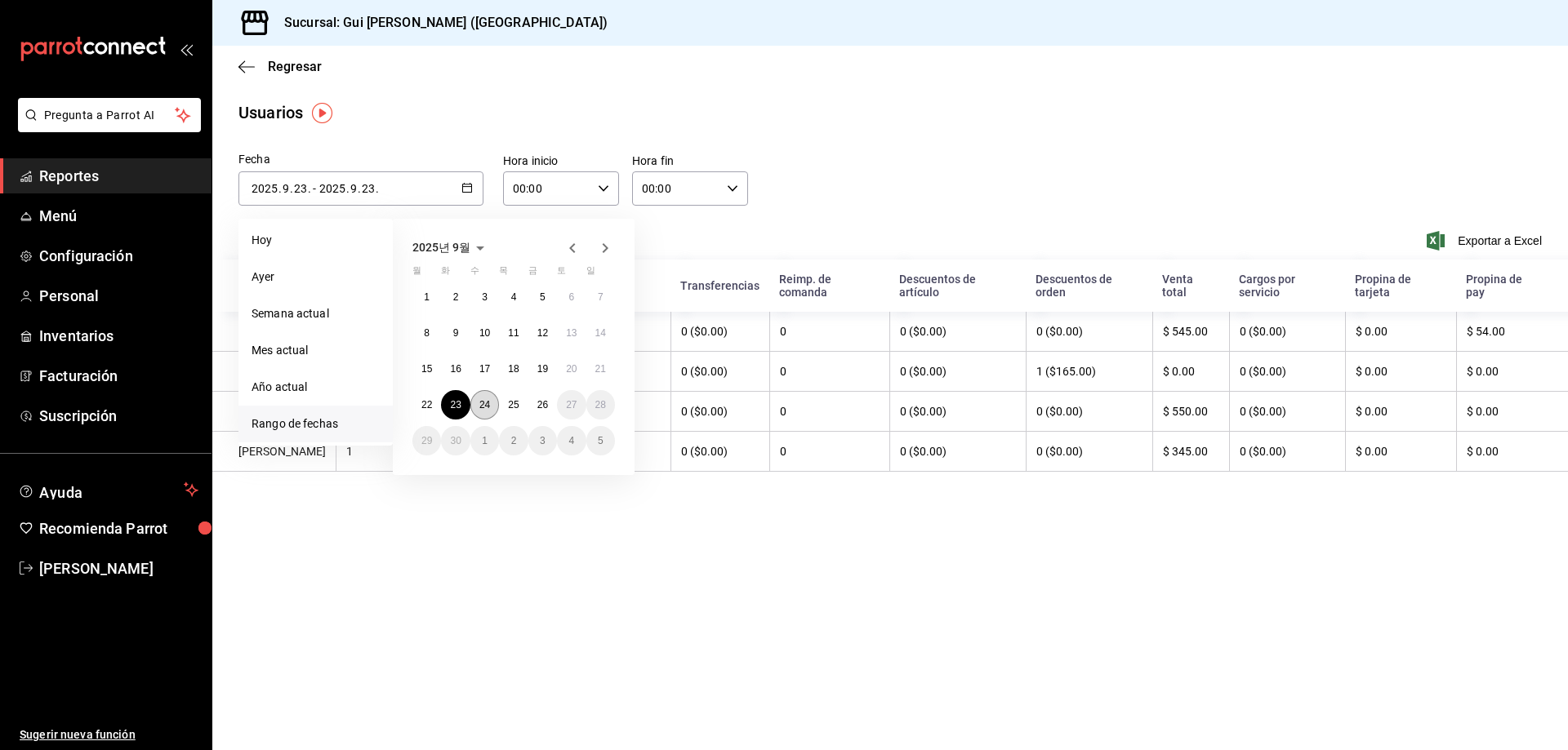
click at [487, 406] on abbr "24" at bounding box center [484, 405] width 10 height 11
click at [486, 406] on abbr "24" at bounding box center [484, 405] width 10 height 11
type input "[DATE]"
type input "24"
type input "[DATE]"
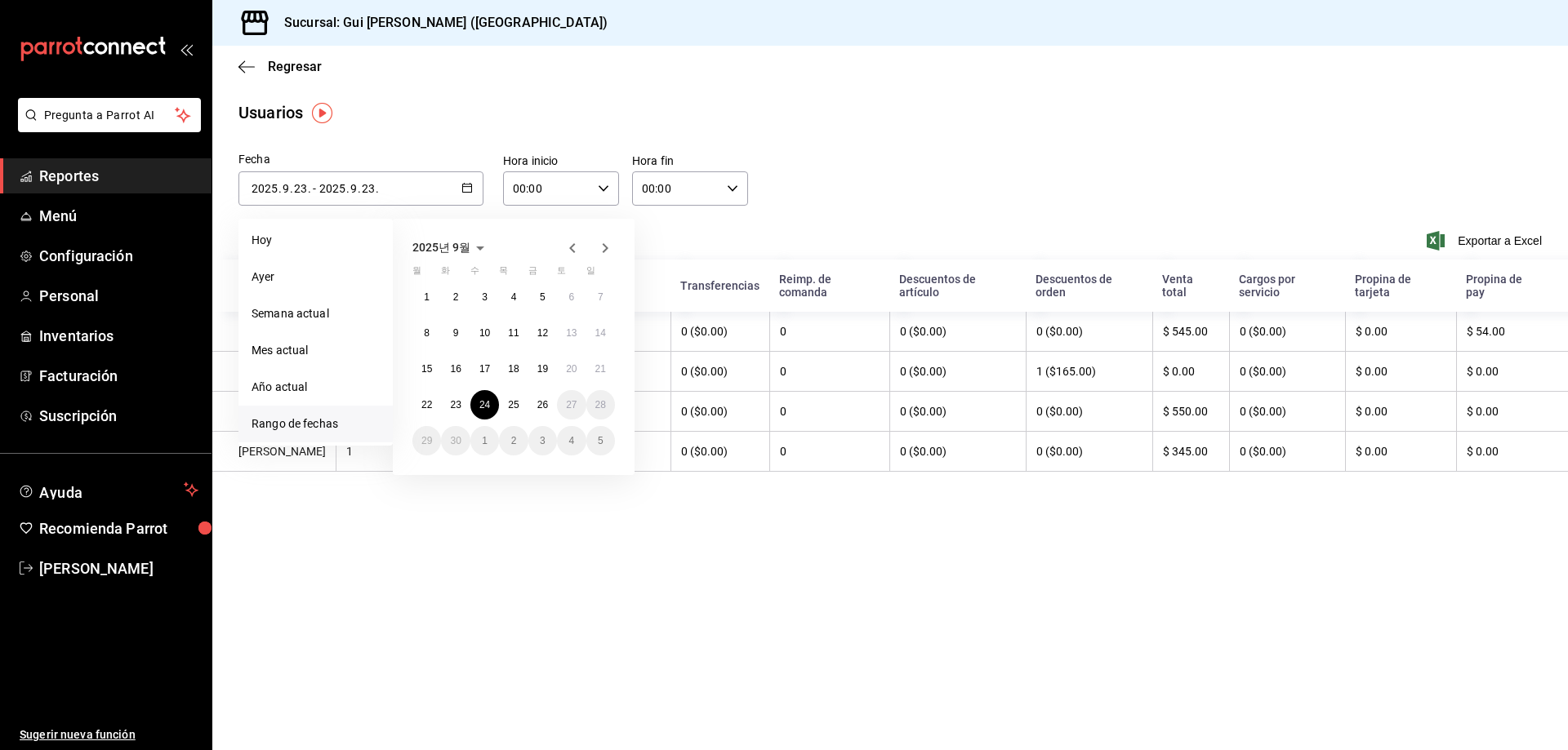
type input "24"
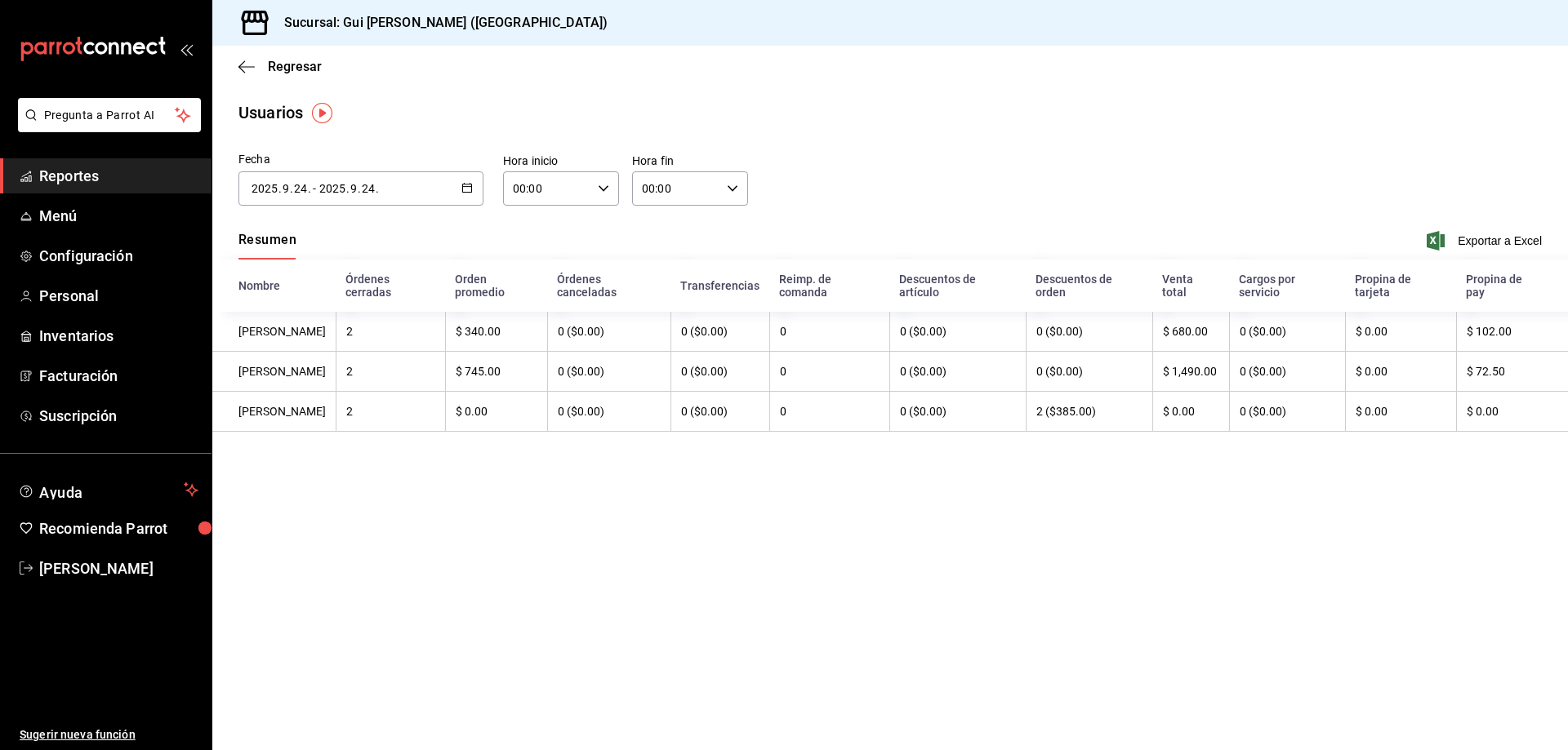
click at [386, 183] on div "[DATE] 2025 . 9 . 24 . - [DATE] 2025 . 9 . 24 ." at bounding box center [360, 189] width 245 height 34
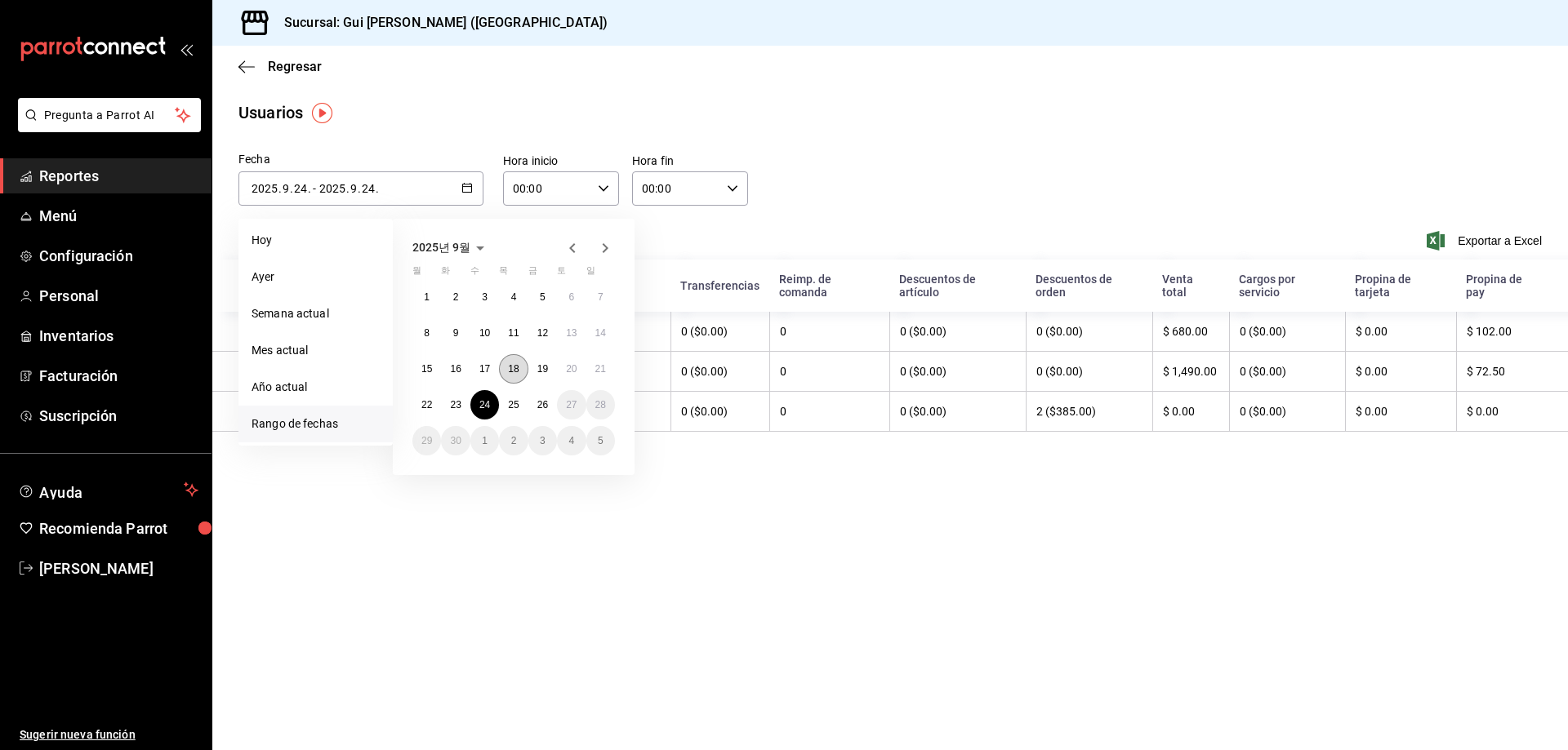
click at [514, 364] on abbr "18" at bounding box center [513, 369] width 10 height 11
click at [492, 407] on button "24" at bounding box center [485, 404] width 28 height 29
type input "[DATE]"
type input "18"
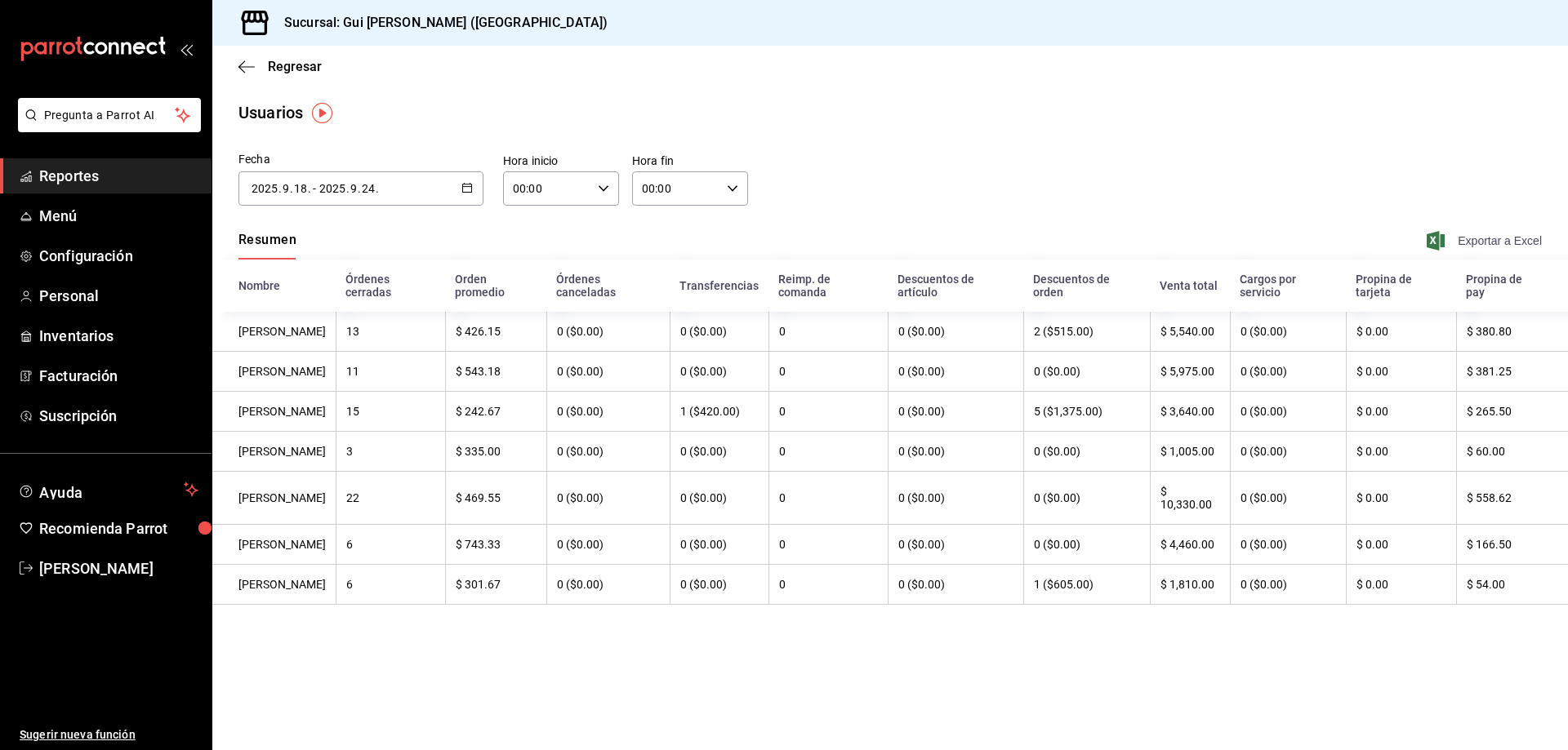
click at [1509, 244] on span "Exportar a Excel" at bounding box center [1485, 241] width 111 height 20
click at [388, 185] on div "[DATE] 2025 . 9 . 18 . - [DATE] 2025 . 9 . 24 ." at bounding box center [360, 189] width 245 height 34
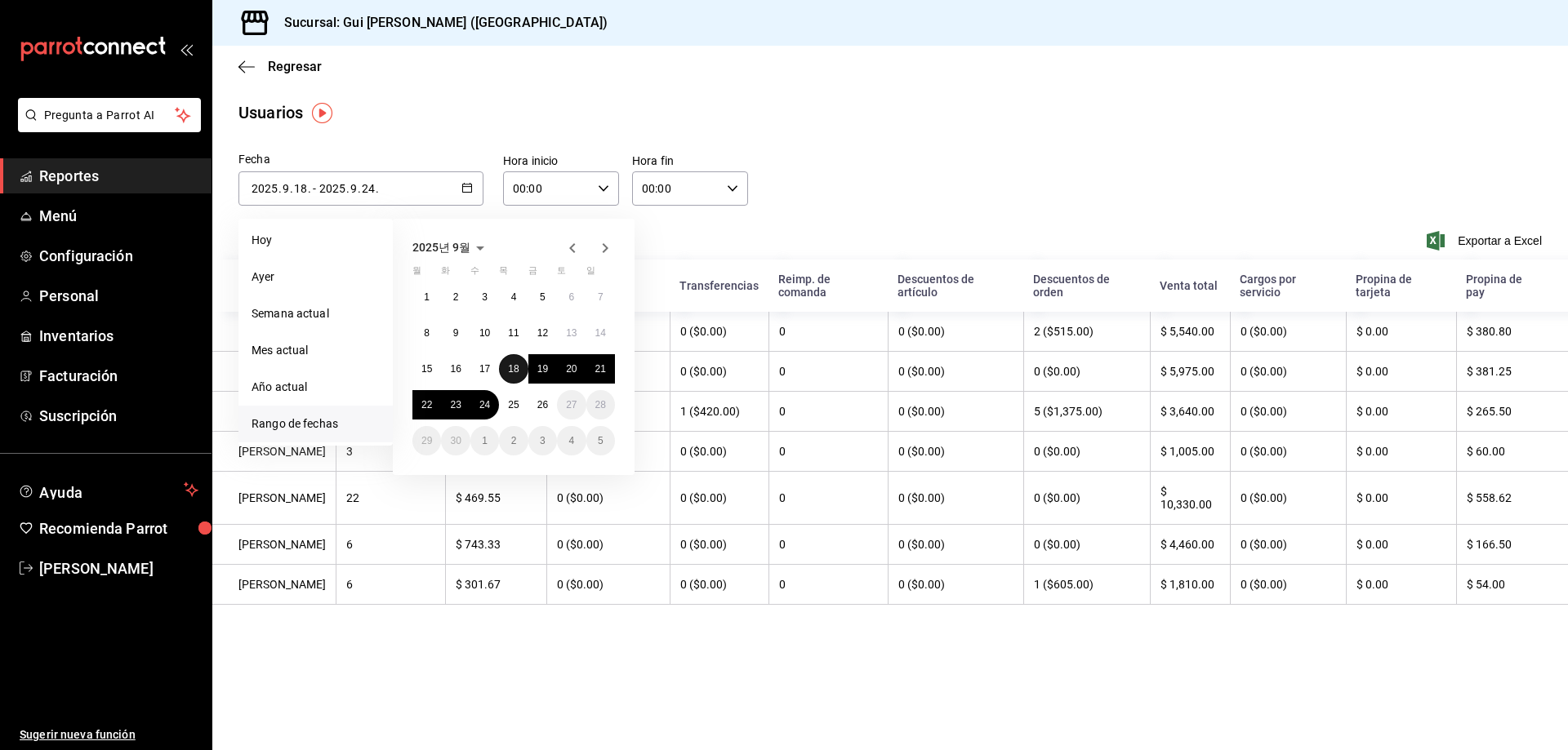
click at [520, 366] on button "18" at bounding box center [513, 368] width 28 height 29
type input "[DATE]"
type input "18"
